Goal: Task Accomplishment & Management: Use online tool/utility

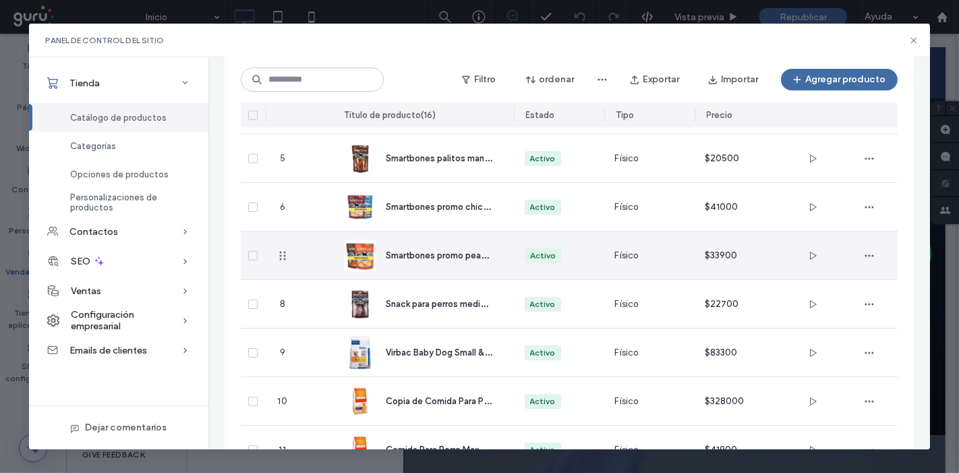
scroll to position [131, 0]
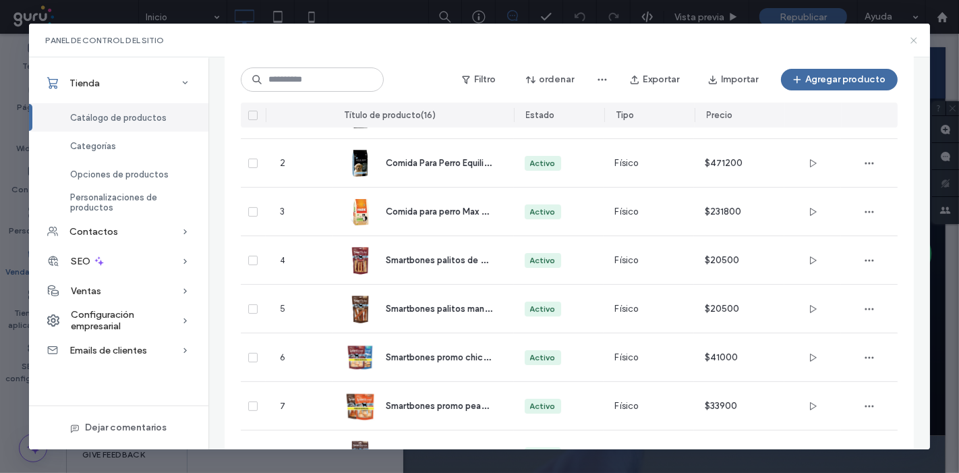
click at [911, 40] on icon at bounding box center [913, 40] width 11 height 11
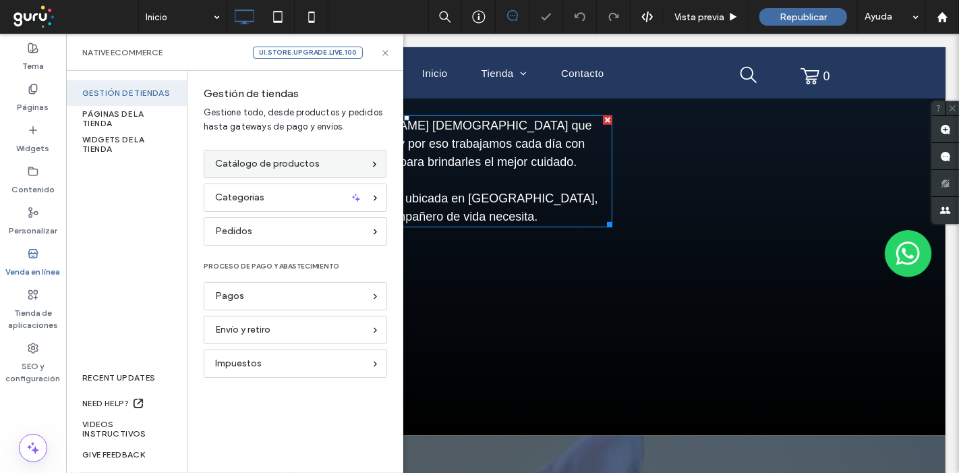
click at [281, 157] on span "Catálogo de productos" at bounding box center [267, 163] width 105 height 15
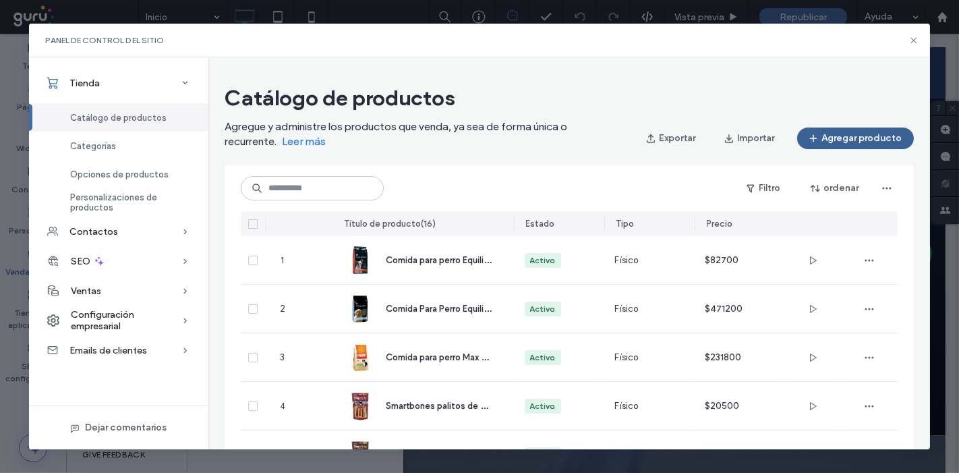
click at [828, 139] on button "Agregar producto" at bounding box center [855, 138] width 117 height 22
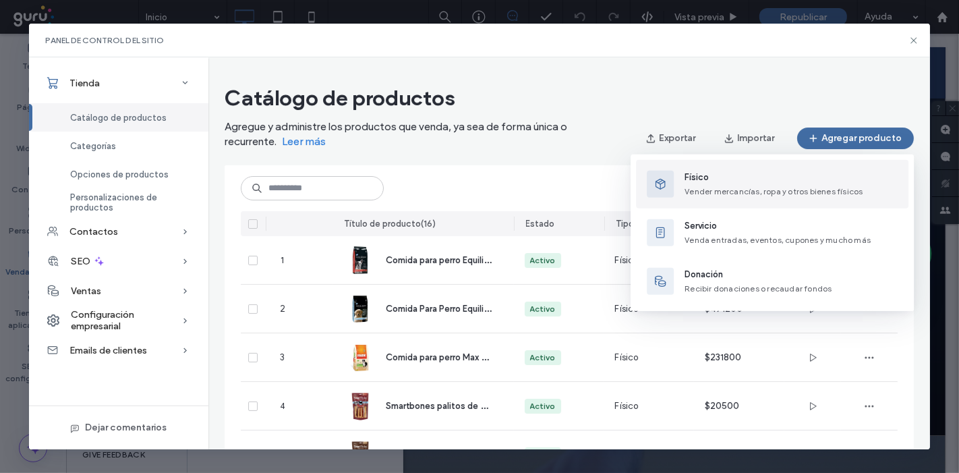
click at [694, 193] on span "Vender mercancías, ropa y otros bienes físicos" at bounding box center [773, 191] width 178 height 10
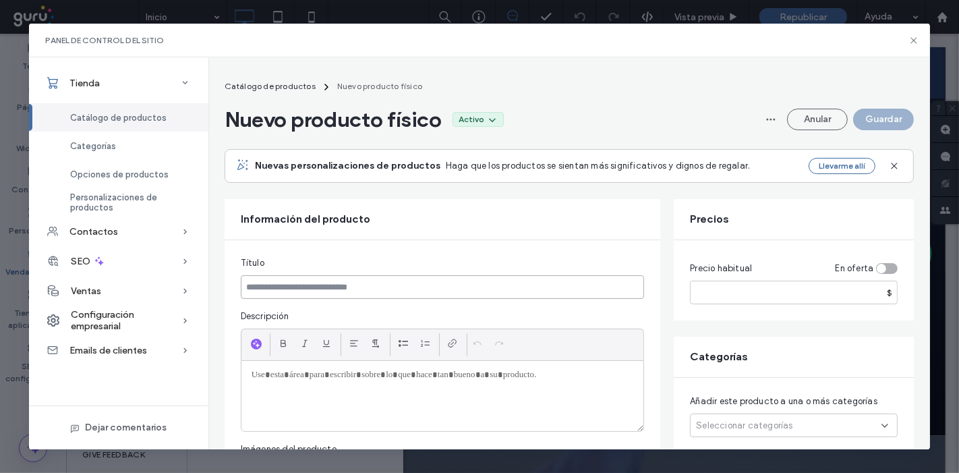
click at [285, 286] on input at bounding box center [443, 287] width 404 height 24
paste input "**********"
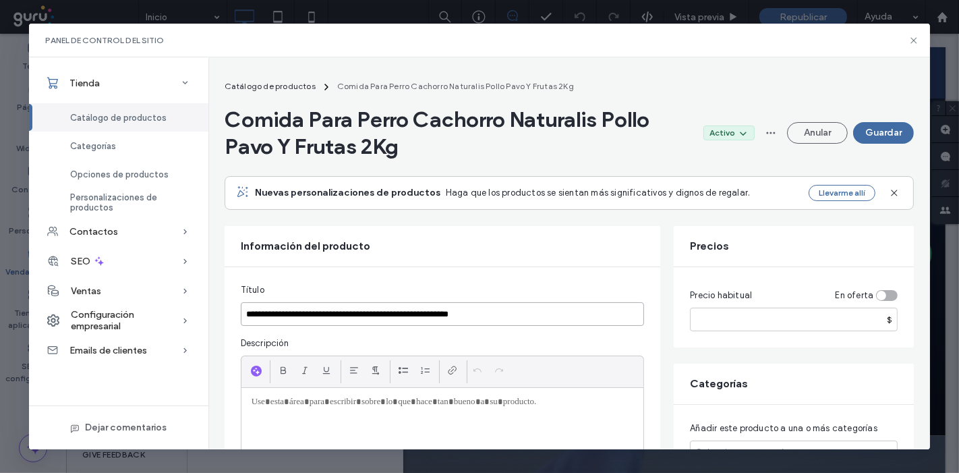
scroll to position [150, 0]
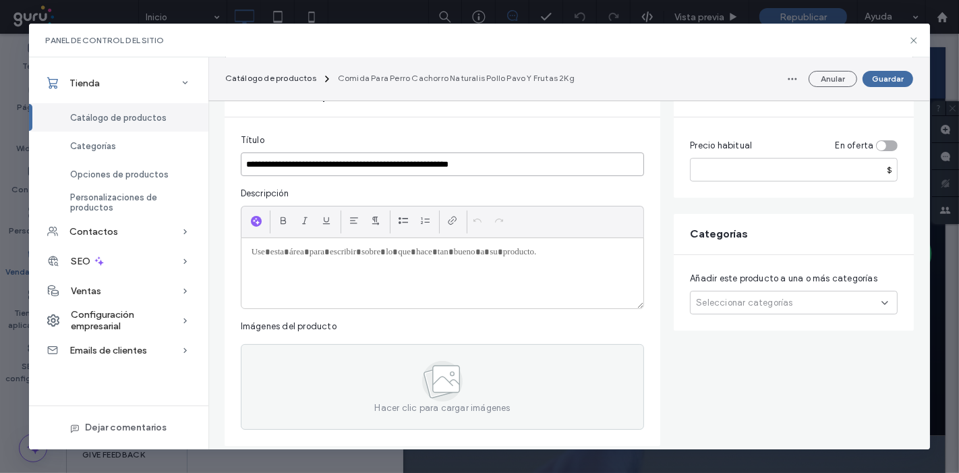
type input "**********"
click at [311, 282] on div at bounding box center [442, 273] width 403 height 70
paste div
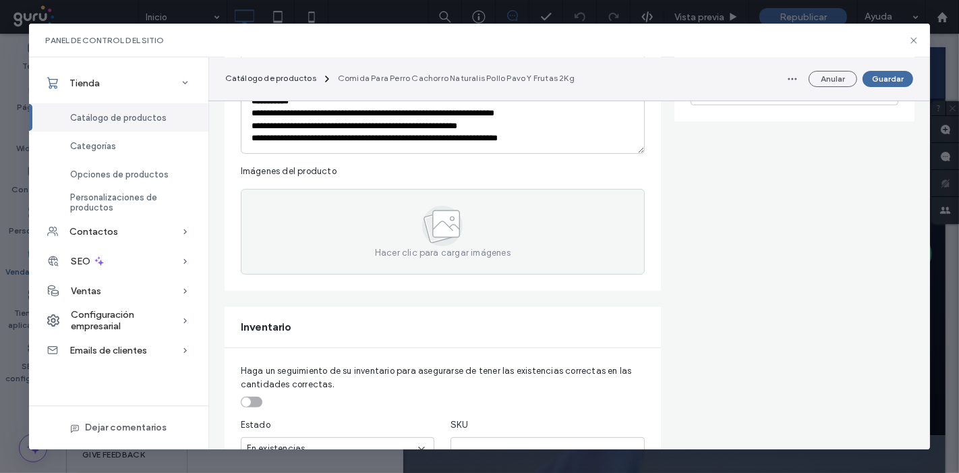
scroll to position [374, 0]
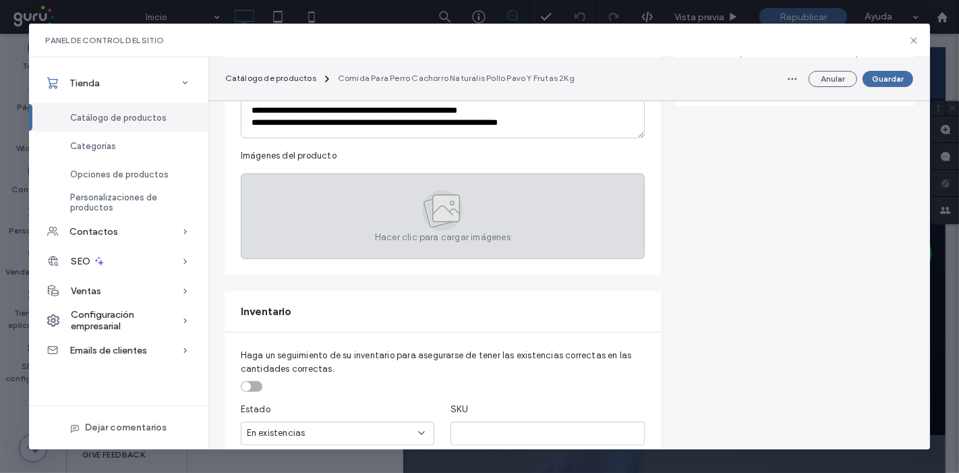
click at [387, 234] on span "Hacer clic para cargar imágenes" at bounding box center [443, 237] width 136 height 13
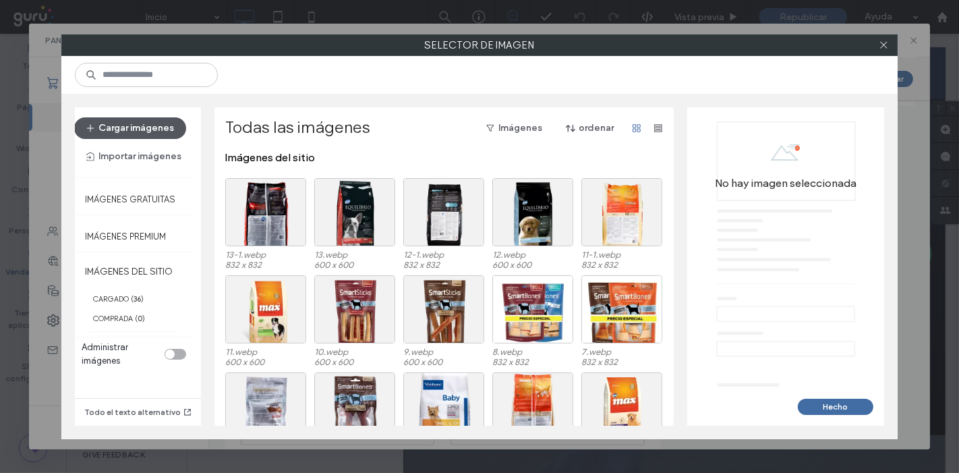
click at [117, 120] on button "Cargar imágenes" at bounding box center [130, 128] width 112 height 22
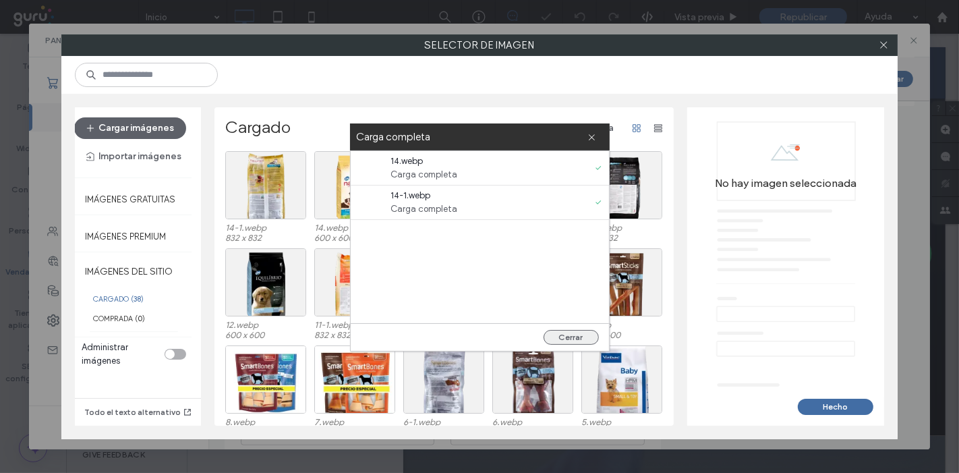
click at [554, 334] on button "Cerrar" at bounding box center [570, 337] width 55 height 15
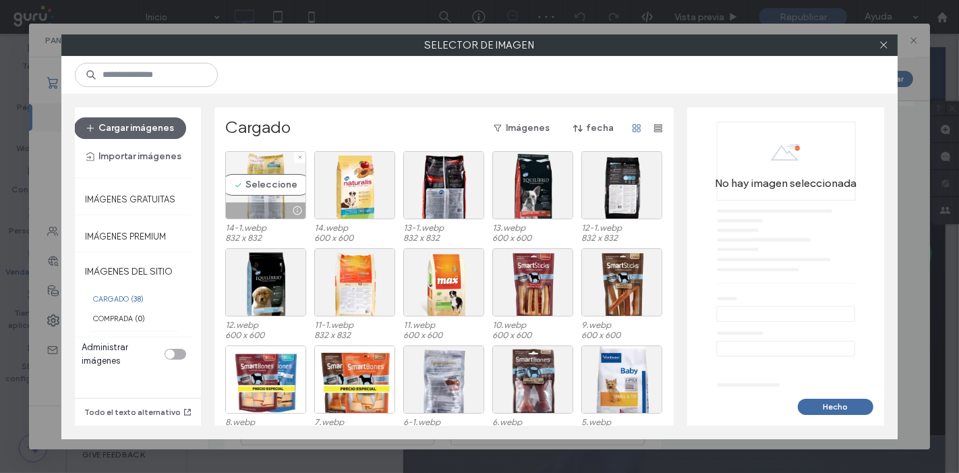
click at [292, 197] on div "Seleccione" at bounding box center [265, 185] width 81 height 68
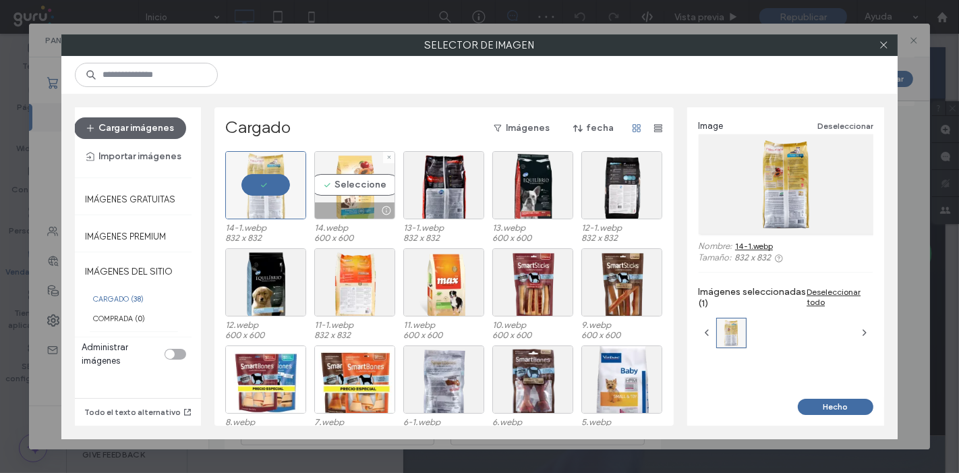
click at [329, 187] on div "Seleccione" at bounding box center [354, 185] width 81 height 68
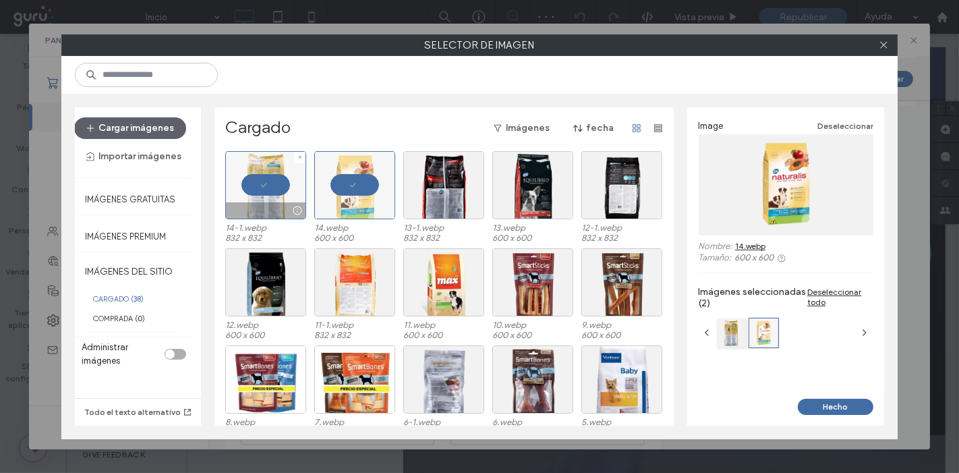
click at [266, 181] on div at bounding box center [265, 185] width 81 height 68
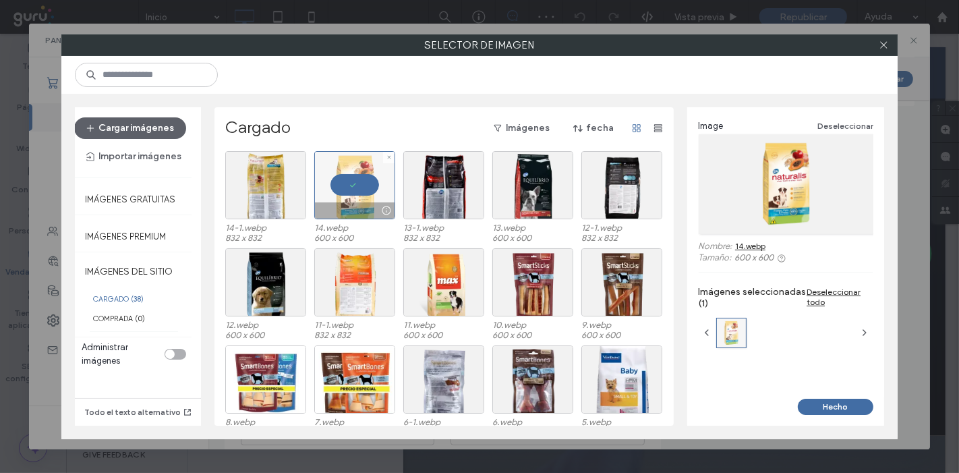
click at [329, 186] on div at bounding box center [354, 185] width 81 height 68
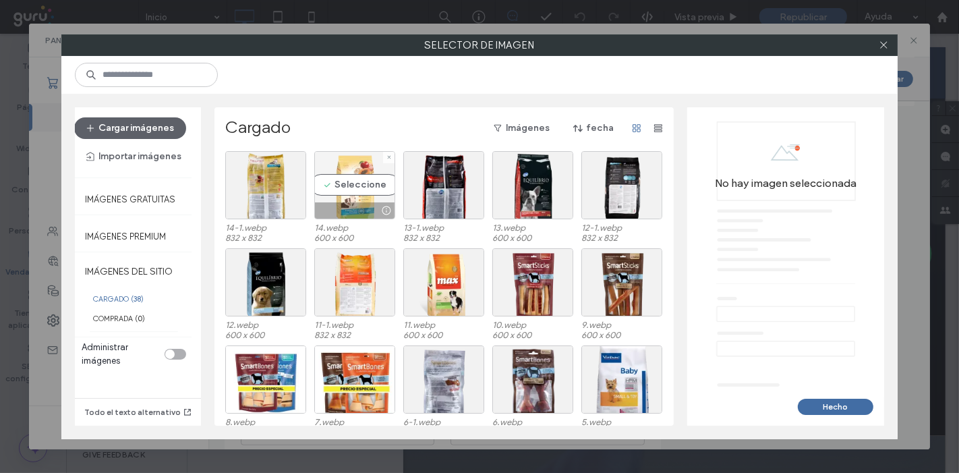
click at [340, 188] on div "Seleccione" at bounding box center [354, 185] width 81 height 68
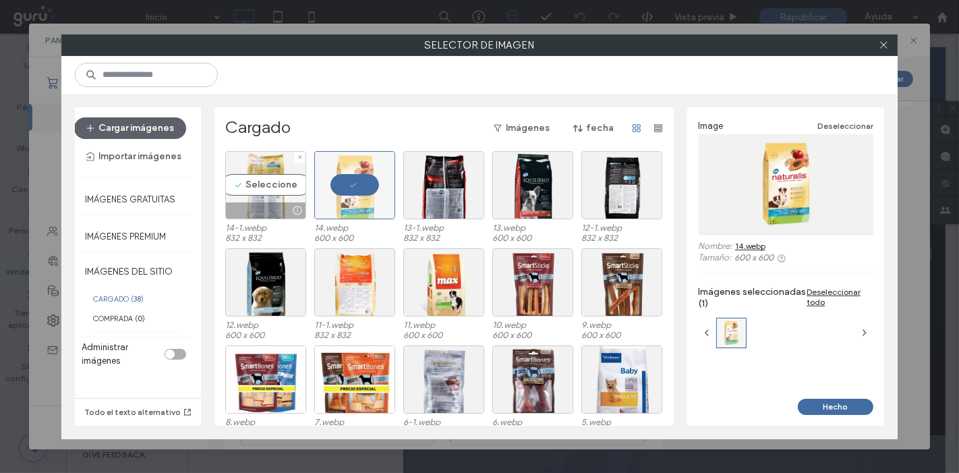
click at [274, 189] on div "Seleccione" at bounding box center [265, 185] width 81 height 68
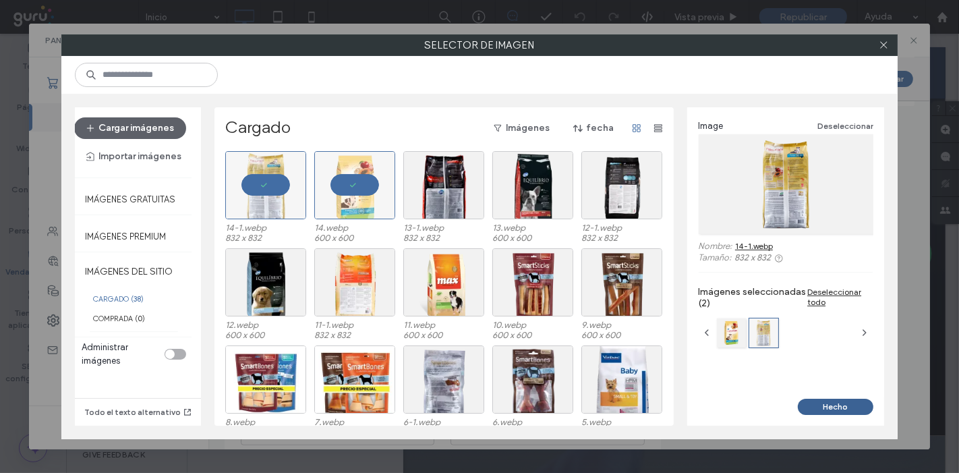
click at [846, 409] on button "Hecho" at bounding box center [836, 406] width 76 height 16
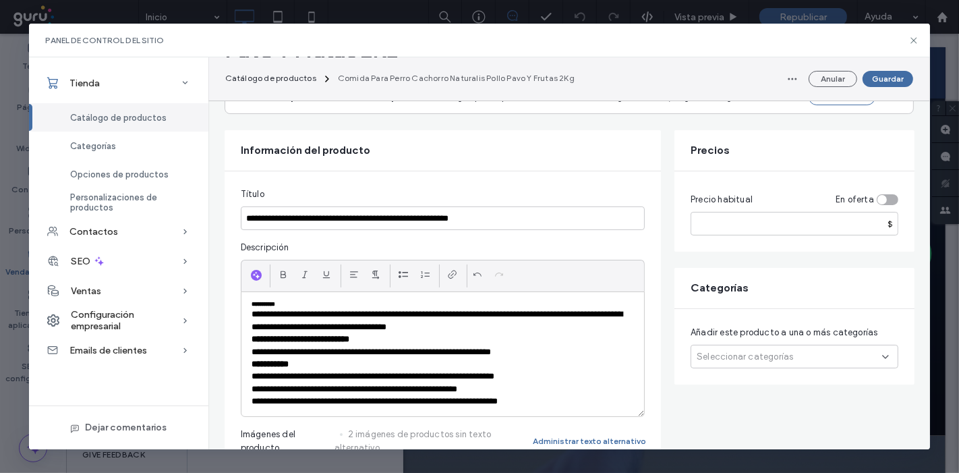
scroll to position [150, 0]
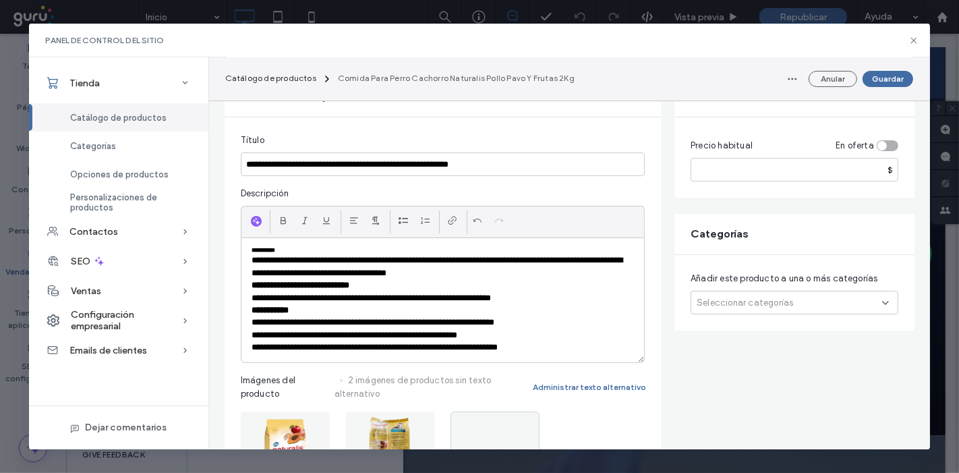
click at [745, 299] on span "Seleccionar categorías" at bounding box center [744, 302] width 96 height 13
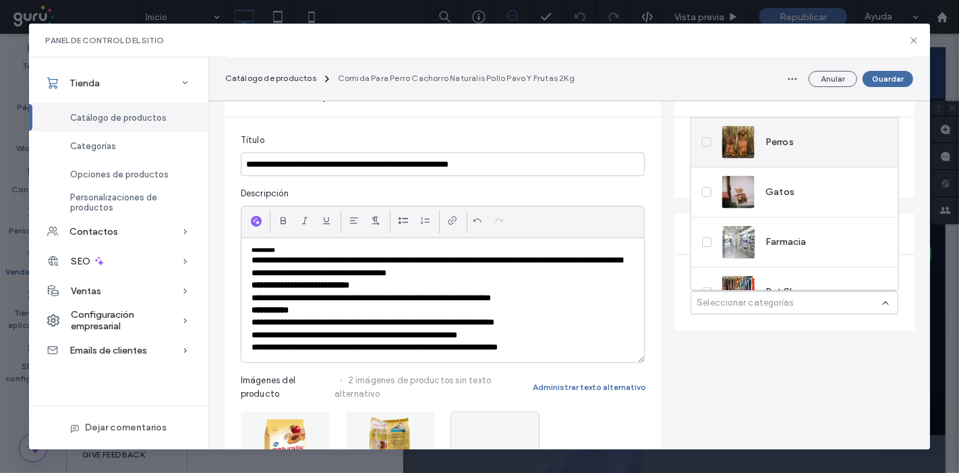
click at [734, 153] on img at bounding box center [738, 142] width 32 height 32
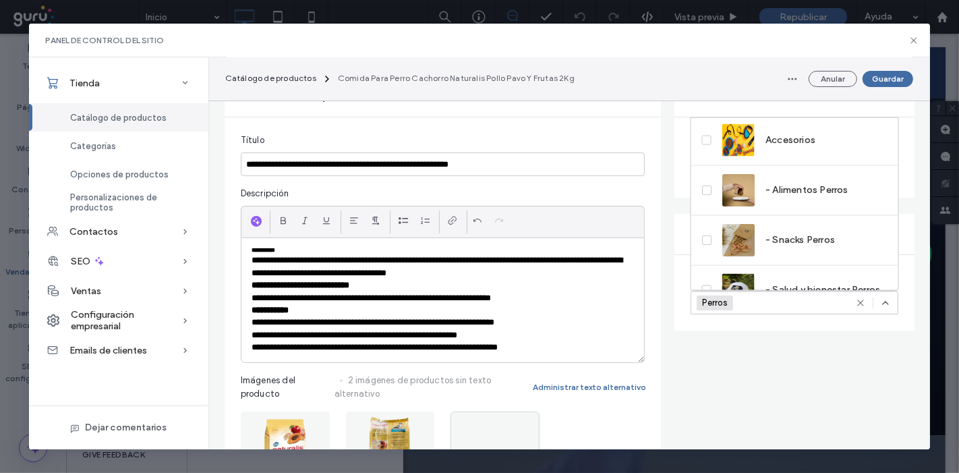
scroll to position [223, 0]
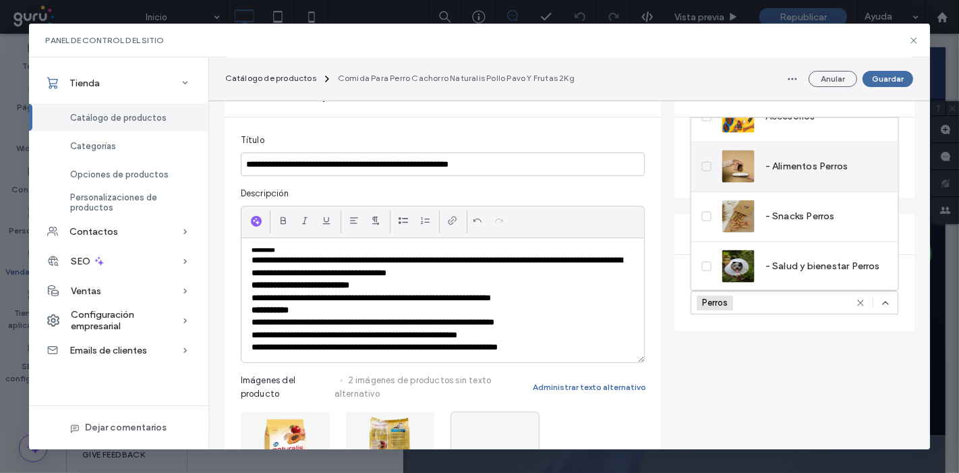
click at [760, 183] on div "- Alimentos Perros" at bounding box center [794, 167] width 207 height 50
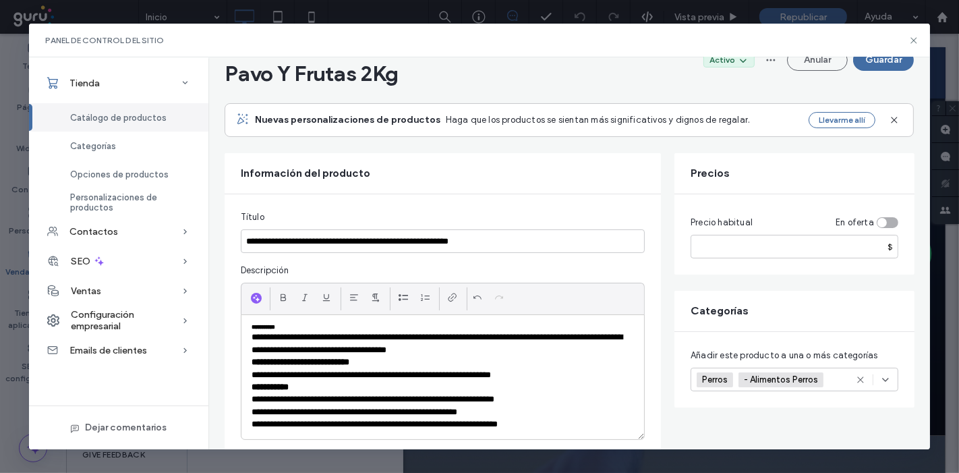
scroll to position [0, 0]
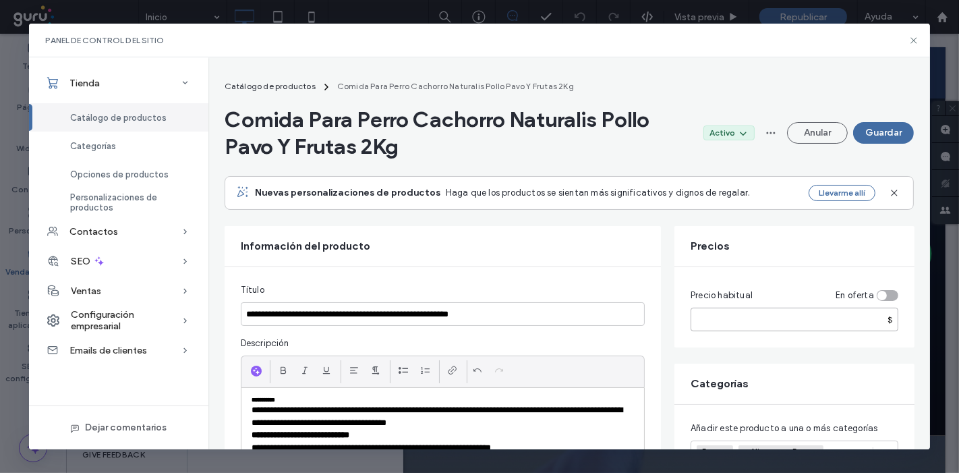
drag, startPoint x: 738, startPoint y: 311, endPoint x: 618, endPoint y: 60, distance: 278.0
click at [737, 311] on input "number" at bounding box center [794, 319] width 208 height 24
type input "*****"
click at [892, 132] on button "Guardar" at bounding box center [883, 133] width 61 height 22
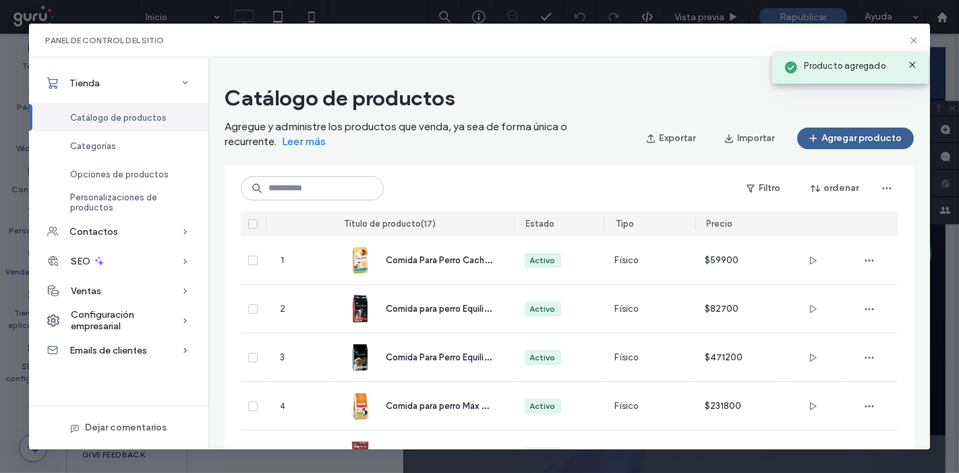
click at [836, 140] on button "Agregar producto" at bounding box center [855, 138] width 117 height 22
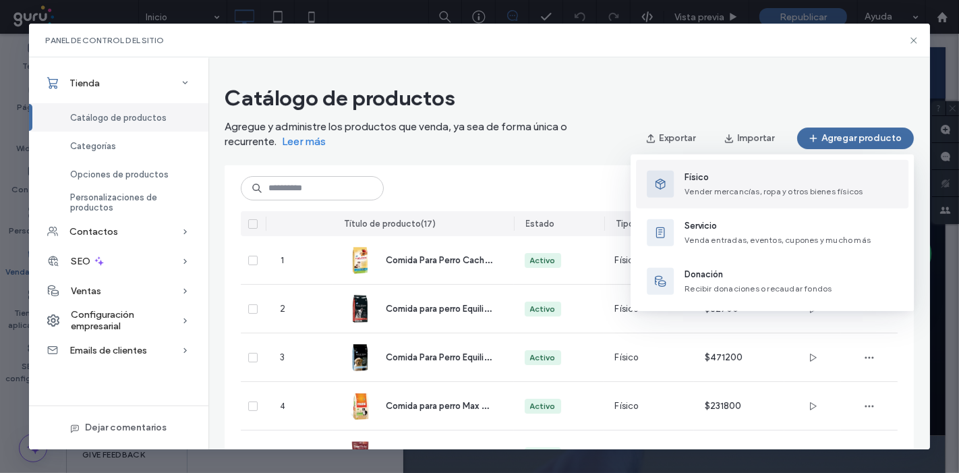
click at [705, 175] on span "Físico" at bounding box center [773, 177] width 178 height 13
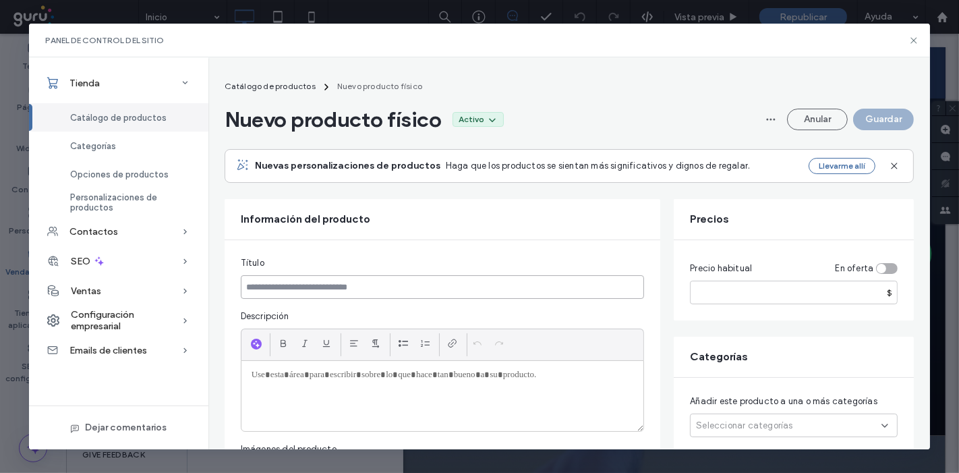
click at [294, 295] on input at bounding box center [443, 287] width 404 height 24
paste input "**********"
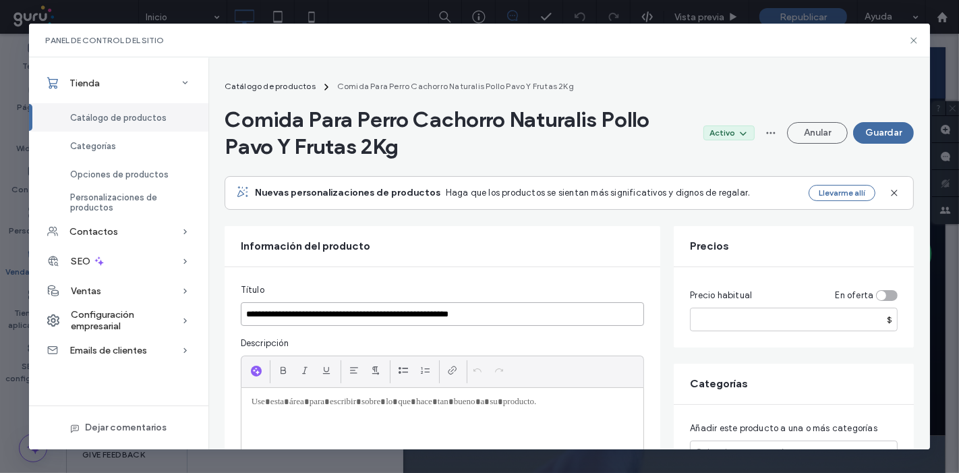
type input "**********"
drag, startPoint x: 769, startPoint y: 296, endPoint x: 765, endPoint y: 334, distance: 37.9
click at [769, 296] on div "Precio habitual En oferta" at bounding box center [794, 298] width 208 height 19
click at [765, 334] on div "Precio habitual En oferta $" at bounding box center [794, 307] width 240 height 80
click at [767, 328] on input "number" at bounding box center [794, 319] width 208 height 24
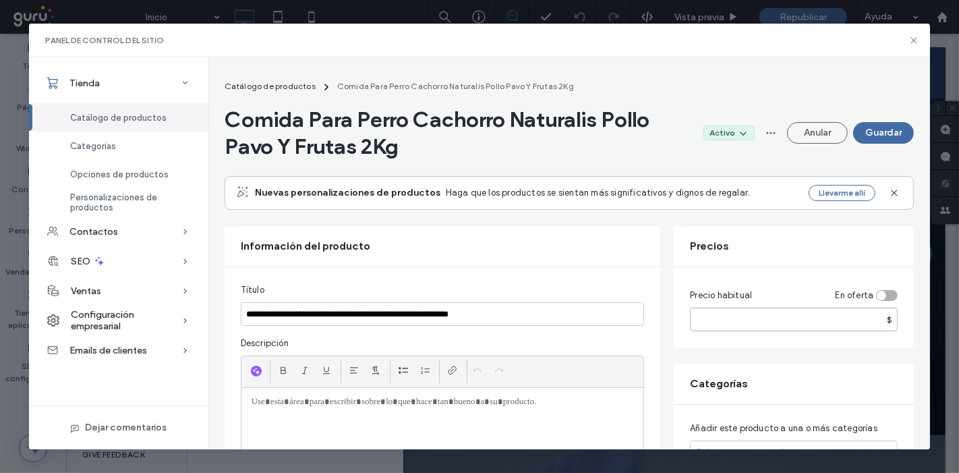
type input "*****"
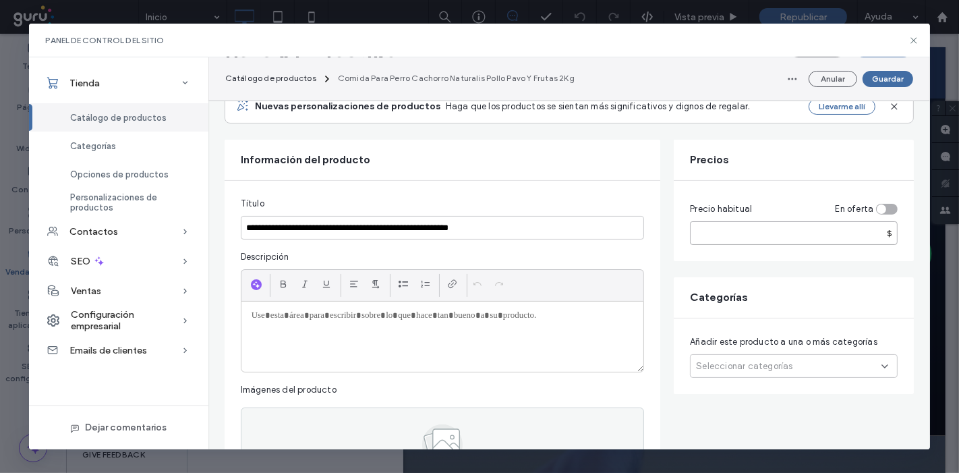
scroll to position [150, 0]
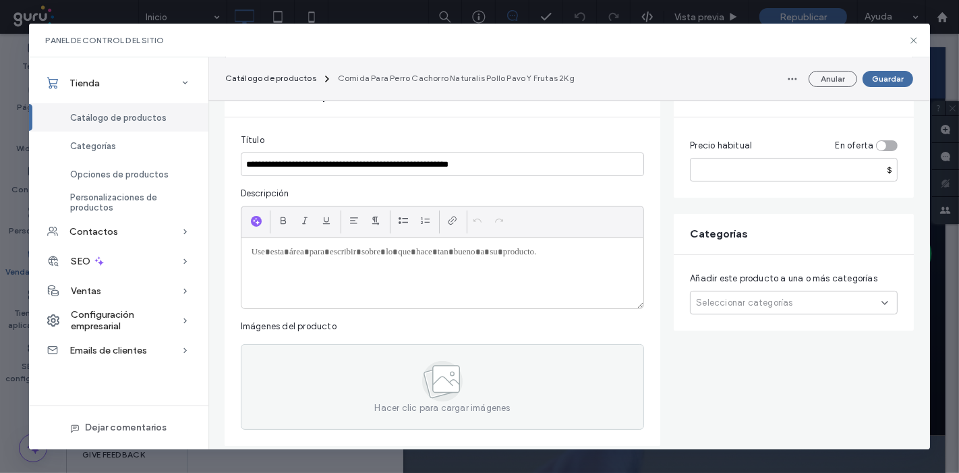
paste div
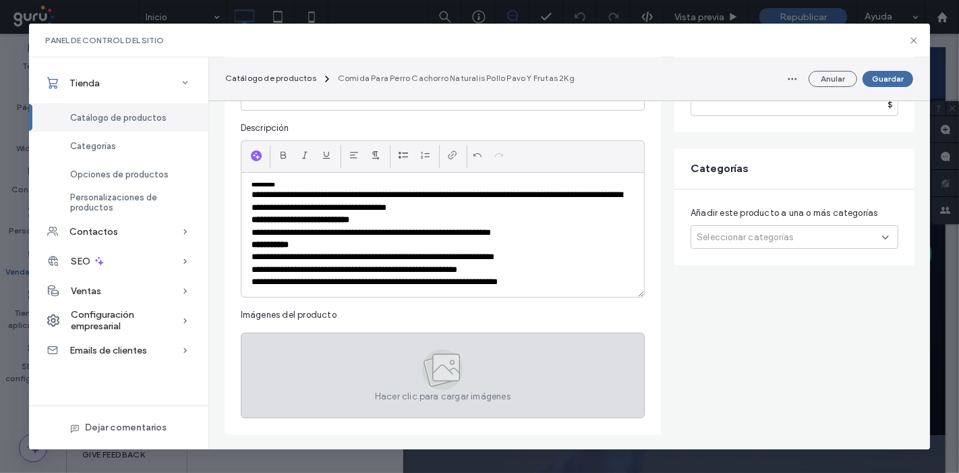
scroll to position [299, 0]
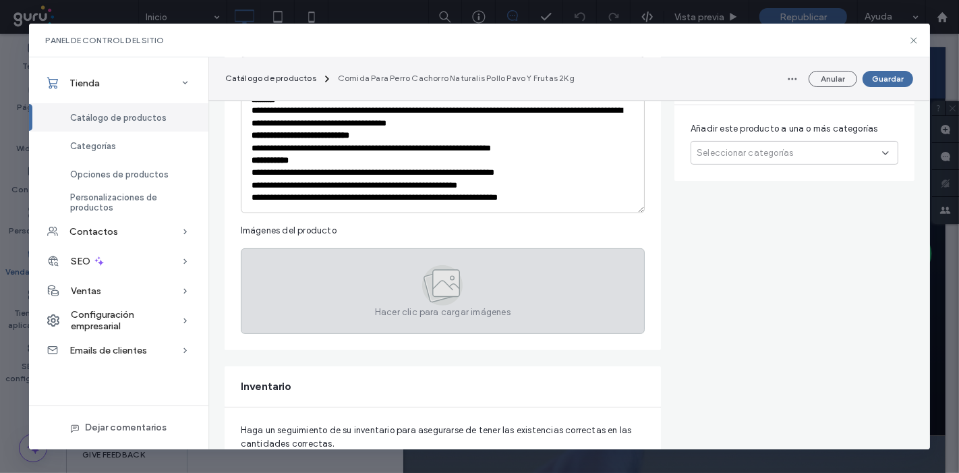
click at [365, 316] on div "Hacer clic para cargar imágenes" at bounding box center [443, 291] width 404 height 86
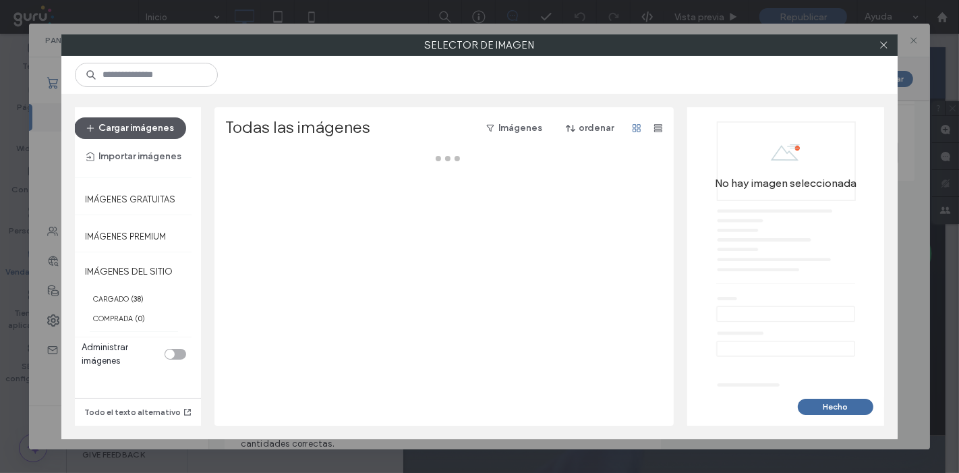
click at [133, 122] on button "Cargar imágenes" at bounding box center [130, 128] width 112 height 22
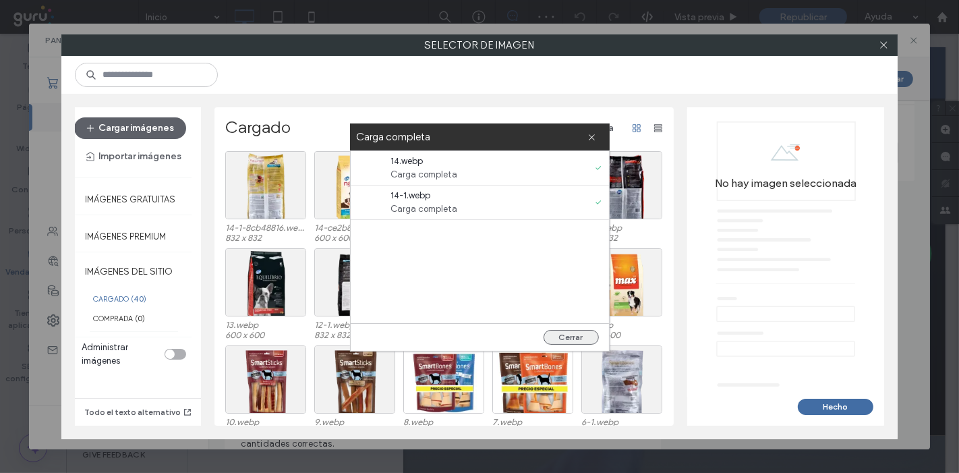
click at [578, 339] on button "Cerrar" at bounding box center [570, 337] width 55 height 15
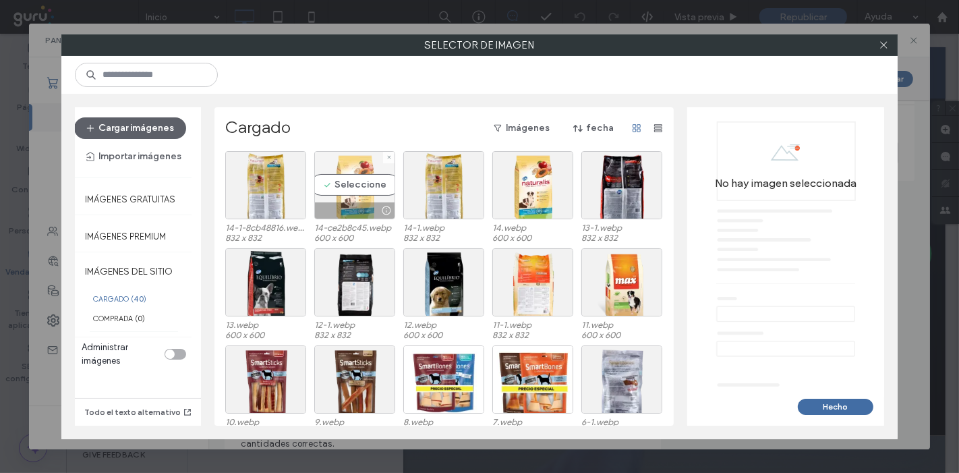
click at [338, 183] on div "Seleccione" at bounding box center [354, 185] width 81 height 68
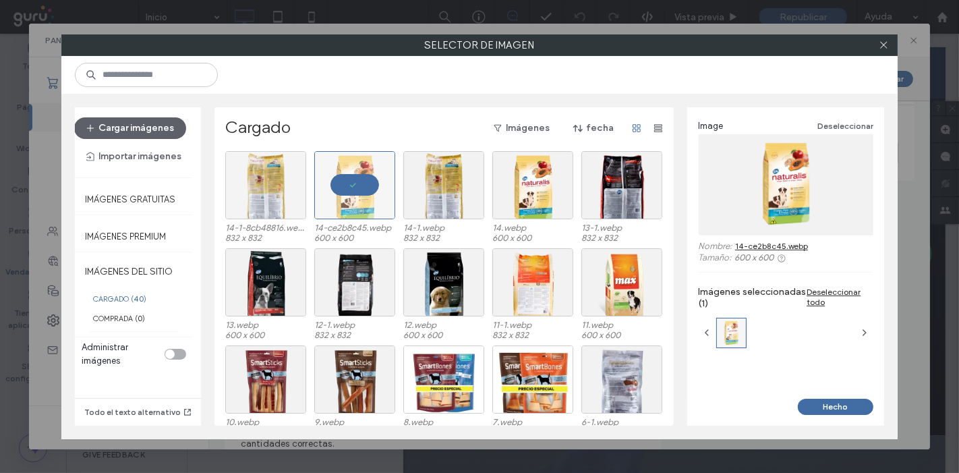
click at [281, 187] on div at bounding box center [265, 185] width 81 height 68
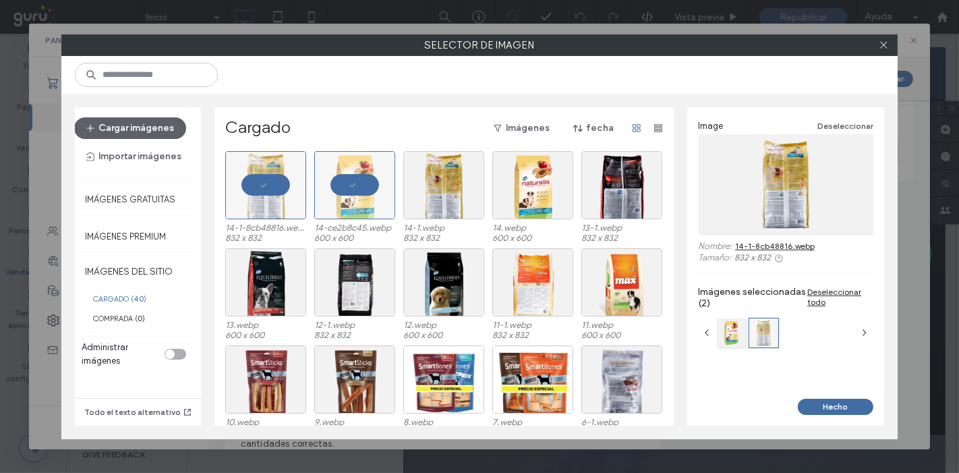
click at [829, 403] on button "Hecho" at bounding box center [836, 406] width 76 height 16
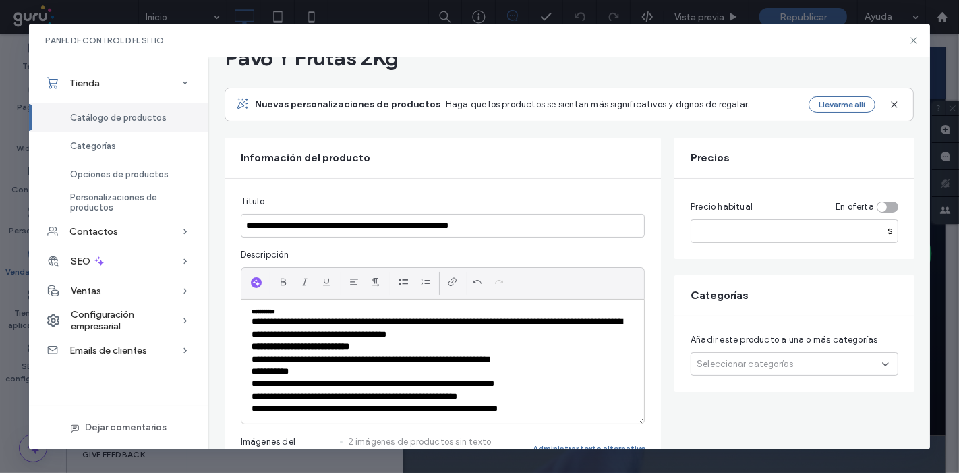
scroll to position [75, 0]
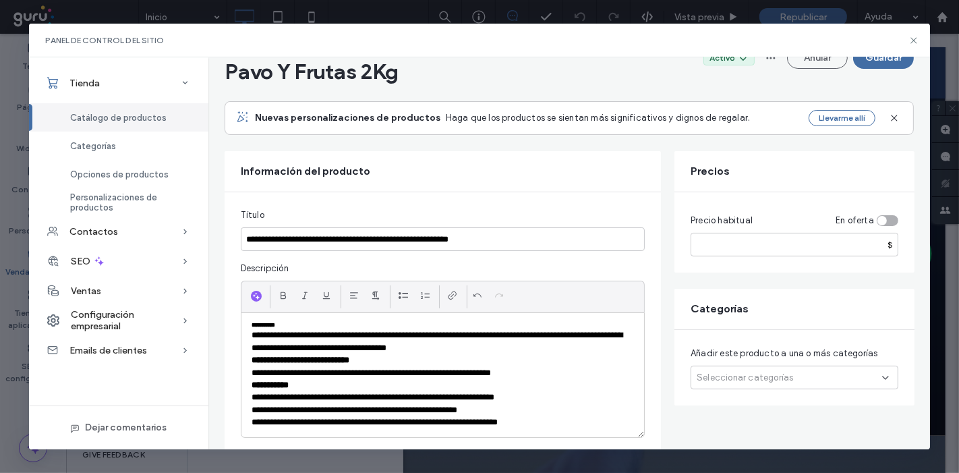
click at [743, 376] on span "Seleccionar categorías" at bounding box center [744, 377] width 96 height 13
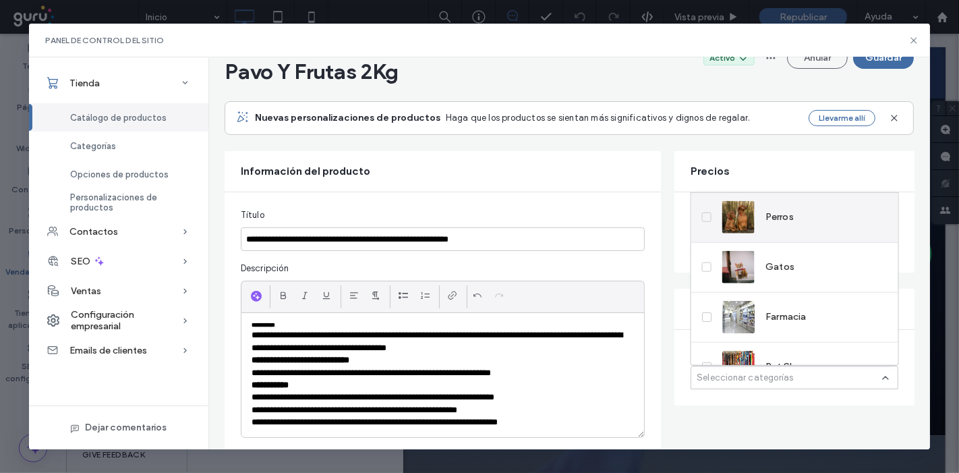
click at [770, 236] on div "Perros" at bounding box center [794, 217] width 207 height 50
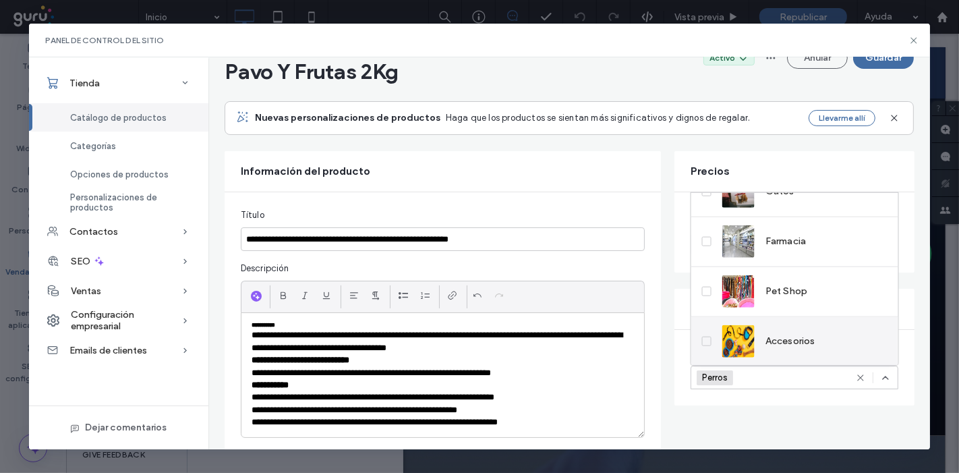
scroll to position [148, 0]
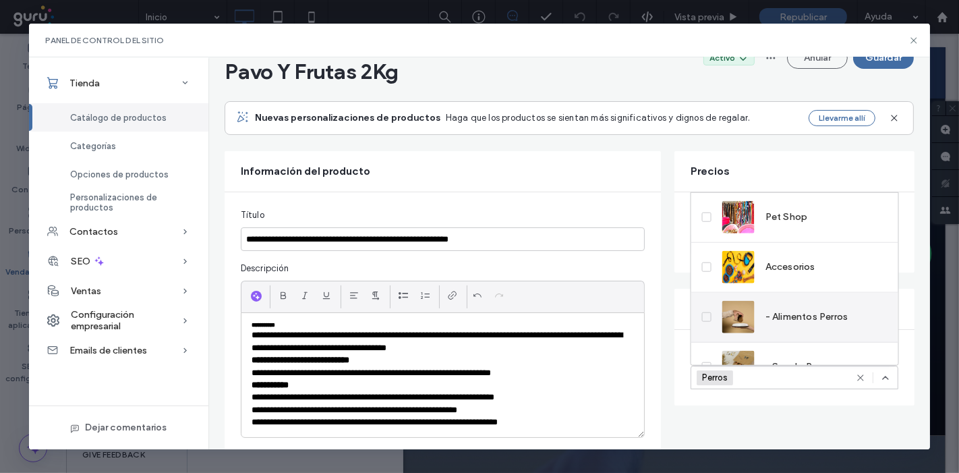
click at [779, 312] on span "- Alimentos Perros" at bounding box center [806, 316] width 83 height 13
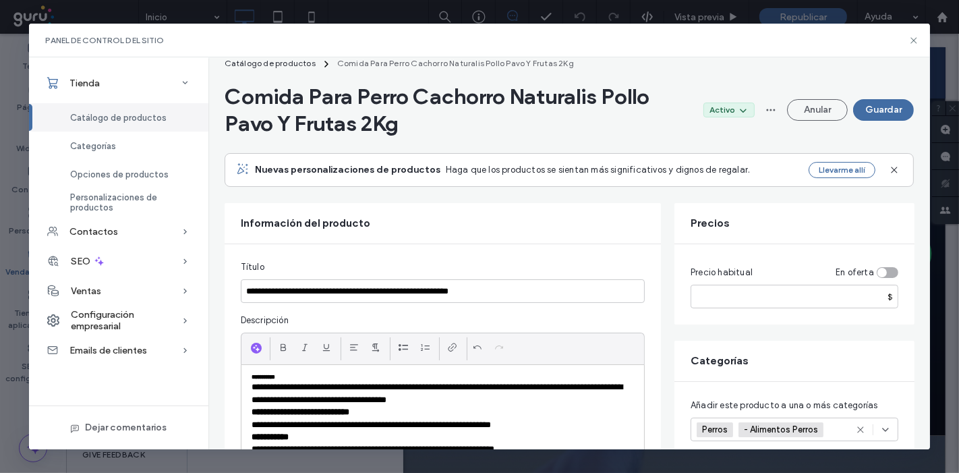
scroll to position [0, 0]
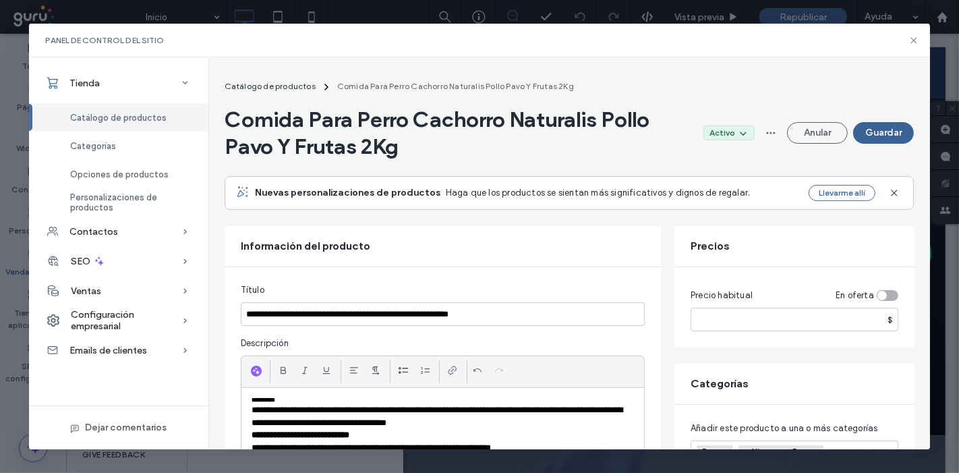
click at [884, 139] on button "Guardar" at bounding box center [883, 133] width 61 height 22
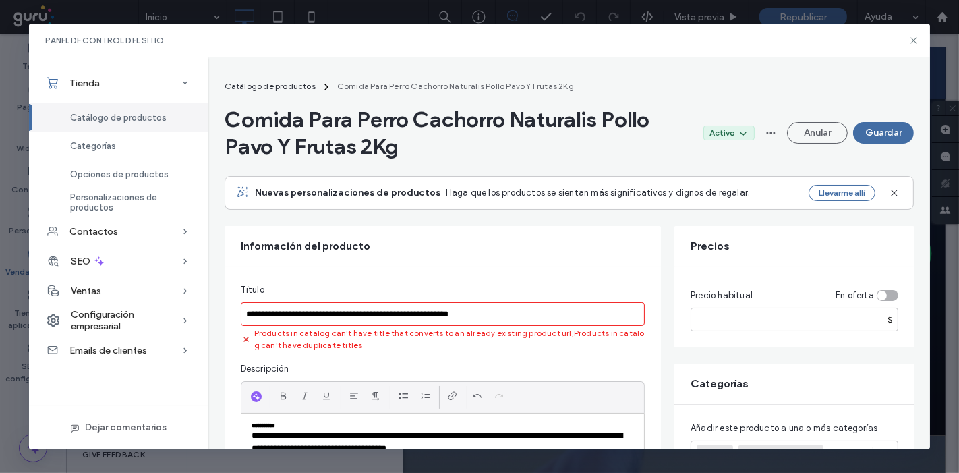
click at [512, 303] on input "**********" at bounding box center [443, 314] width 404 height 24
click at [374, 307] on input "**********" at bounding box center [443, 314] width 404 height 24
paste input
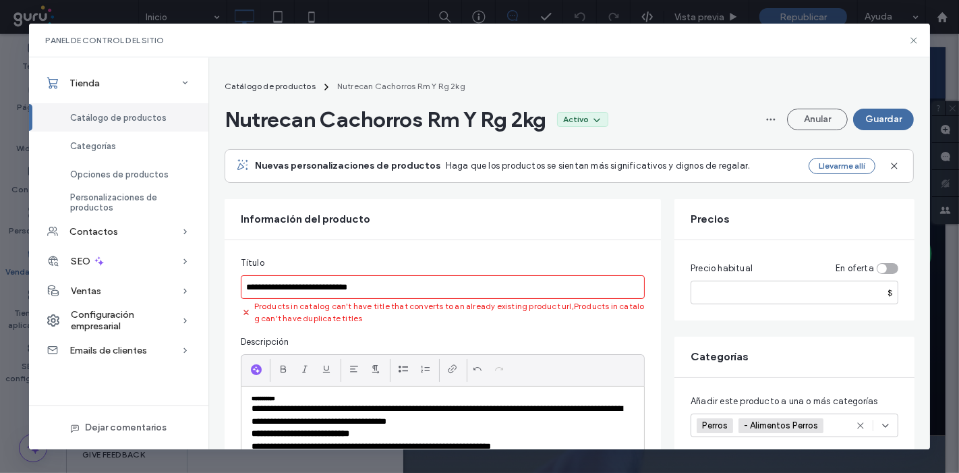
scroll to position [150, 0]
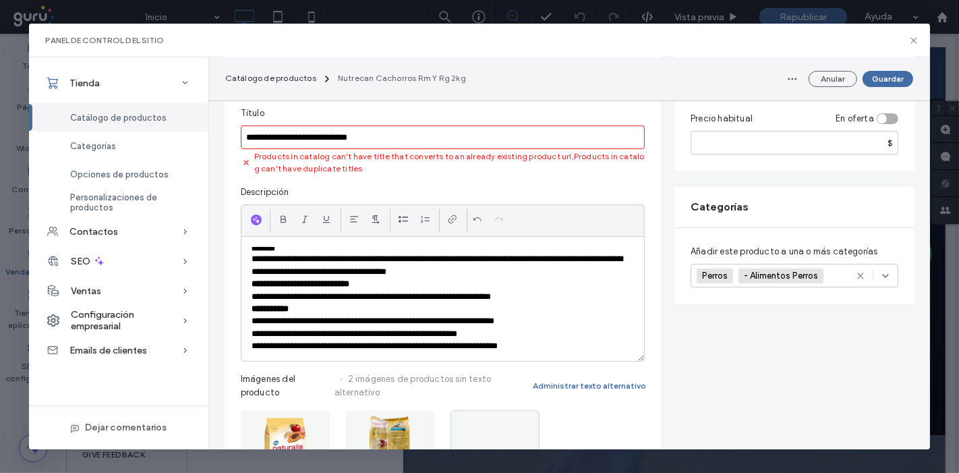
type input "**********"
click at [763, 147] on input "*****" at bounding box center [794, 143] width 208 height 24
type input "*****"
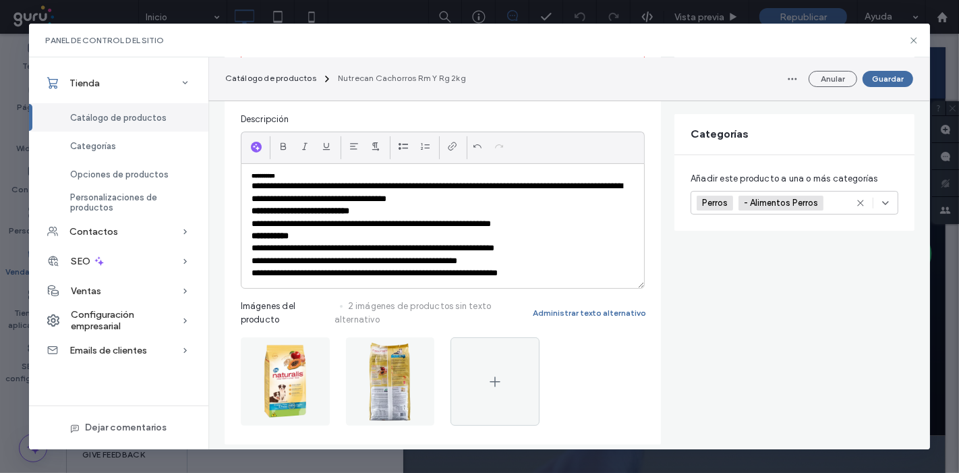
scroll to position [225, 0]
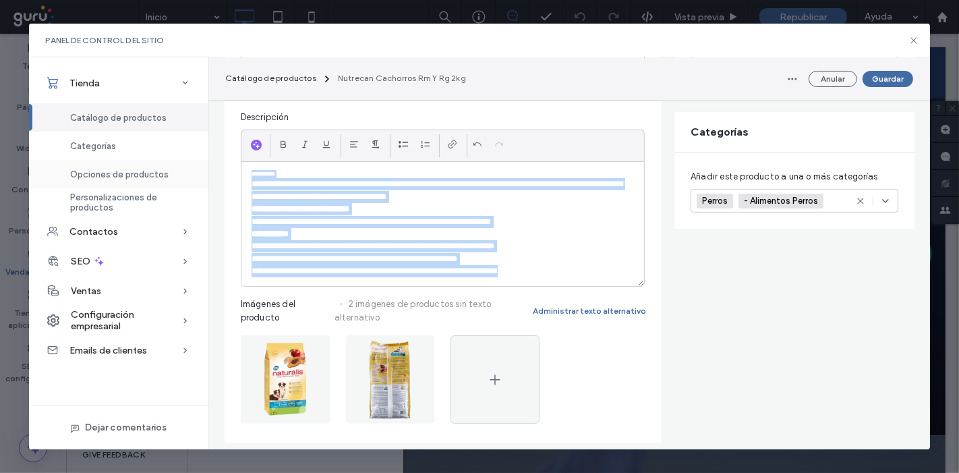
drag, startPoint x: 554, startPoint y: 264, endPoint x: 167, endPoint y: 166, distance: 399.3
click at [167, 166] on div "**********" at bounding box center [479, 253] width 901 height 392
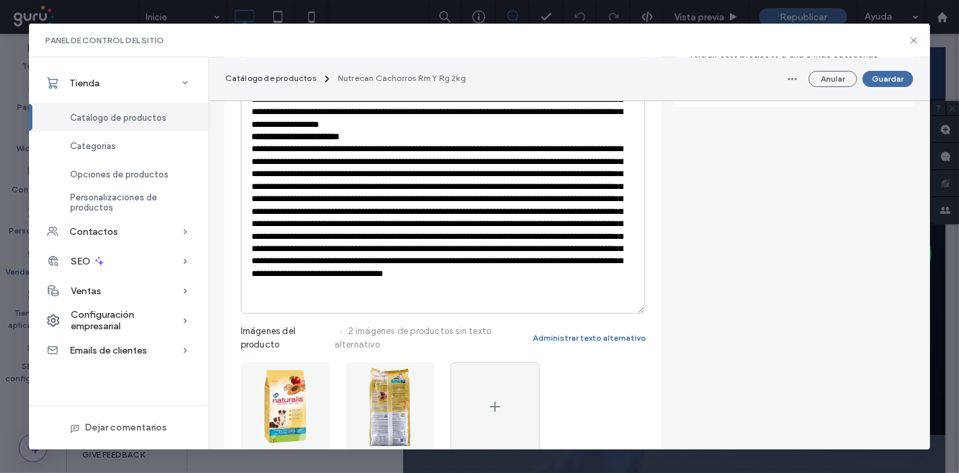
scroll to position [599, 0]
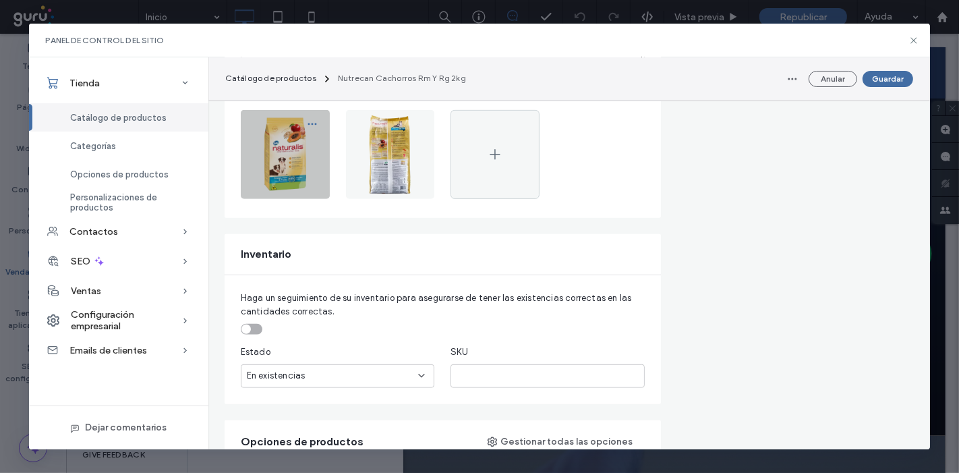
click at [308, 119] on icon "button" at bounding box center [312, 124] width 11 height 11
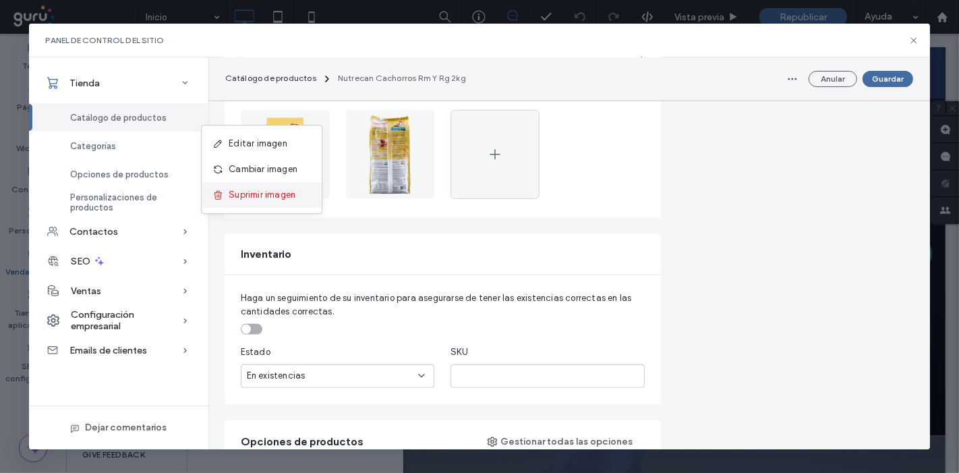
click at [285, 194] on span "Suprimir imagen" at bounding box center [262, 194] width 67 height 13
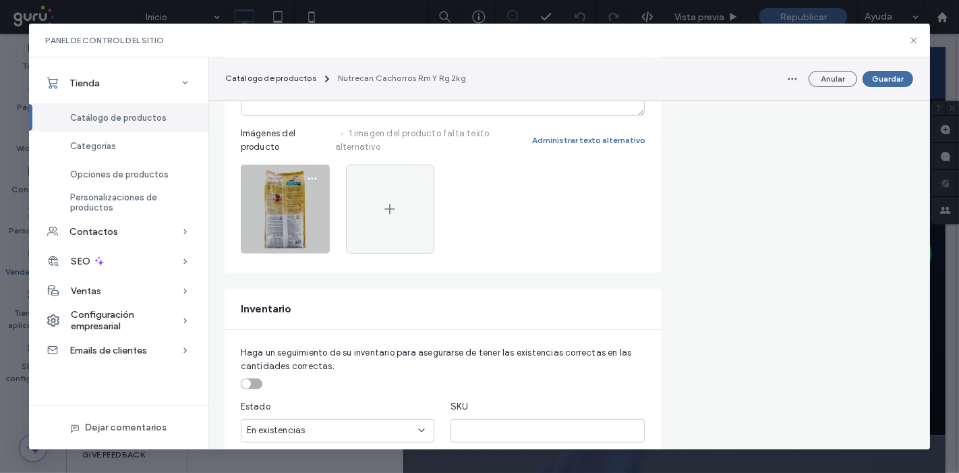
scroll to position [524, 0]
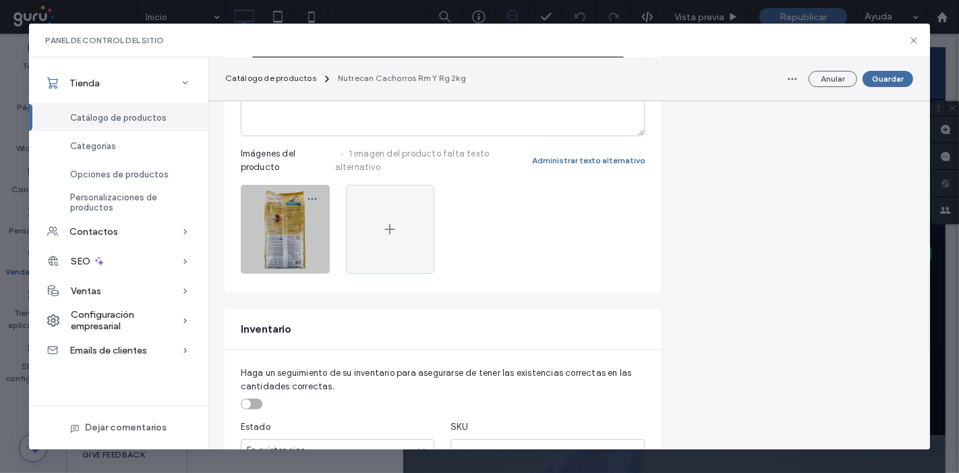
click at [311, 188] on span "button" at bounding box center [312, 199] width 22 height 22
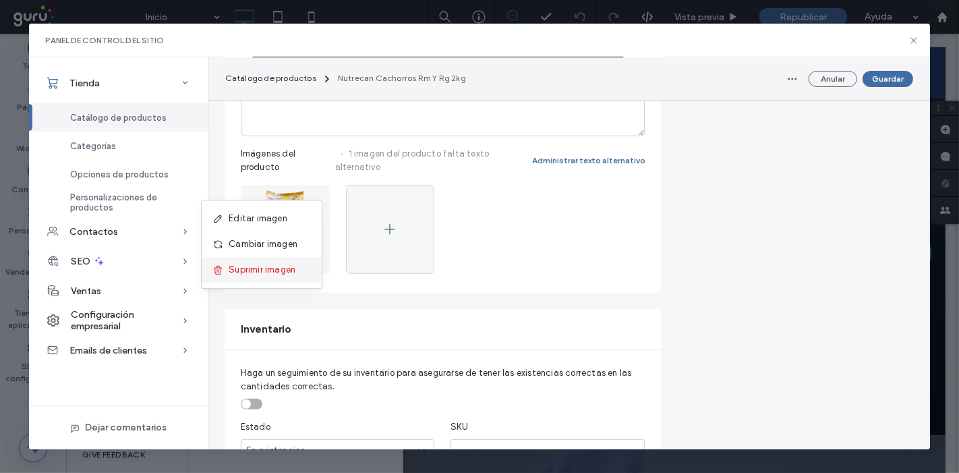
drag, startPoint x: 300, startPoint y: 276, endPoint x: 289, endPoint y: 250, distance: 28.1
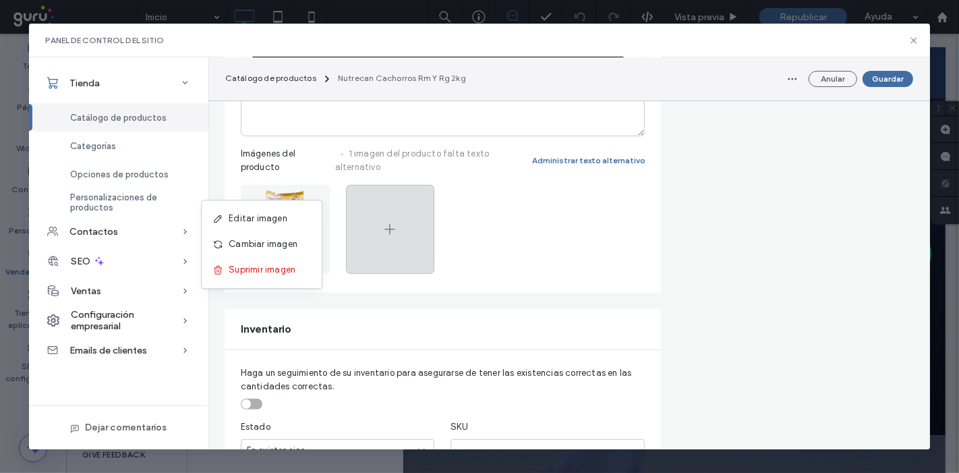
click at [299, 276] on div "Suprimir imagen" at bounding box center [262, 270] width 120 height 26
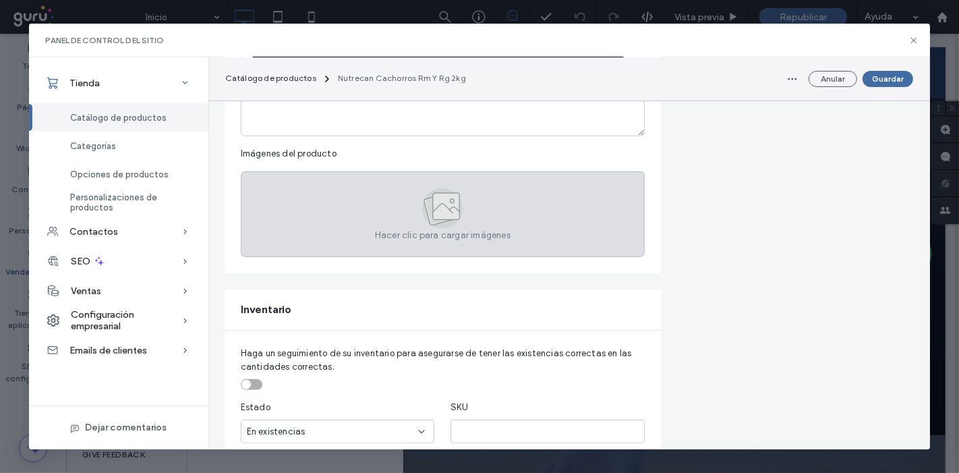
click at [278, 200] on div "Hacer clic para cargar imágenes" at bounding box center [443, 214] width 404 height 86
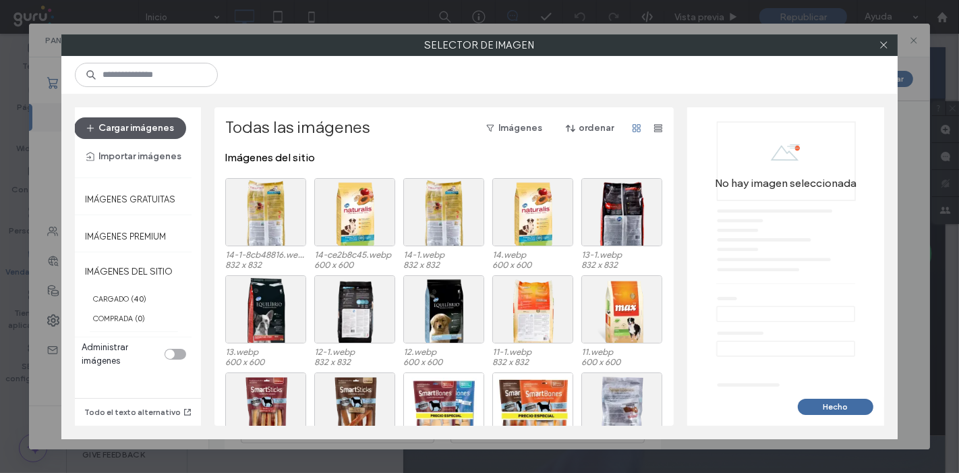
click at [167, 133] on button "Cargar imágenes" at bounding box center [130, 128] width 112 height 22
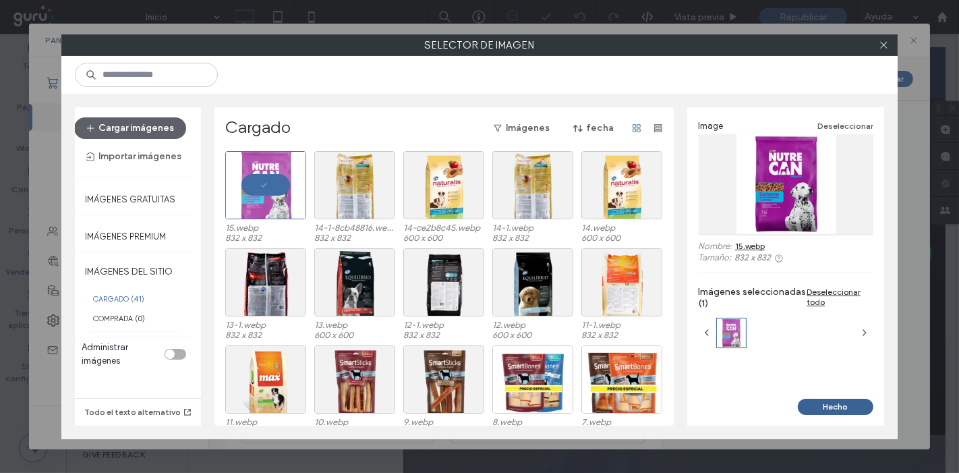
click at [802, 405] on button "Hecho" at bounding box center [836, 406] width 76 height 16
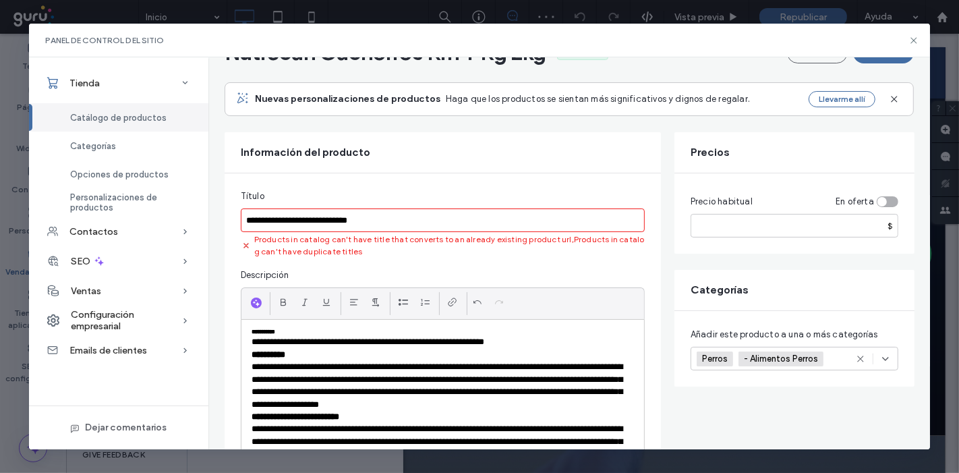
scroll to position [0, 0]
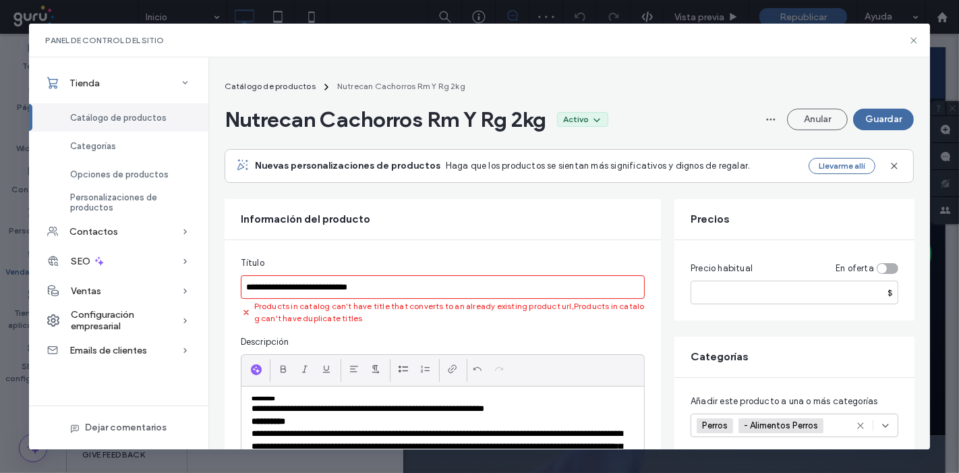
click at [514, 266] on div "Título" at bounding box center [443, 262] width 404 height 13
click at [496, 284] on input "**********" at bounding box center [443, 287] width 404 height 24
click at [878, 106] on div "Nutrecan Cachorros Rm Y Rg 2kg Activo Anular Guardar" at bounding box center [570, 119] width 690 height 27
click at [879, 117] on button "Guardar" at bounding box center [883, 120] width 61 height 22
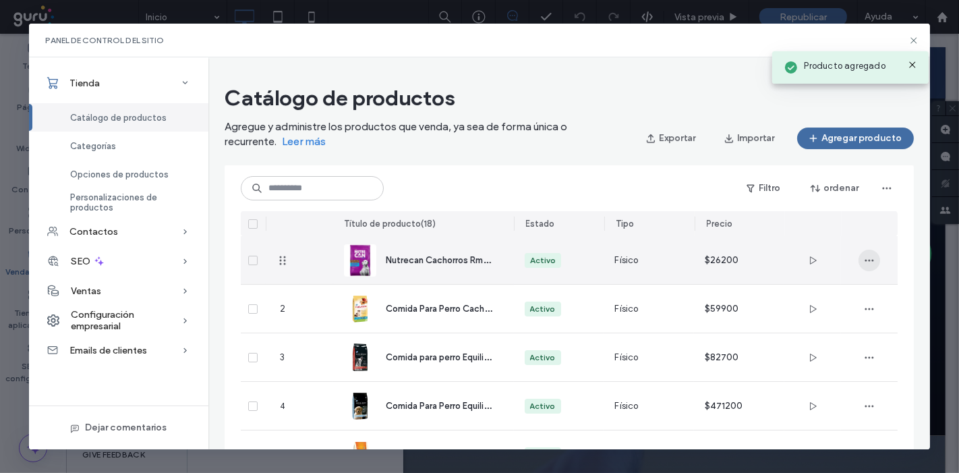
click at [862, 264] on span "button" at bounding box center [869, 260] width 22 height 22
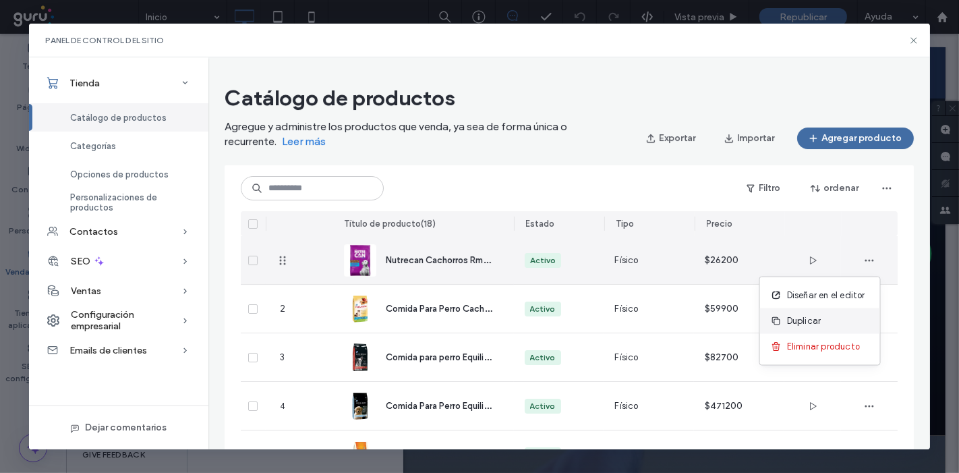
click at [819, 314] on span "Duplicar" at bounding box center [804, 320] width 34 height 13
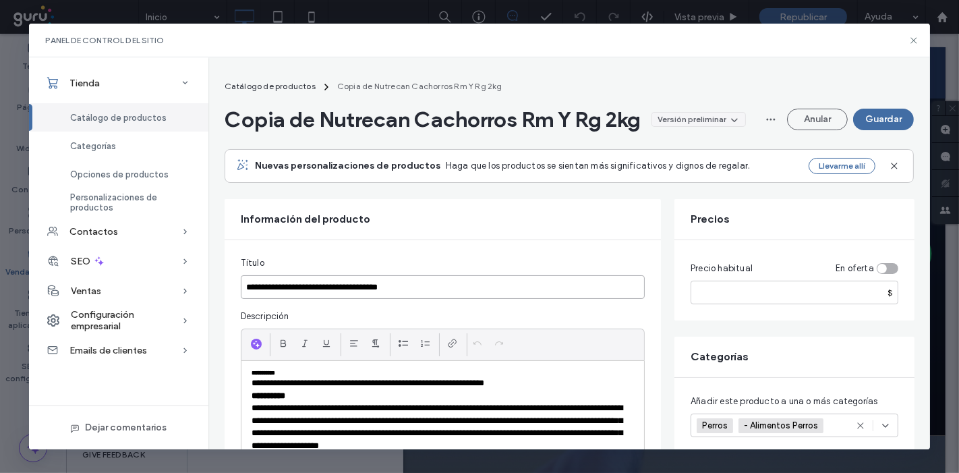
click at [404, 288] on input "**********" at bounding box center [443, 287] width 404 height 24
paste input "*"
type input "**********"
drag, startPoint x: 743, startPoint y: 318, endPoint x: 508, endPoint y: 320, distance: 234.6
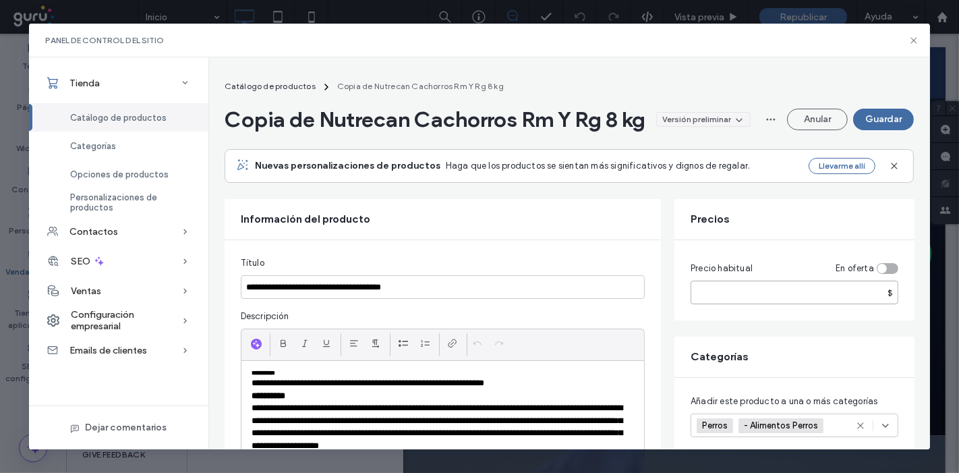
scroll to position [75, 0]
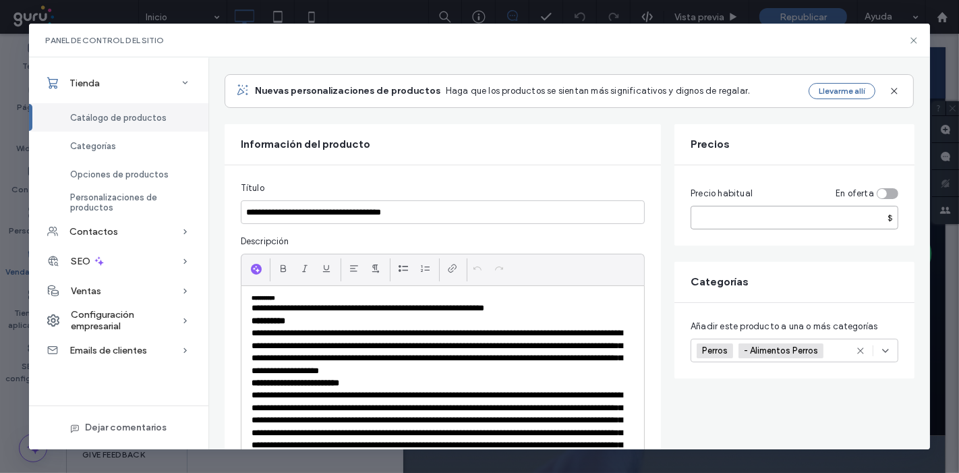
type input "******"
click at [682, 51] on div "Versión preliminar" at bounding box center [696, 44] width 69 height 12
click at [665, 98] on span "Activo" at bounding box center [658, 92] width 26 height 13
drag, startPoint x: 283, startPoint y: 217, endPoint x: 158, endPoint y: 234, distance: 126.5
click at [171, 232] on div "**********" at bounding box center [479, 253] width 901 height 392
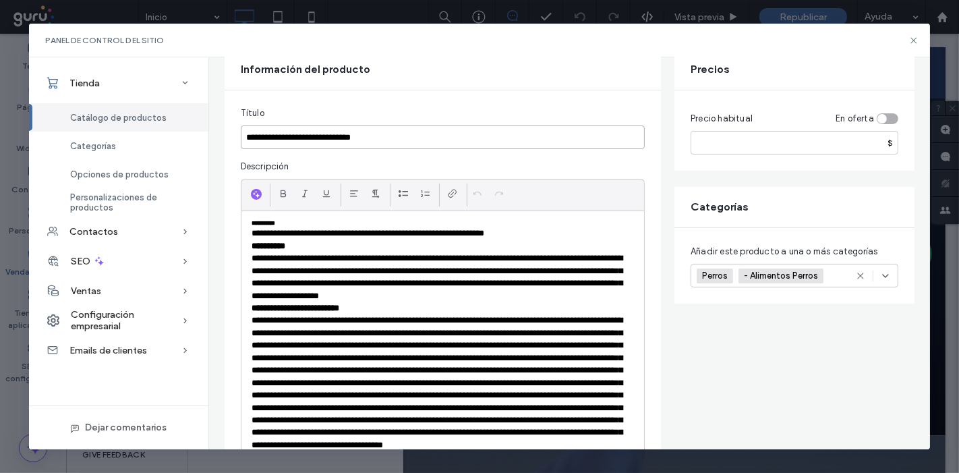
scroll to position [0, 0]
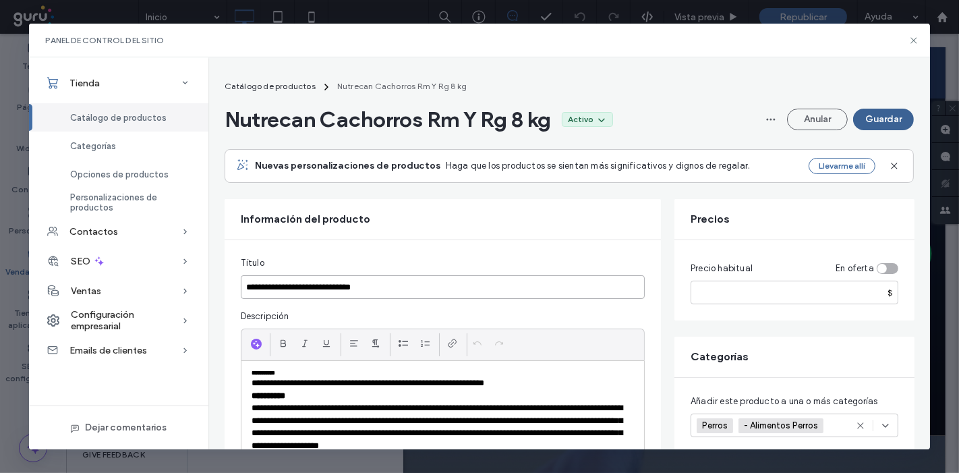
type input "**********"
click at [882, 109] on button "Guardar" at bounding box center [883, 120] width 61 height 22
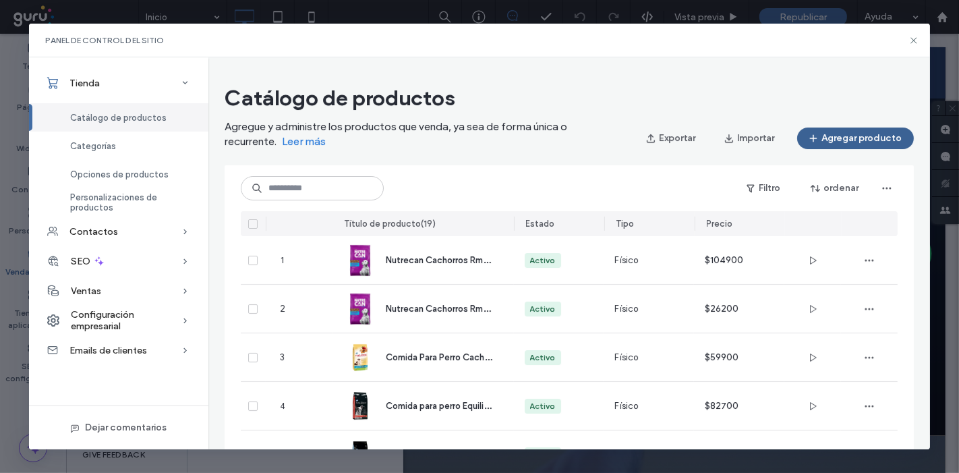
click at [874, 140] on button "Agregar producto" at bounding box center [855, 138] width 117 height 22
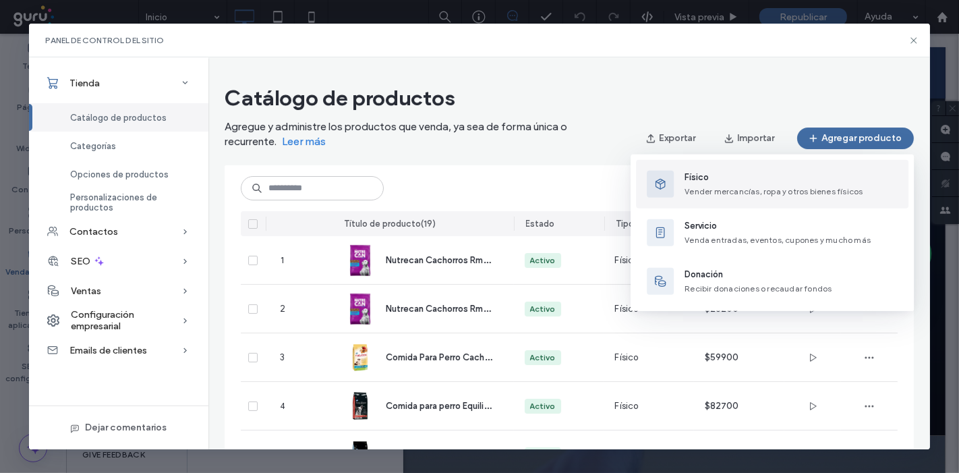
click at [736, 173] on span "Físico" at bounding box center [773, 177] width 178 height 13
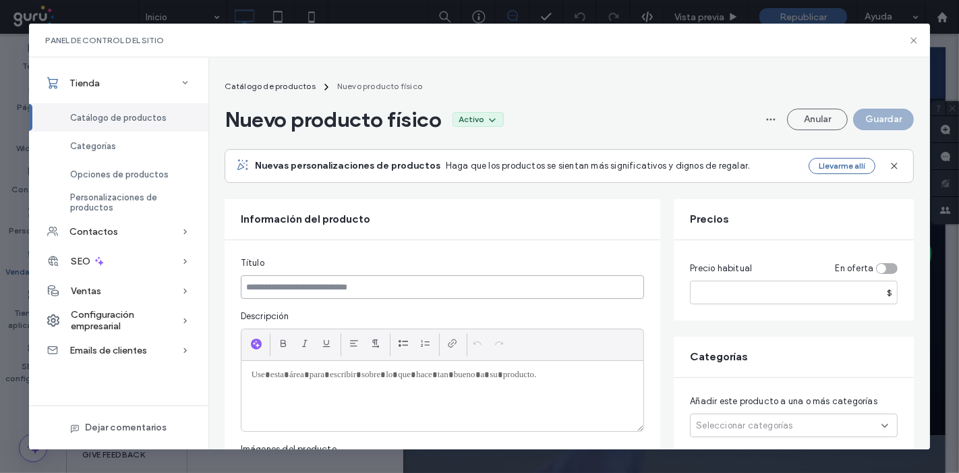
click at [349, 283] on input at bounding box center [443, 287] width 404 height 24
paste input "**********"
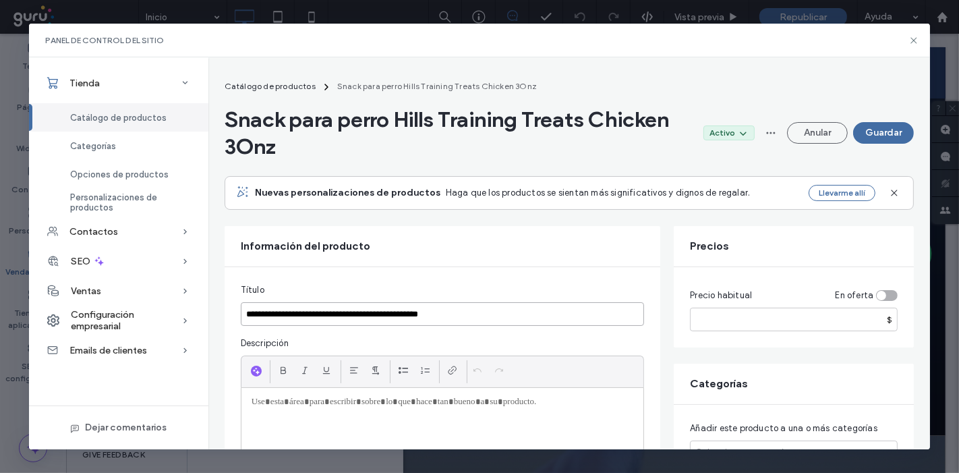
scroll to position [75, 0]
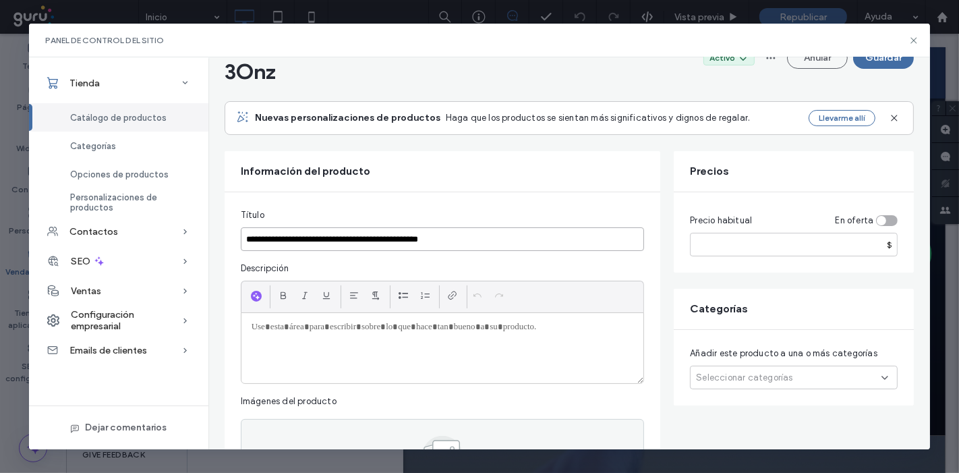
type input "**********"
click at [564, 331] on p at bounding box center [442, 327] width 382 height 12
paste div
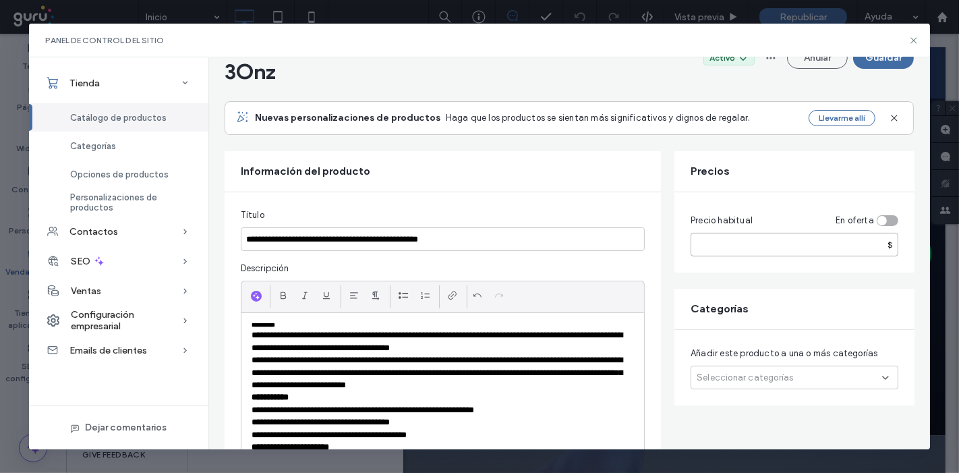
click at [763, 254] on input "number" at bounding box center [794, 245] width 208 height 24
type input "*****"
click at [734, 371] on span "Seleccionar categorías" at bounding box center [744, 377] width 96 height 13
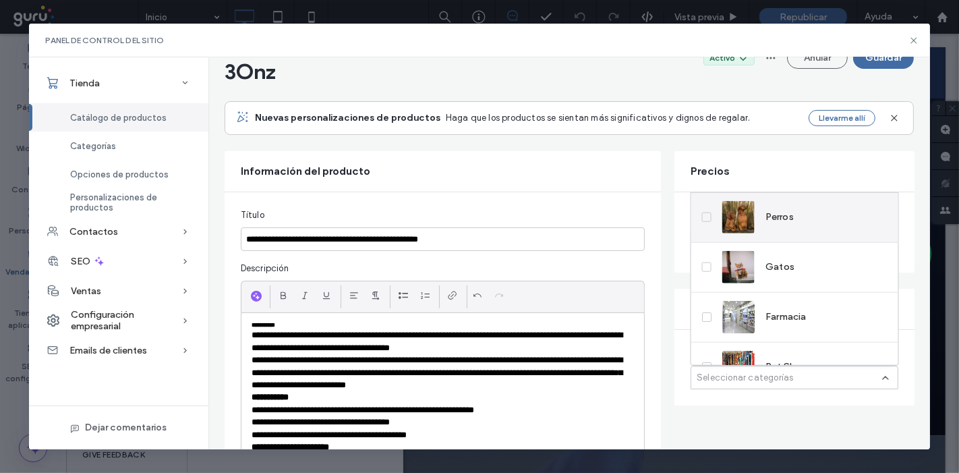
click at [746, 227] on img at bounding box center [738, 217] width 32 height 32
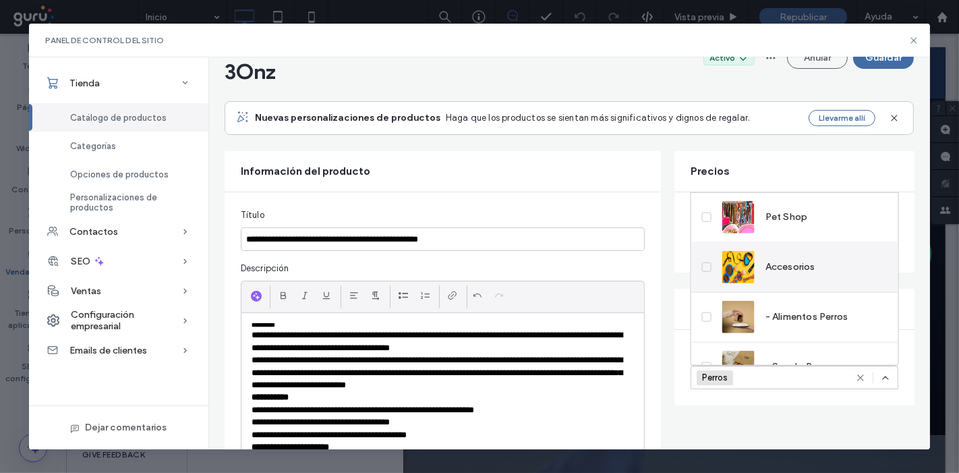
scroll to position [223, 0]
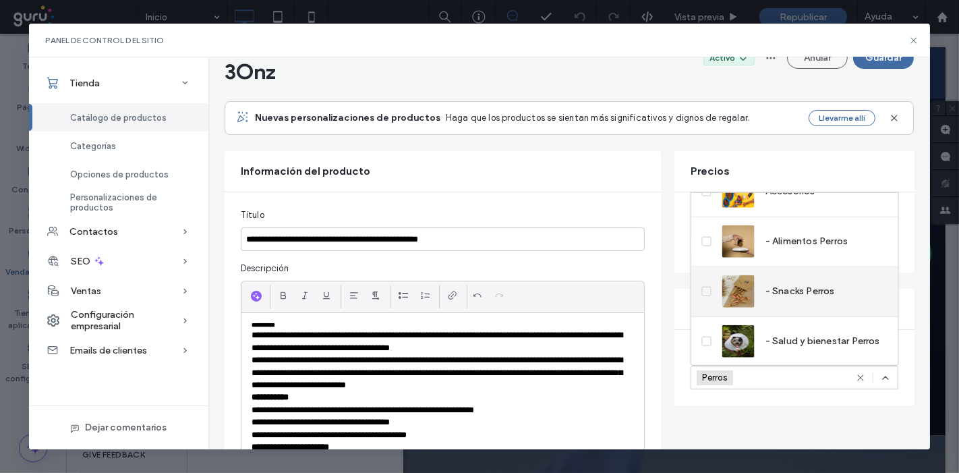
click at [773, 289] on span "- Snacks Perros" at bounding box center [799, 291] width 69 height 13
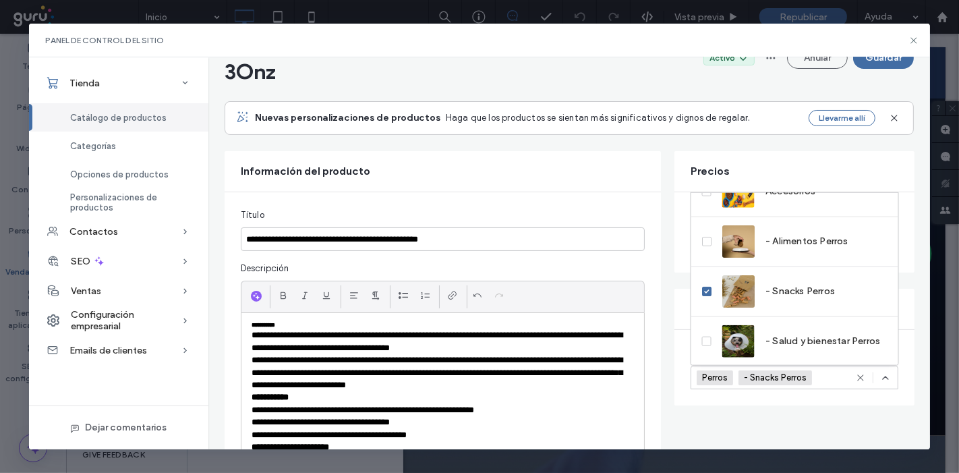
click at [650, 319] on div "**********" at bounding box center [443, 470] width 436 height 556
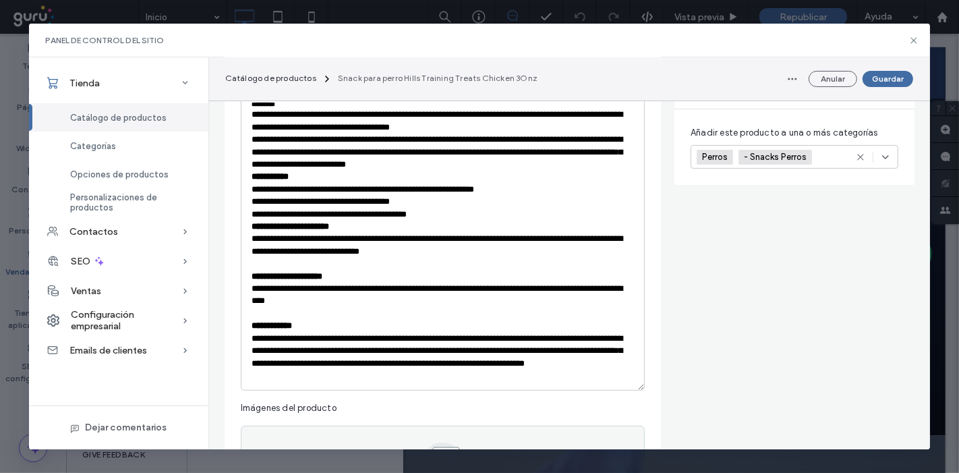
scroll to position [449, 0]
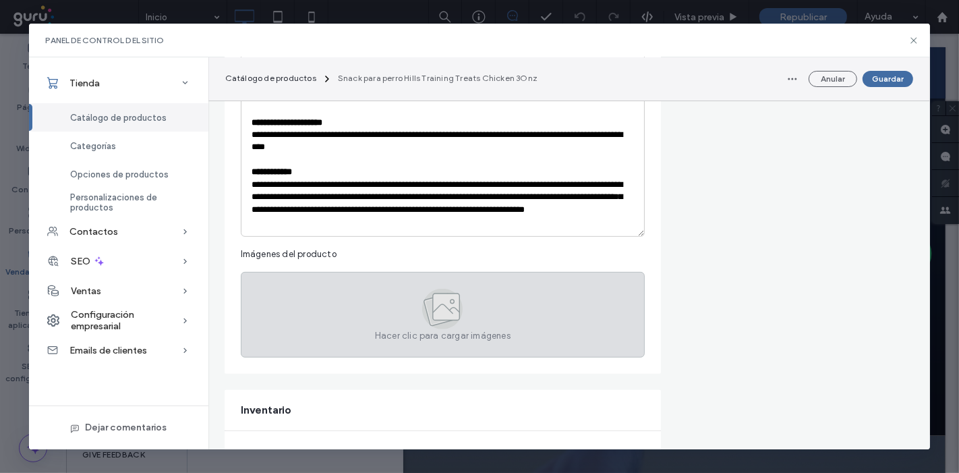
click at [447, 294] on icon at bounding box center [446, 307] width 27 height 27
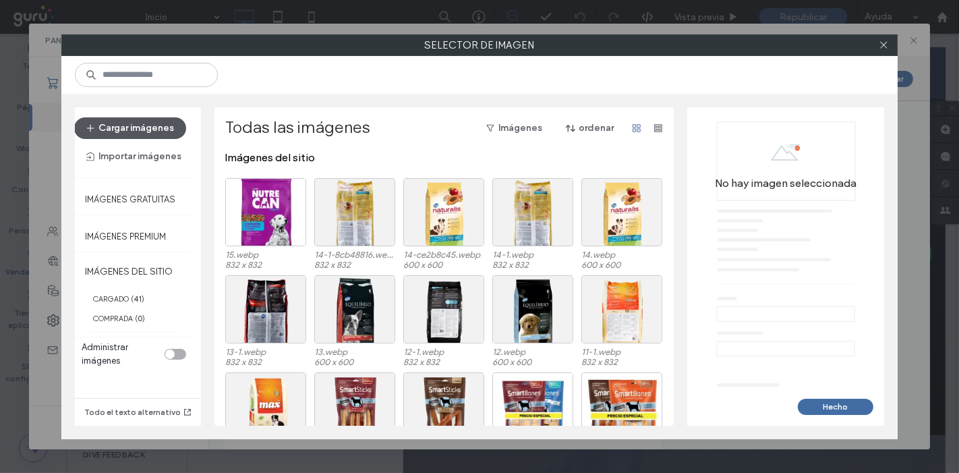
click at [140, 127] on button "Cargar imágenes" at bounding box center [130, 128] width 112 height 22
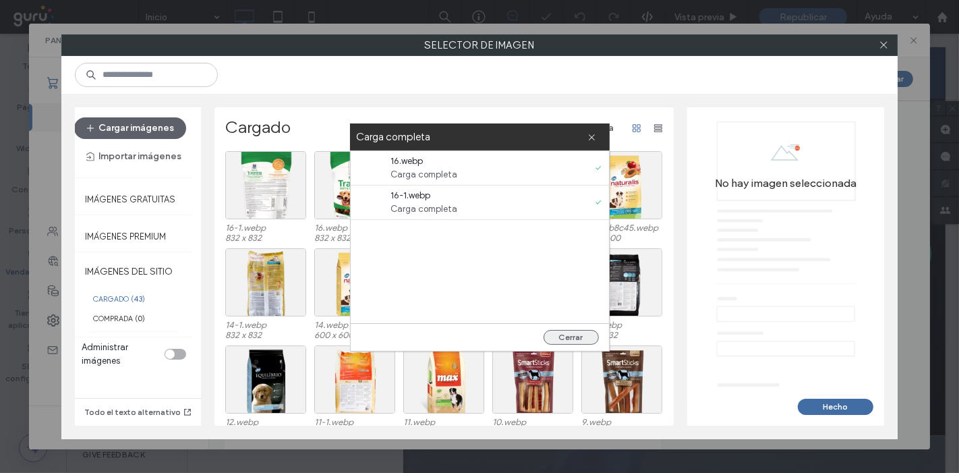
click at [578, 334] on button "Cerrar" at bounding box center [570, 337] width 55 height 15
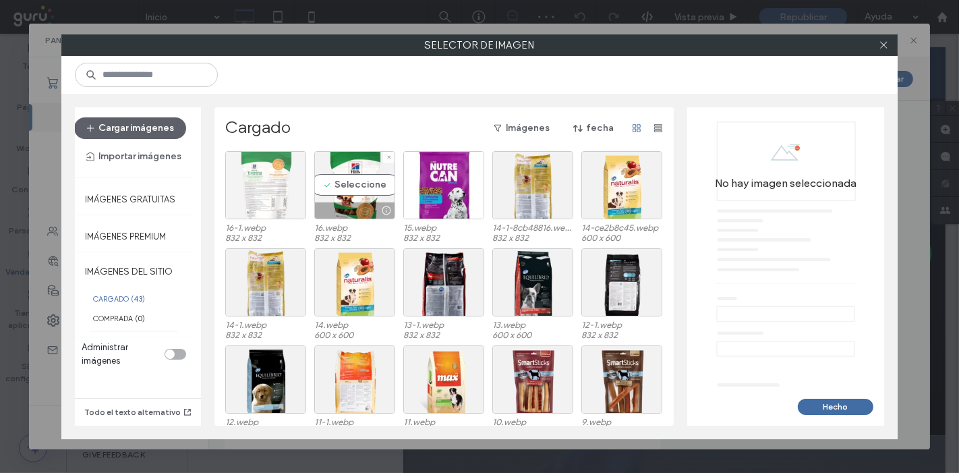
drag, startPoint x: 325, startPoint y: 187, endPoint x: 282, endPoint y: 191, distance: 42.7
click at [325, 187] on div "Seleccione" at bounding box center [354, 185] width 81 height 68
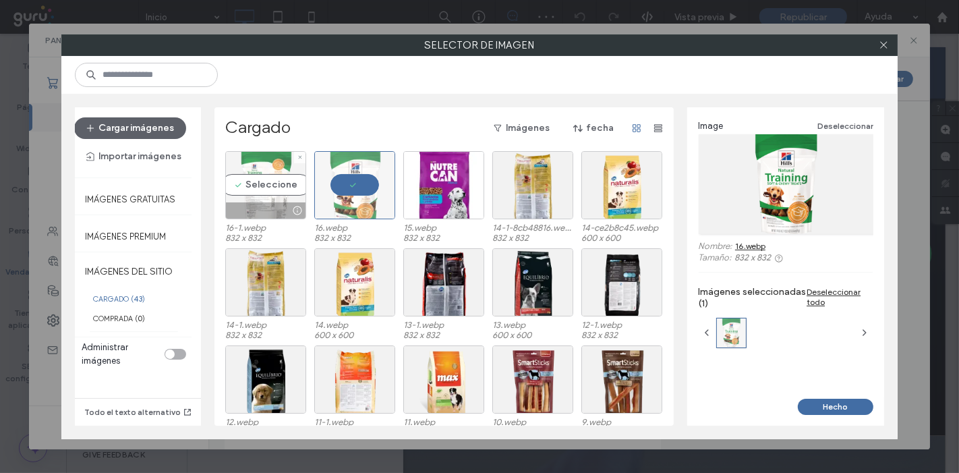
click at [280, 192] on div "Seleccione" at bounding box center [265, 185] width 81 height 68
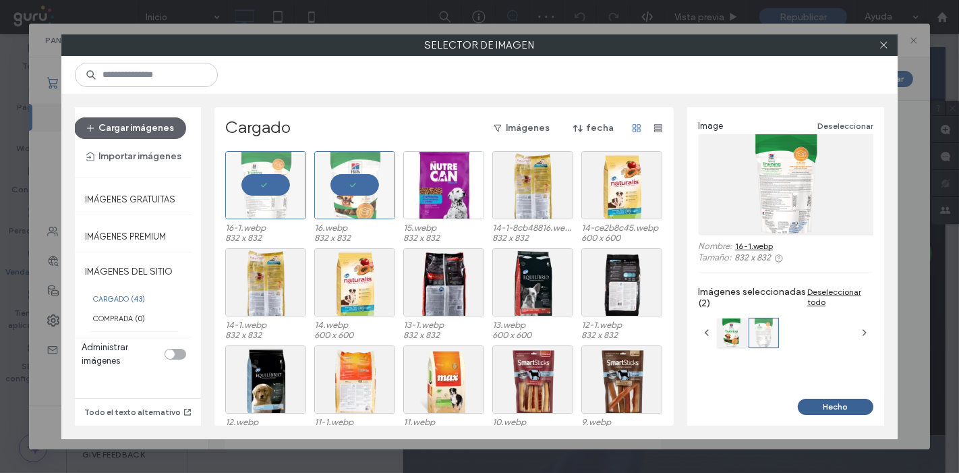
click at [836, 413] on button "Hecho" at bounding box center [836, 406] width 76 height 16
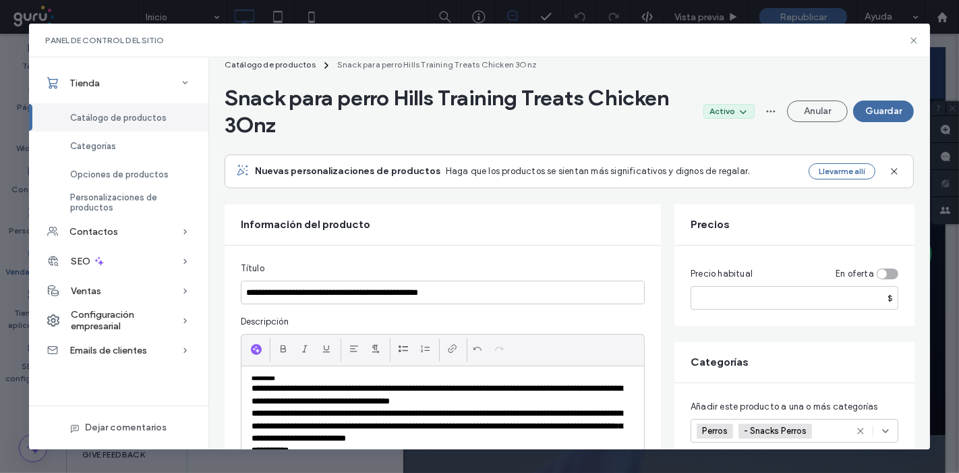
scroll to position [0, 0]
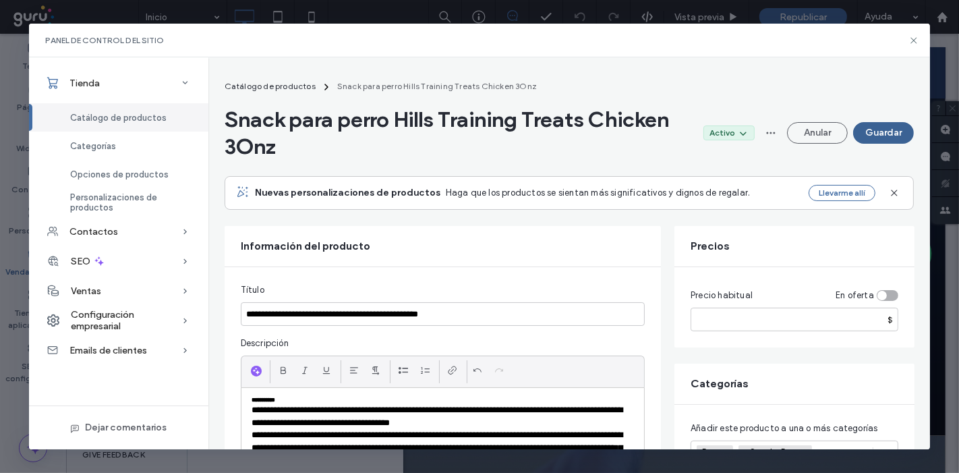
click at [890, 134] on button "Guardar" at bounding box center [883, 133] width 61 height 22
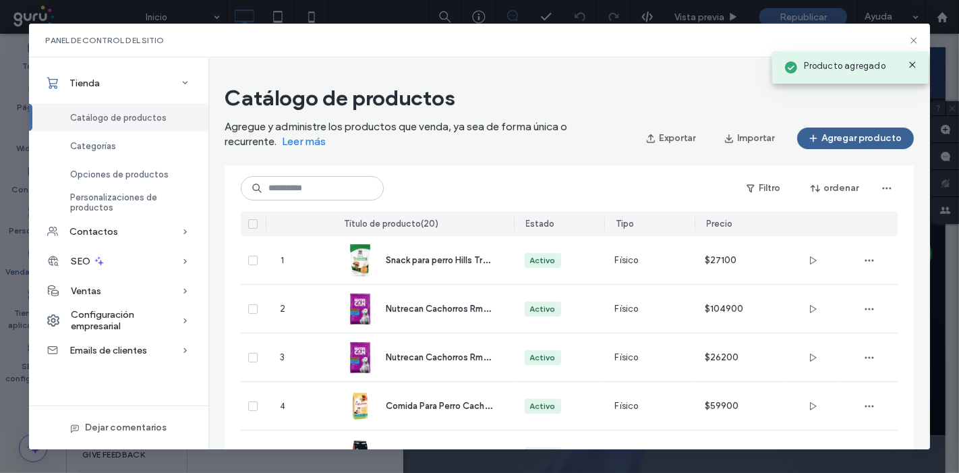
click at [851, 142] on button "Agregar producto" at bounding box center [855, 138] width 117 height 22
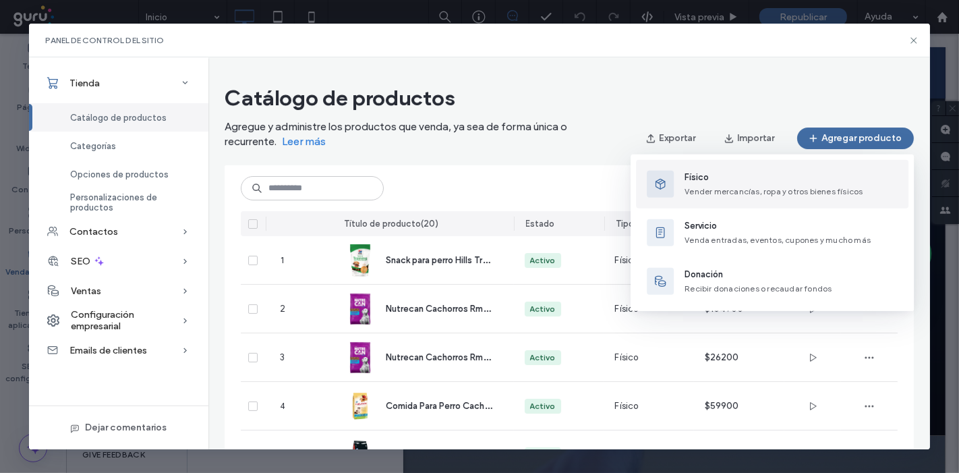
click at [668, 177] on div "button" at bounding box center [660, 184] width 27 height 27
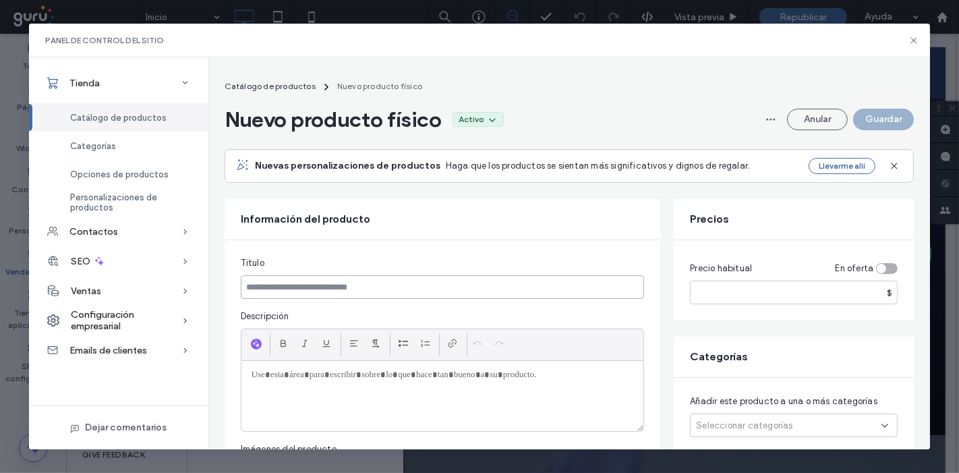
click at [509, 297] on input at bounding box center [443, 287] width 404 height 24
click at [823, 124] on button "Anular" at bounding box center [817, 120] width 61 height 22
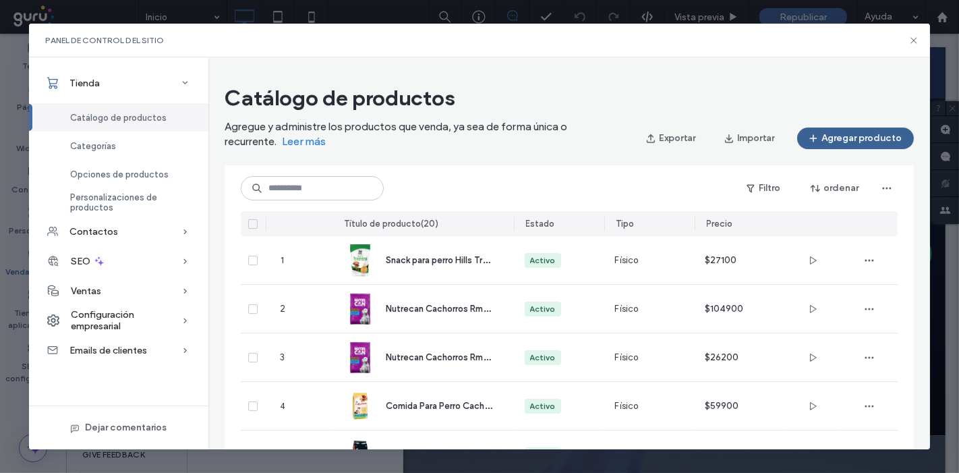
click at [836, 146] on button "Agregar producto" at bounding box center [855, 138] width 117 height 22
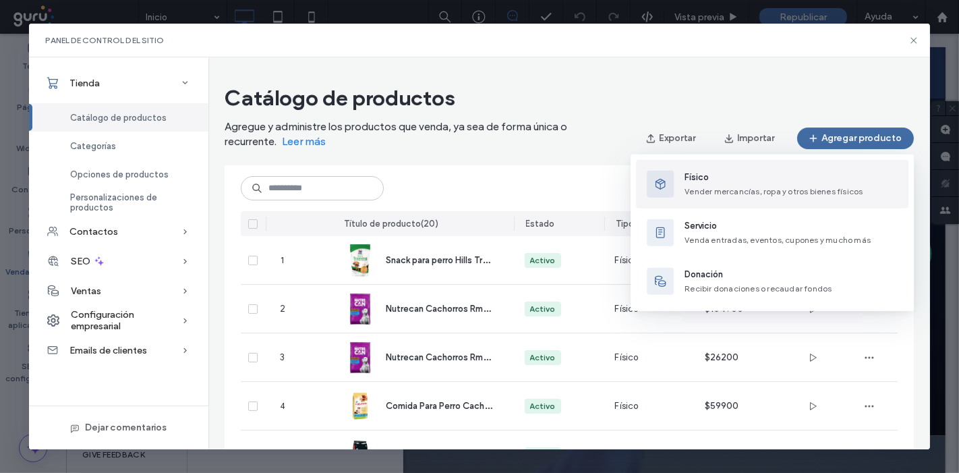
click at [757, 182] on span "Físico" at bounding box center [773, 177] width 178 height 13
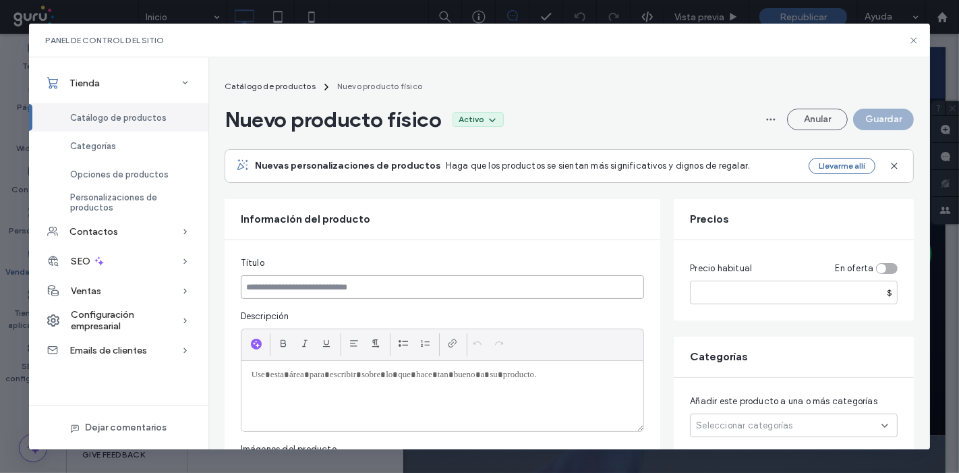
click at [412, 286] on input at bounding box center [443, 287] width 404 height 24
paste input "**********"
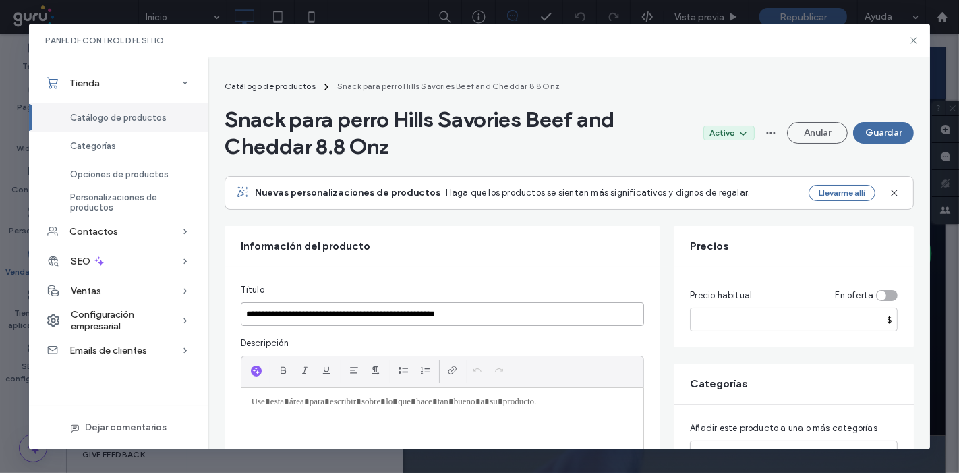
type input "**********"
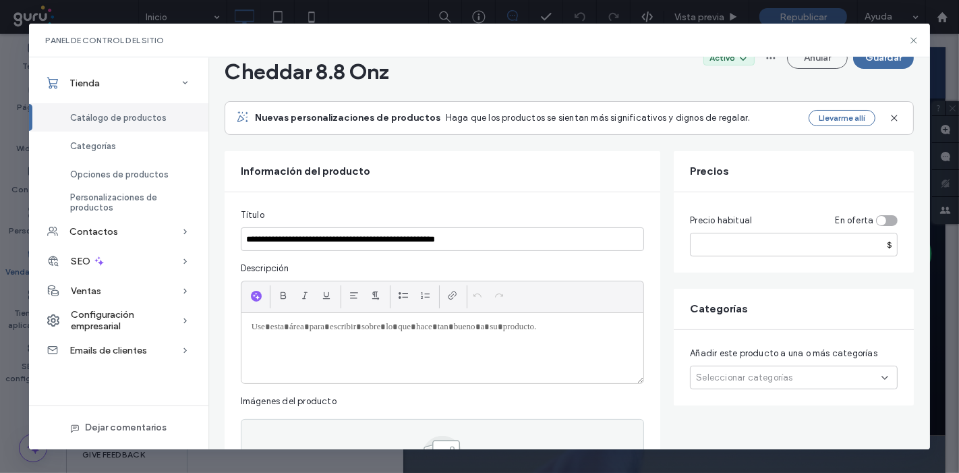
paste div
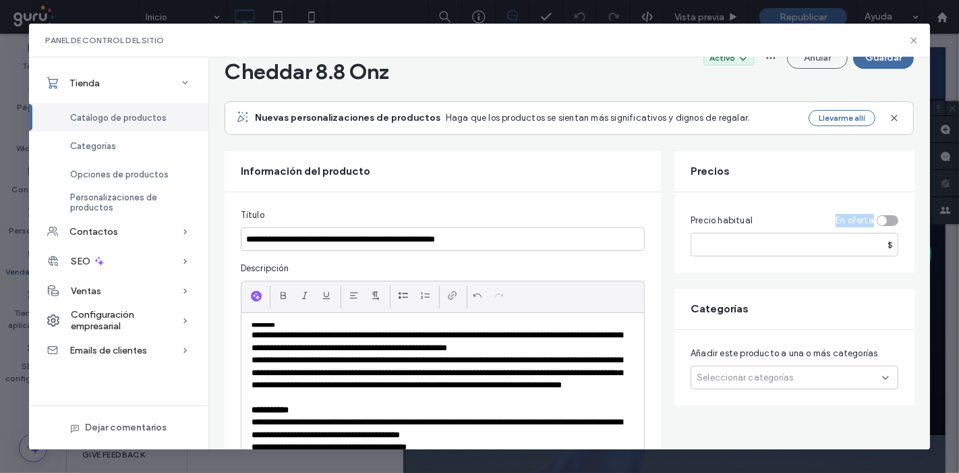
click at [766, 233] on div "Precio habitual En oferta $" at bounding box center [794, 235] width 208 height 42
click at [765, 239] on input "number" at bounding box center [794, 245] width 208 height 24
type input "*****"
click at [736, 375] on span "Seleccionar categorías" at bounding box center [744, 377] width 96 height 13
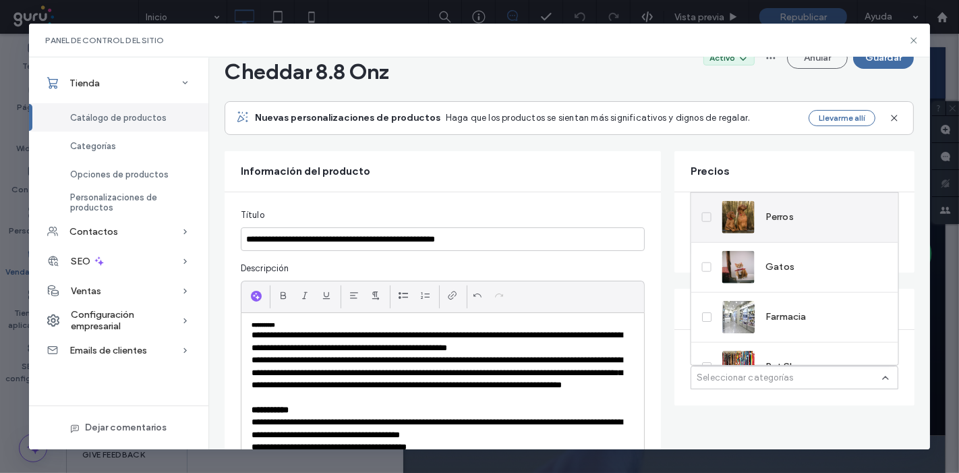
click at [726, 226] on img at bounding box center [738, 217] width 32 height 32
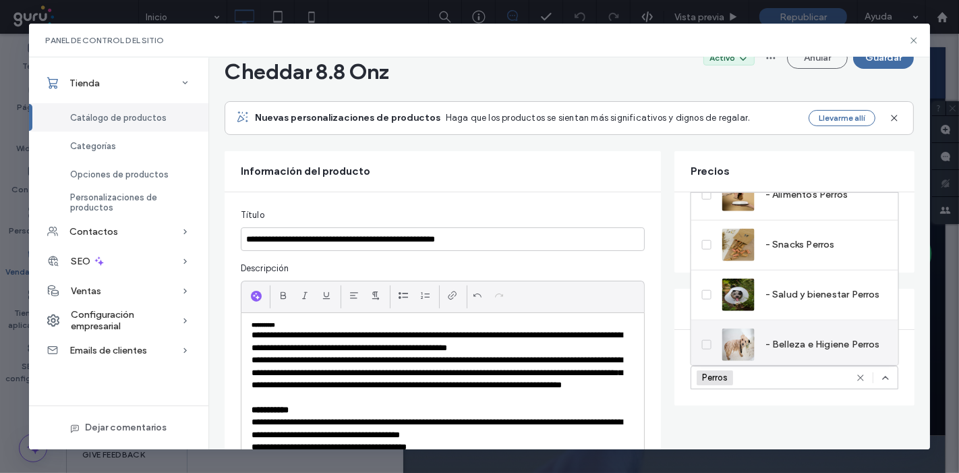
scroll to position [297, 0]
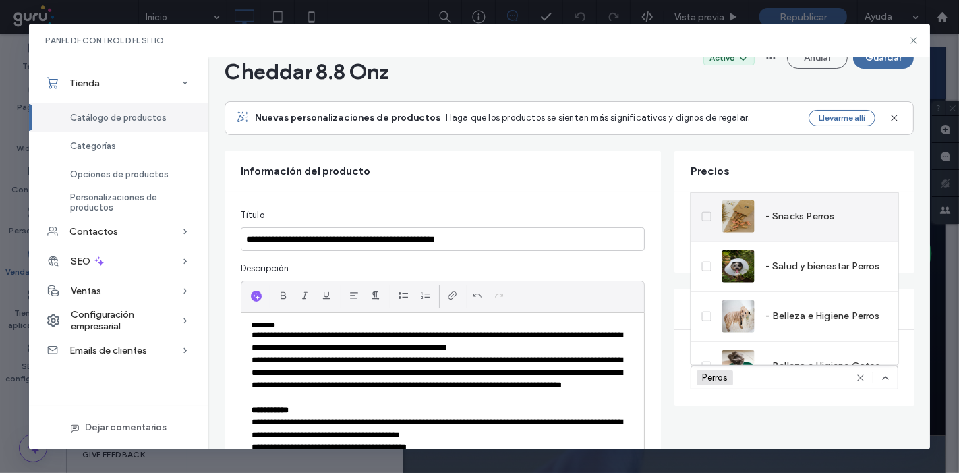
click at [789, 214] on span "- Snacks Perros" at bounding box center [799, 216] width 69 height 13
click at [638, 242] on input "**********" at bounding box center [443, 239] width 404 height 24
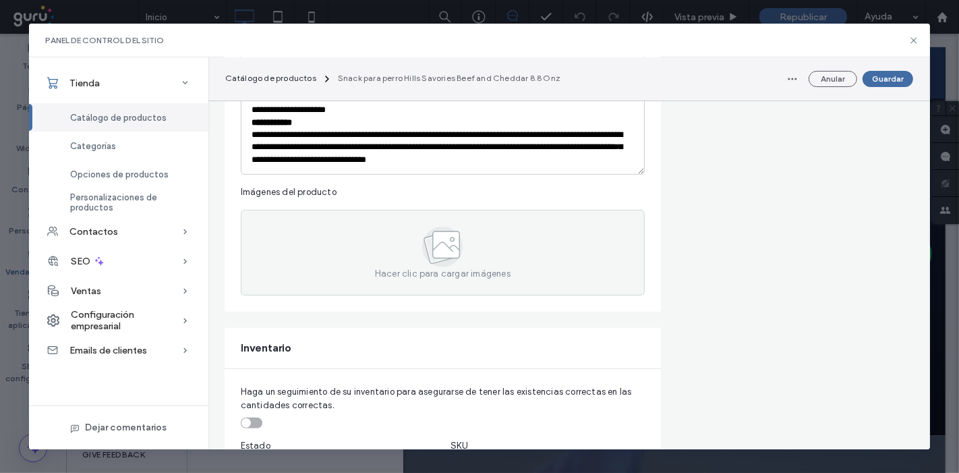
scroll to position [749, 0]
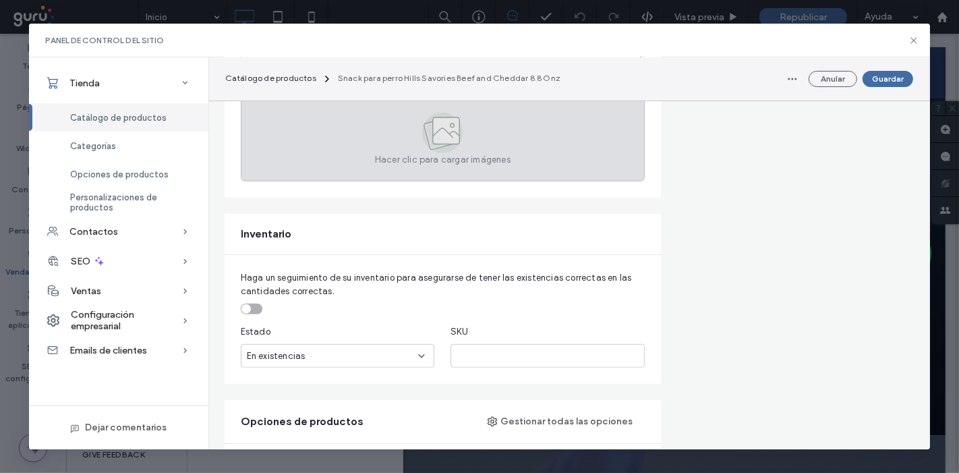
click at [314, 149] on div "Hacer clic para cargar imágenes" at bounding box center [443, 139] width 404 height 86
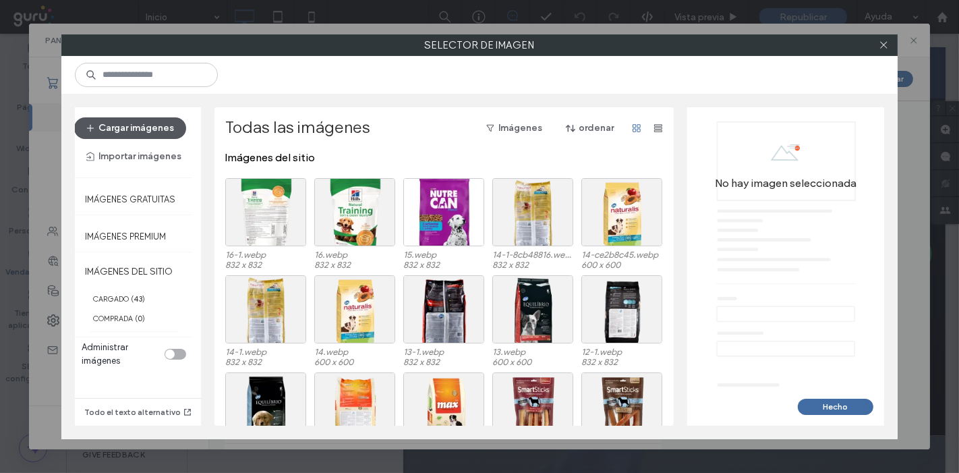
click at [163, 127] on button "Cargar imágenes" at bounding box center [130, 128] width 112 height 22
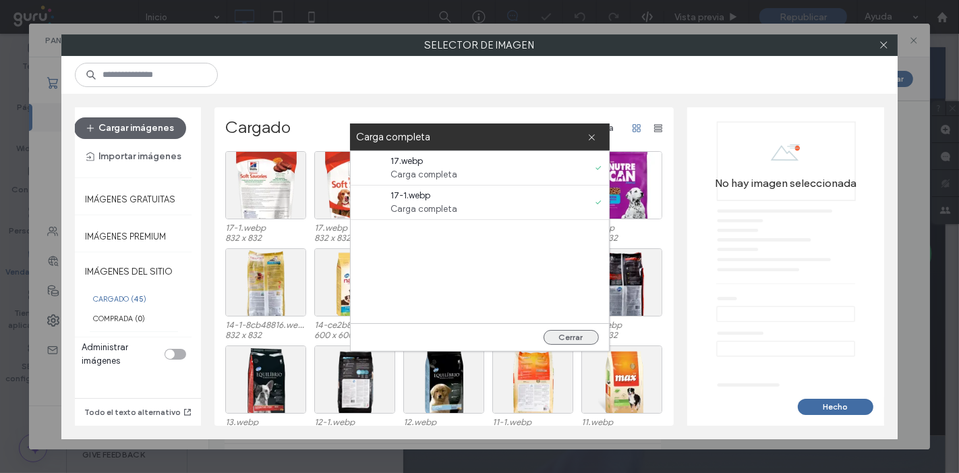
click at [572, 338] on button "Cerrar" at bounding box center [570, 337] width 55 height 15
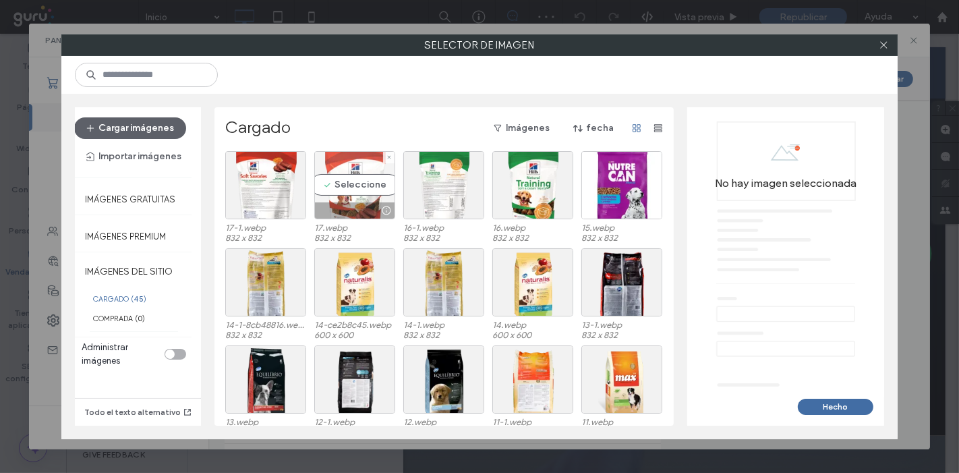
click at [341, 191] on div "Seleccione" at bounding box center [354, 185] width 81 height 68
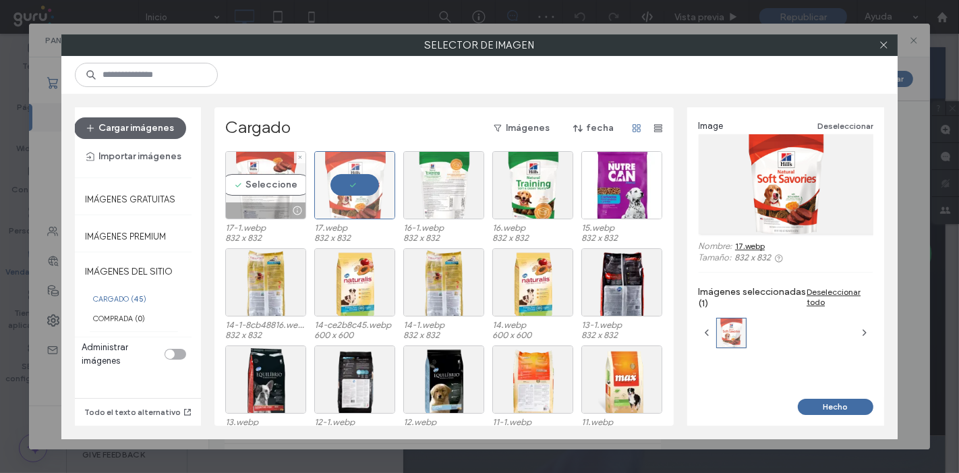
click at [283, 189] on div "Seleccione" at bounding box center [265, 185] width 81 height 68
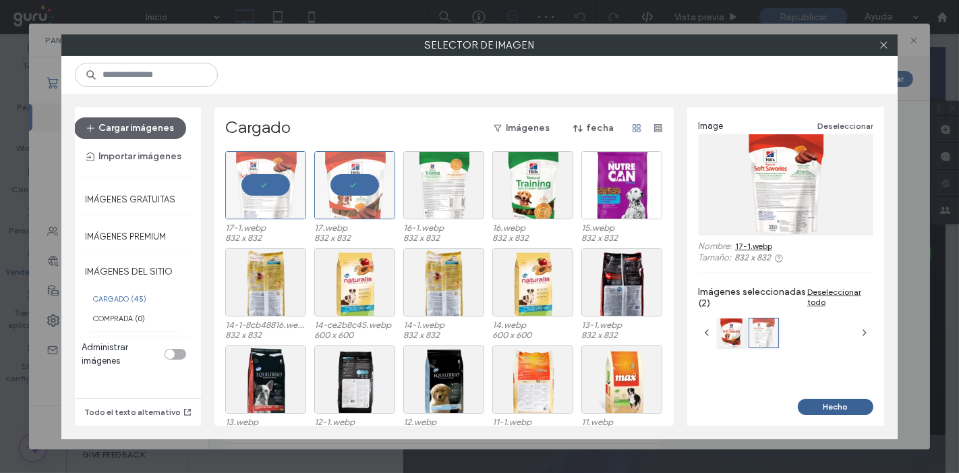
click at [829, 406] on button "Hecho" at bounding box center [836, 406] width 76 height 16
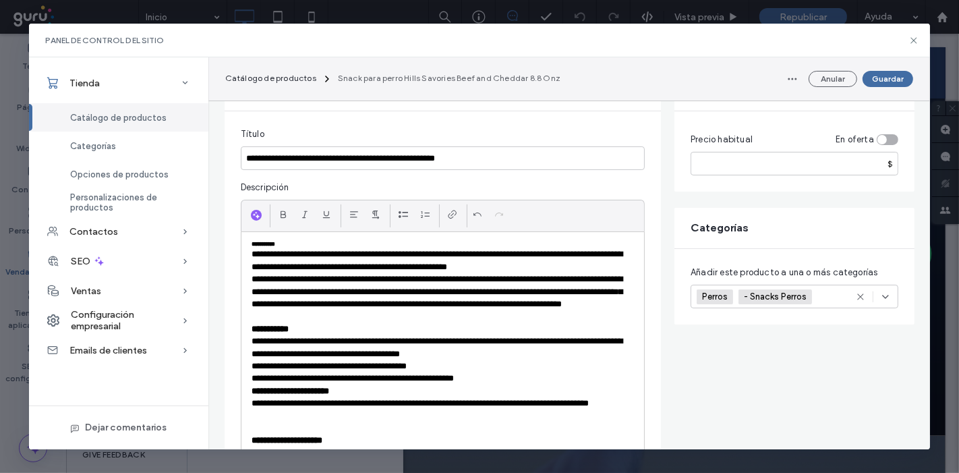
scroll to position [0, 0]
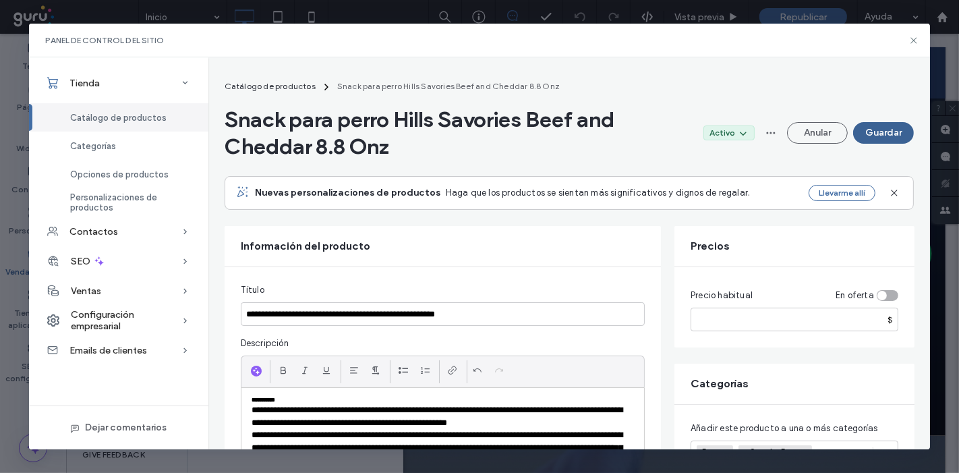
click at [867, 134] on button "Guardar" at bounding box center [883, 133] width 61 height 22
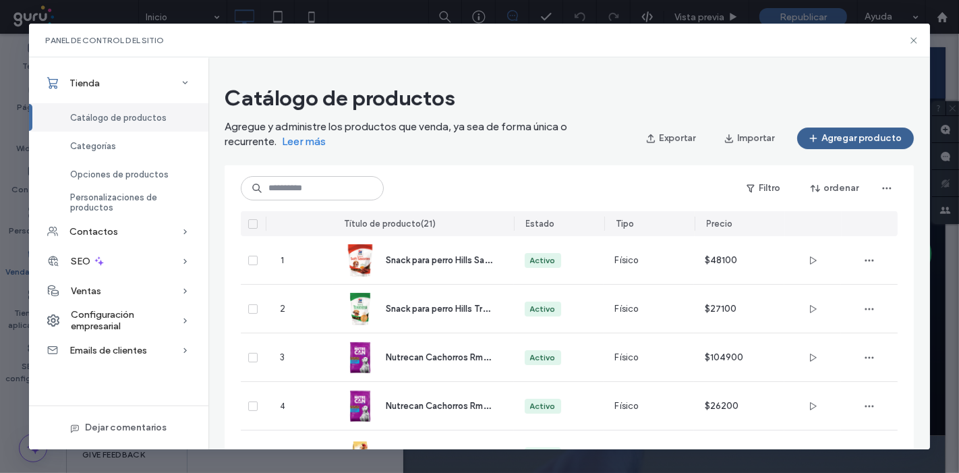
click at [816, 144] on span "button" at bounding box center [814, 138] width 13 height 20
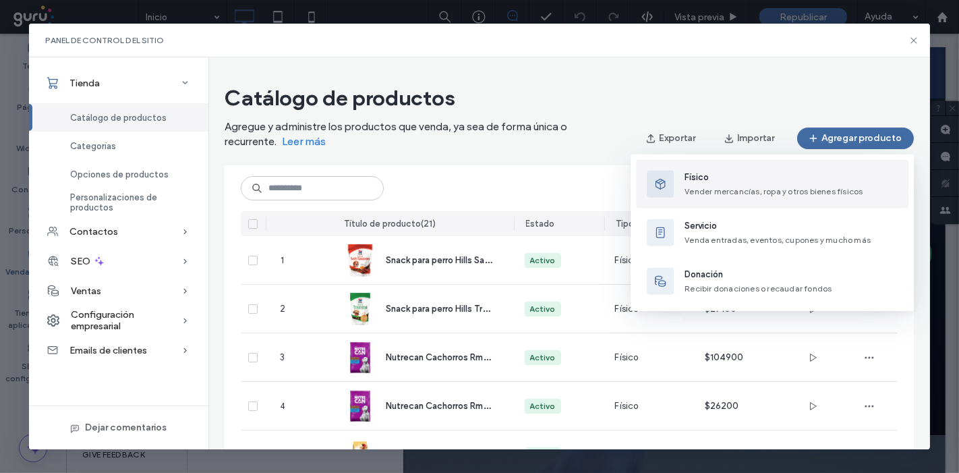
click at [732, 171] on span "Físico" at bounding box center [773, 177] width 178 height 13
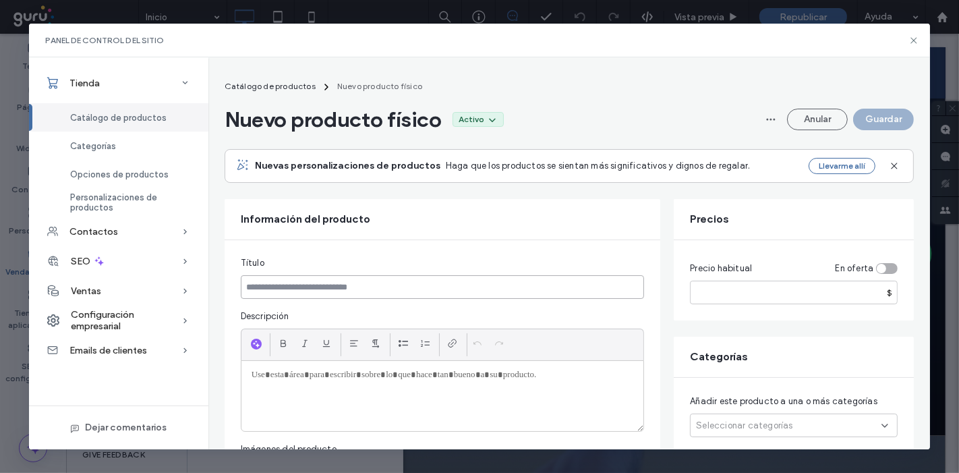
paste input "**********"
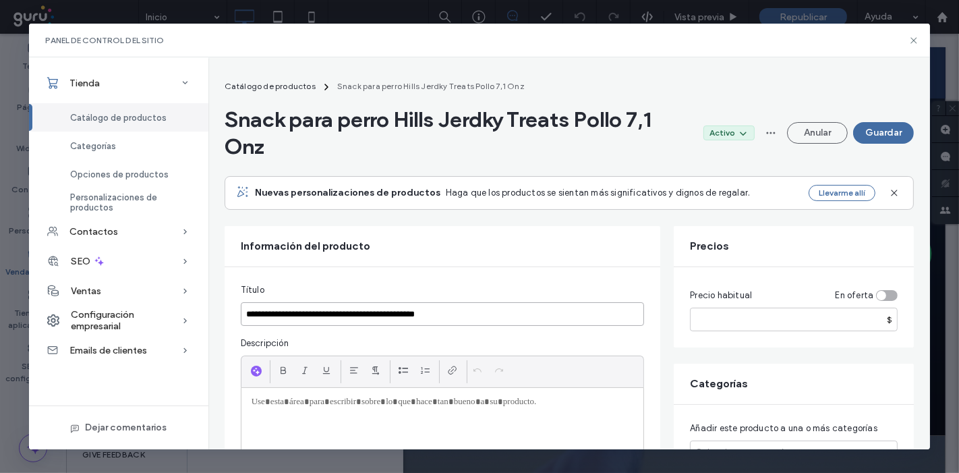
type input "**********"
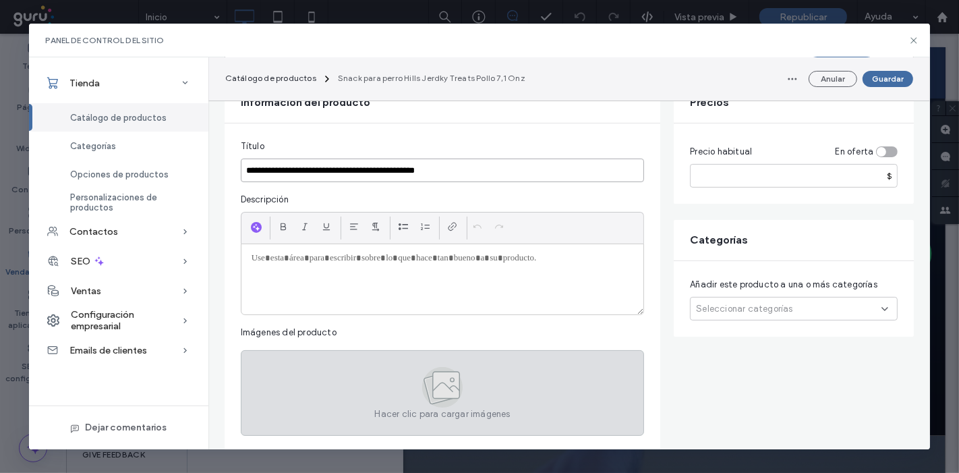
scroll to position [150, 0]
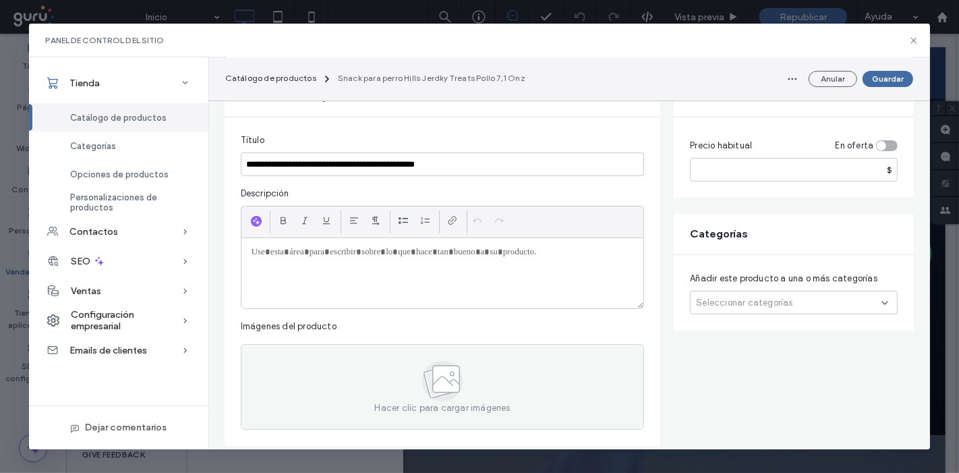
click at [341, 272] on div at bounding box center [442, 273] width 403 height 70
paste div
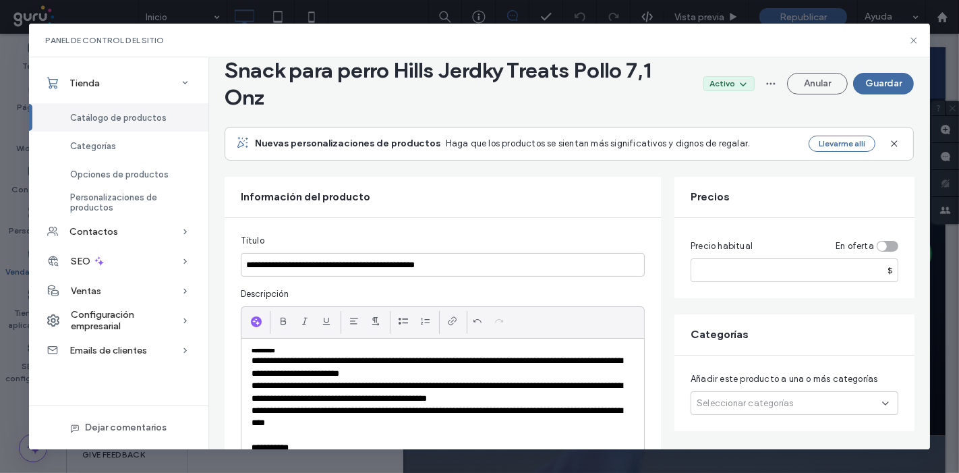
scroll to position [0, 0]
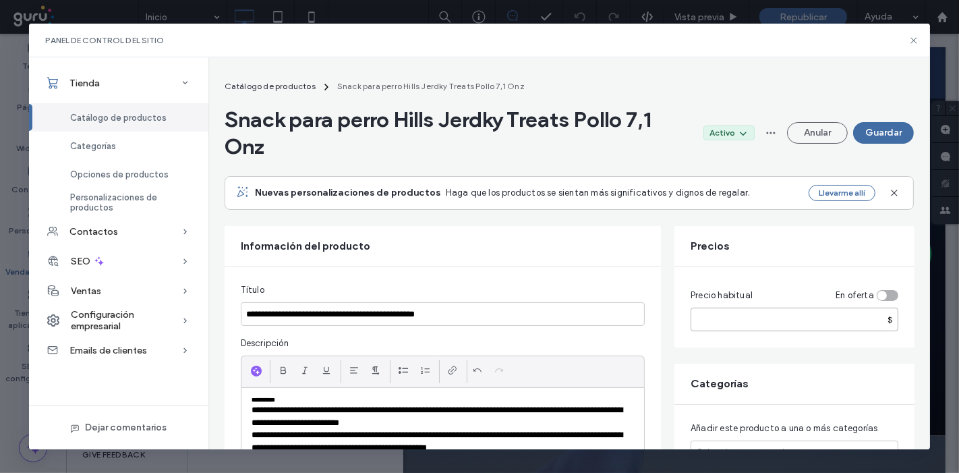
click at [713, 310] on input "number" at bounding box center [794, 319] width 208 height 24
type input "*****"
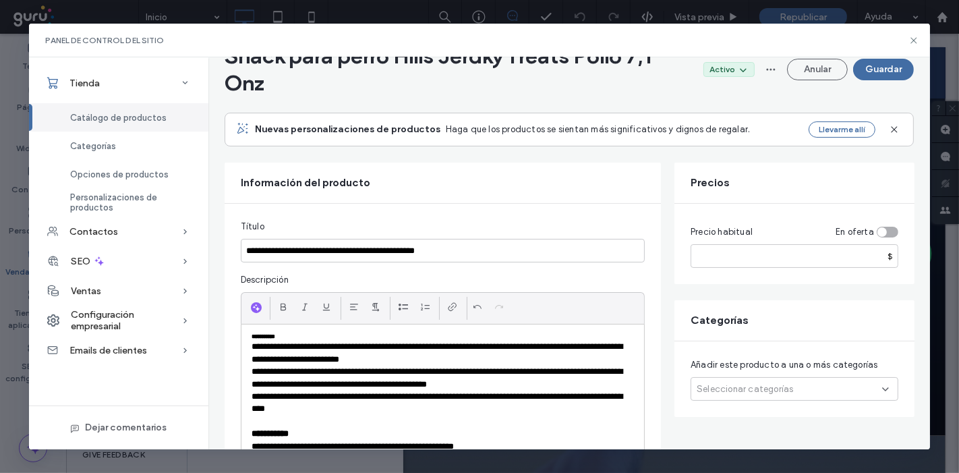
scroll to position [150, 0]
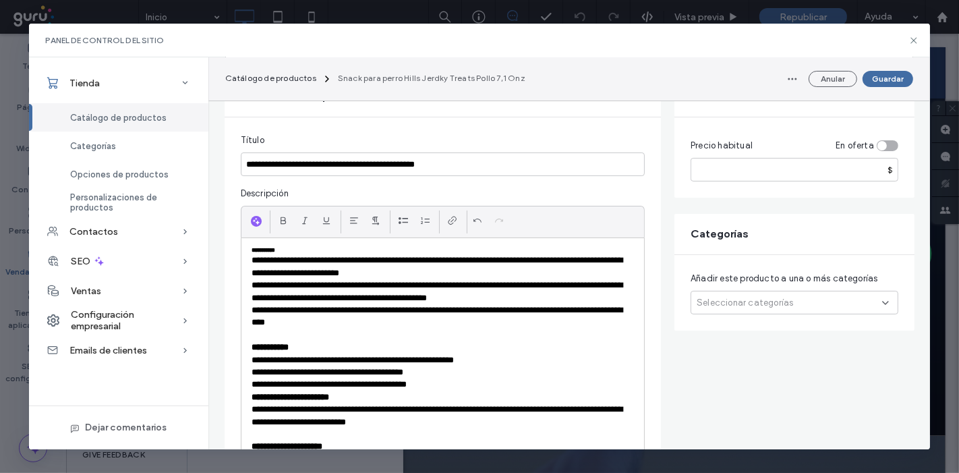
click at [736, 291] on div "Seleccionar categorías" at bounding box center [794, 303] width 208 height 24
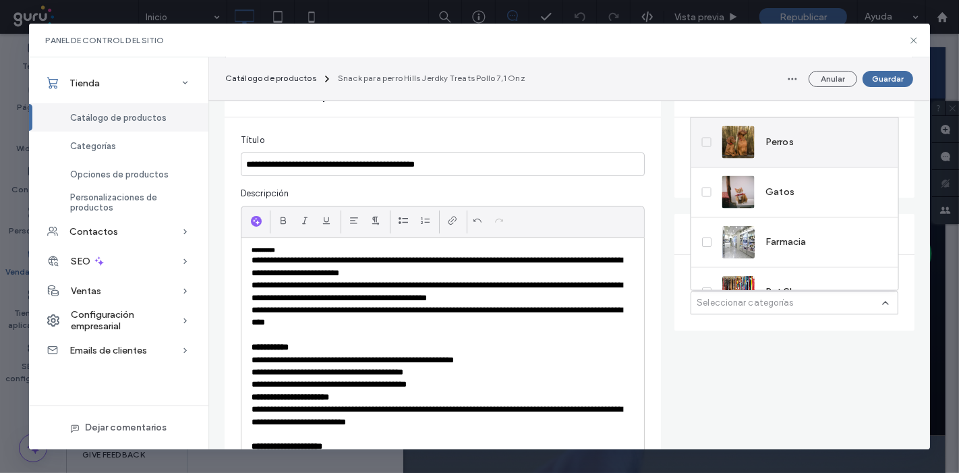
click at [713, 128] on label "Perros" at bounding box center [748, 142] width 92 height 32
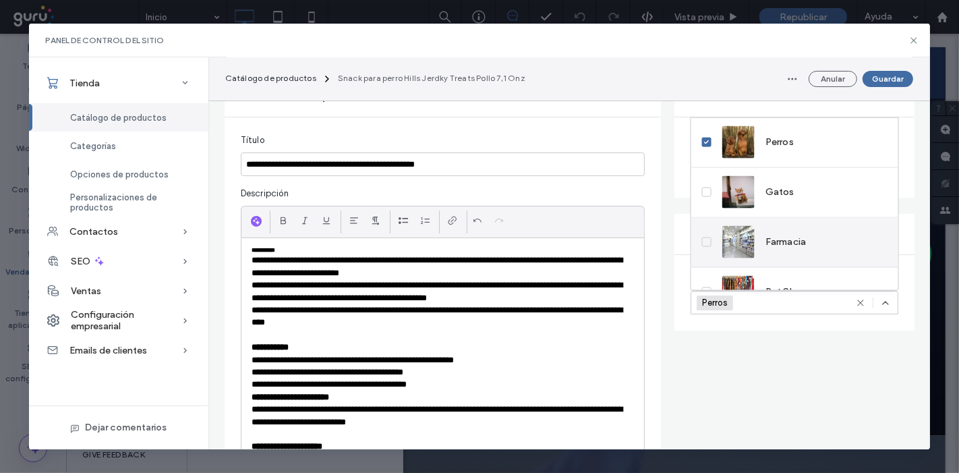
scroll to position [148, 0]
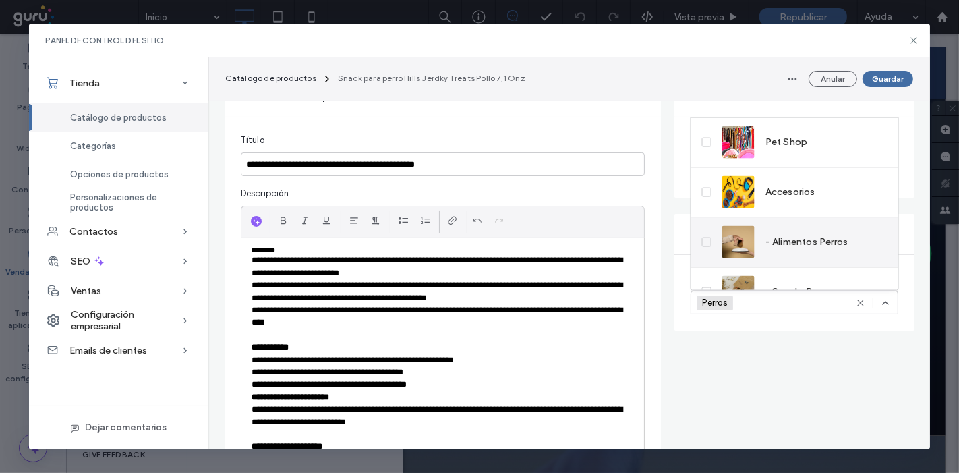
click at [771, 237] on span "- Alimentos Perros" at bounding box center [806, 241] width 83 height 13
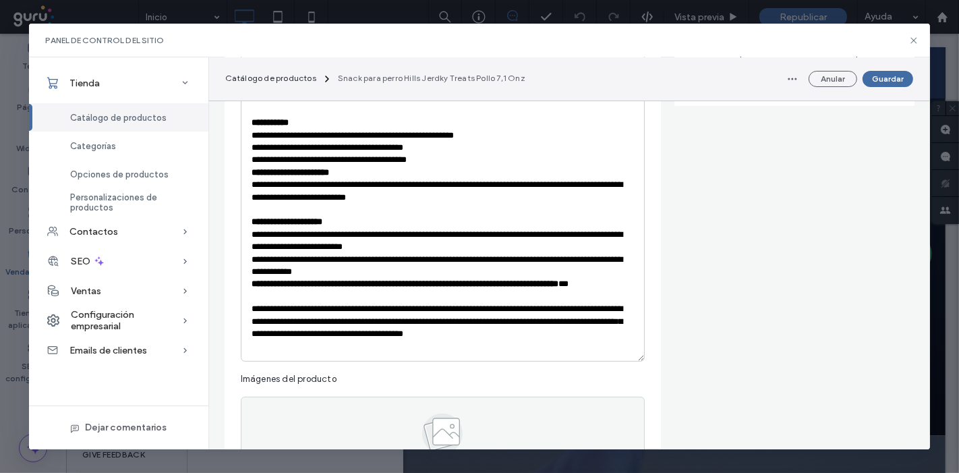
scroll to position [449, 0]
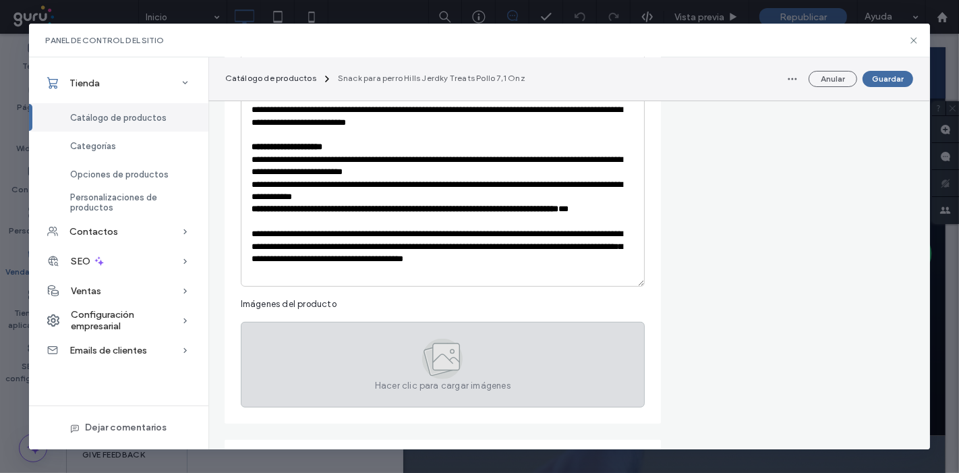
click at [408, 341] on div "Hacer clic para cargar imágenes" at bounding box center [443, 365] width 404 height 86
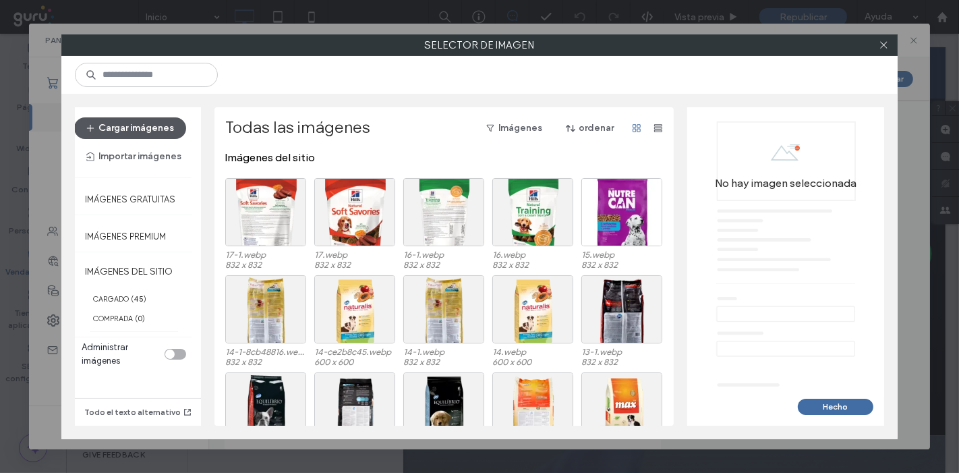
click at [140, 128] on button "Cargar imágenes" at bounding box center [130, 128] width 112 height 22
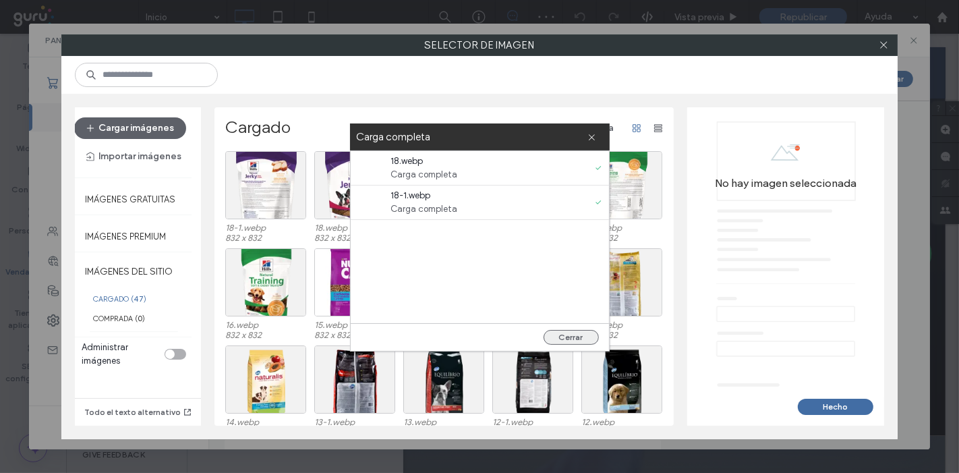
click at [577, 339] on button "Cerrar" at bounding box center [570, 337] width 55 height 15
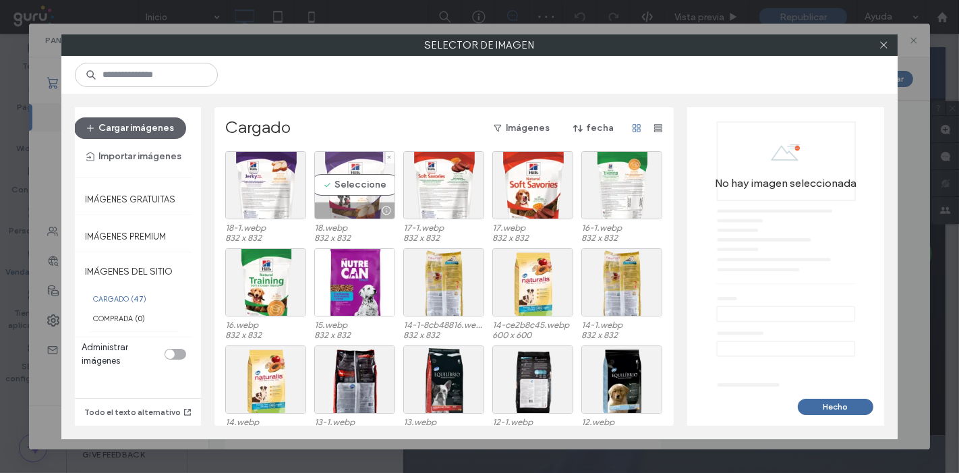
click at [334, 183] on div "Seleccione" at bounding box center [354, 185] width 81 height 68
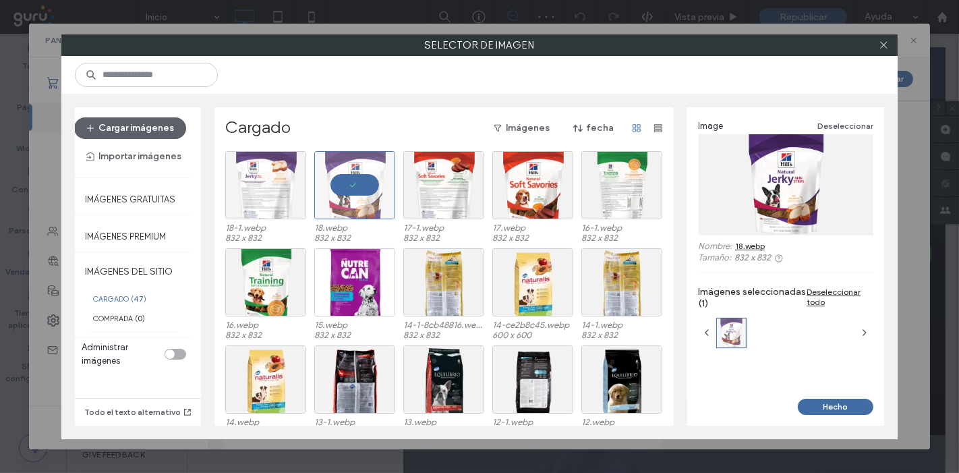
click at [285, 187] on div at bounding box center [265, 185] width 81 height 68
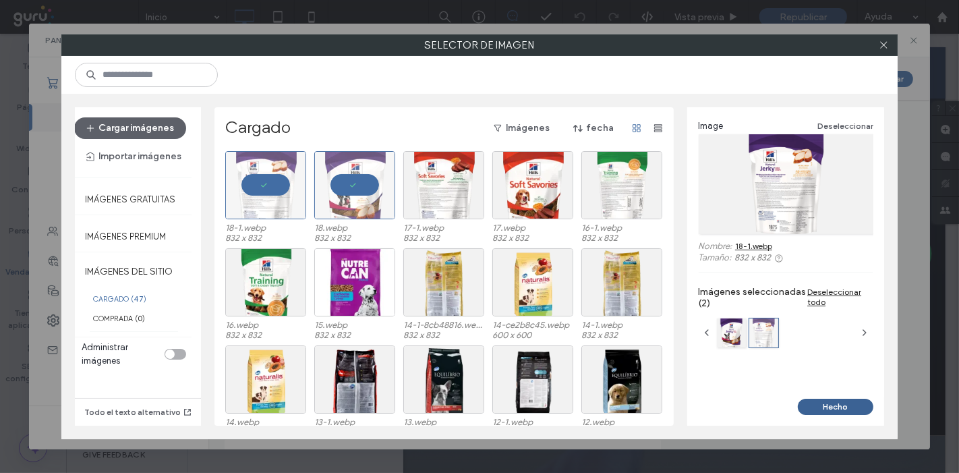
click at [815, 407] on button "Hecho" at bounding box center [836, 406] width 76 height 16
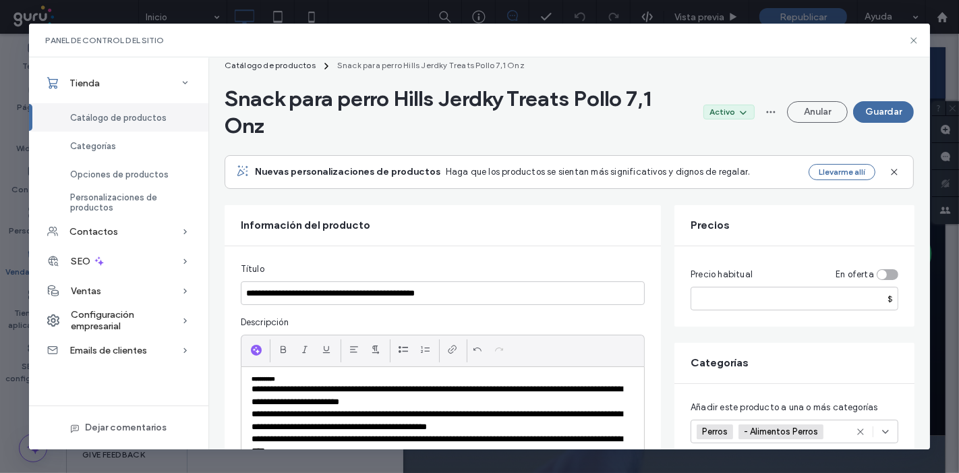
scroll to position [0, 0]
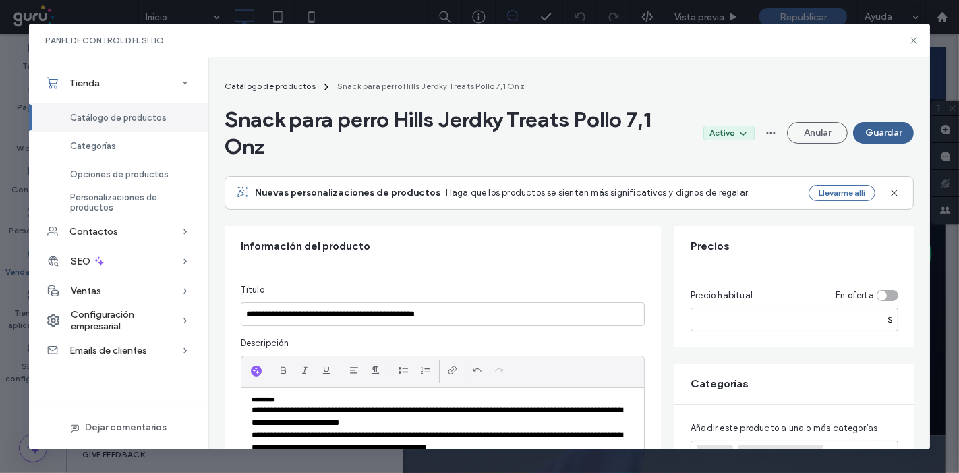
click at [858, 138] on button "Guardar" at bounding box center [883, 133] width 61 height 22
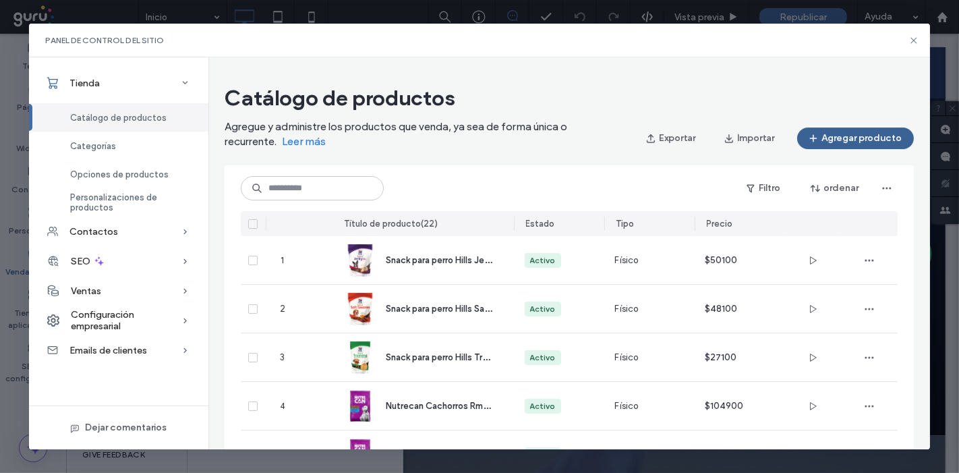
click at [824, 140] on button "Agregar producto" at bounding box center [855, 138] width 117 height 22
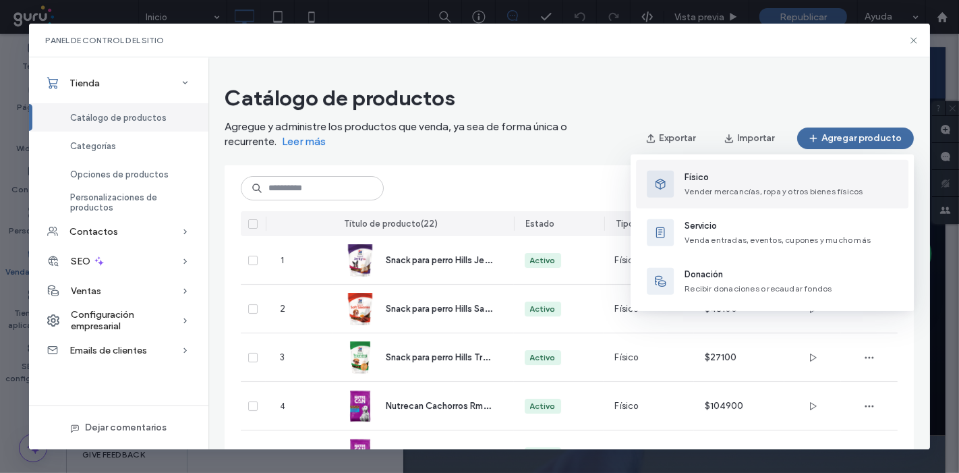
click at [731, 181] on span "Físico" at bounding box center [773, 177] width 178 height 13
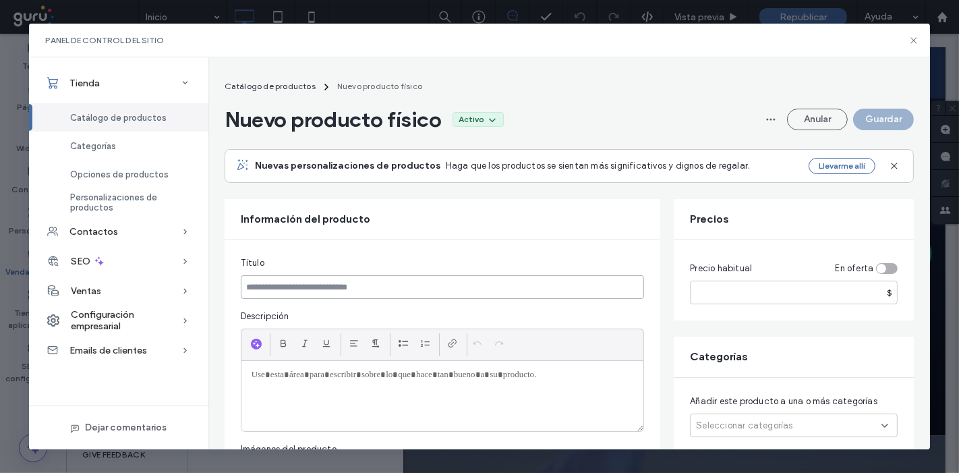
click at [355, 285] on input at bounding box center [443, 287] width 404 height 24
paste input "**********"
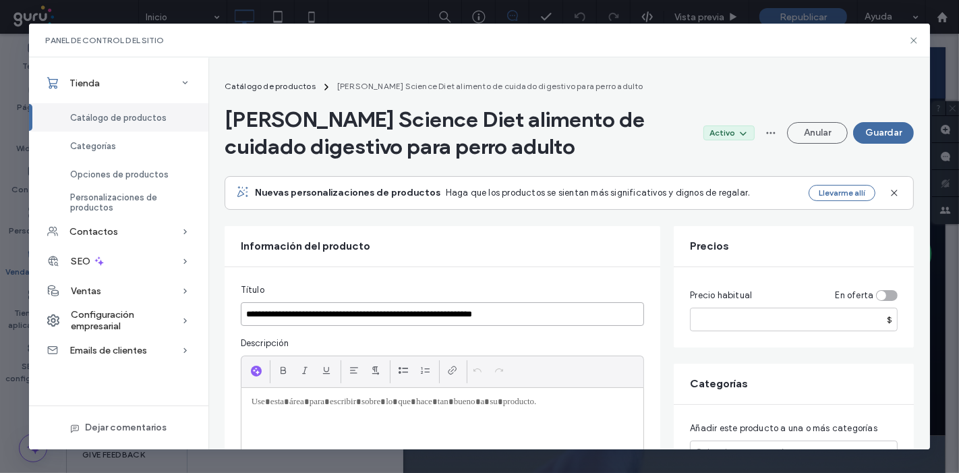
type input "**********"
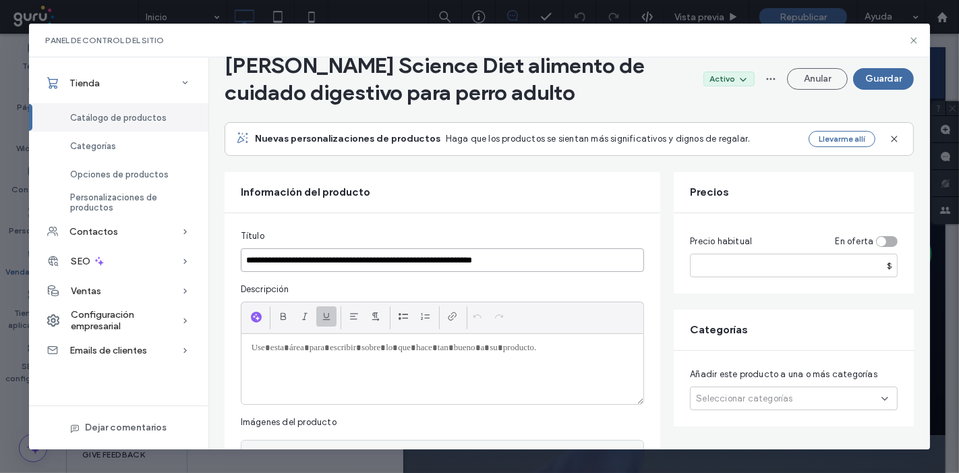
scroll to position [75, 0]
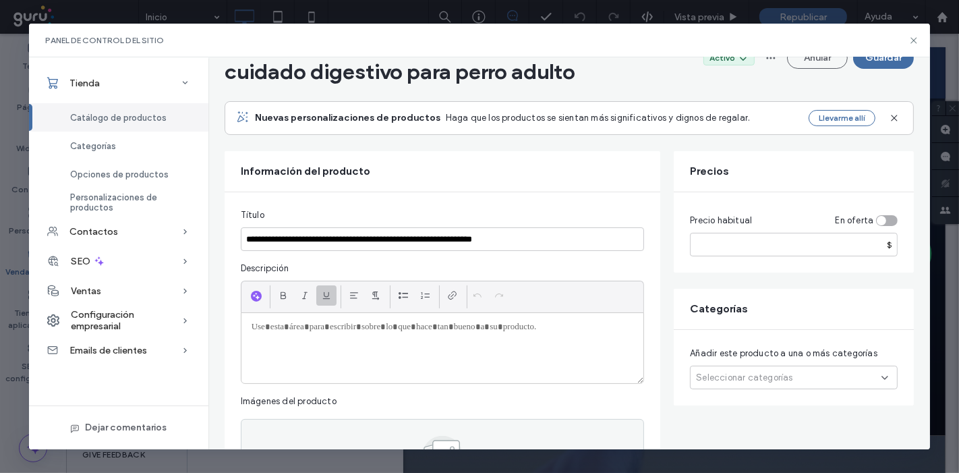
click at [330, 369] on div at bounding box center [442, 348] width 403 height 70
paste div
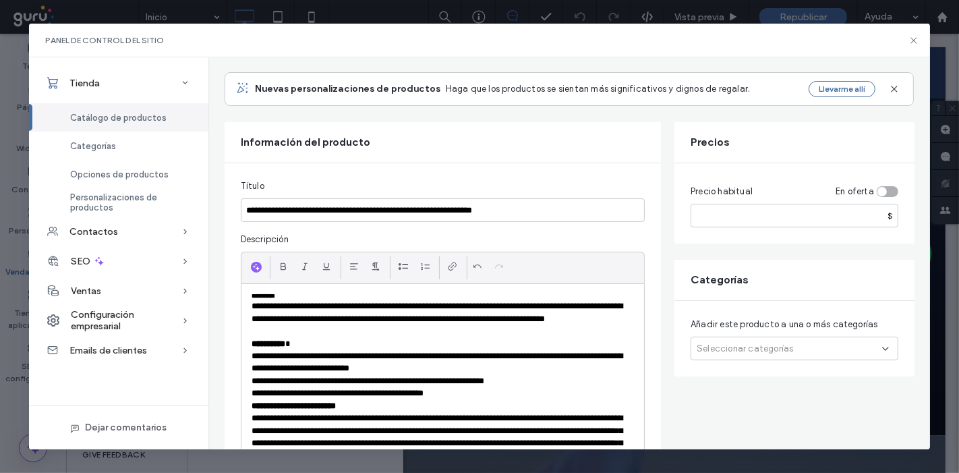
scroll to position [0, 0]
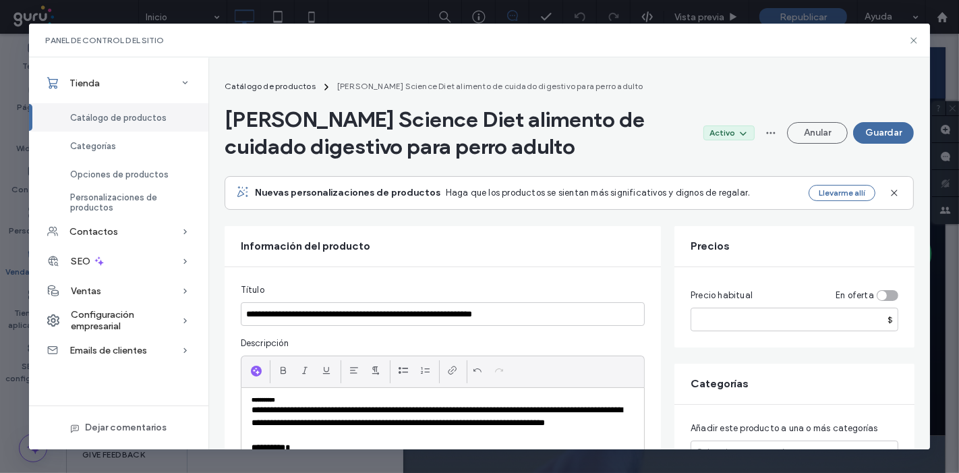
click at [733, 332] on div "Precio habitual En oferta $" at bounding box center [794, 307] width 240 height 80
click at [735, 319] on input "number" at bounding box center [794, 319] width 208 height 24
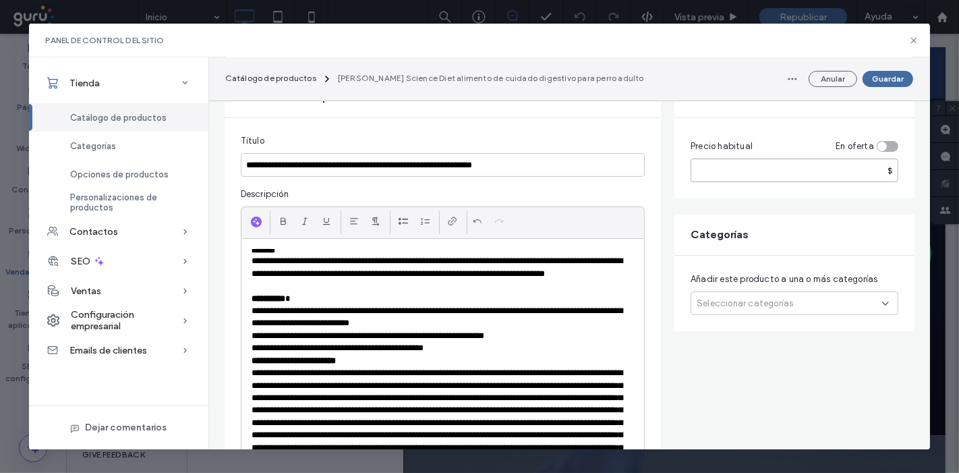
scroll to position [150, 0]
type input "******"
click at [743, 307] on span "Seleccionar categorías" at bounding box center [744, 302] width 96 height 13
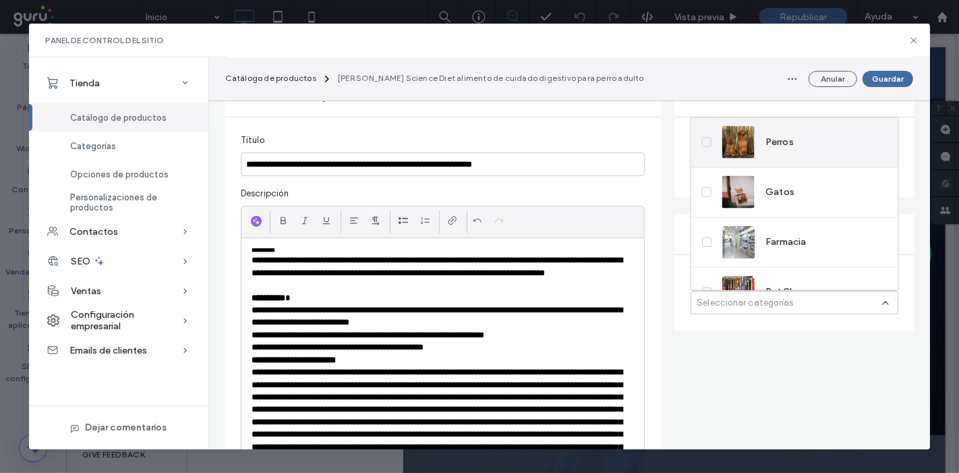
click at [749, 143] on img at bounding box center [738, 142] width 32 height 32
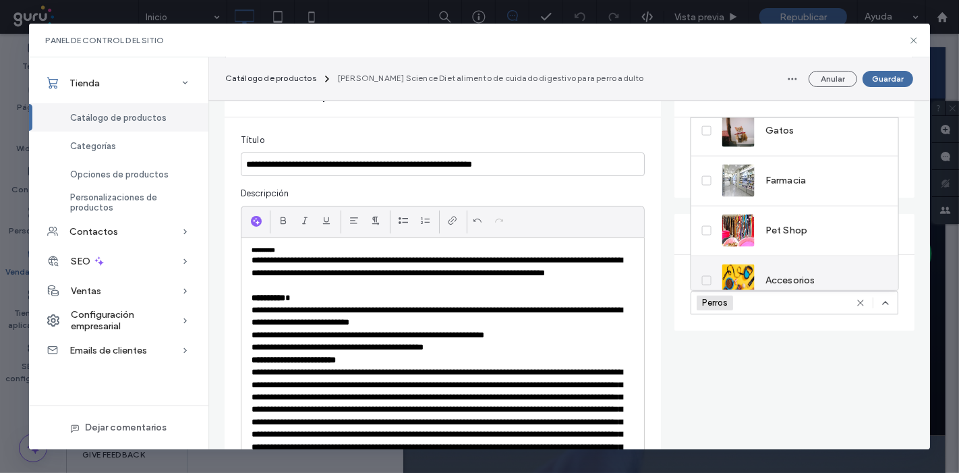
scroll to position [148, 0]
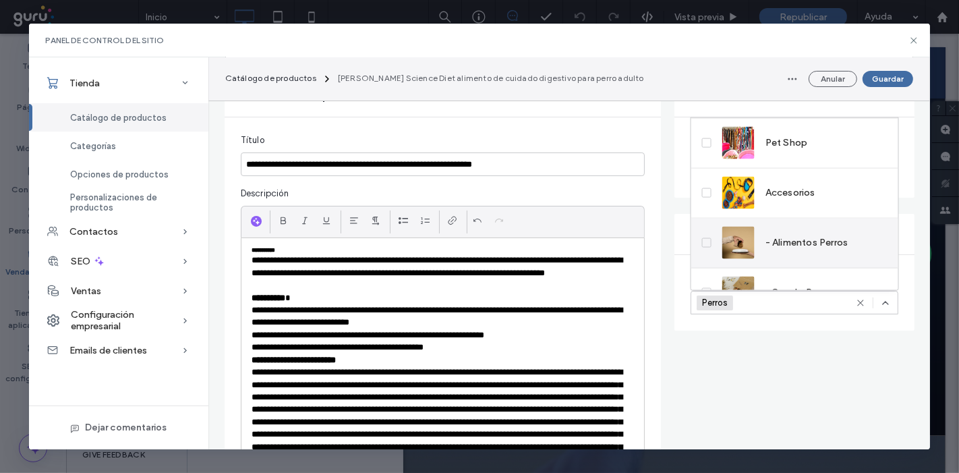
click at [774, 246] on span "- Alimentos Perros" at bounding box center [806, 242] width 83 height 13
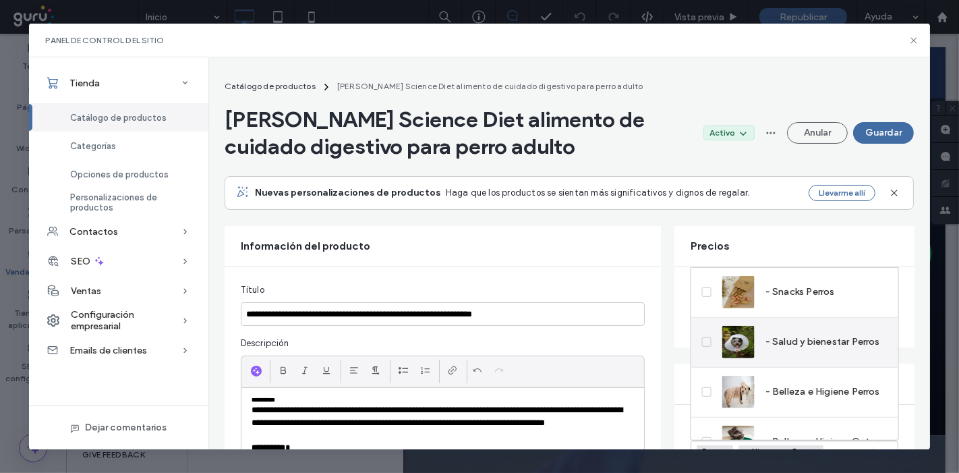
scroll to position [222, 0]
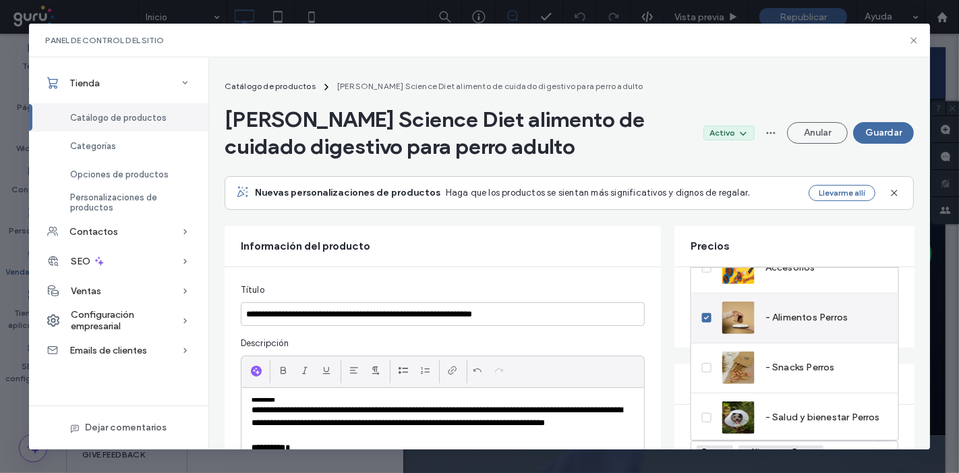
click at [709, 320] on span at bounding box center [706, 317] width 9 height 9
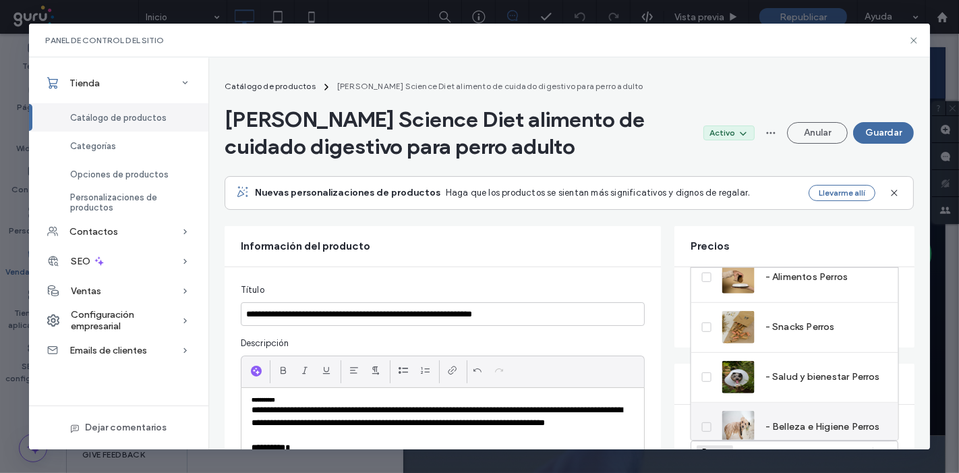
scroll to position [296, 0]
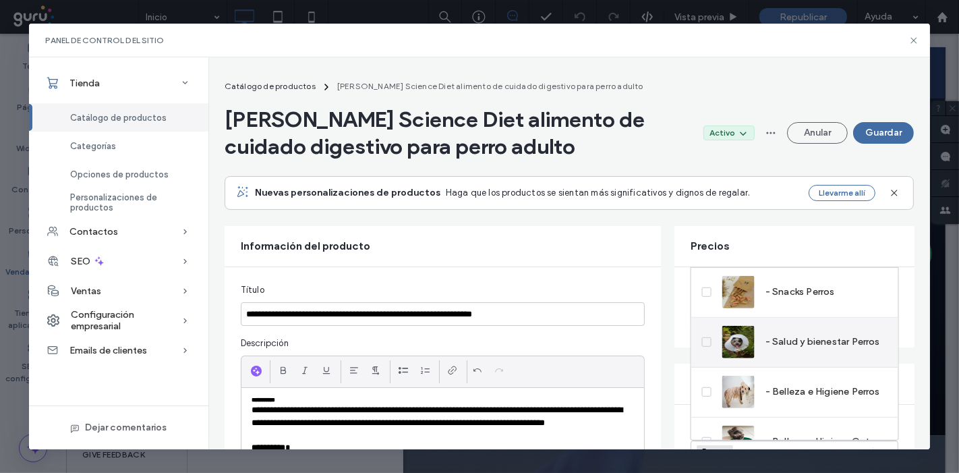
click at [702, 340] on span at bounding box center [706, 341] width 9 height 9
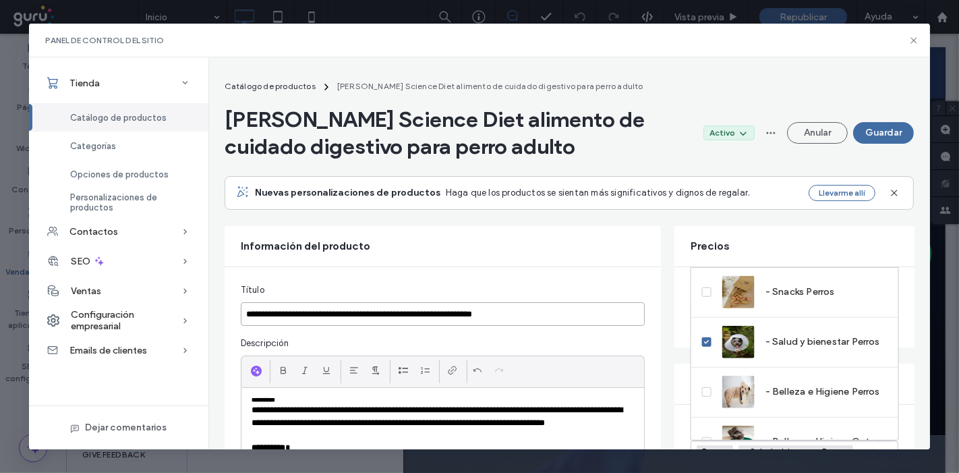
click at [601, 321] on input "**********" at bounding box center [443, 314] width 404 height 24
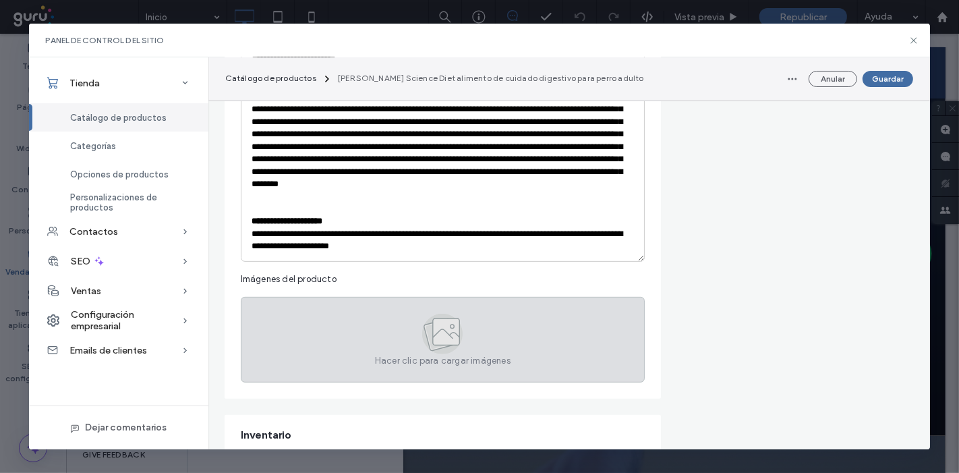
scroll to position [524, 0]
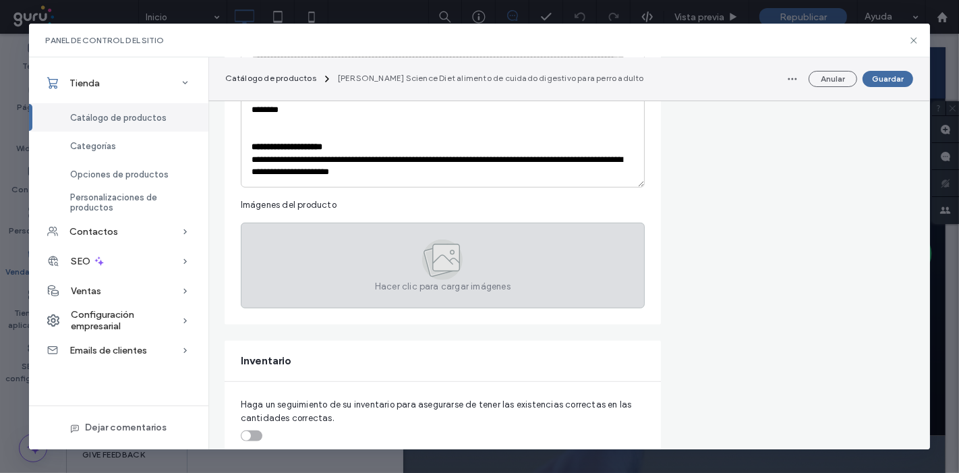
click at [443, 280] on span "Hacer clic para cargar imágenes" at bounding box center [443, 286] width 136 height 13
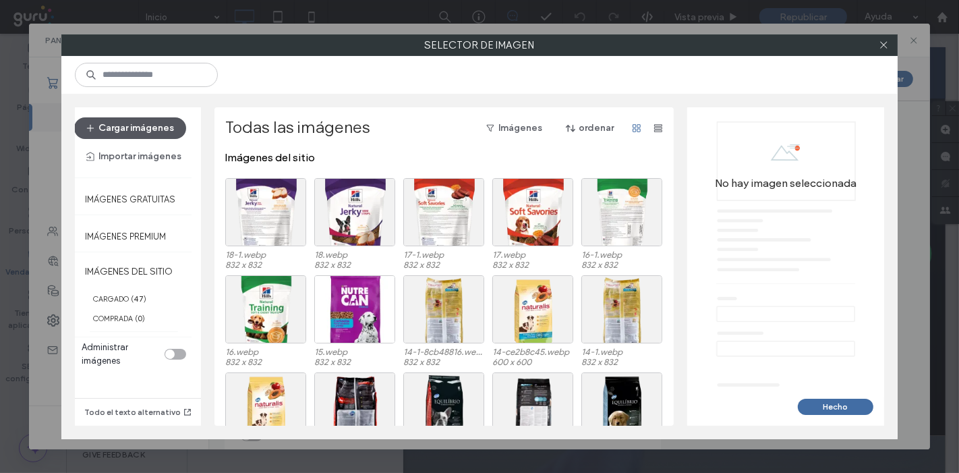
click at [143, 129] on button "Cargar imágenes" at bounding box center [130, 128] width 112 height 22
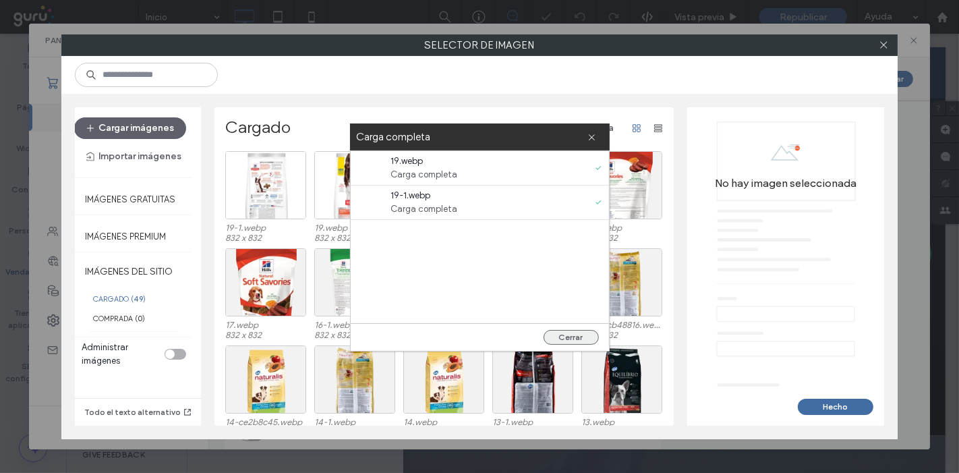
click at [572, 342] on button "Cerrar" at bounding box center [570, 337] width 55 height 15
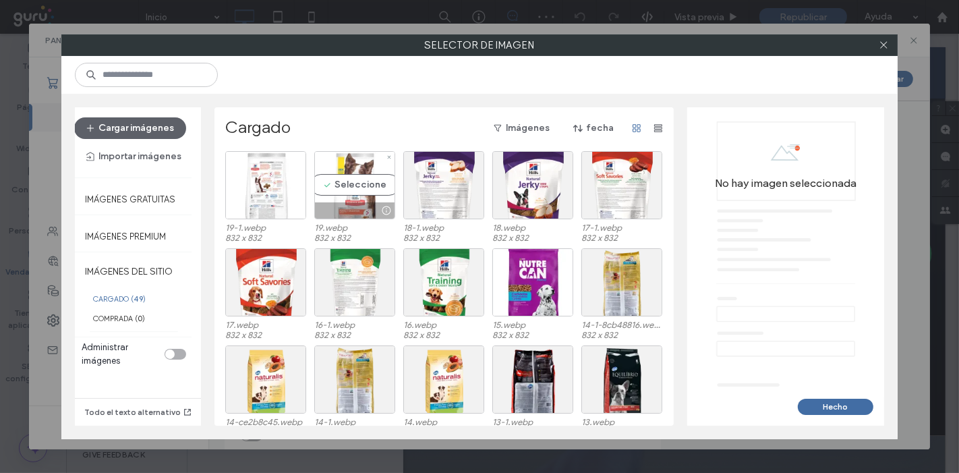
click at [321, 180] on div "Seleccione" at bounding box center [354, 185] width 81 height 68
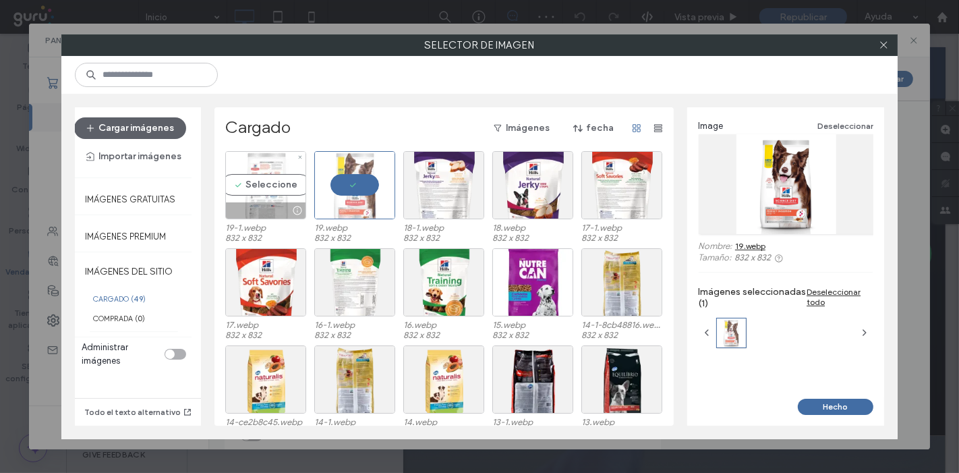
click at [247, 183] on div "Seleccione" at bounding box center [265, 185] width 81 height 68
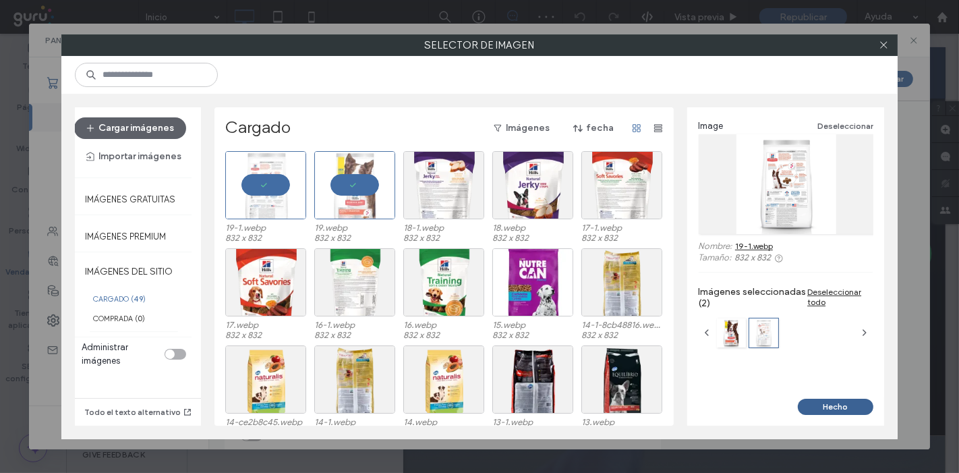
click at [823, 411] on button "Hecho" at bounding box center [836, 406] width 76 height 16
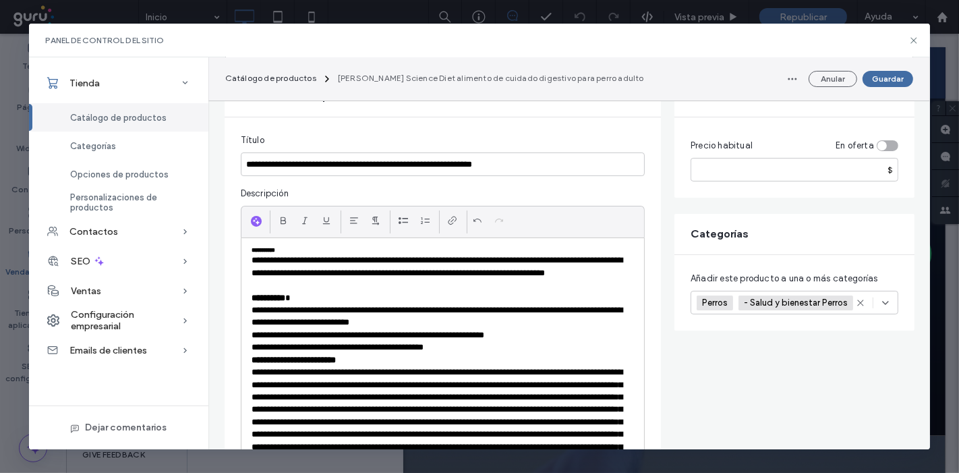
scroll to position [0, 0]
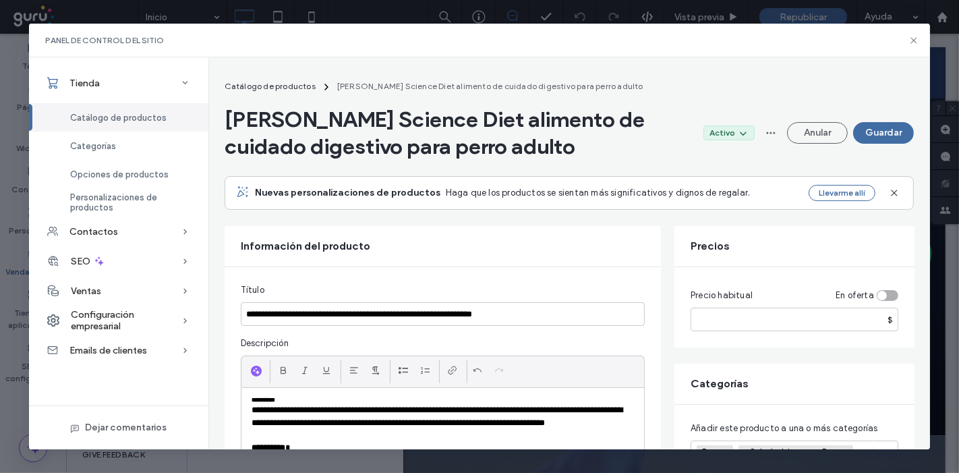
click at [869, 143] on section "Anular Guardar" at bounding box center [837, 133] width 154 height 22
drag, startPoint x: 879, startPoint y: 139, endPoint x: 408, endPoint y: 262, distance: 487.0
click at [880, 138] on button "Guardar" at bounding box center [883, 133] width 61 height 22
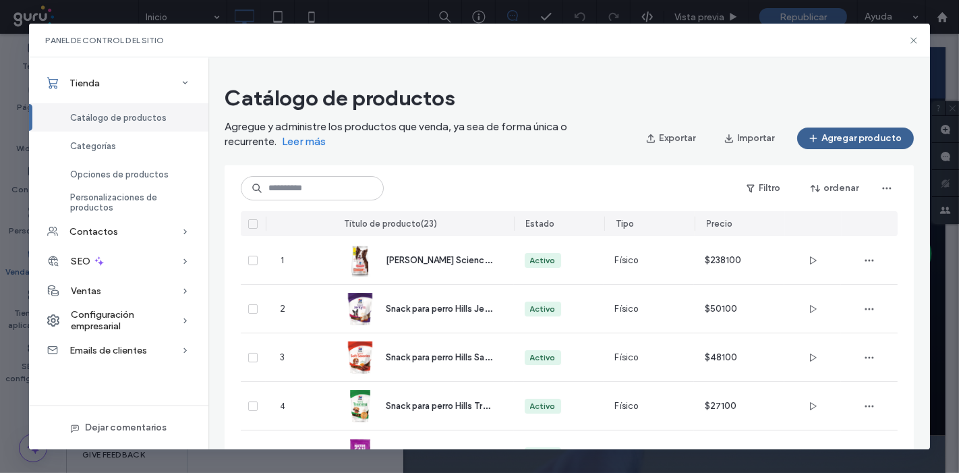
click at [843, 148] on button "Agregar producto" at bounding box center [855, 138] width 117 height 22
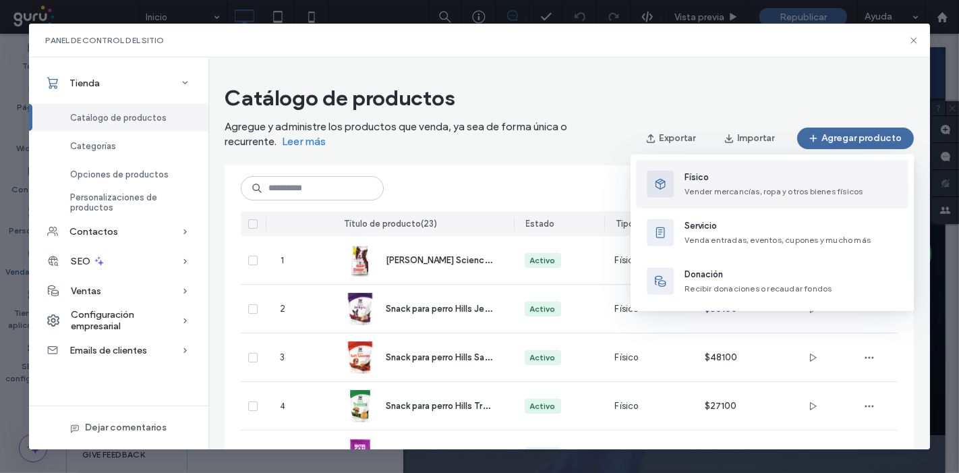
click at [758, 193] on span "Vender mercancías, ropa y otros bienes físicos" at bounding box center [773, 191] width 178 height 10
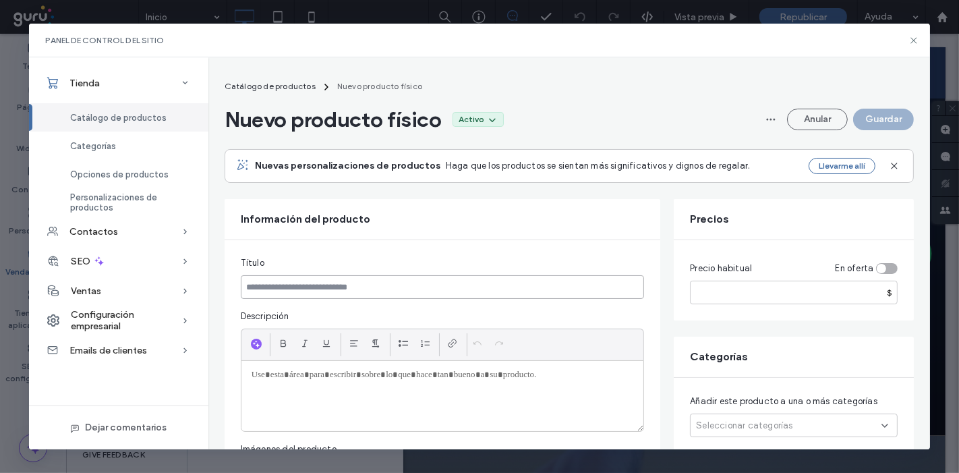
paste input "**********"
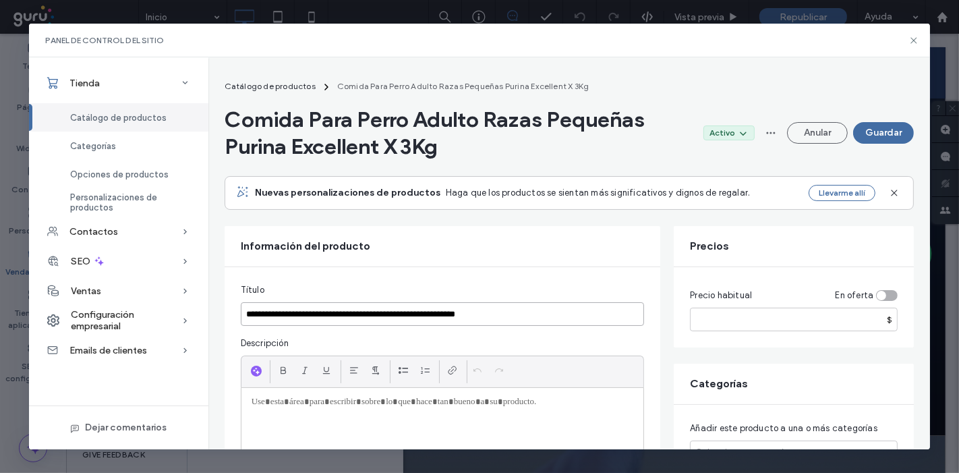
type input "**********"
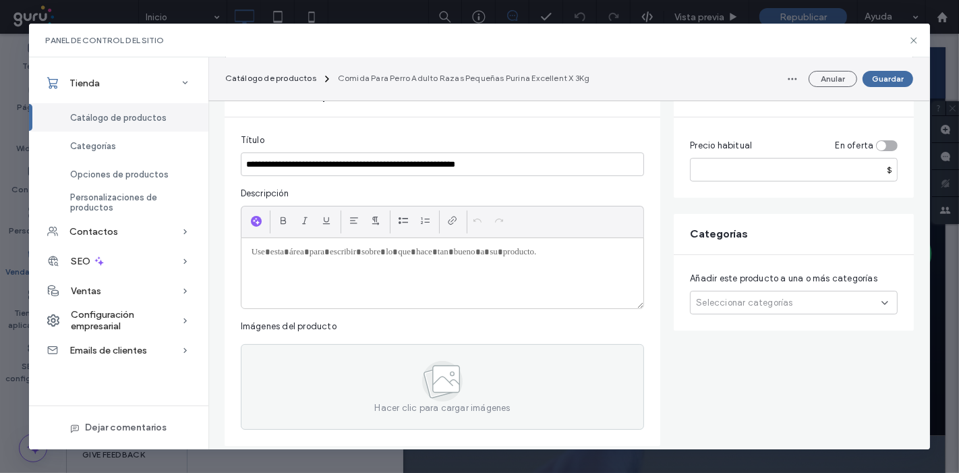
drag, startPoint x: 336, startPoint y: 312, endPoint x: 287, endPoint y: 287, distance: 54.6
click at [287, 287] on div at bounding box center [442, 273] width 403 height 70
paste div
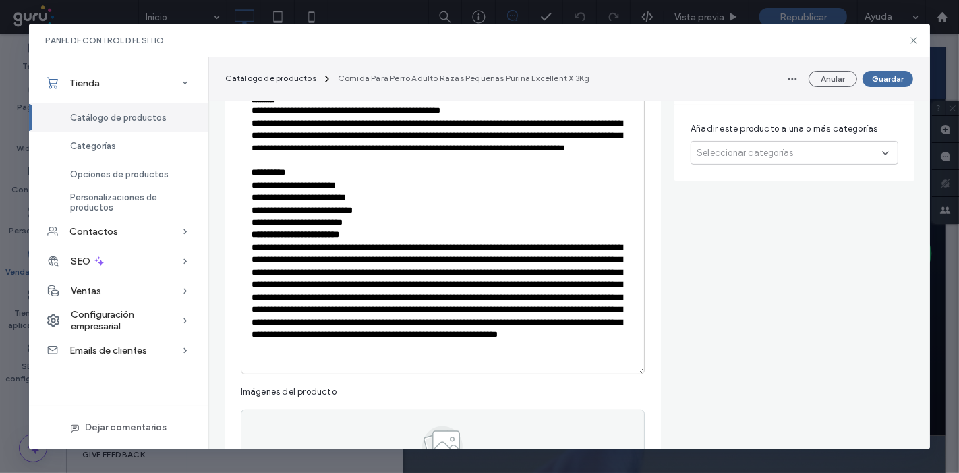
scroll to position [374, 0]
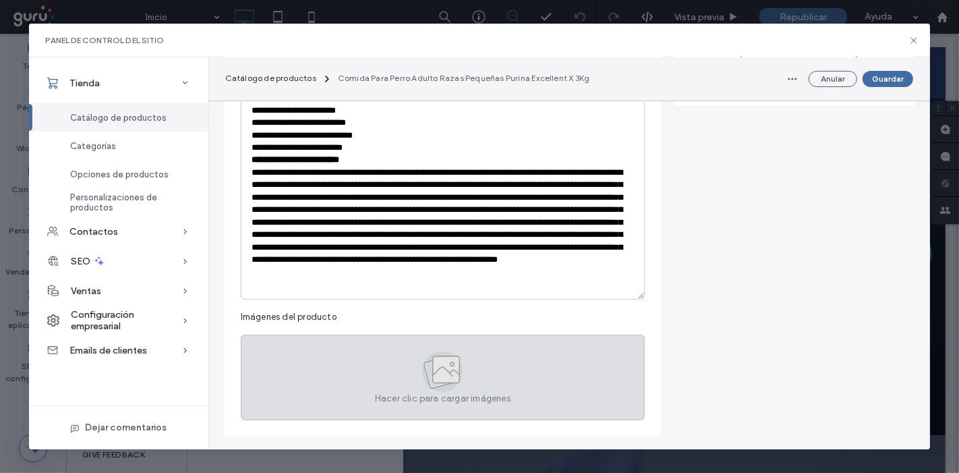
click at [342, 345] on div "Hacer clic para cargar imágenes" at bounding box center [443, 377] width 404 height 86
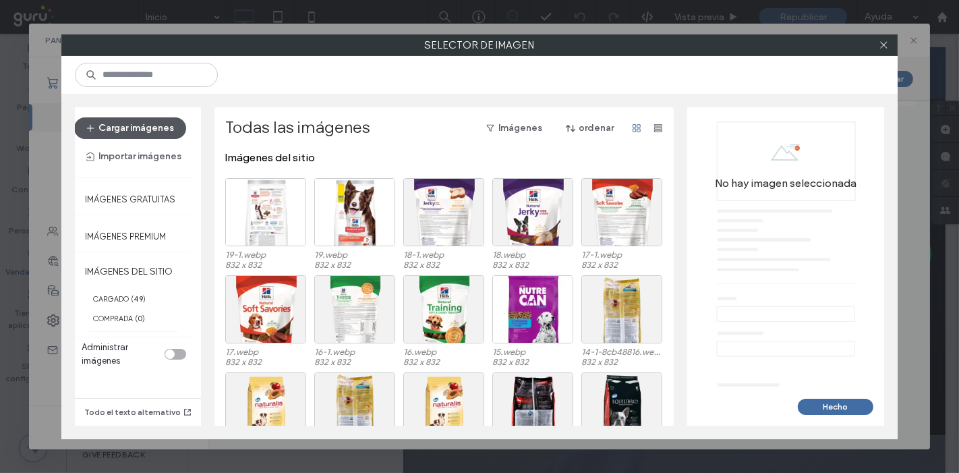
click at [176, 129] on button "Cargar imágenes" at bounding box center [130, 128] width 112 height 22
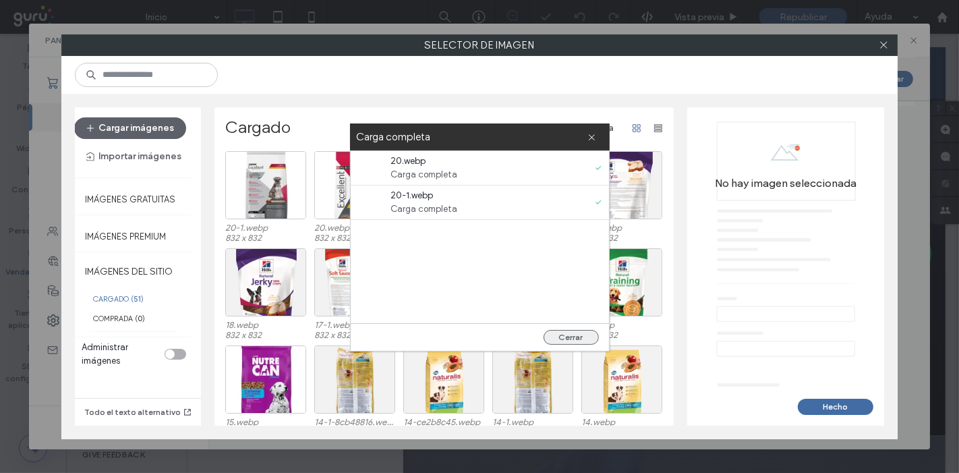
click at [568, 341] on button "Cerrar" at bounding box center [570, 337] width 55 height 15
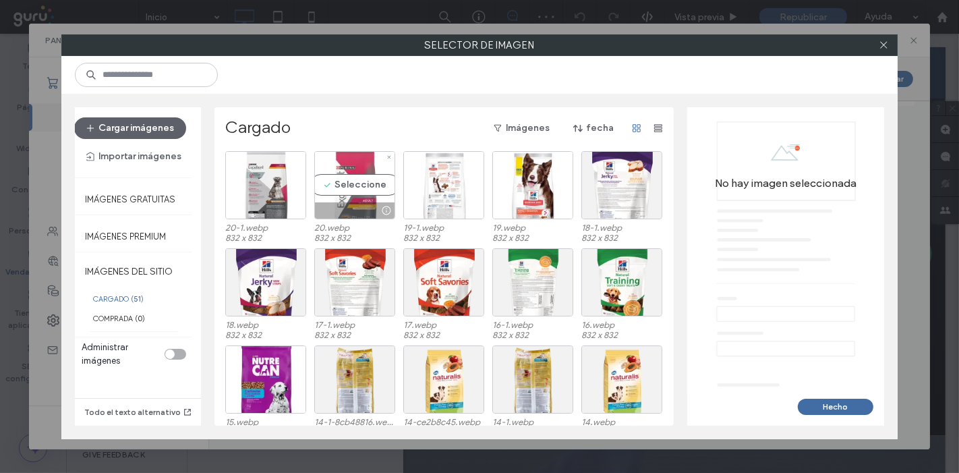
click at [346, 171] on div "Seleccione" at bounding box center [354, 185] width 81 height 68
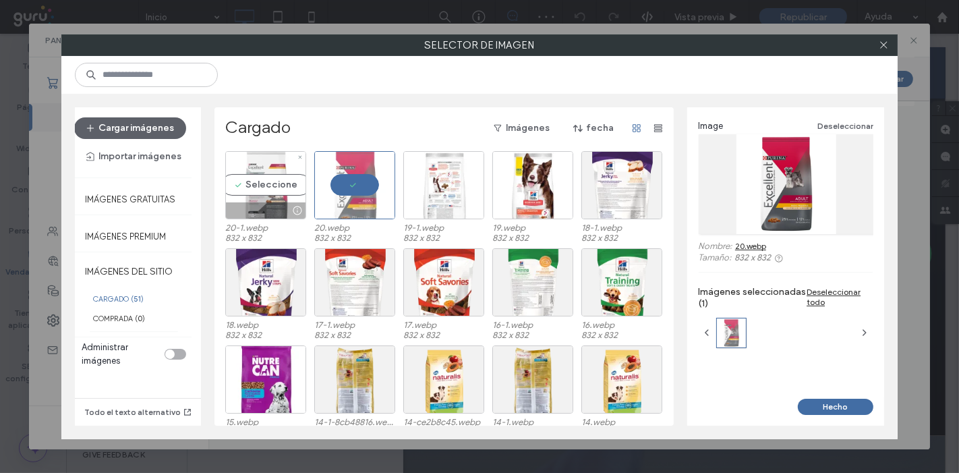
click at [254, 187] on div "Seleccione" at bounding box center [265, 185] width 81 height 68
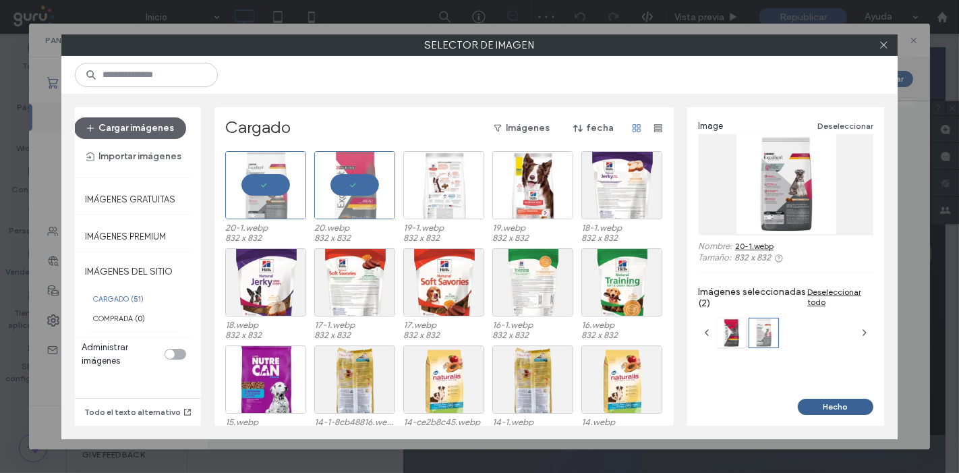
click at [812, 411] on button "Hecho" at bounding box center [836, 406] width 76 height 16
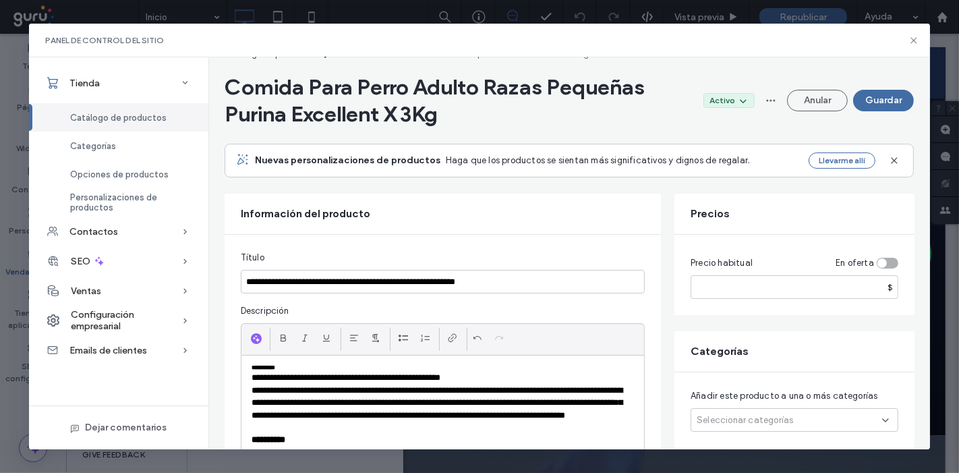
scroll to position [0, 0]
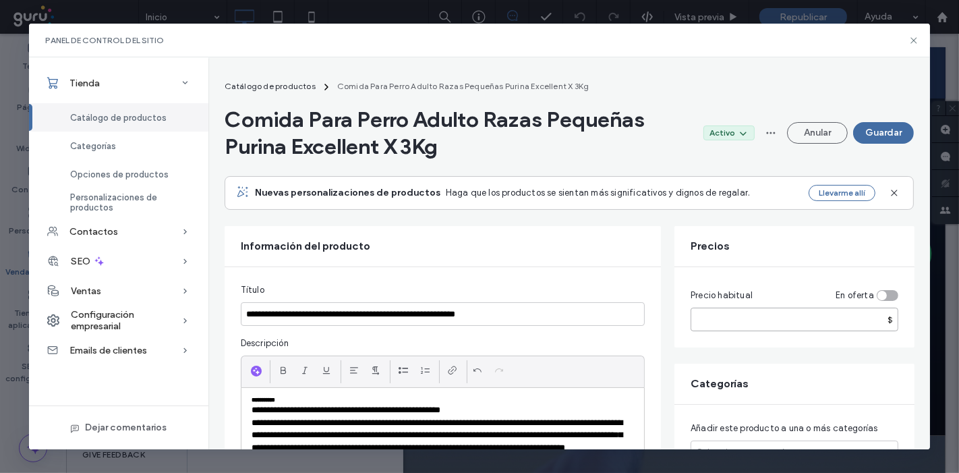
click at [713, 326] on input "number" at bounding box center [794, 319] width 208 height 24
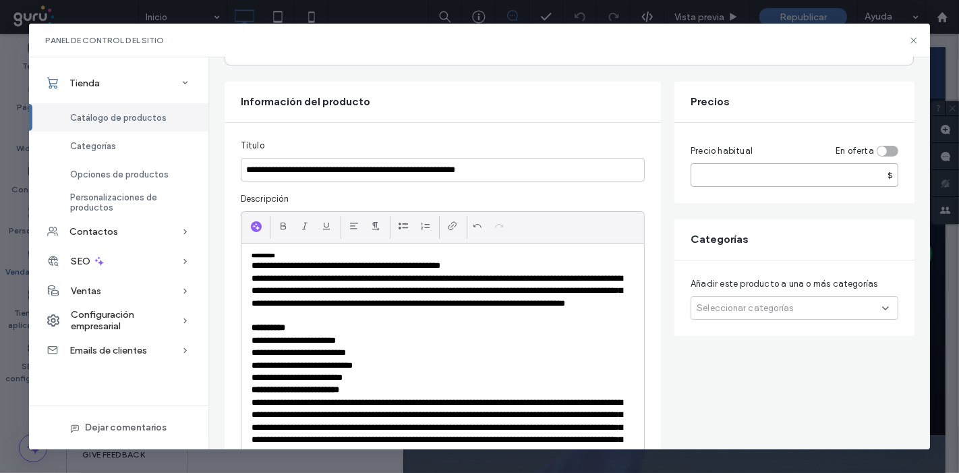
scroll to position [150, 0]
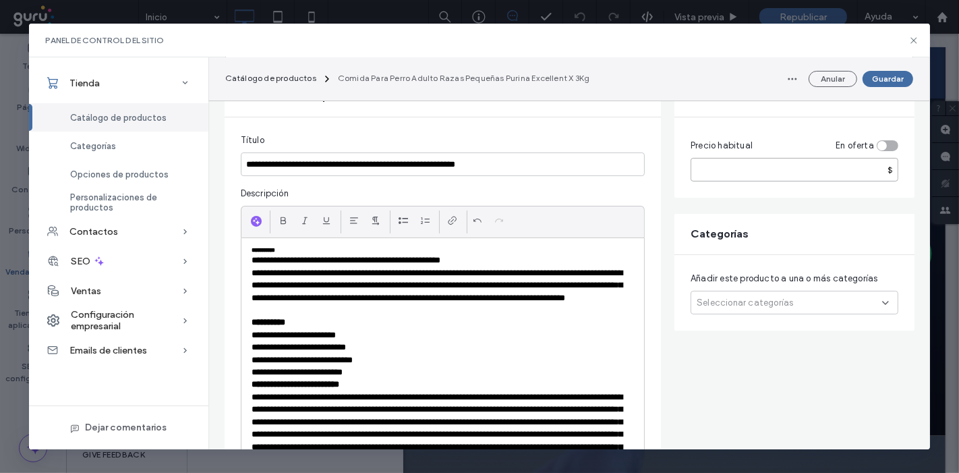
type input "*****"
click at [729, 319] on div "Añadir este producto a una o más categorías Seleccionar categorías" at bounding box center [794, 293] width 240 height 76
click at [729, 307] on span "Seleccionar categorías" at bounding box center [744, 302] width 96 height 13
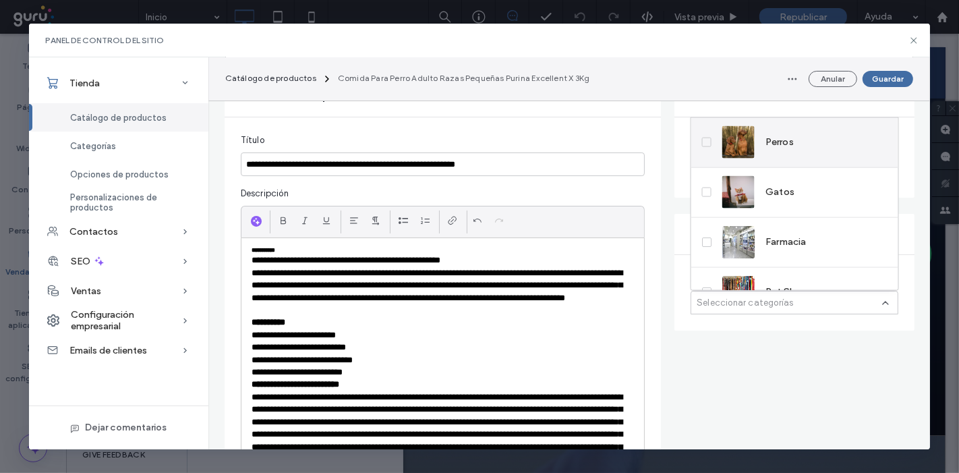
click at [697, 142] on div "Perros" at bounding box center [794, 142] width 207 height 50
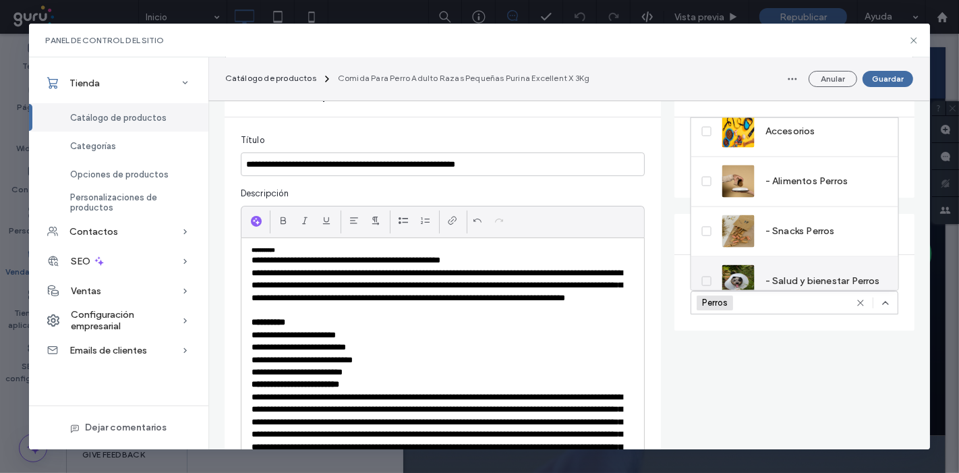
scroll to position [223, 0]
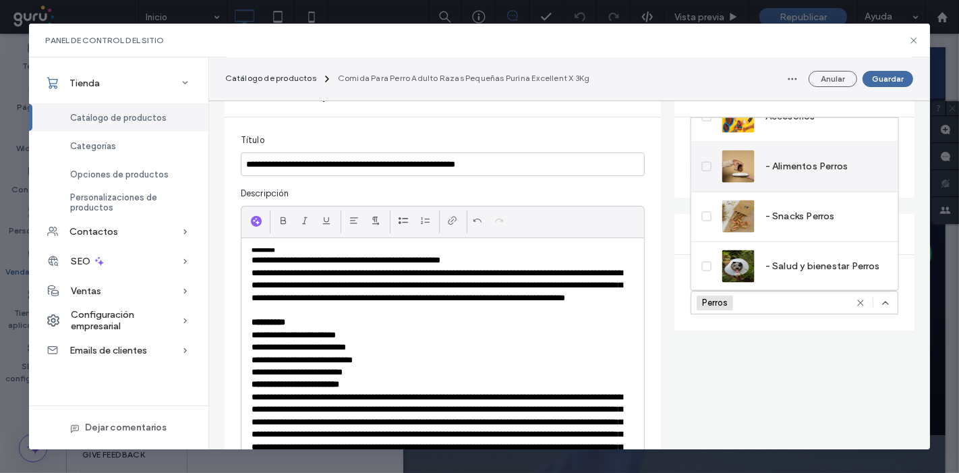
click at [703, 174] on label "- Alimentos Perros" at bounding box center [775, 166] width 146 height 32
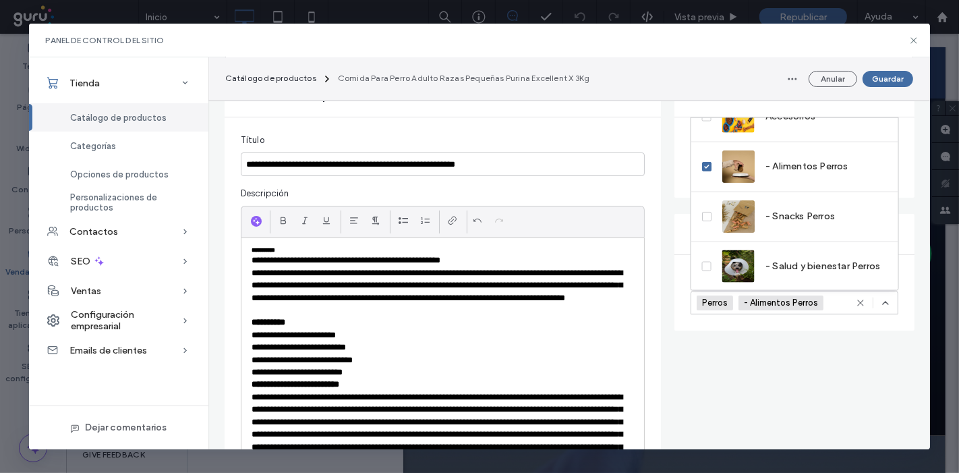
click at [607, 278] on p "**********" at bounding box center [442, 292] width 382 height 50
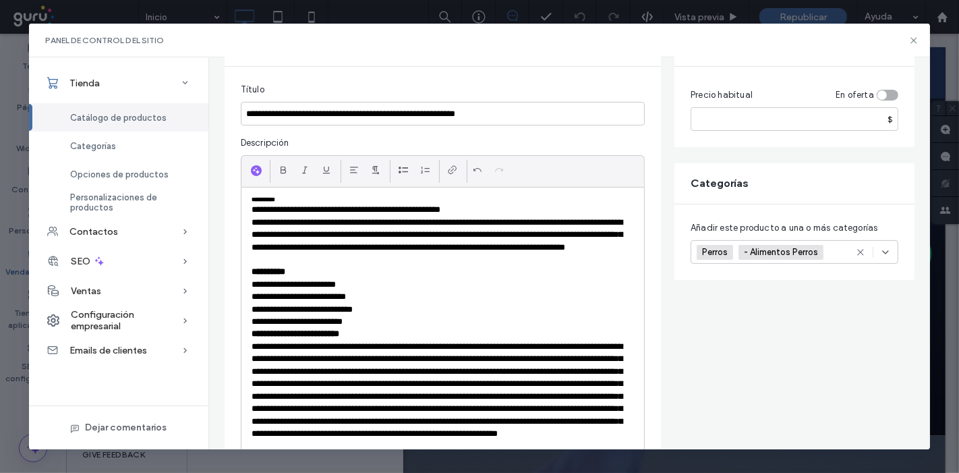
scroll to position [0, 0]
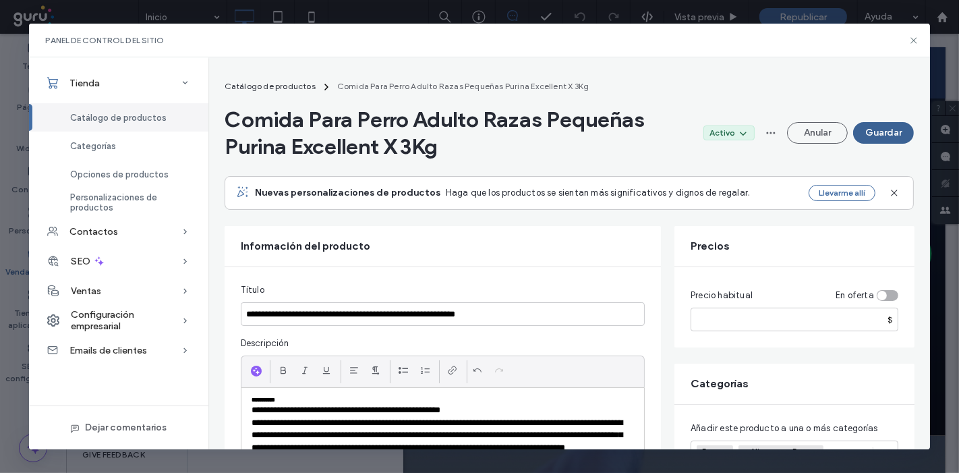
click at [878, 125] on button "Guardar" at bounding box center [883, 133] width 61 height 22
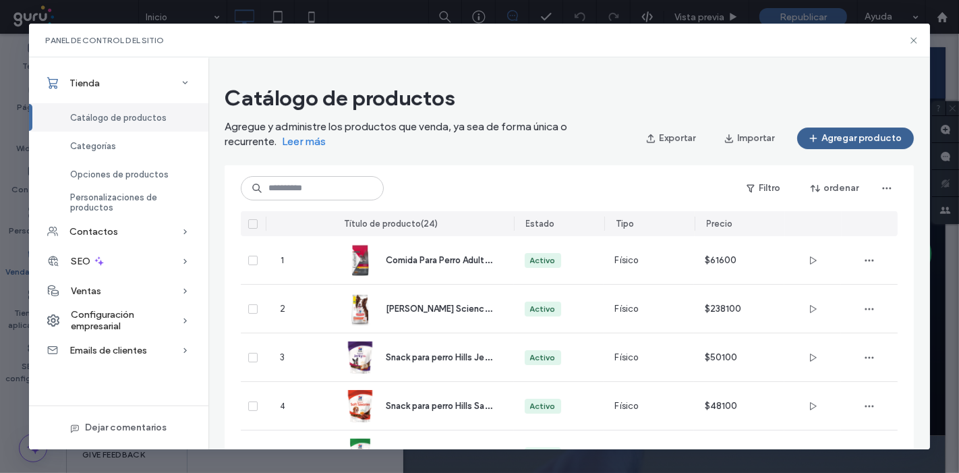
click at [841, 133] on button "Agregar producto" at bounding box center [855, 138] width 117 height 22
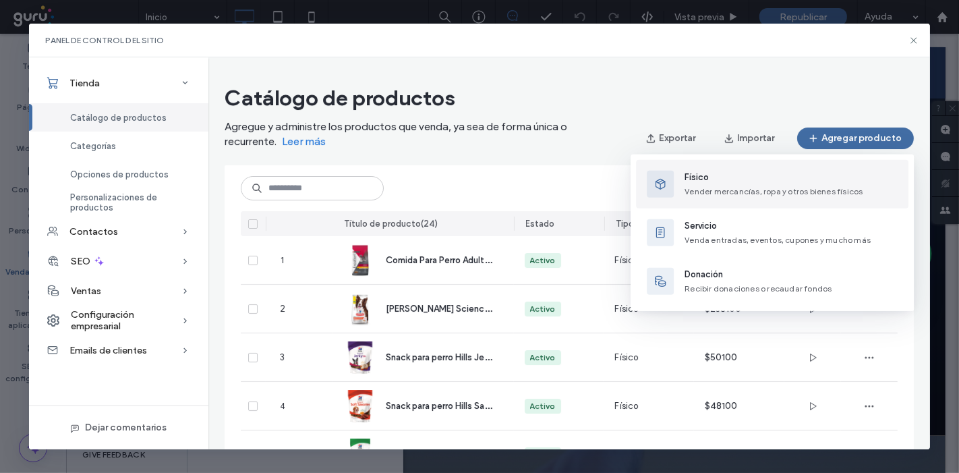
click at [722, 187] on span "Vender mercancías, ropa y otros bienes físicos" at bounding box center [773, 191] width 178 height 10
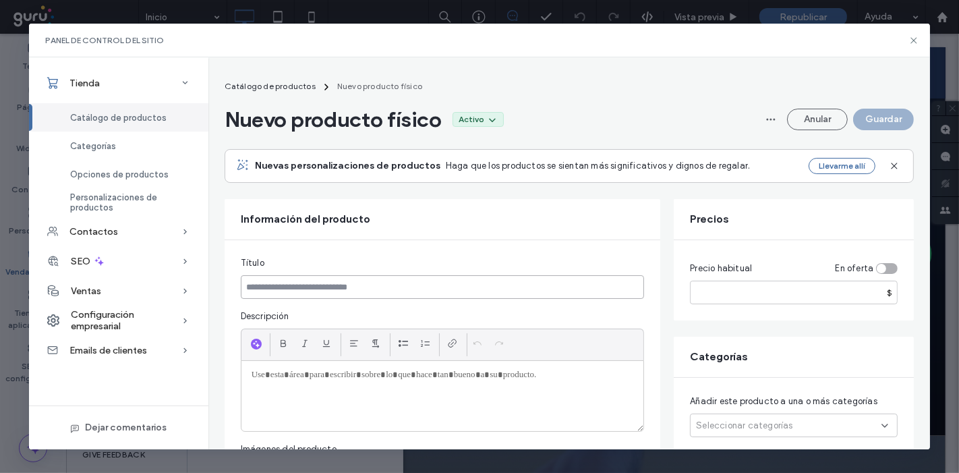
click at [351, 297] on input at bounding box center [443, 287] width 404 height 24
paste input "**********"
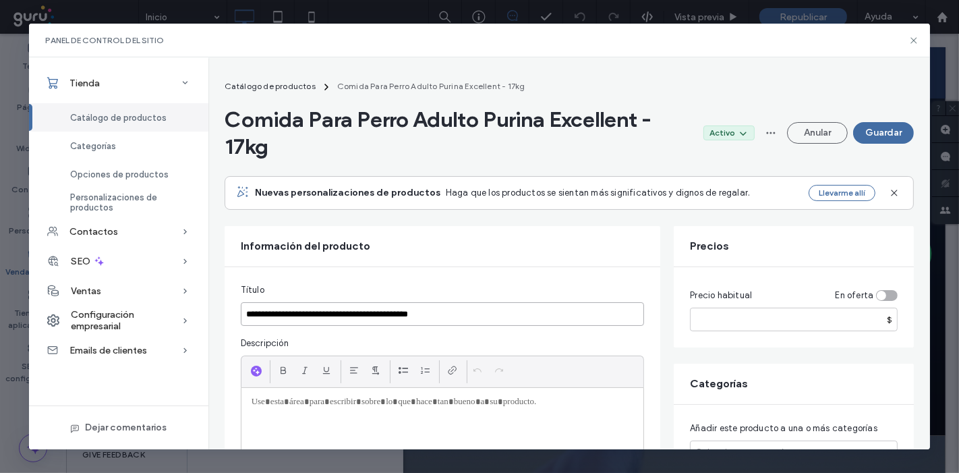
type input "**********"
click at [743, 320] on input "number" at bounding box center [794, 319] width 208 height 24
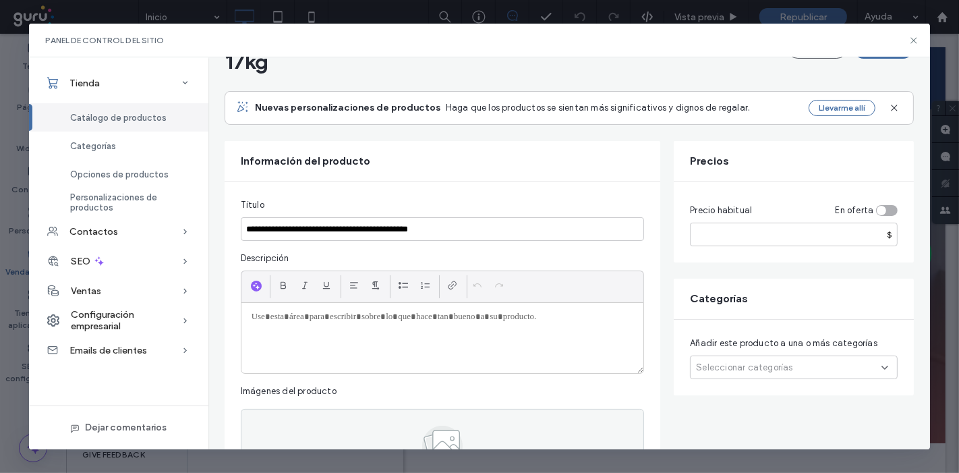
scroll to position [150, 0]
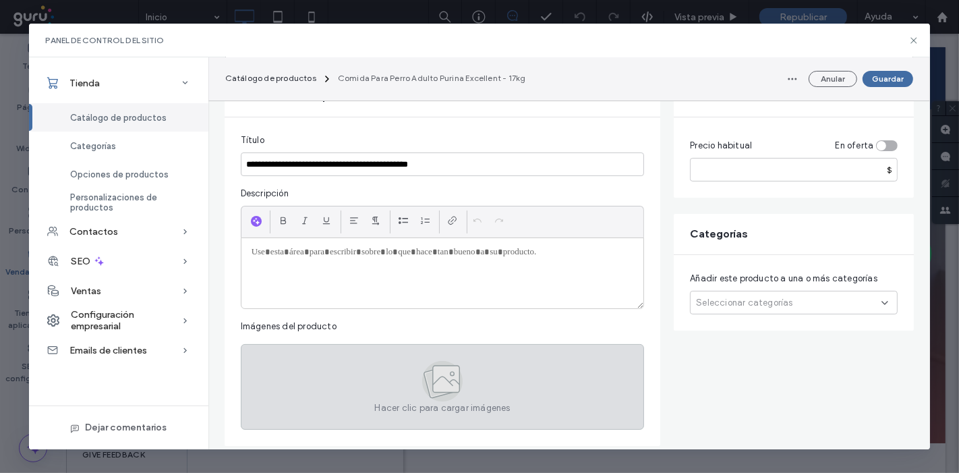
type input "*****"
click at [389, 355] on div "Hacer clic para cargar imágenes" at bounding box center [443, 387] width 404 height 86
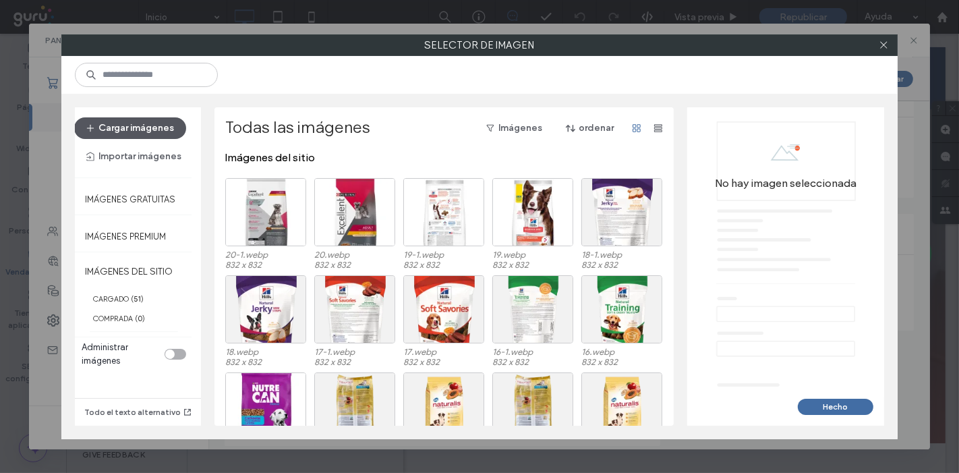
click at [183, 131] on button "Cargar imágenes" at bounding box center [130, 128] width 112 height 22
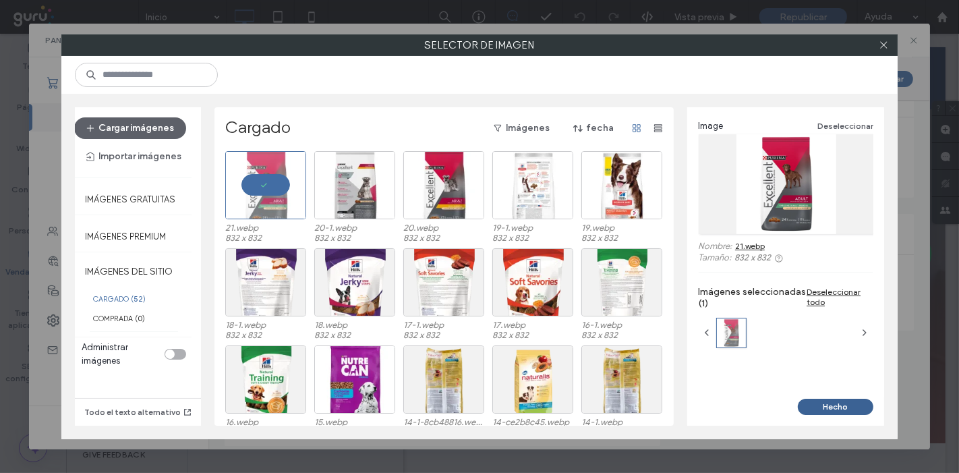
click at [832, 411] on button "Hecho" at bounding box center [836, 406] width 76 height 16
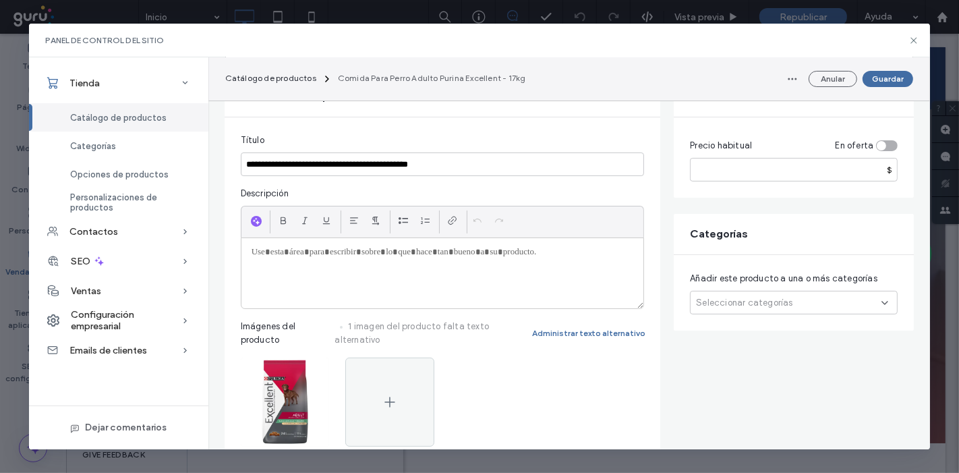
paste div
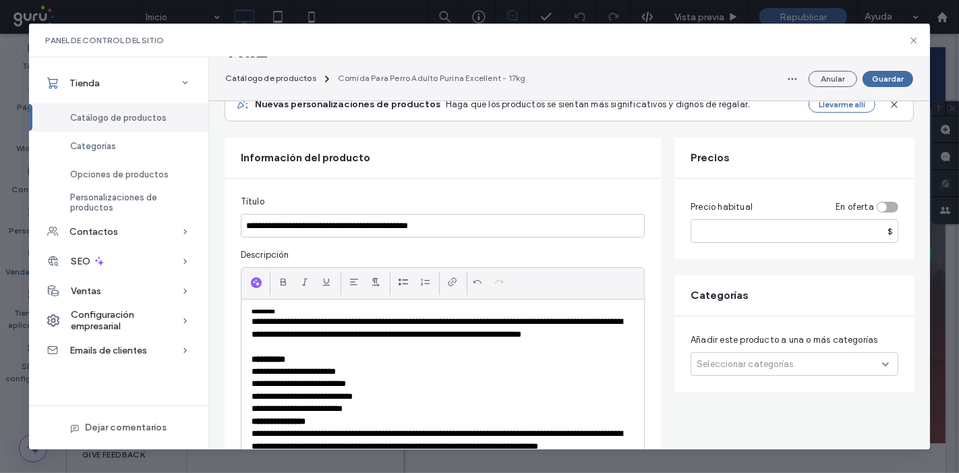
scroll to position [75, 0]
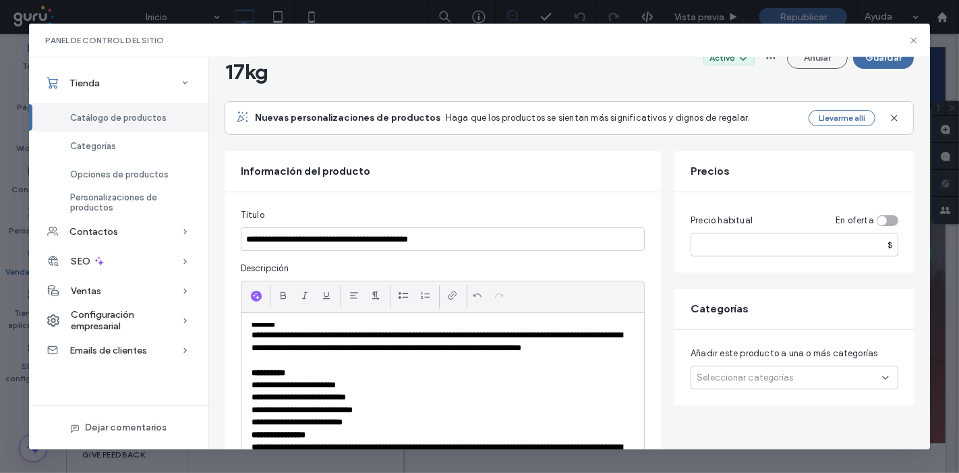
click at [742, 376] on span "Seleccionar categorías" at bounding box center [744, 377] width 96 height 13
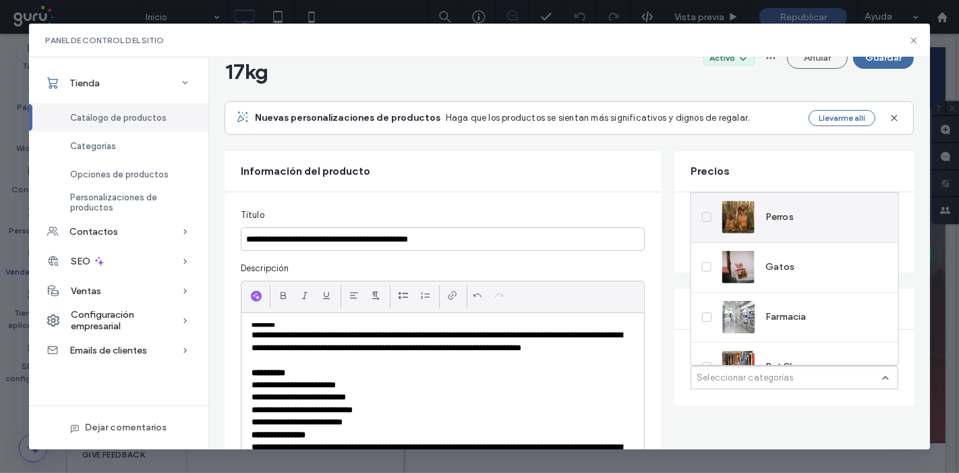
click at [767, 220] on span "Perros" at bounding box center [779, 216] width 28 height 13
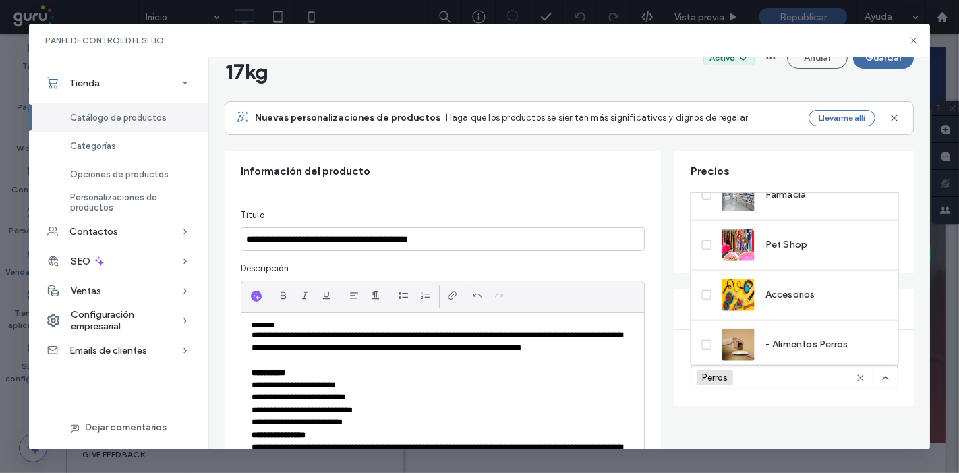
scroll to position [223, 0]
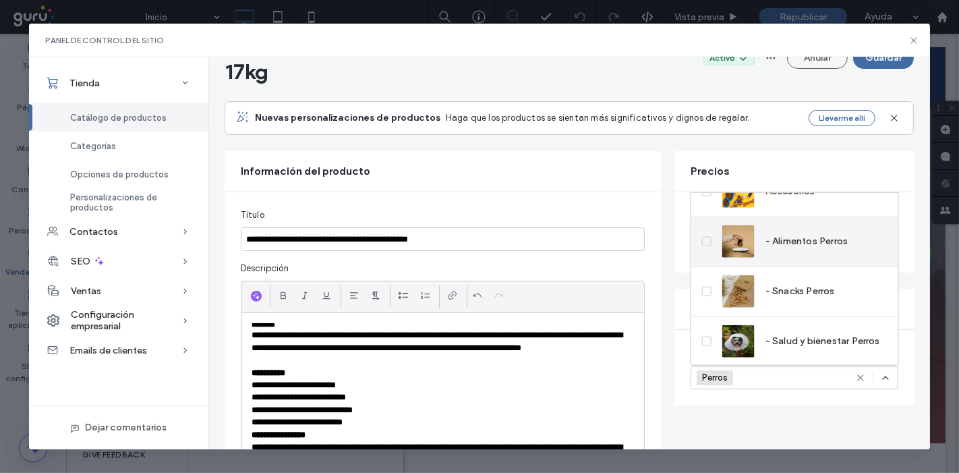
click at [785, 247] on span "- Alimentos Perros" at bounding box center [806, 241] width 83 height 13
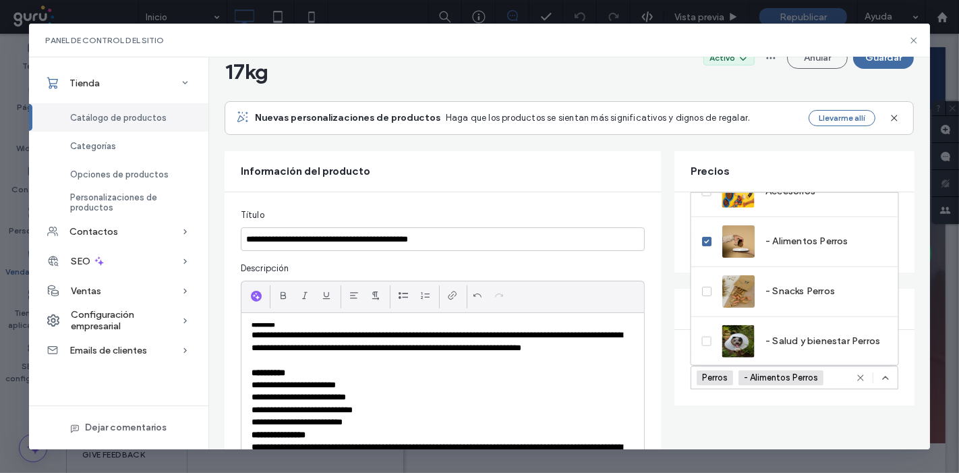
drag, startPoint x: 681, startPoint y: 293, endPoint x: 679, endPoint y: 301, distance: 8.3
click at [680, 295] on div "Categorías" at bounding box center [794, 309] width 240 height 40
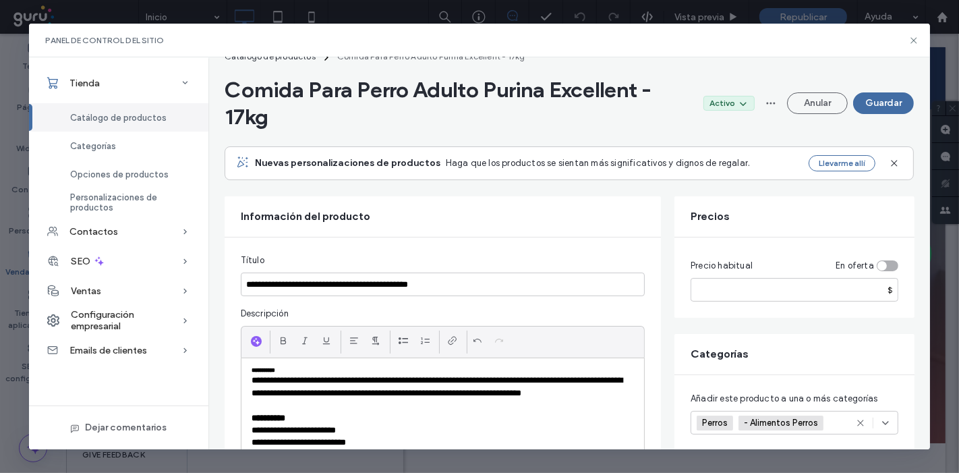
scroll to position [0, 0]
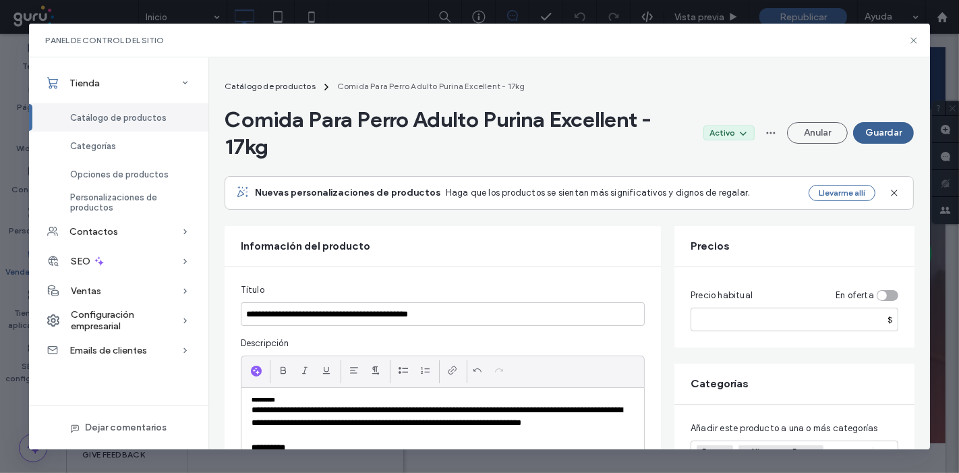
click at [883, 136] on button "Guardar" at bounding box center [883, 133] width 61 height 22
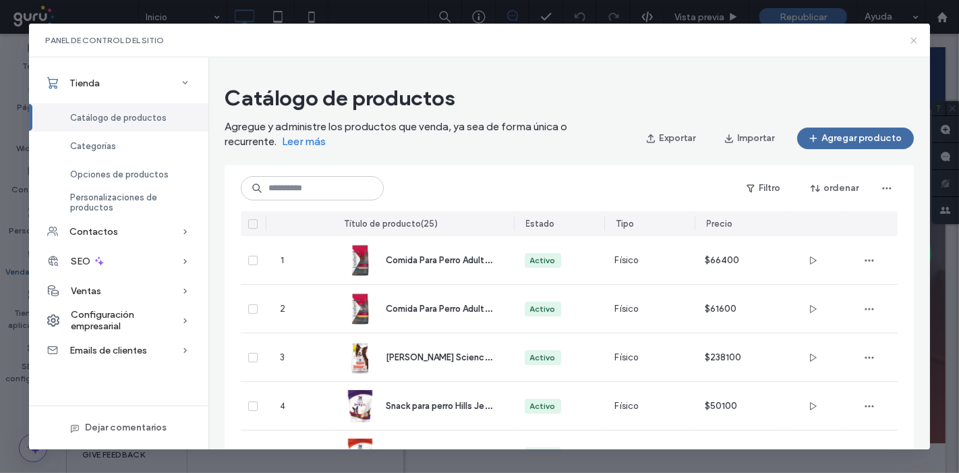
click at [912, 43] on icon at bounding box center [913, 40] width 11 height 11
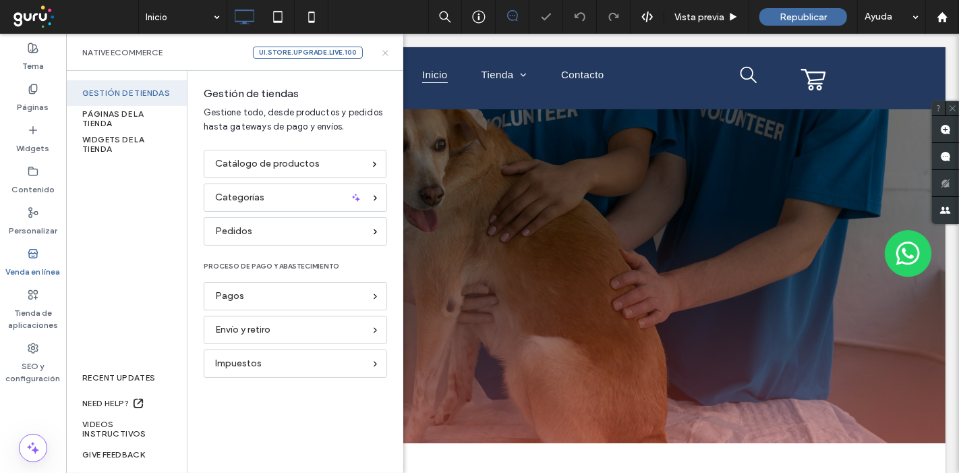
drag, startPoint x: 388, startPoint y: 57, endPoint x: 321, endPoint y: 23, distance: 74.8
click at [388, 57] on icon at bounding box center [385, 53] width 10 height 10
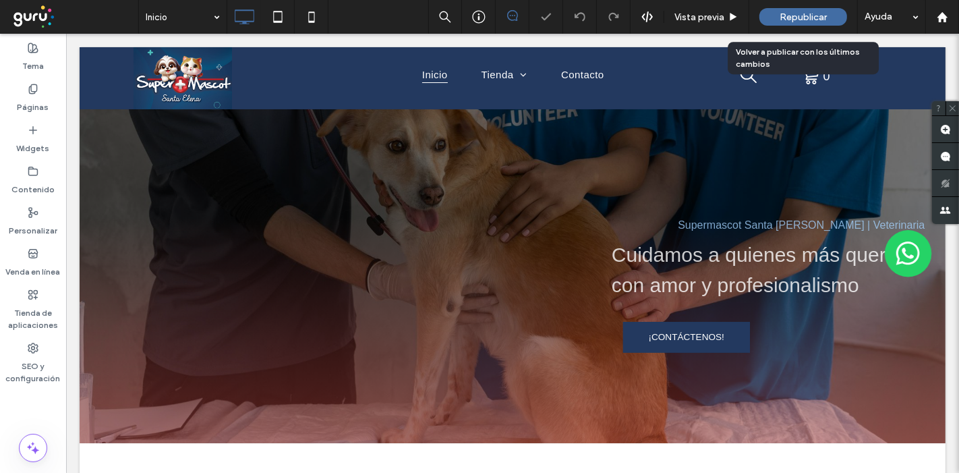
click at [796, 19] on span "Republicar" at bounding box center [802, 16] width 47 height 11
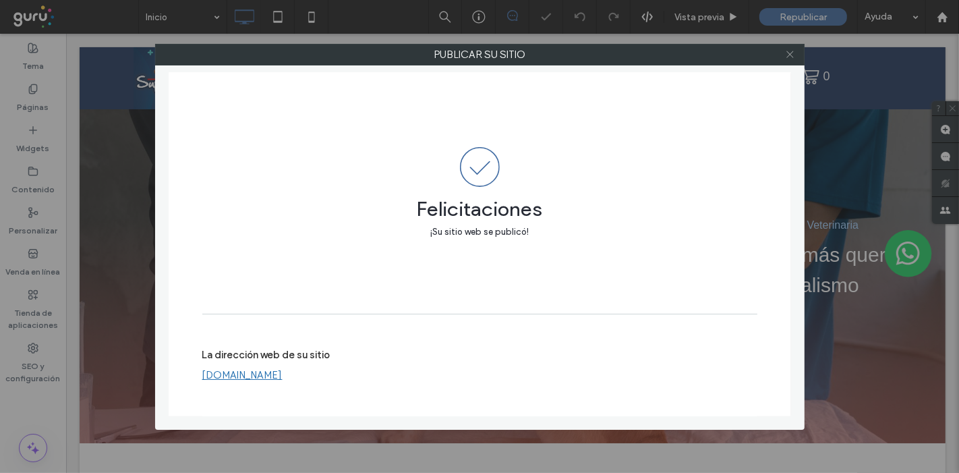
click at [787, 54] on icon at bounding box center [790, 54] width 10 height 10
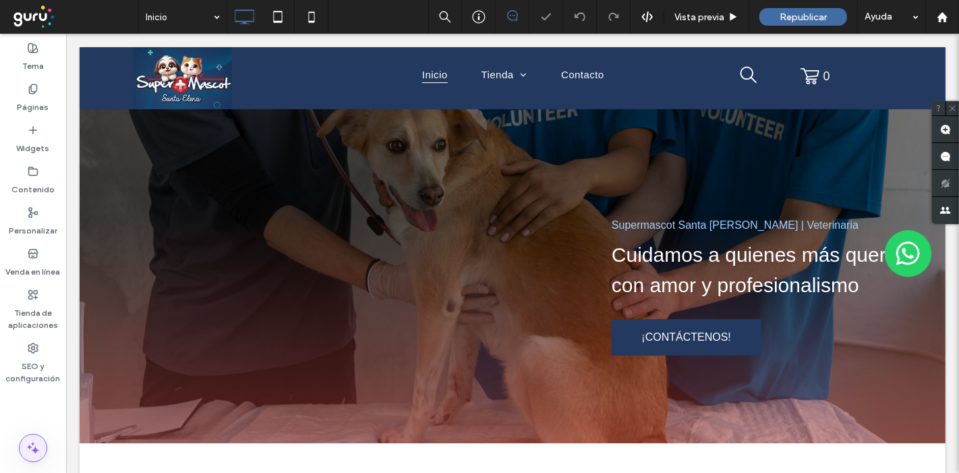
click at [22, 442] on span at bounding box center [33, 447] width 27 height 27
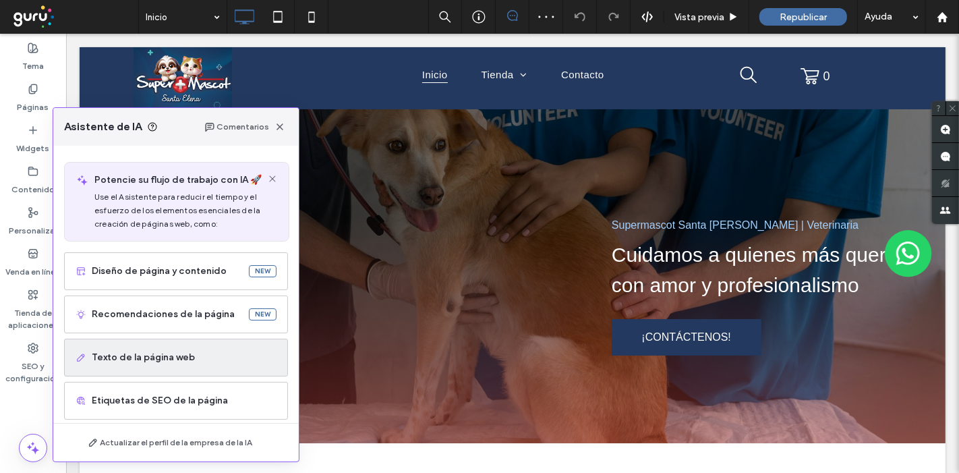
scroll to position [75, 0]
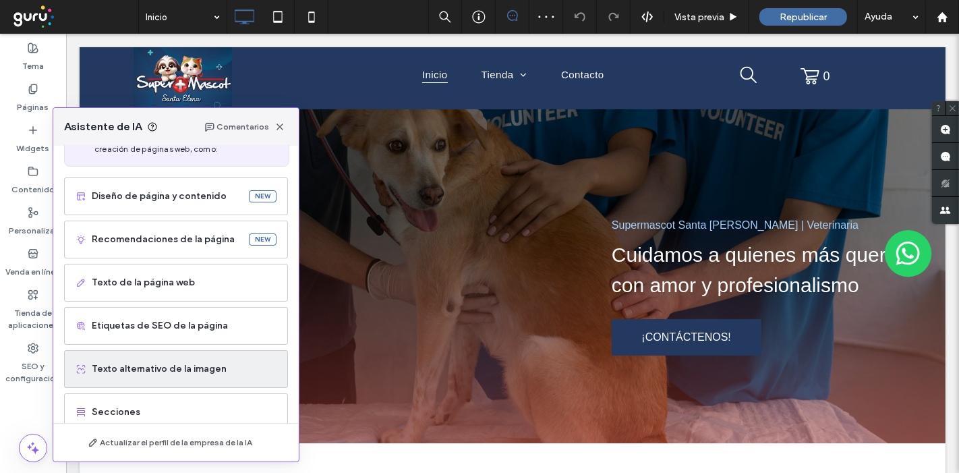
click at [162, 365] on span "Texto alternativo de la imagen" at bounding box center [184, 368] width 185 height 13
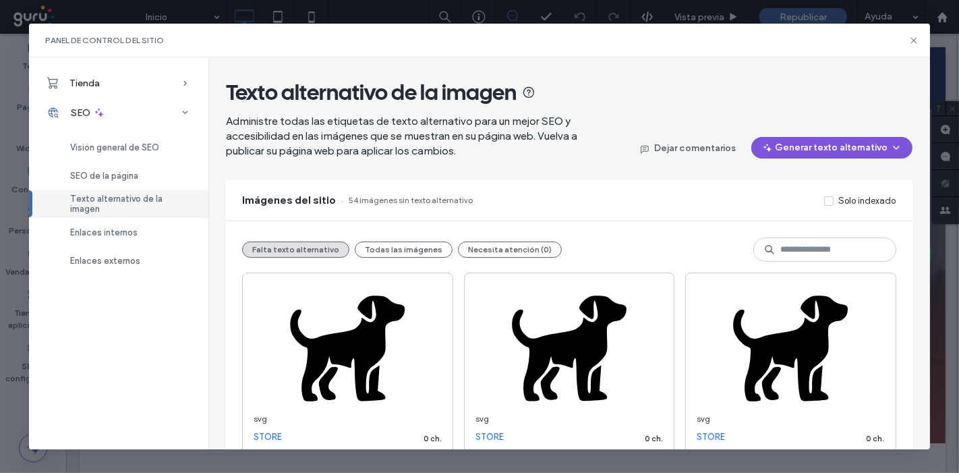
click at [771, 148] on button "Generar texto alternativo" at bounding box center [831, 148] width 161 height 22
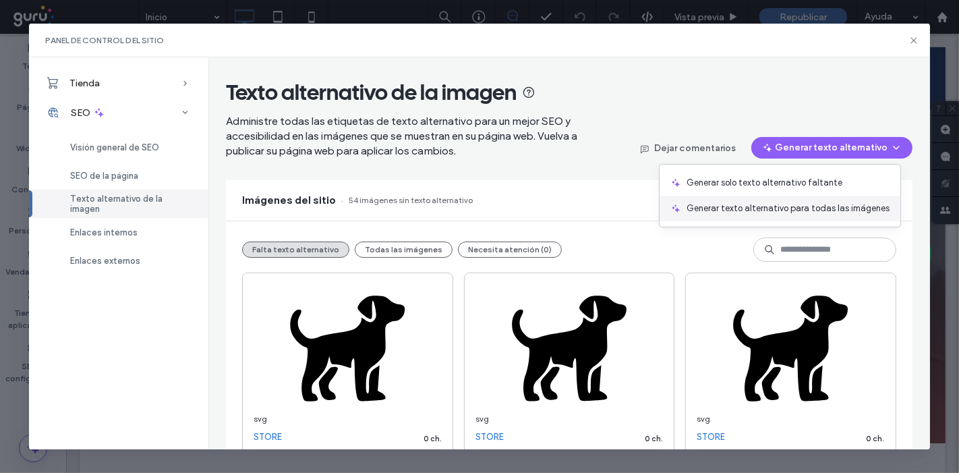
click at [769, 202] on span "Generar texto alternativo para todas las imágenes" at bounding box center [787, 208] width 203 height 13
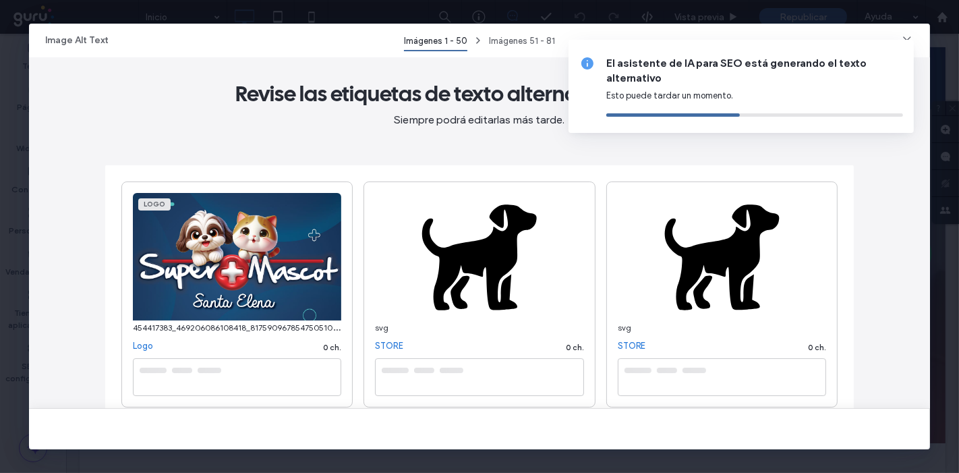
type textarea "**********"
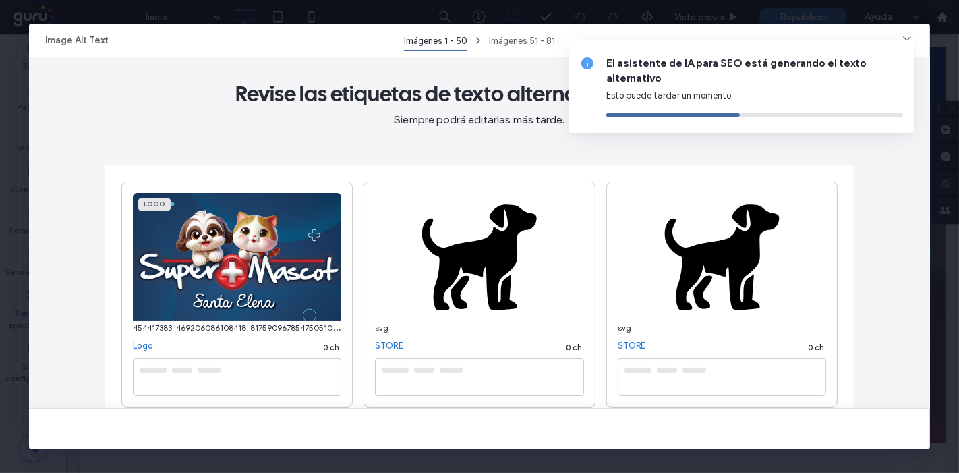
type textarea "**********"
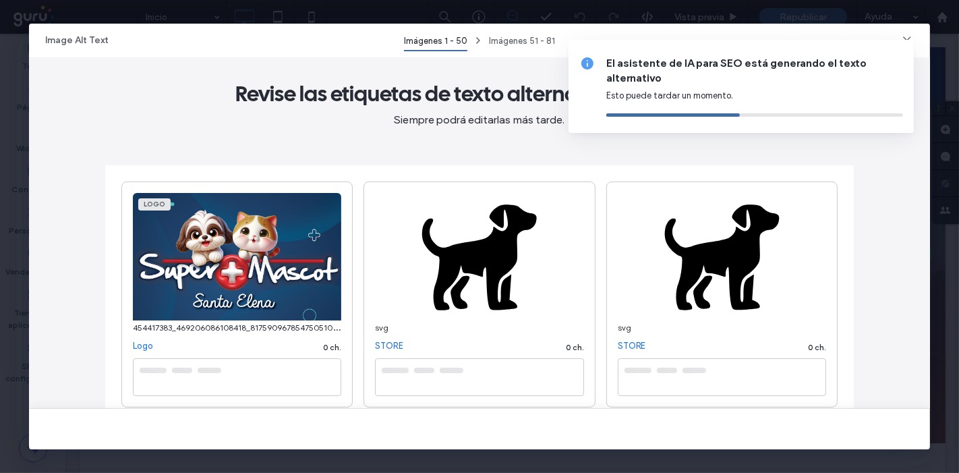
type textarea "**********"
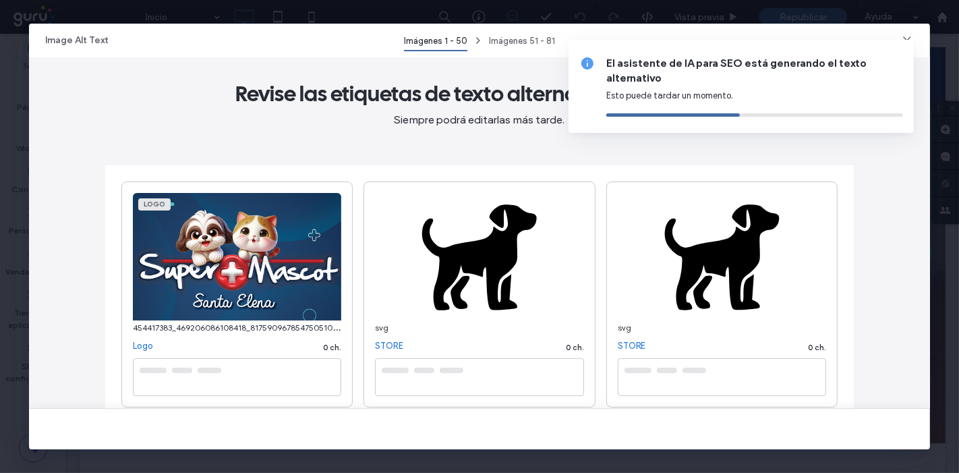
type textarea "**********"
type textarea "*******"
type textarea "**********"
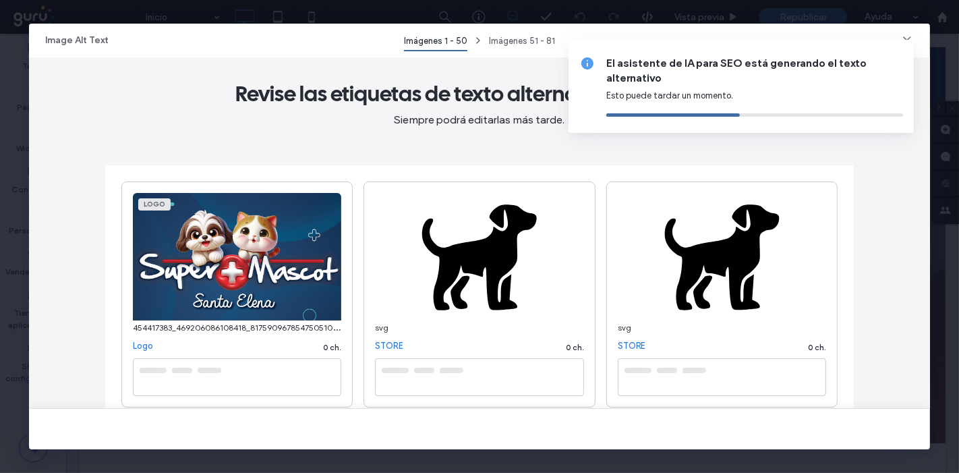
type textarea "**********"
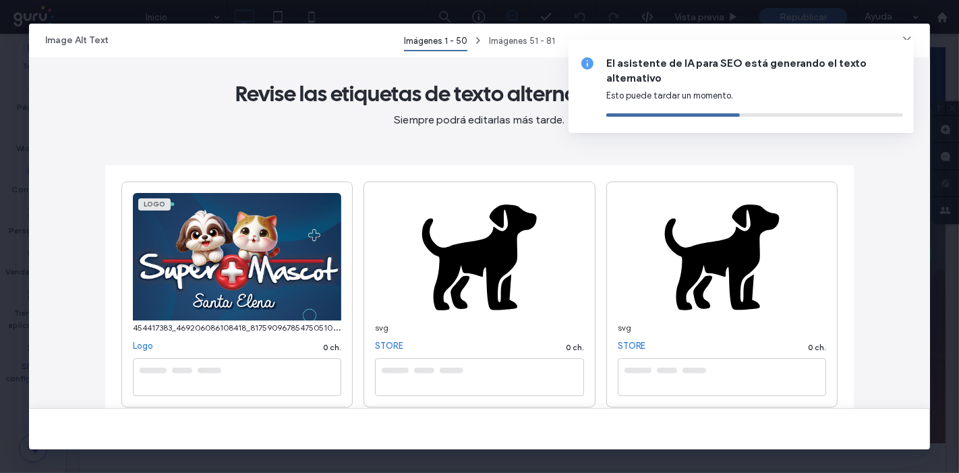
type textarea "**********"
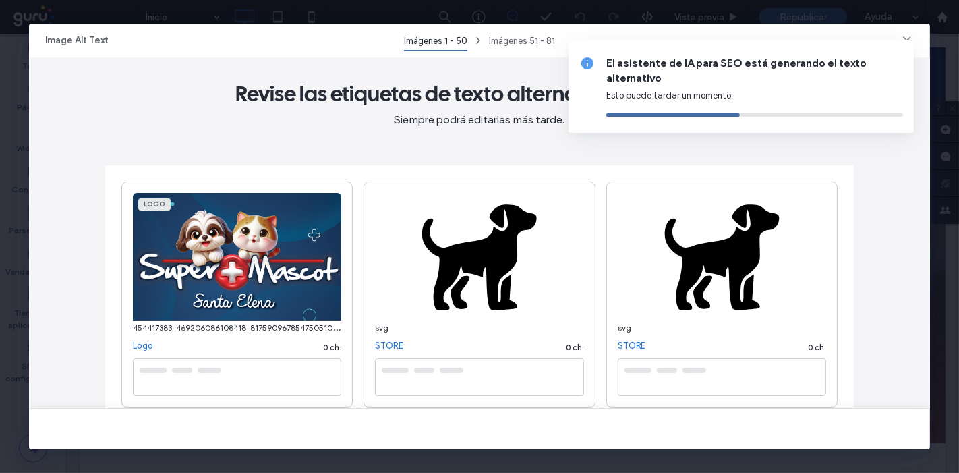
type textarea "**********"
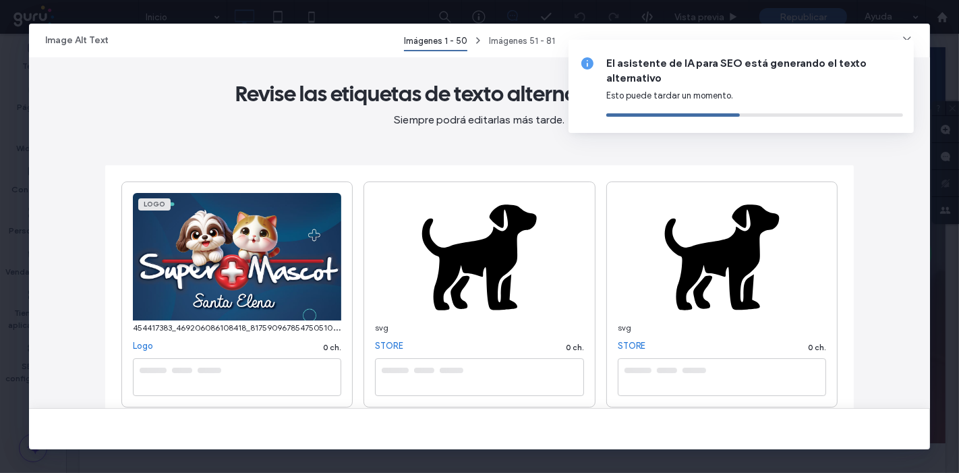
type textarea "**********"
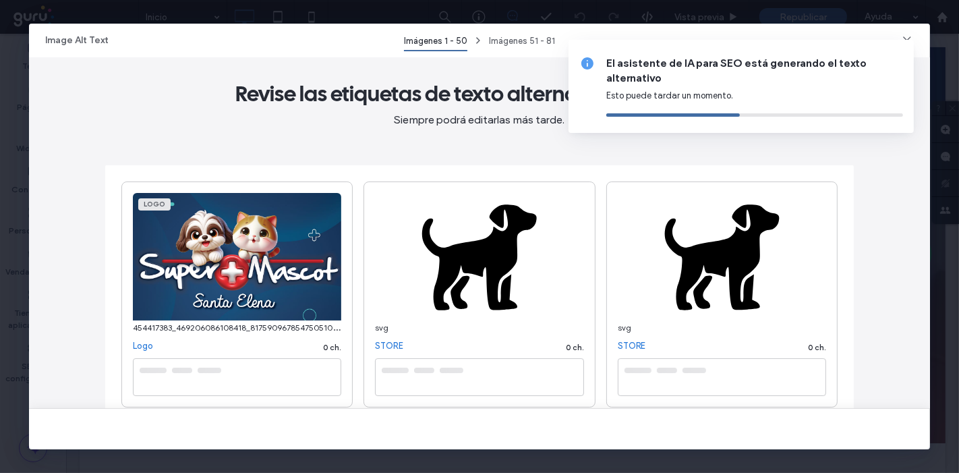
type textarea "**********"
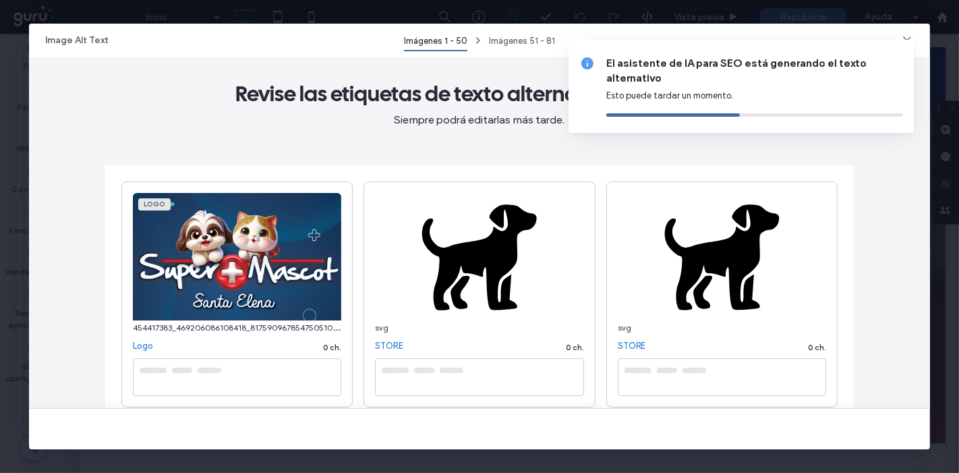
type textarea "**********"
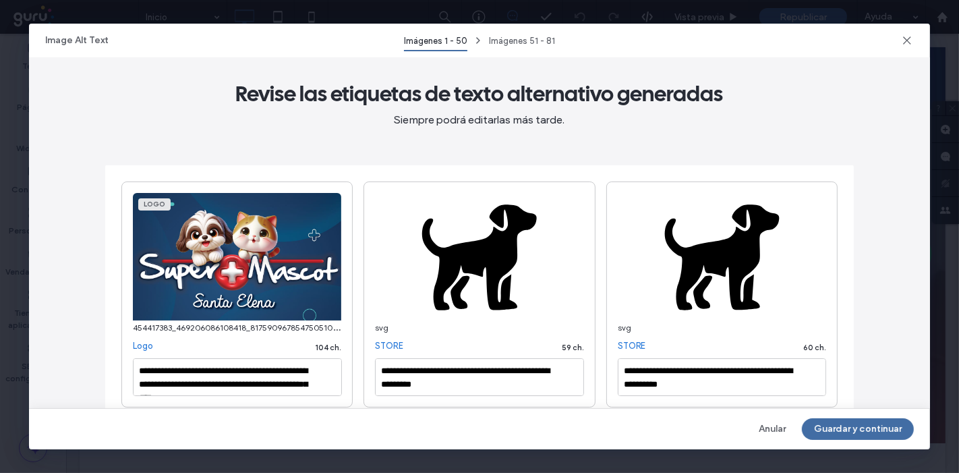
drag, startPoint x: 843, startPoint y: 433, endPoint x: 626, endPoint y: 379, distance: 223.7
click at [843, 433] on button "Guardar y continuar" at bounding box center [858, 429] width 112 height 22
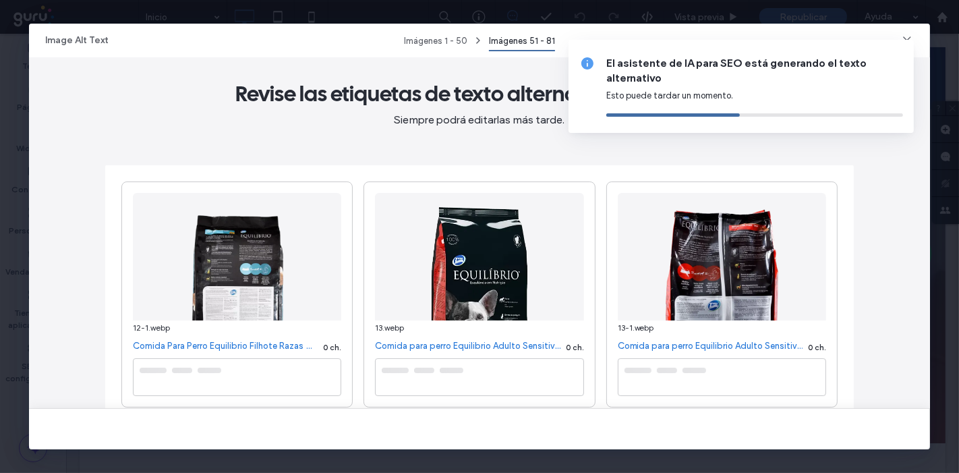
type textarea "**********"
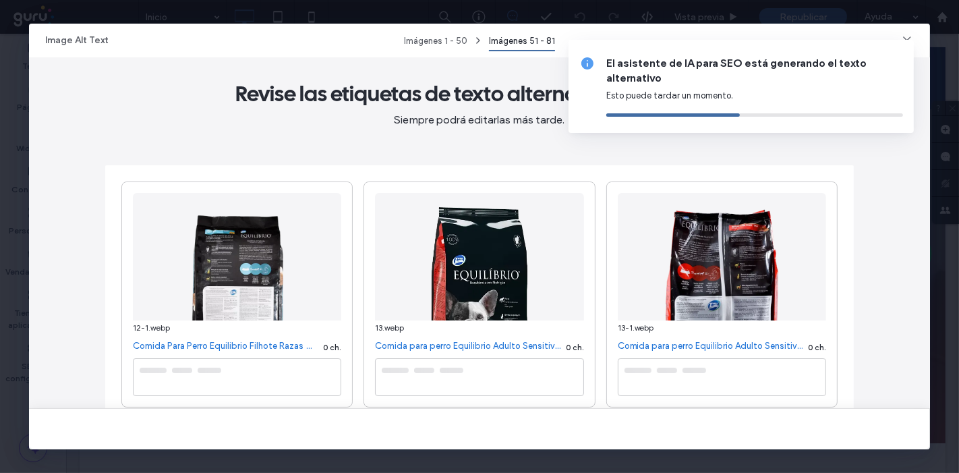
type textarea "**********"
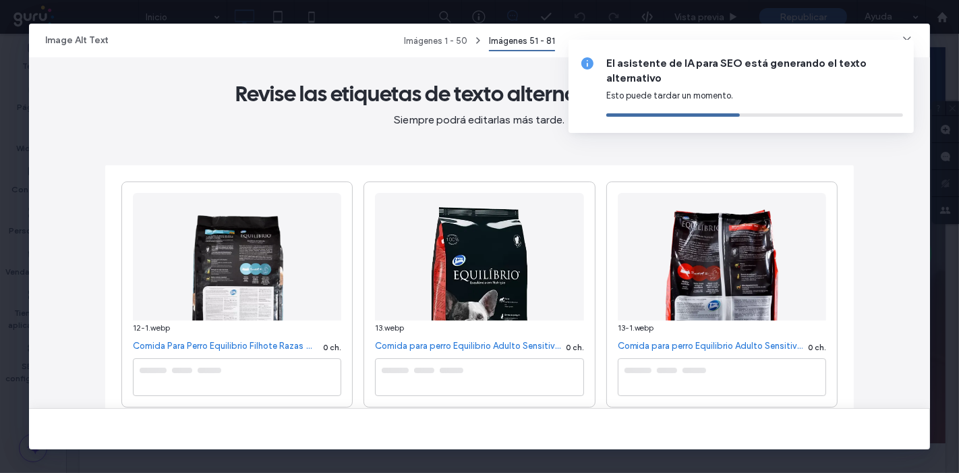
type textarea "**********"
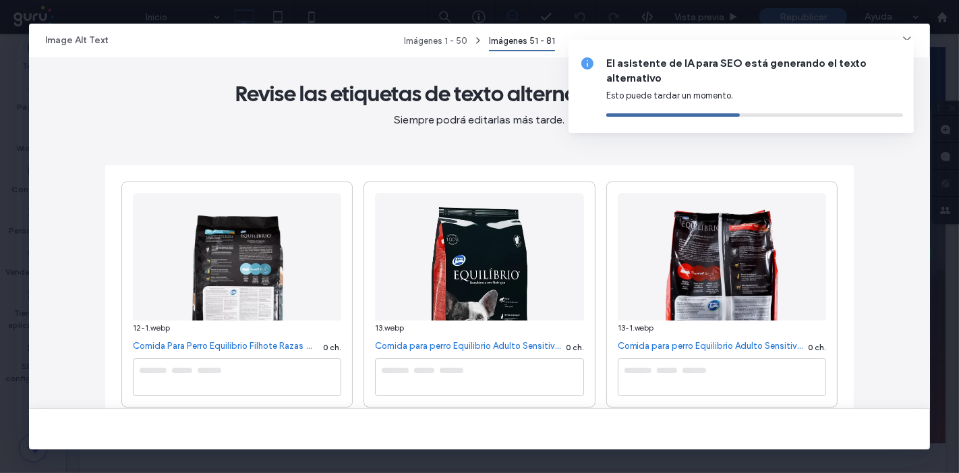
type textarea "**********"
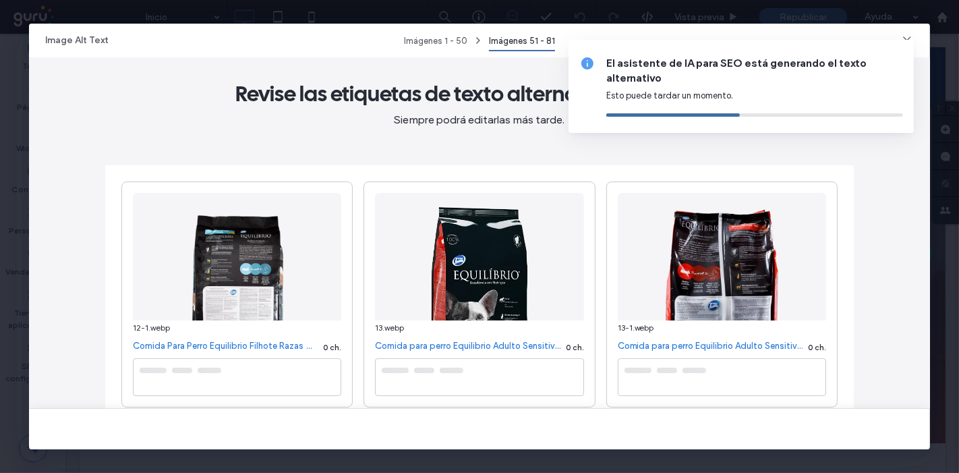
type textarea "**********"
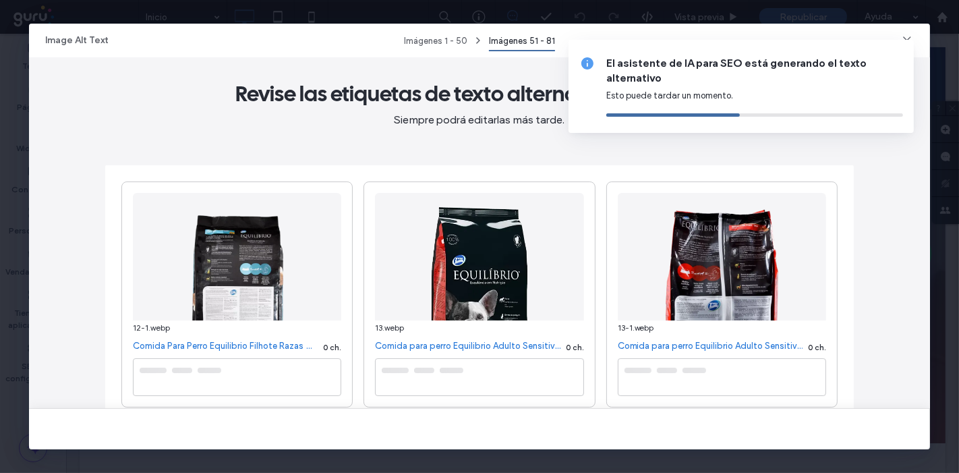
type textarea "**********"
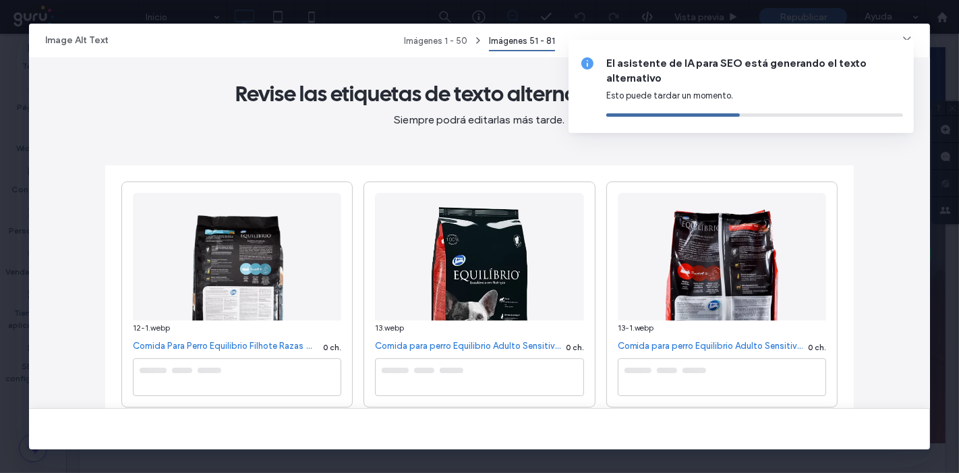
type textarea "**********"
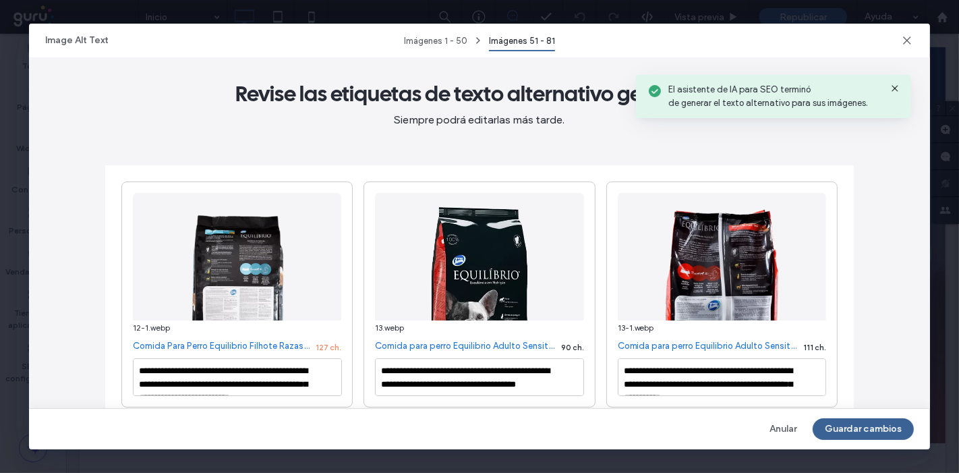
click at [872, 432] on button "Guardar cambios" at bounding box center [862, 429] width 101 height 22
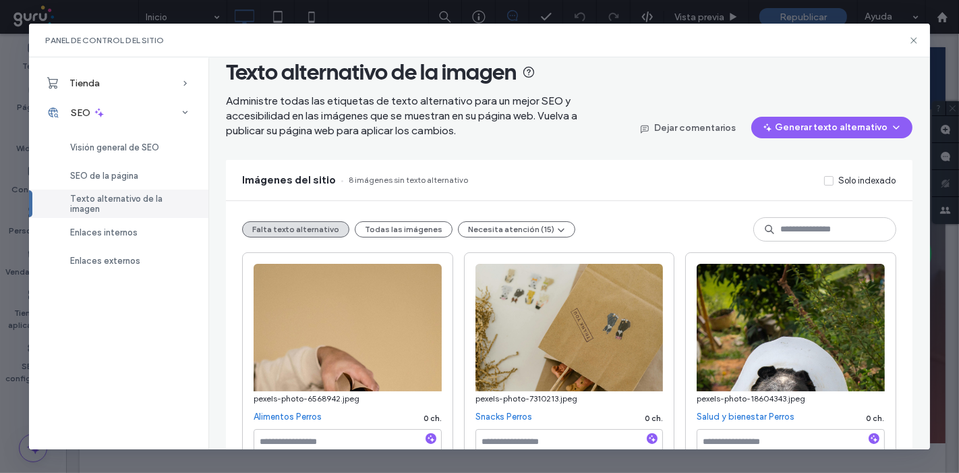
scroll to position [0, 0]
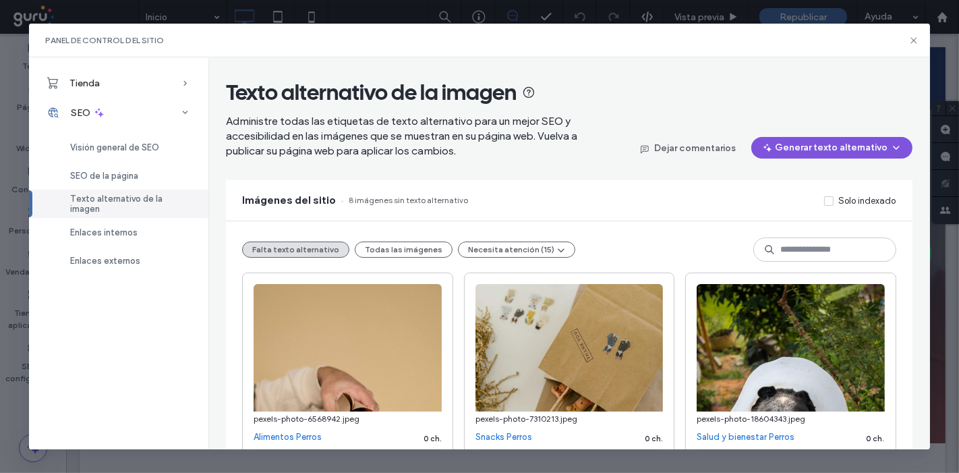
click at [798, 145] on button "Generar texto alternativo" at bounding box center [831, 148] width 161 height 22
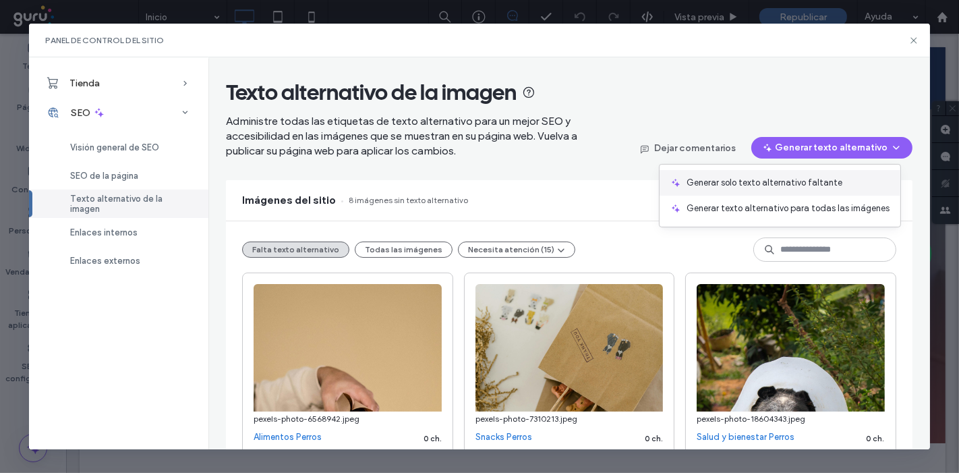
click at [787, 181] on span "Generar solo texto alternativo faltante" at bounding box center [764, 182] width 156 height 13
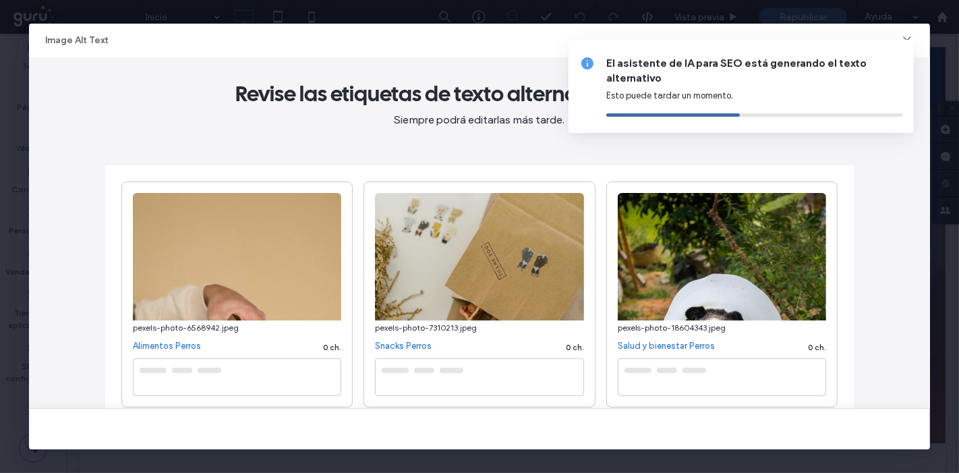
type textarea "**********"
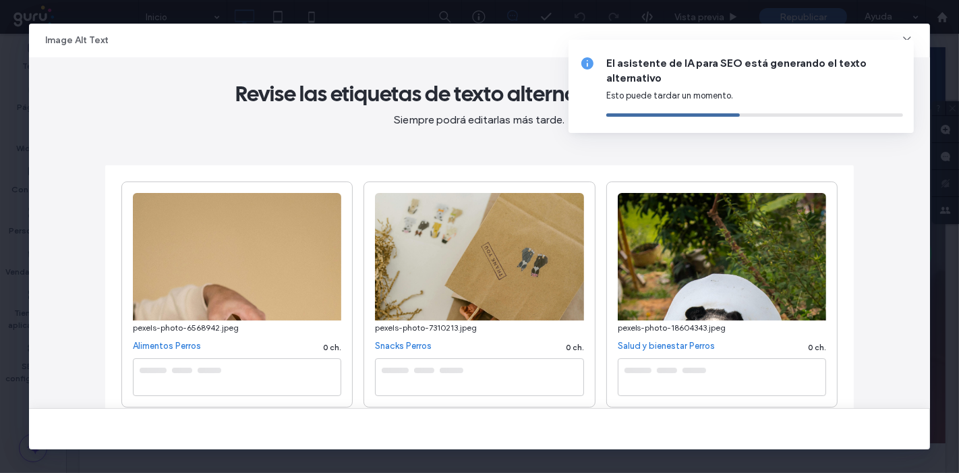
type textarea "**********"
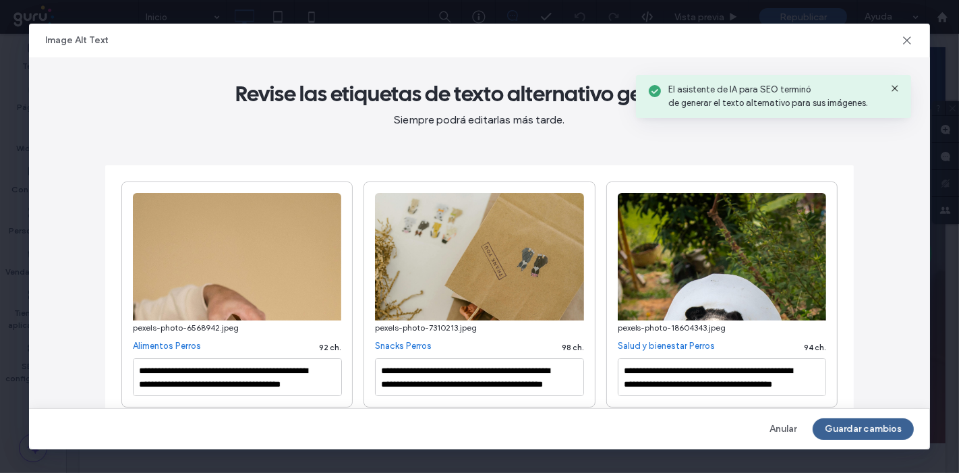
click at [833, 424] on button "Guardar cambios" at bounding box center [862, 429] width 101 height 22
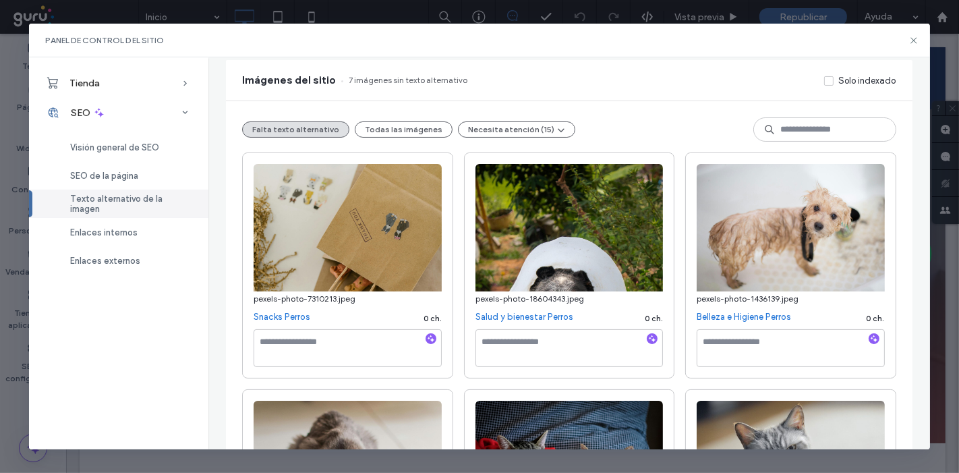
scroll to position [75, 0]
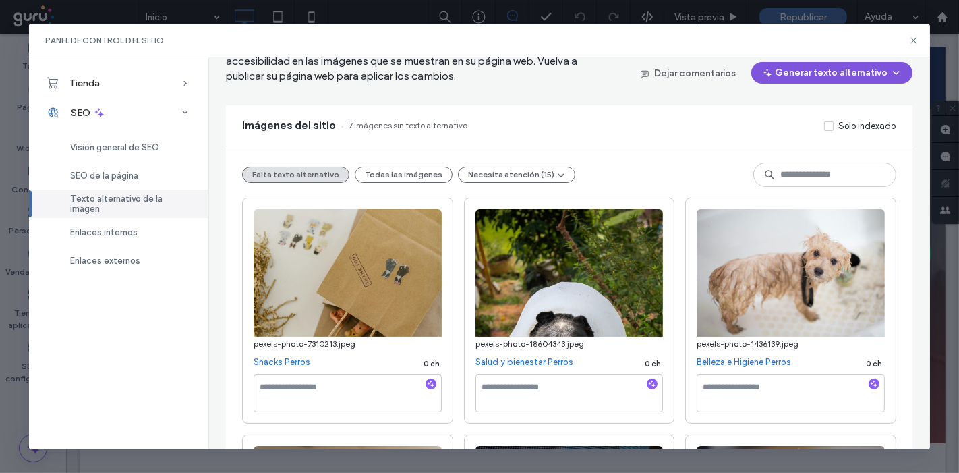
click at [810, 76] on button "Generar texto alternativo" at bounding box center [831, 73] width 161 height 22
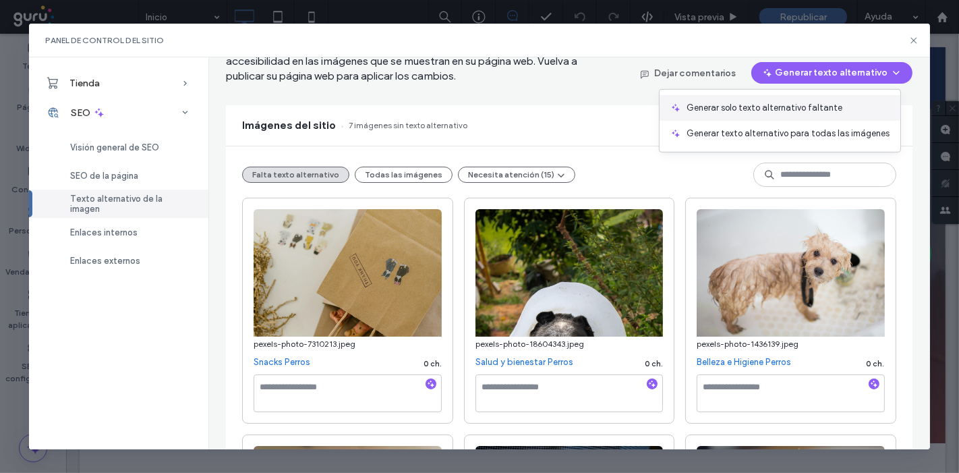
click at [769, 107] on span "Generar solo texto alternativo faltante" at bounding box center [764, 107] width 156 height 13
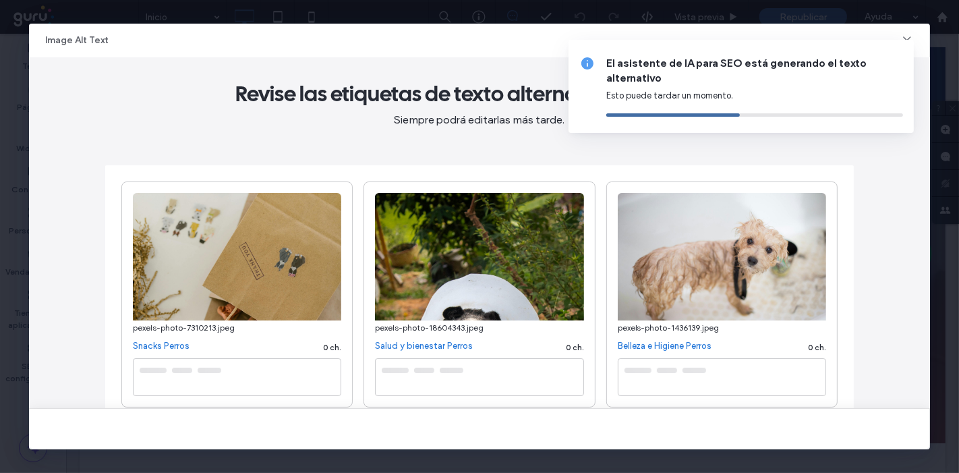
type textarea "**********"
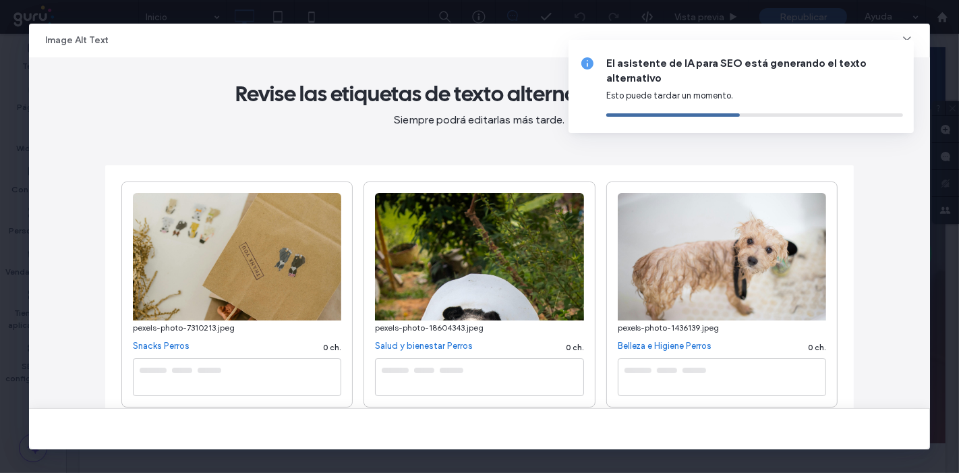
type textarea "**********"
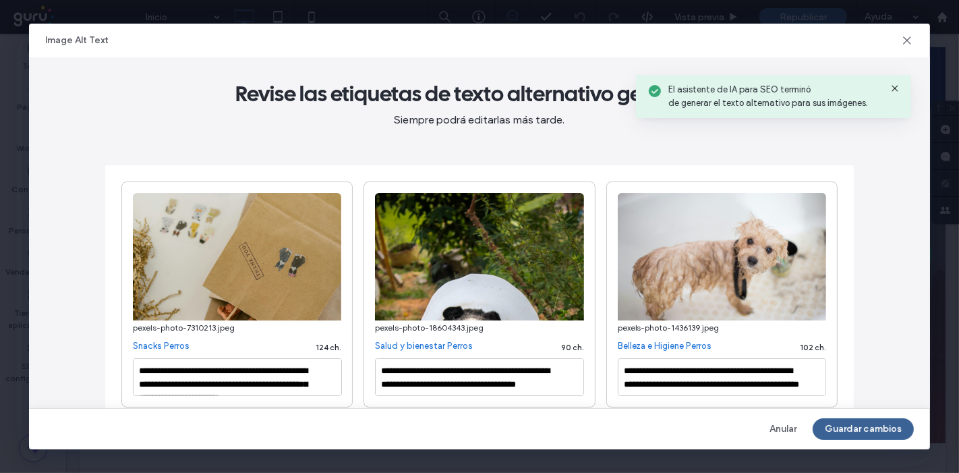
click at [850, 436] on button "Guardar cambios" at bounding box center [862, 429] width 101 height 22
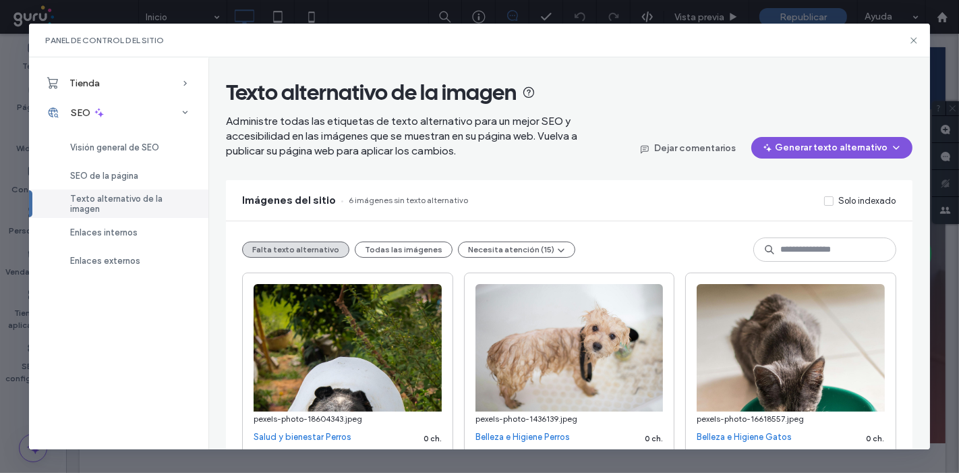
click at [828, 142] on button "Generar texto alternativo" at bounding box center [831, 148] width 161 height 22
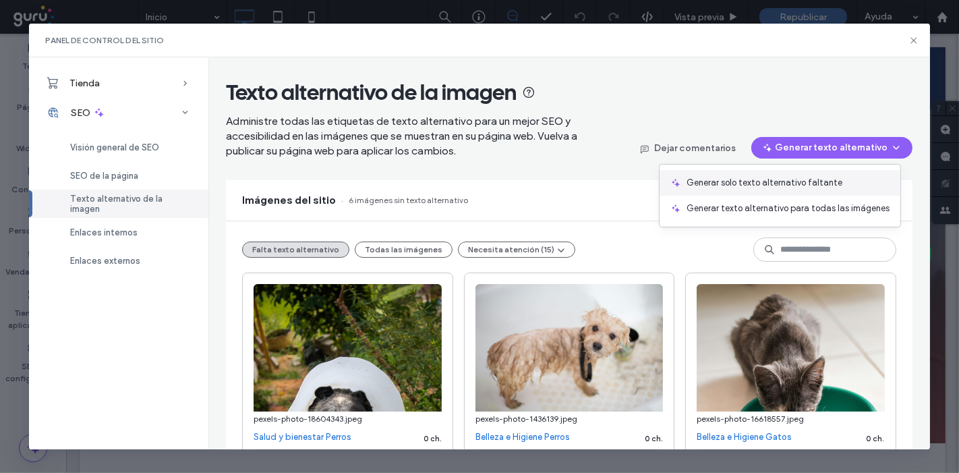
click at [778, 192] on div "Generar solo texto alternativo faltante" at bounding box center [779, 183] width 241 height 26
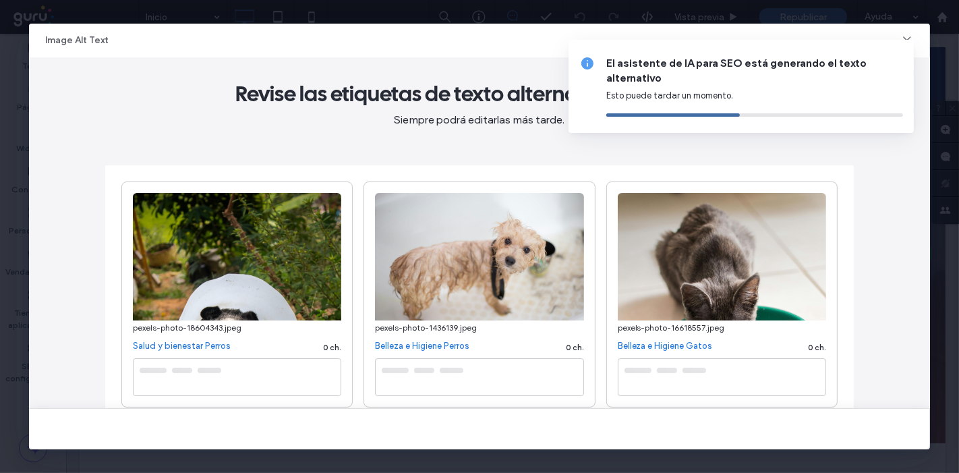
type textarea "**********"
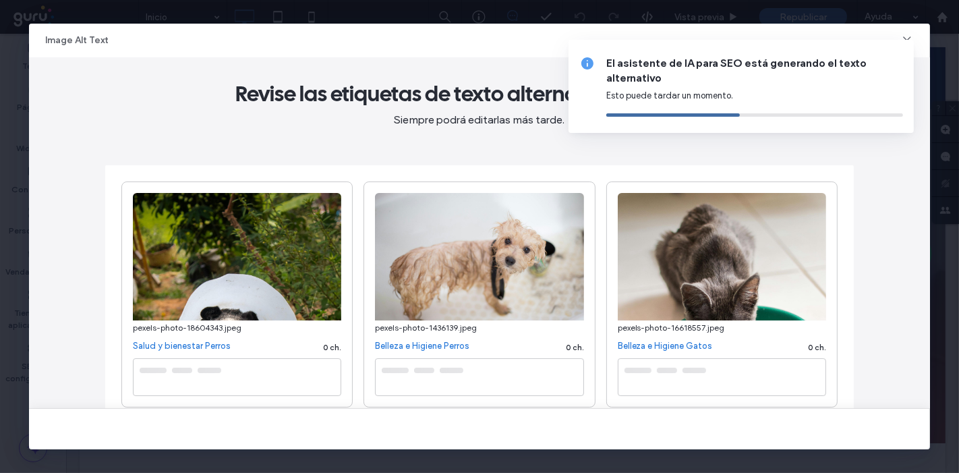
type textarea "**********"
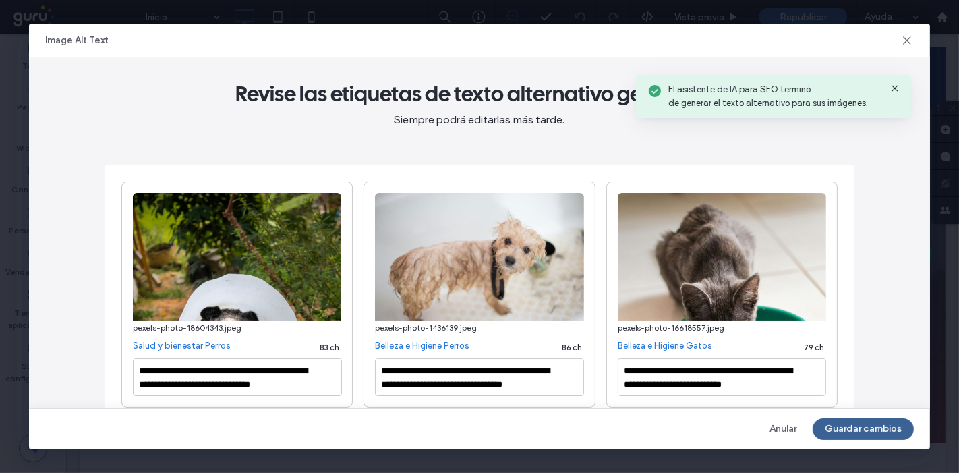
click at [864, 423] on button "Guardar cambios" at bounding box center [862, 429] width 101 height 22
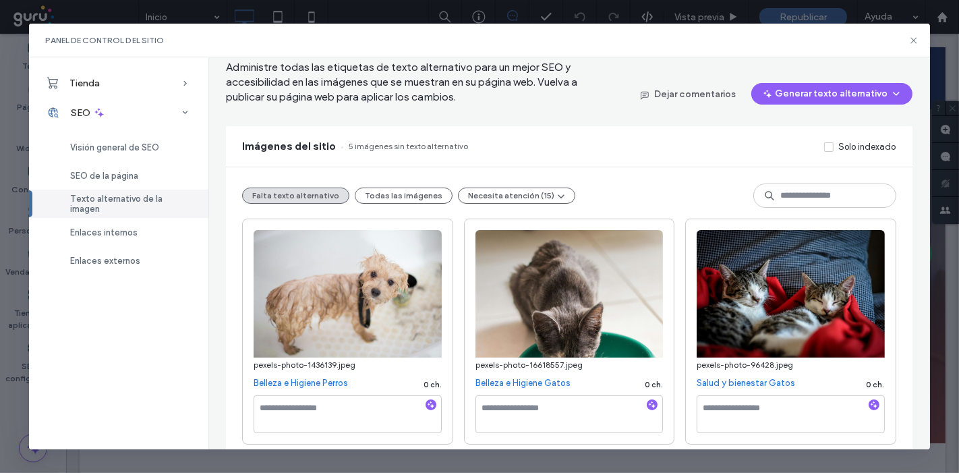
scroll to position [150, 0]
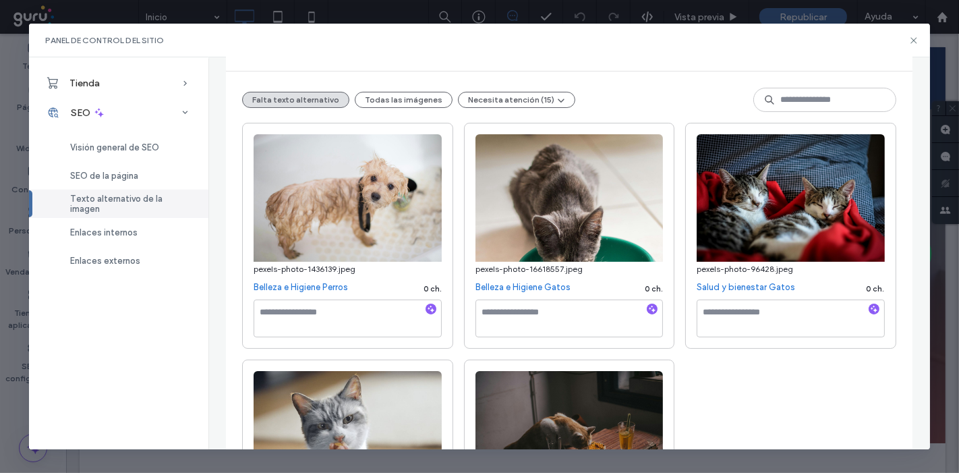
click at [425, 315] on div at bounding box center [430, 309] width 11 height 13
click at [426, 309] on icon "button" at bounding box center [430, 308] width 9 height 9
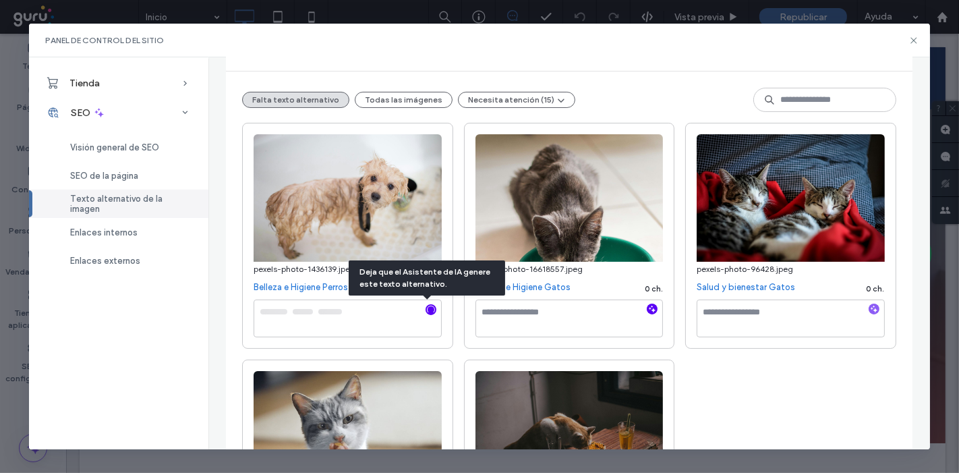
click at [647, 309] on icon "button" at bounding box center [651, 308] width 9 height 9
type textarea "**********"
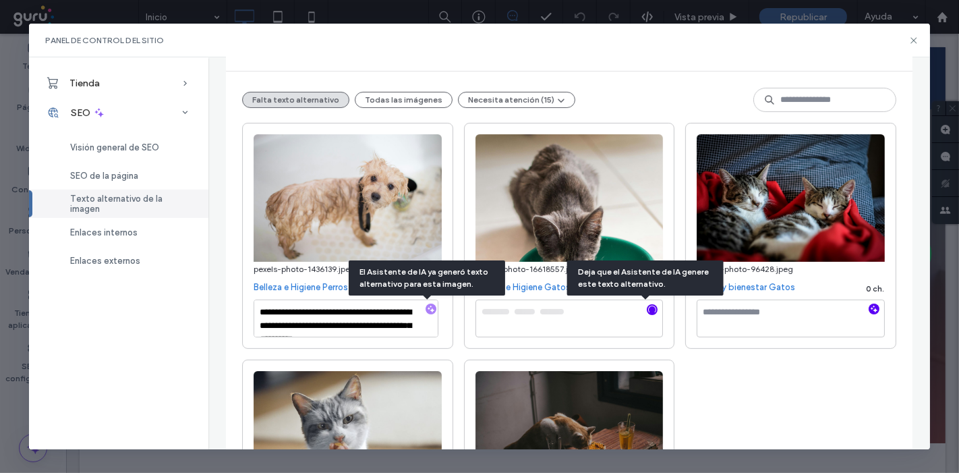
click at [869, 307] on icon "button" at bounding box center [873, 308] width 9 height 9
type textarea "**********"
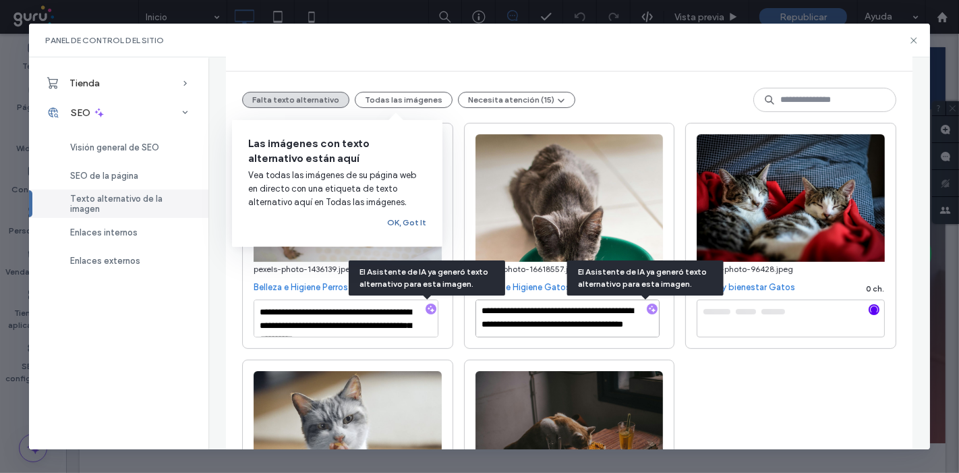
scroll to position [14, 0]
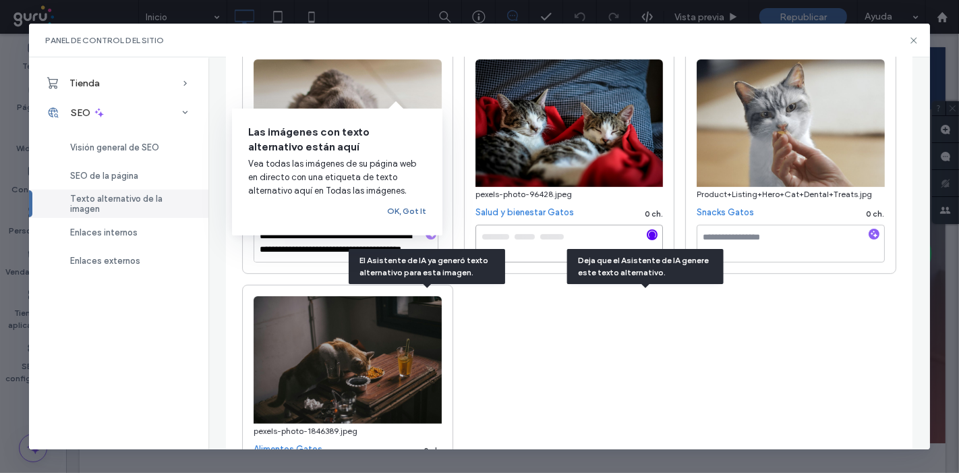
type textarea "**********"
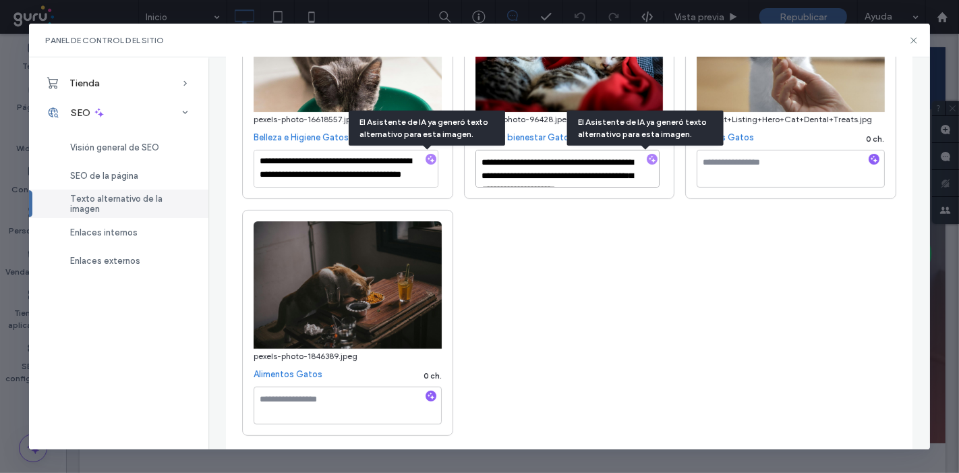
scroll to position [65, 0]
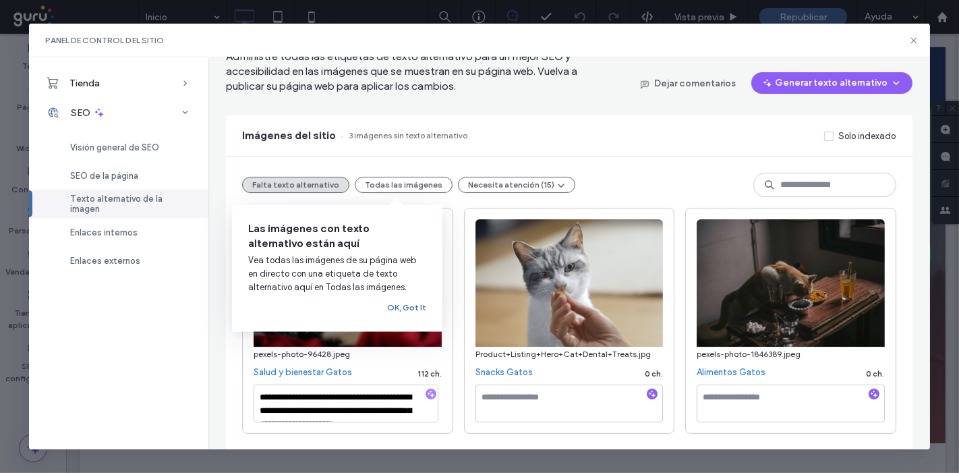
click at [647, 391] on icon "button" at bounding box center [651, 393] width 9 height 9
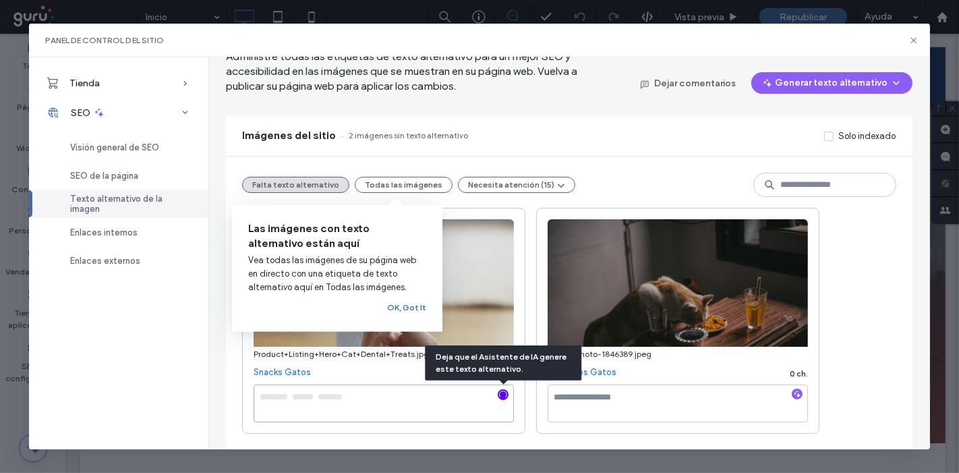
type textarea "**********"
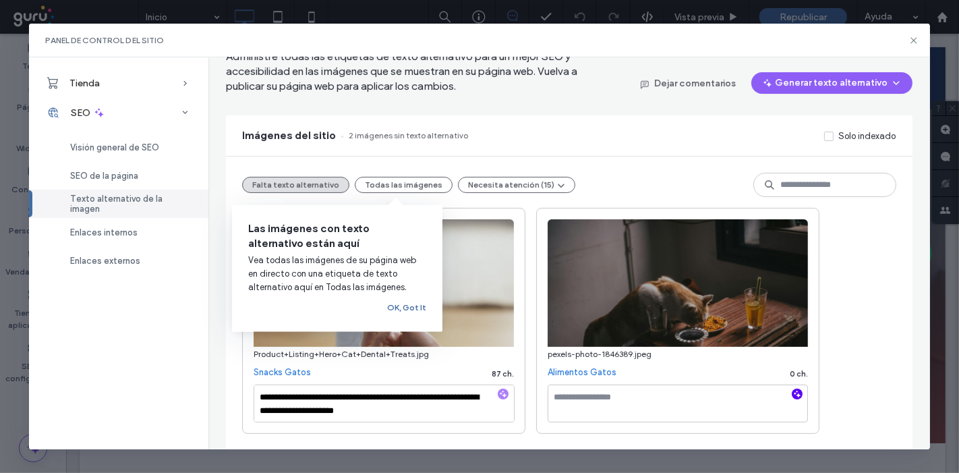
click at [794, 391] on icon "button" at bounding box center [796, 393] width 9 height 9
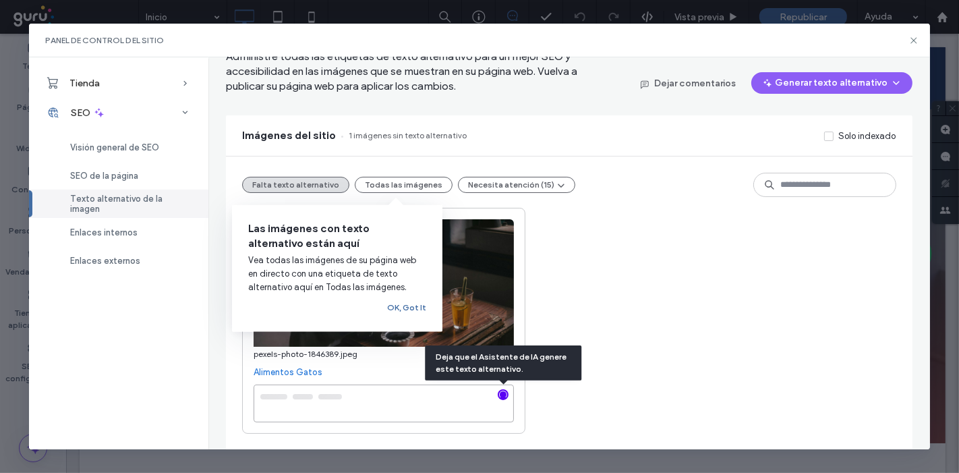
type textarea "**********"
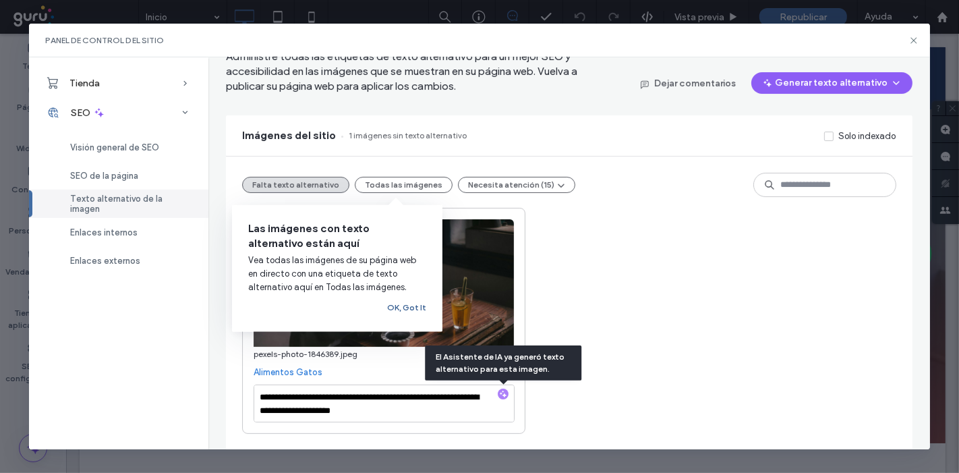
click at [419, 305] on button "OK, Got It" at bounding box center [406, 307] width 39 height 16
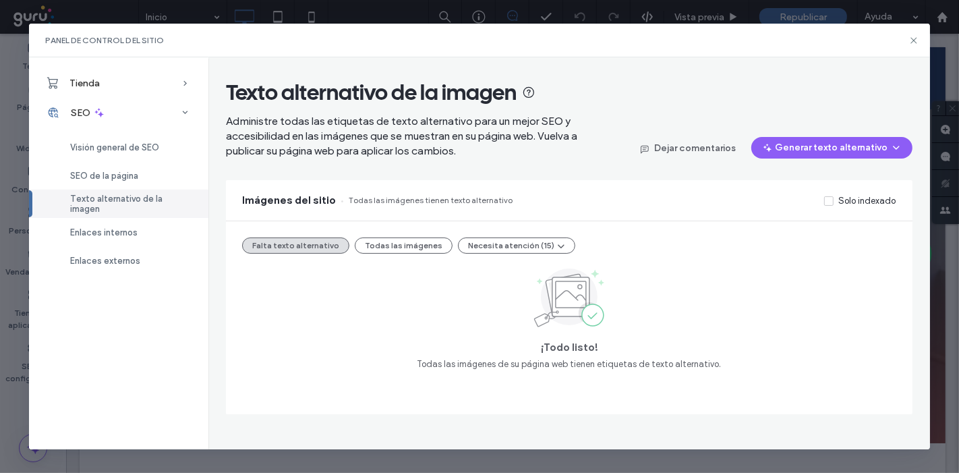
scroll to position [0, 0]
click at [492, 256] on div "Falta texto alternativo Todas las imágenes Necesita atención (15) ¡Todo listo! …" at bounding box center [569, 317] width 686 height 193
click at [493, 249] on button "Necesita atención (15)" at bounding box center [516, 245] width 117 height 16
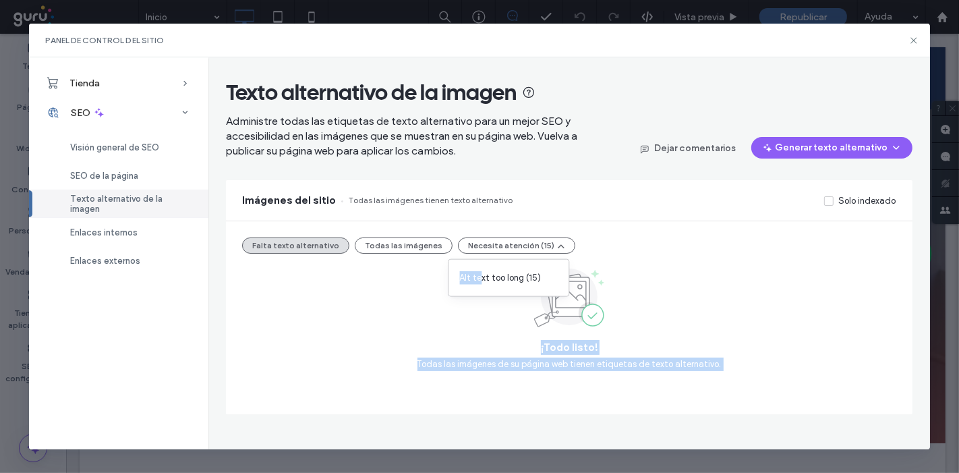
drag, startPoint x: 480, startPoint y: 280, endPoint x: 738, endPoint y: 220, distance: 264.3
click at [624, 281] on body ".wqwq-1{fill:#231f20;} .cls-1q, .cls-2q { fill-rule: evenodd; } .cls-2q { fill:…" at bounding box center [479, 236] width 959 height 473
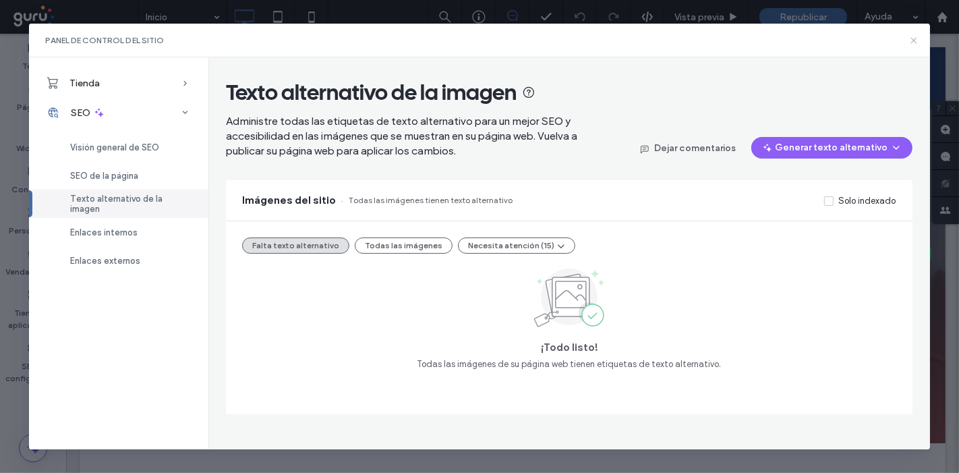
drag, startPoint x: 908, startPoint y: 40, endPoint x: 698, endPoint y: 11, distance: 211.6
click at [908, 39] on icon at bounding box center [913, 40] width 11 height 11
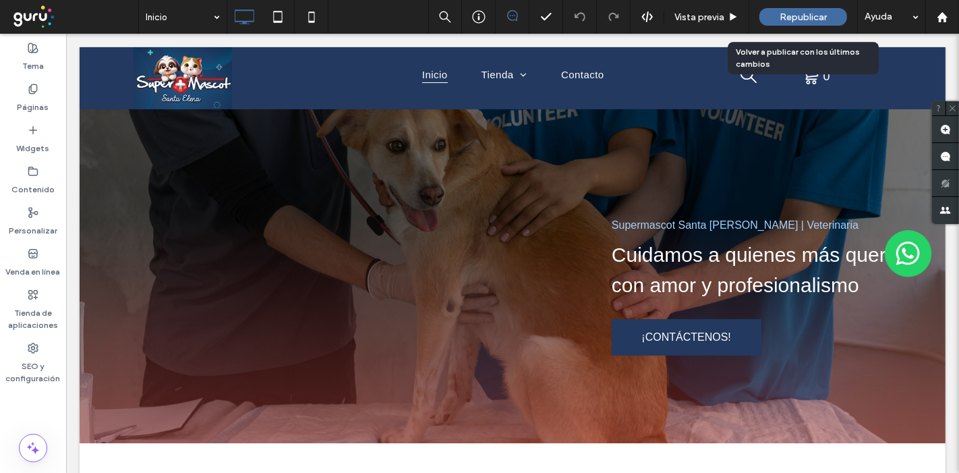
click at [785, 11] on span "Republicar" at bounding box center [802, 16] width 47 height 11
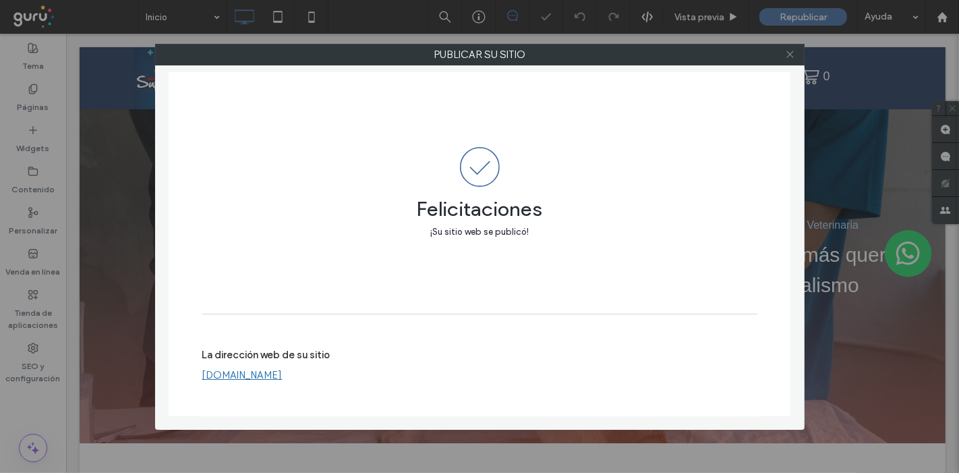
click at [785, 56] on icon at bounding box center [790, 54] width 10 height 10
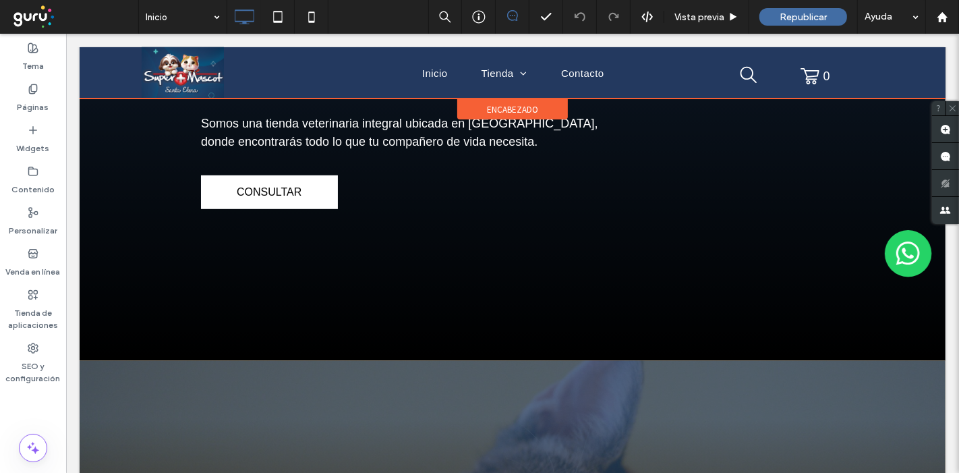
click at [492, 72] on div at bounding box center [512, 72] width 866 height 51
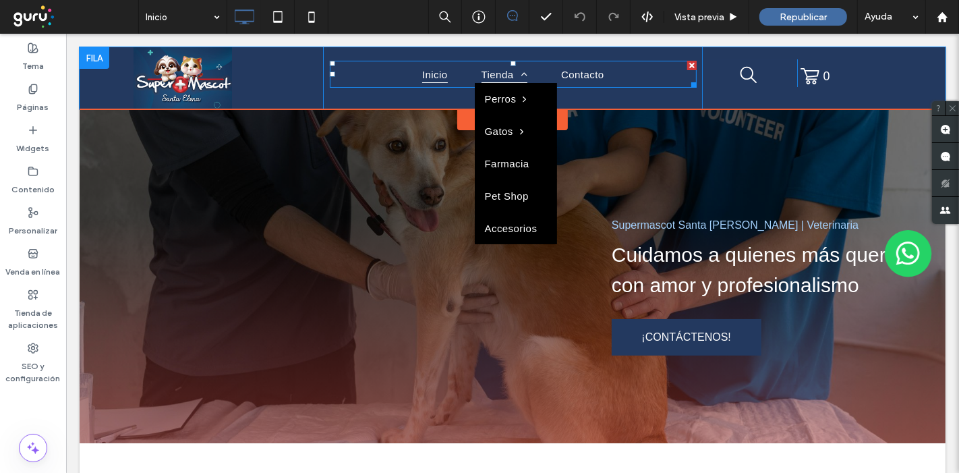
click at [487, 74] on span "Tienda" at bounding box center [504, 74] width 46 height 18
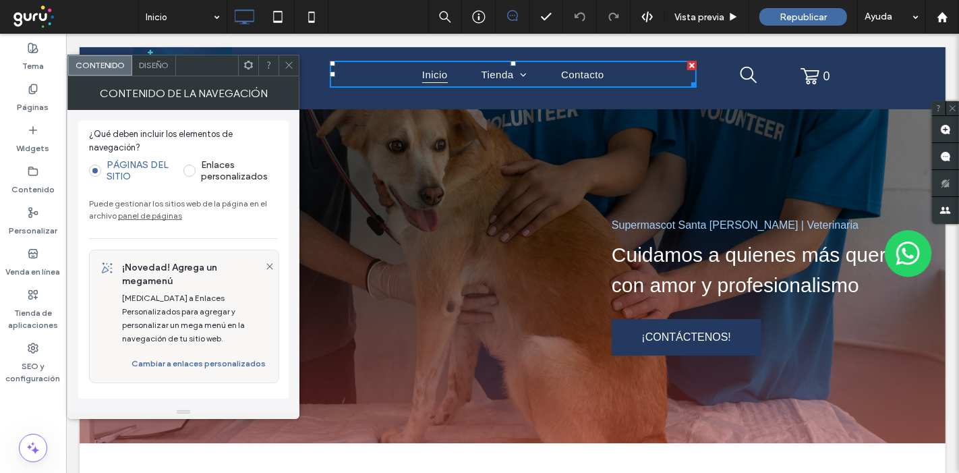
click at [137, 214] on link "panel de páginas" at bounding box center [150, 215] width 64 height 10
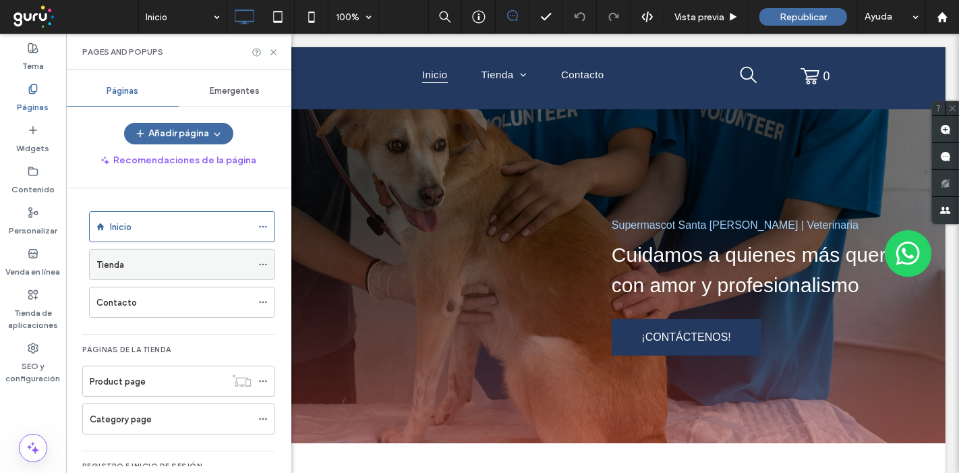
click at [144, 266] on div "Tienda" at bounding box center [173, 265] width 155 height 14
click at [271, 49] on icon at bounding box center [273, 52] width 10 height 10
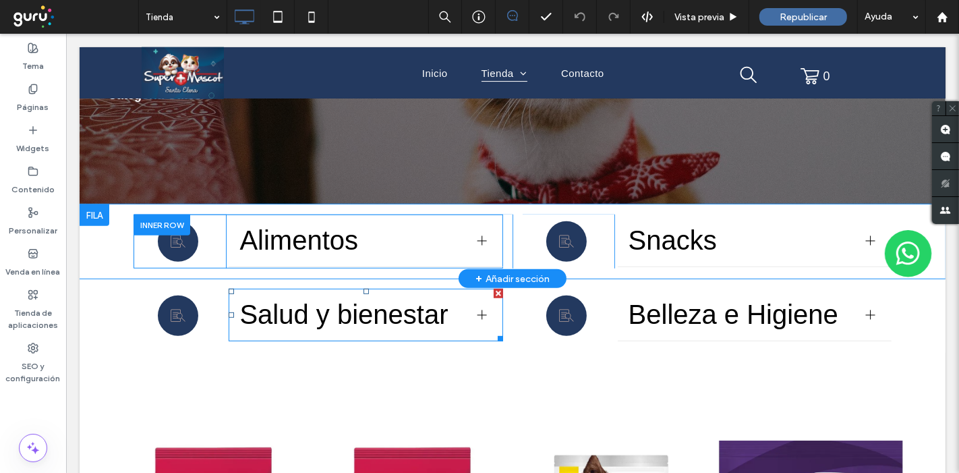
scroll to position [749, 0]
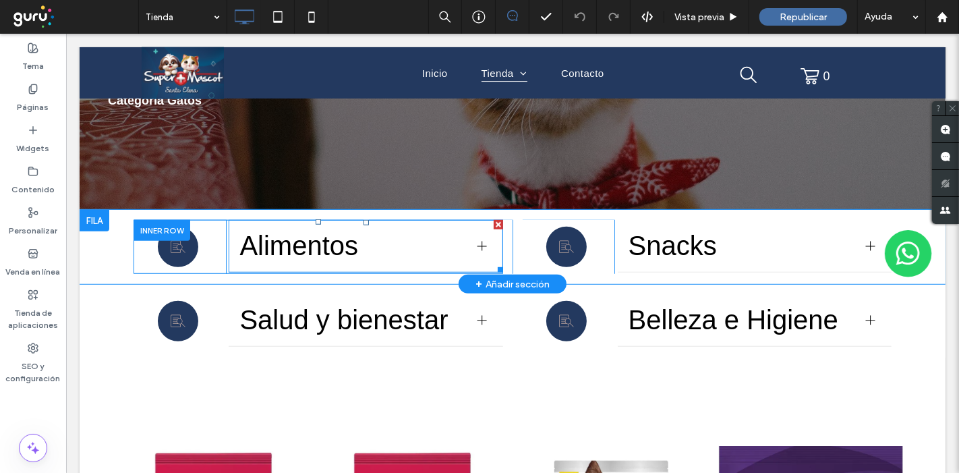
click at [471, 245] on div at bounding box center [481, 246] width 20 height 20
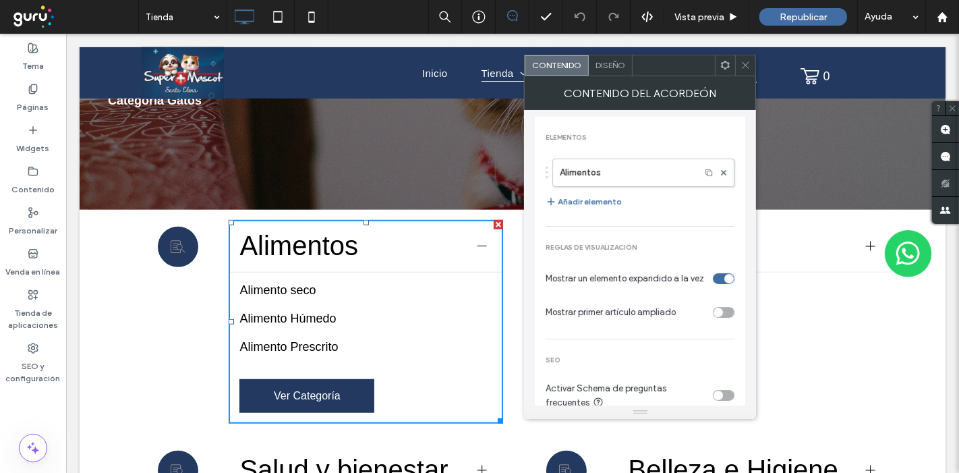
click at [471, 245] on div at bounding box center [481, 246] width 20 height 20
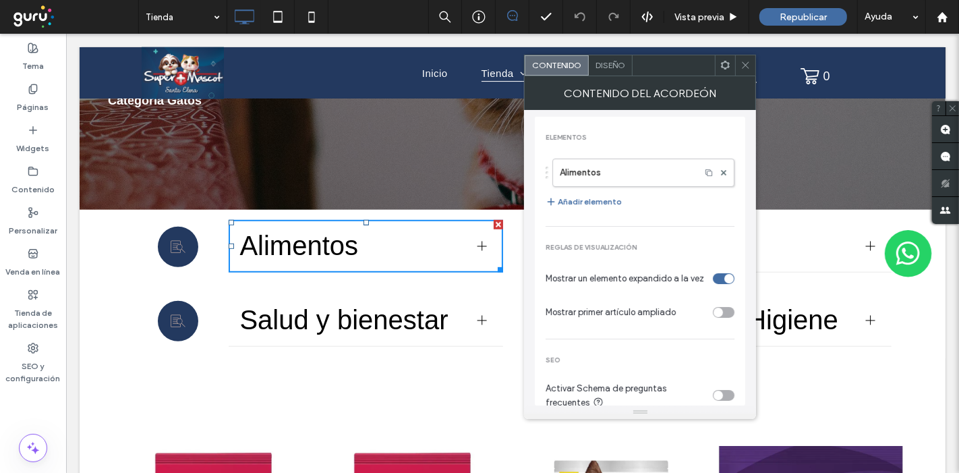
click at [749, 76] on div "Contenido del acordeón" at bounding box center [640, 93] width 232 height 34
click at [749, 68] on icon at bounding box center [745, 65] width 10 height 10
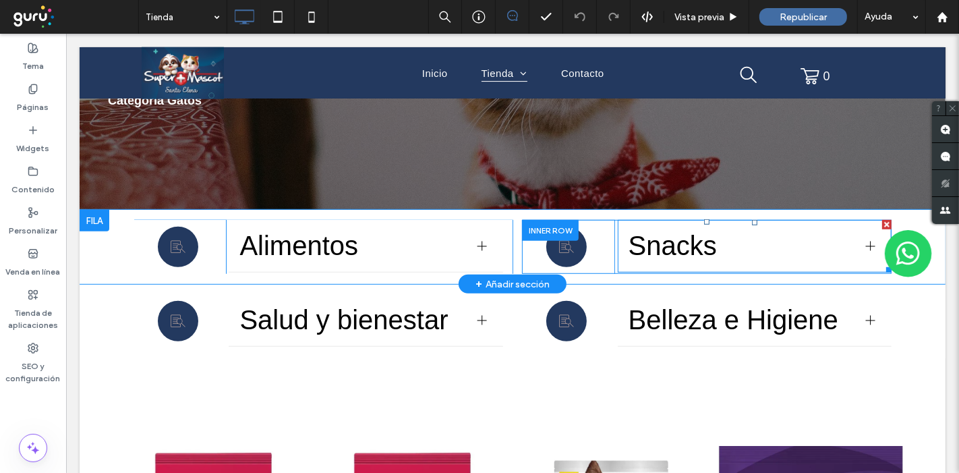
click at [865, 243] on div at bounding box center [869, 245] width 9 height 9
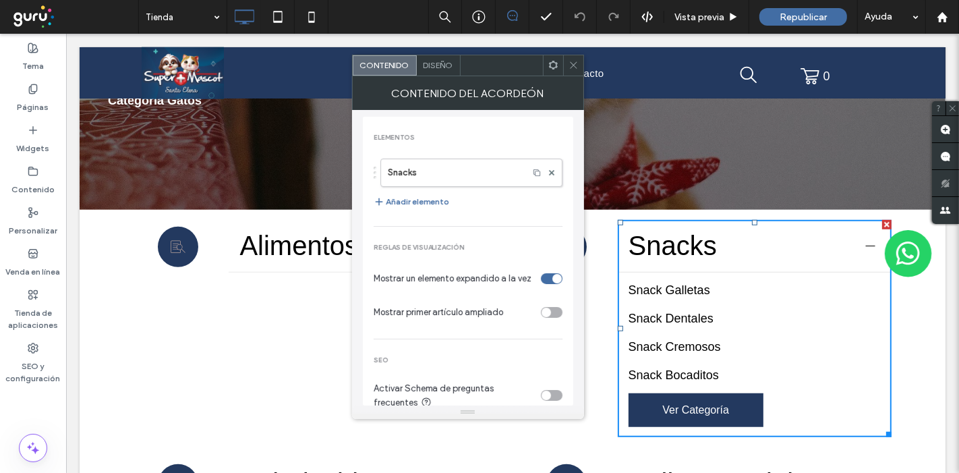
click at [571, 60] on icon at bounding box center [573, 65] width 10 height 10
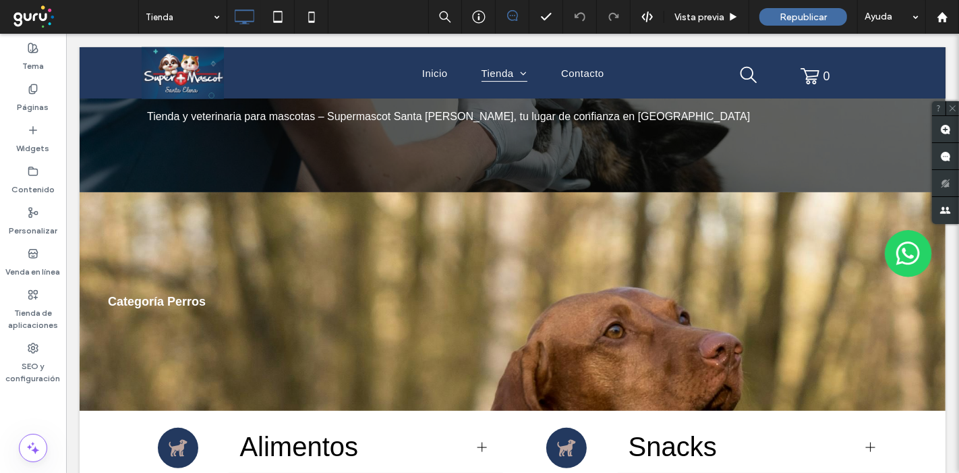
drag, startPoint x: 261, startPoint y: 363, endPoint x: 295, endPoint y: 156, distance: 209.2
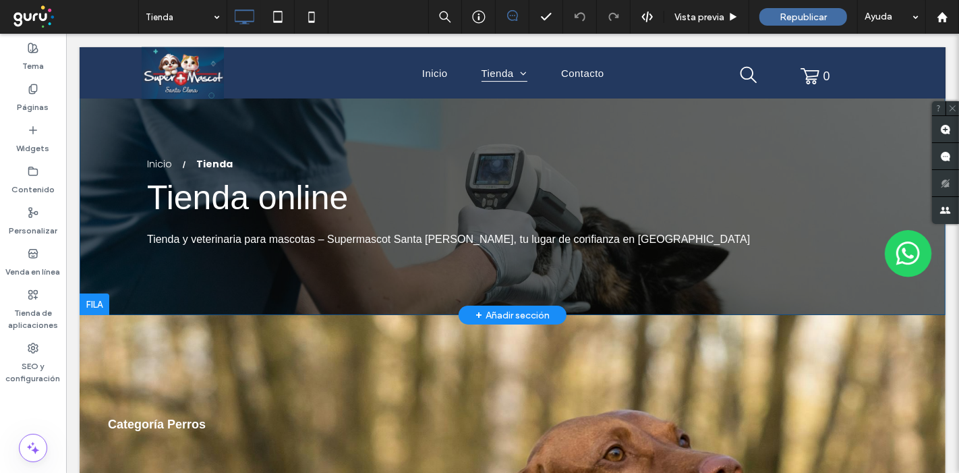
scroll to position [0, 0]
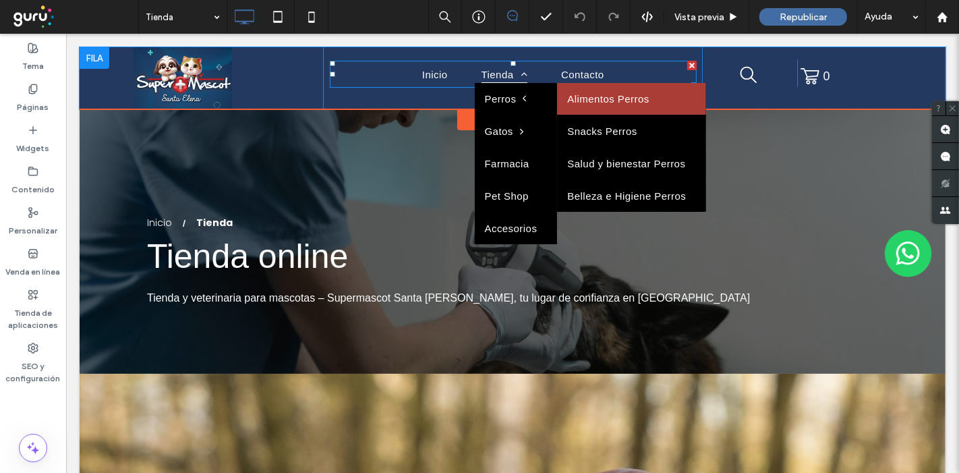
click at [580, 100] on link "Alimentos Perros" at bounding box center [630, 99] width 149 height 32
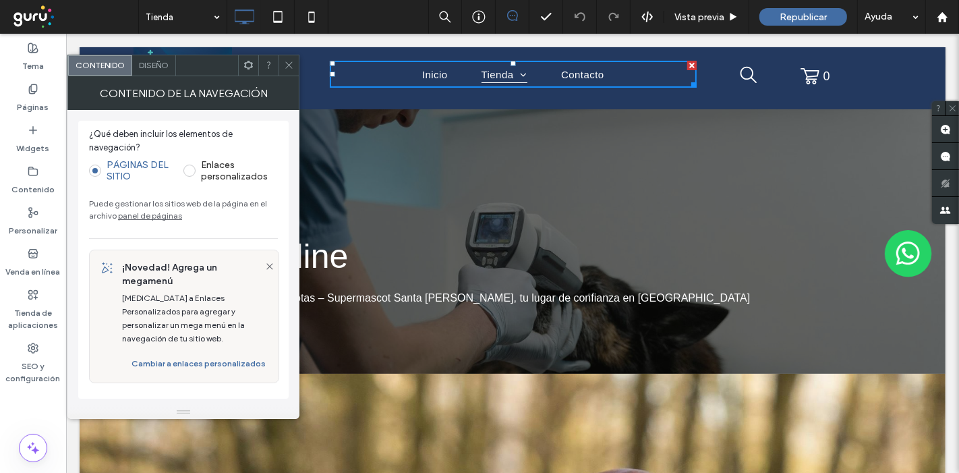
click at [287, 60] on icon at bounding box center [289, 65] width 10 height 10
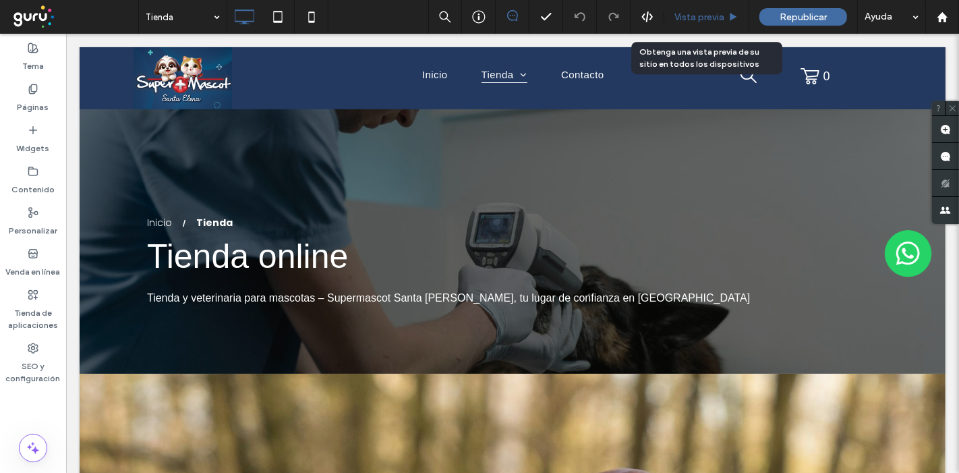
click at [701, 20] on span "Vista previa" at bounding box center [699, 16] width 50 height 11
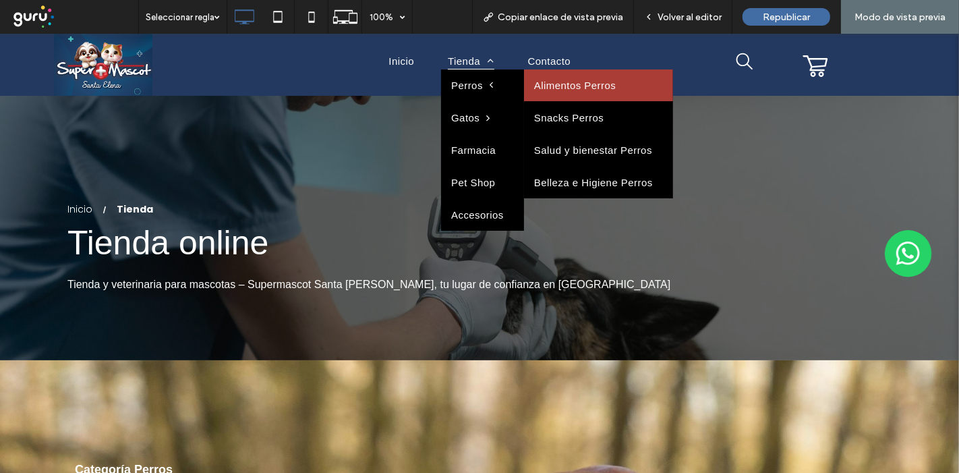
click at [568, 78] on link "Alimentos Perros" at bounding box center [598, 85] width 149 height 32
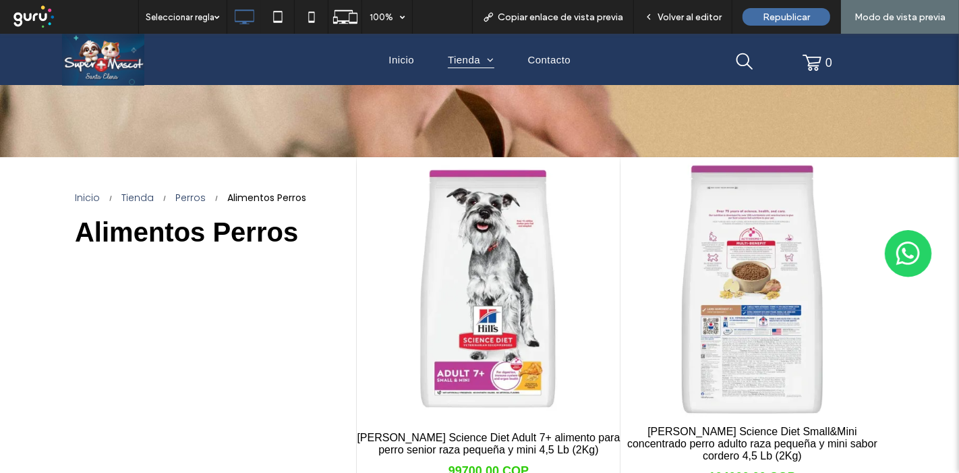
scroll to position [225, 0]
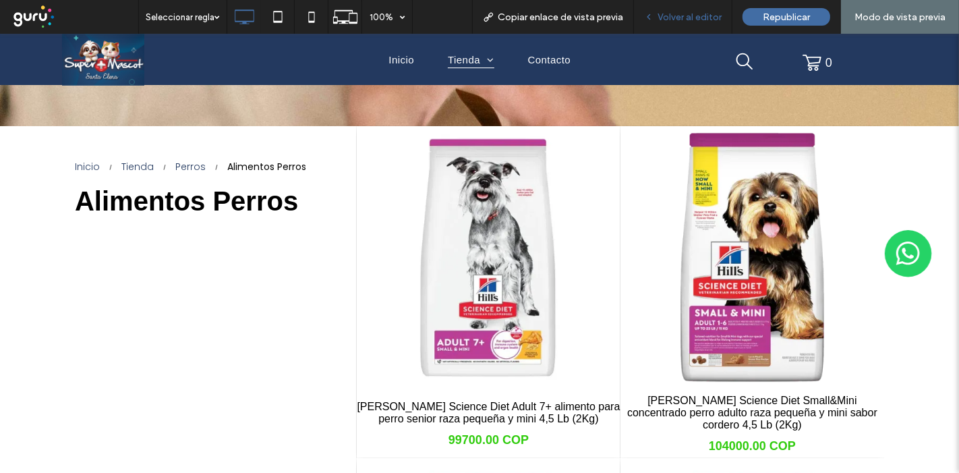
click at [703, 20] on span "Volver al editor" at bounding box center [689, 16] width 64 height 11
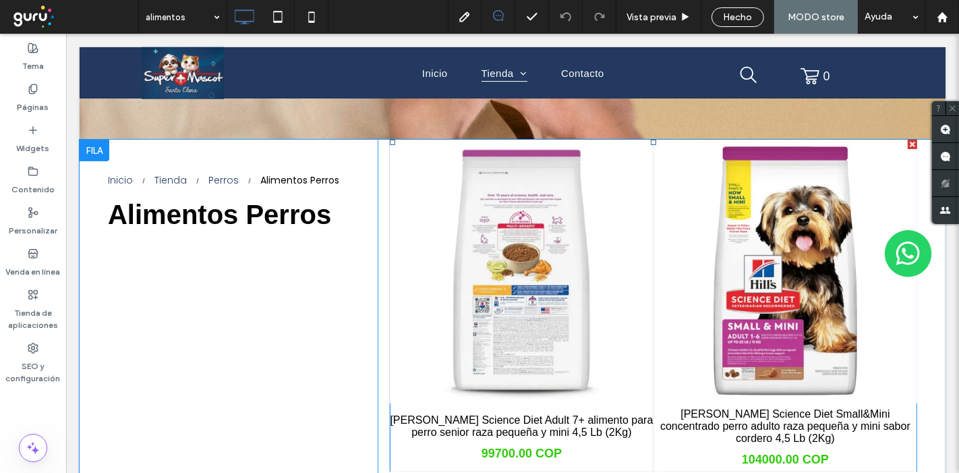
scroll to position [299, 0]
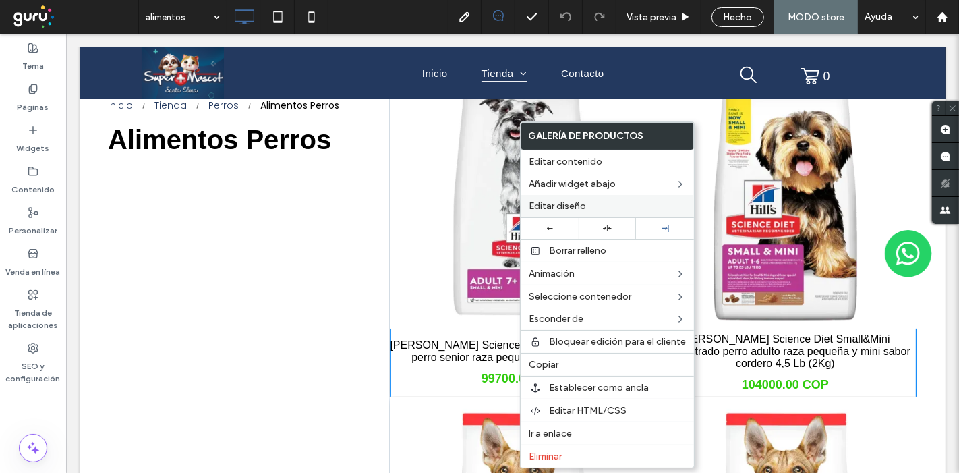
click at [553, 205] on span "Editar diseño" at bounding box center [557, 205] width 57 height 11
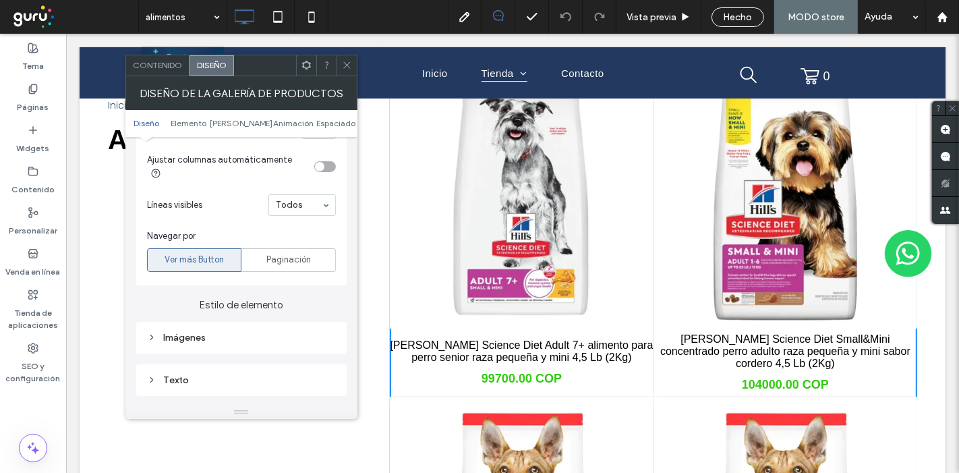
scroll to position [449, 0]
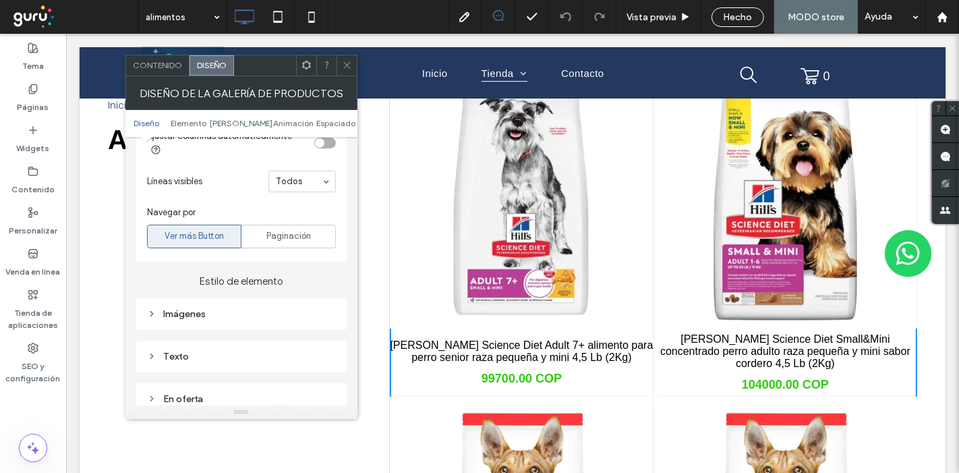
click at [185, 351] on div "Texto" at bounding box center [241, 356] width 189 height 11
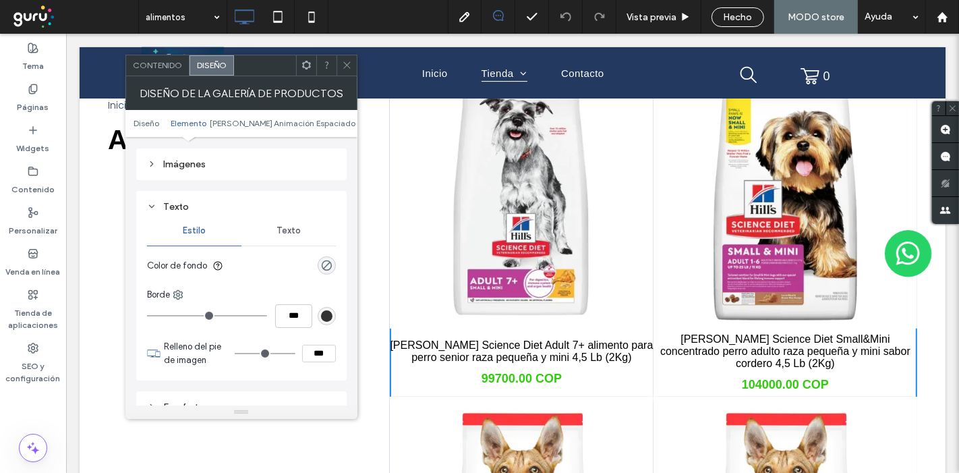
click at [285, 225] on span "Texto" at bounding box center [288, 230] width 24 height 11
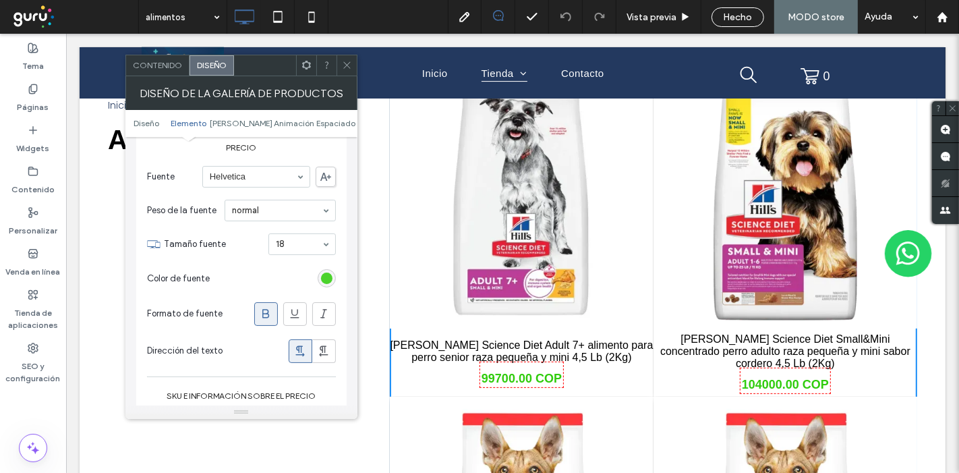
scroll to position [974, 0]
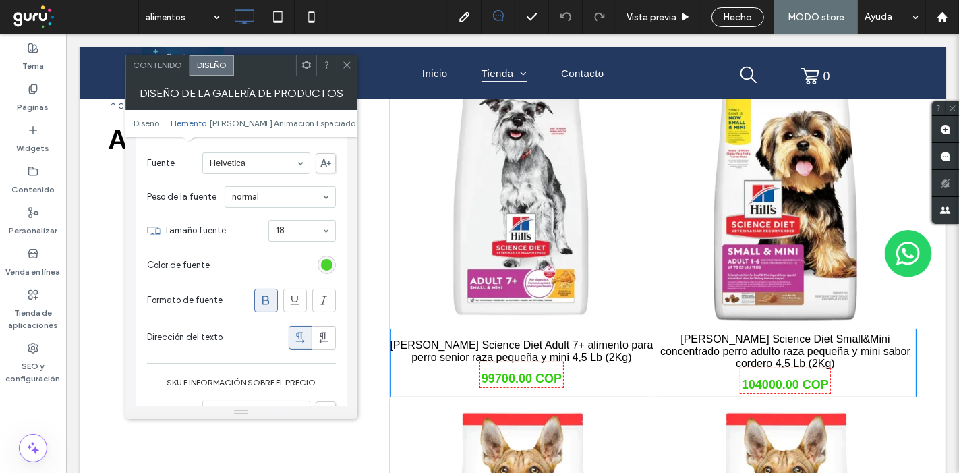
click at [328, 259] on div "rgb(48, 204, 13)" at bounding box center [326, 264] width 11 height 11
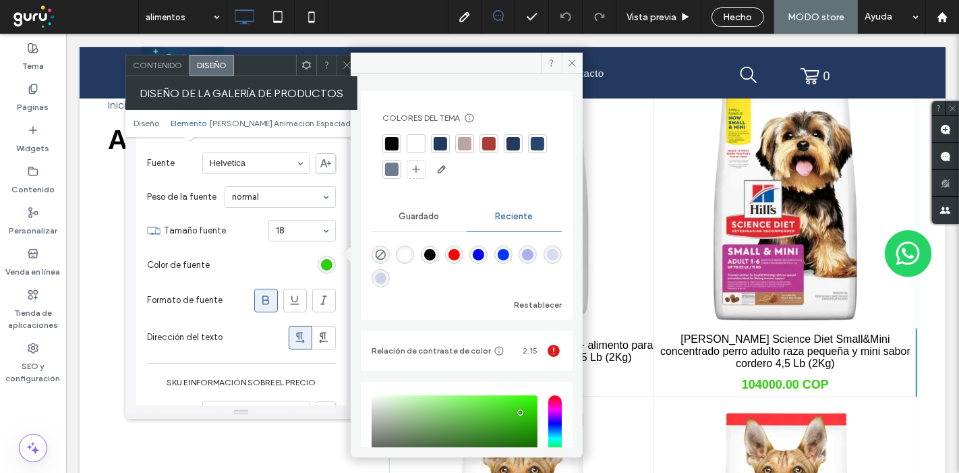
click at [487, 148] on div at bounding box center [488, 143] width 13 height 13
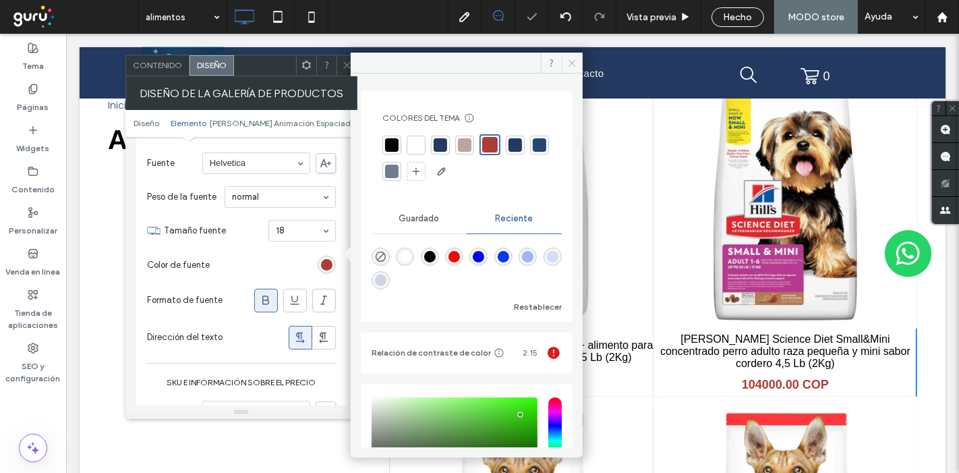
click at [579, 63] on span at bounding box center [572, 63] width 21 height 20
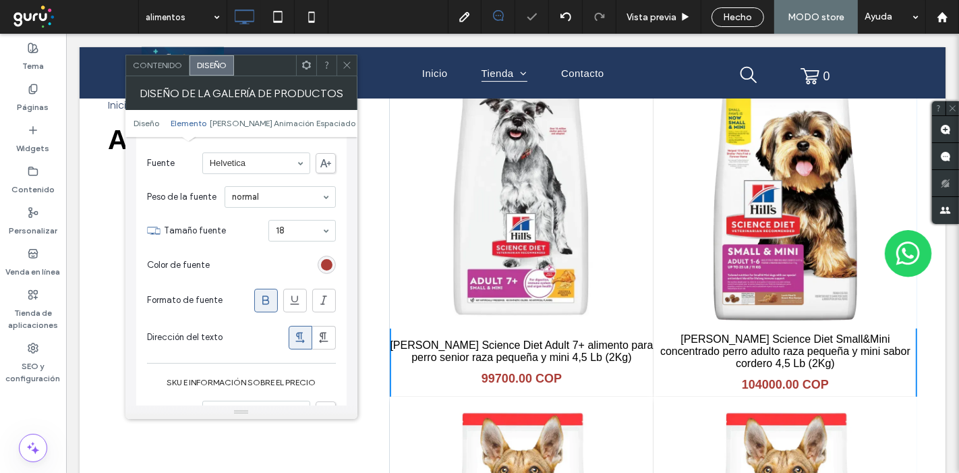
click at [349, 65] on icon at bounding box center [347, 65] width 10 height 10
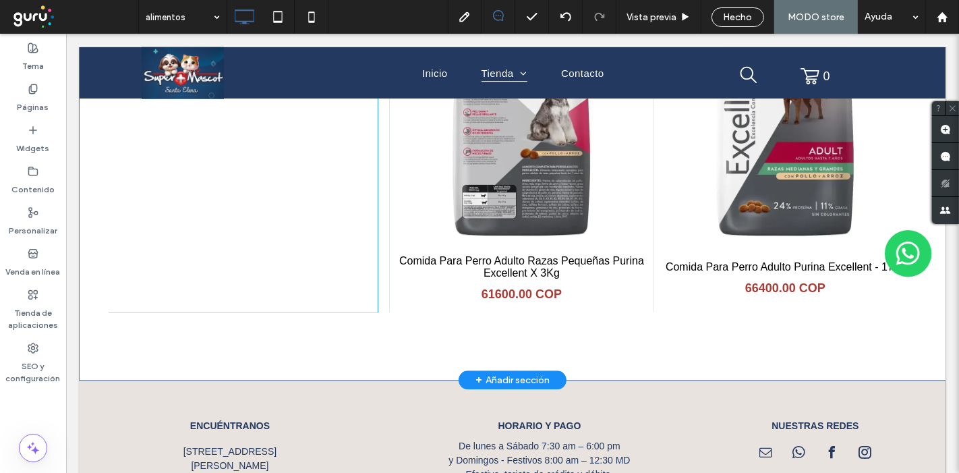
scroll to position [2444, 0]
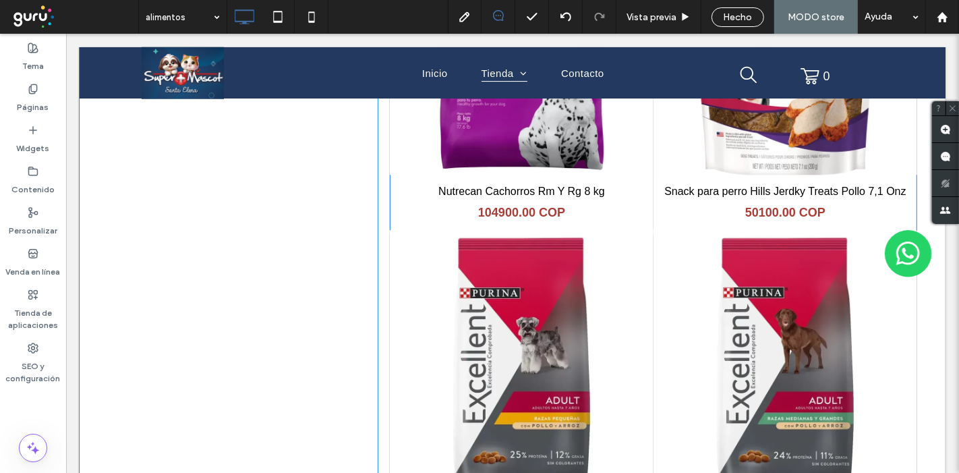
click at [489, 151] on link at bounding box center [521, 43] width 264 height 264
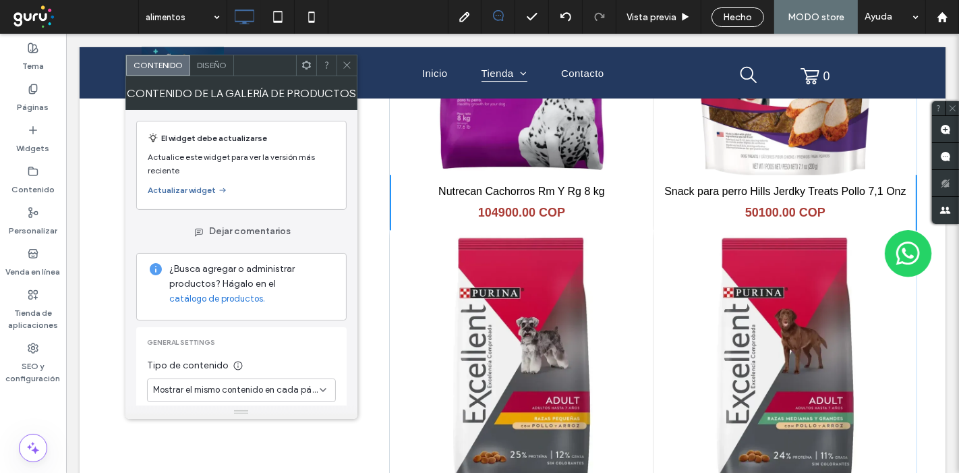
click at [351, 66] on icon at bounding box center [347, 65] width 10 height 10
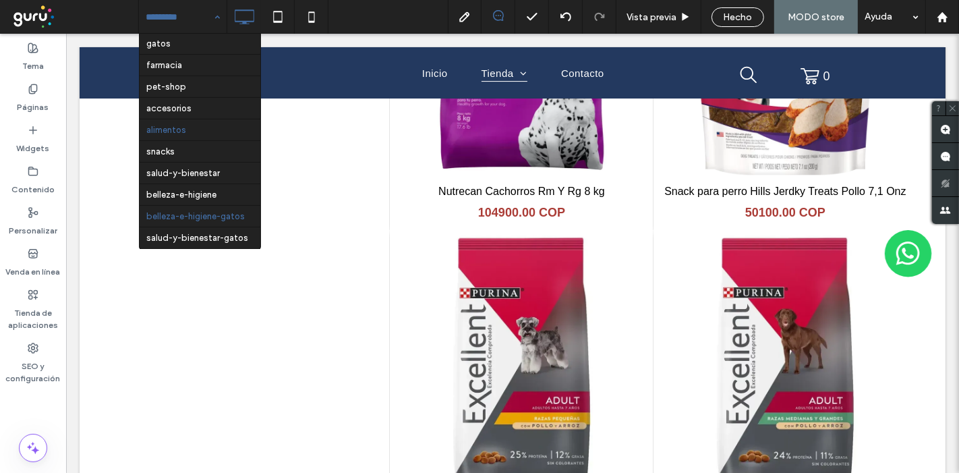
scroll to position [0, 0]
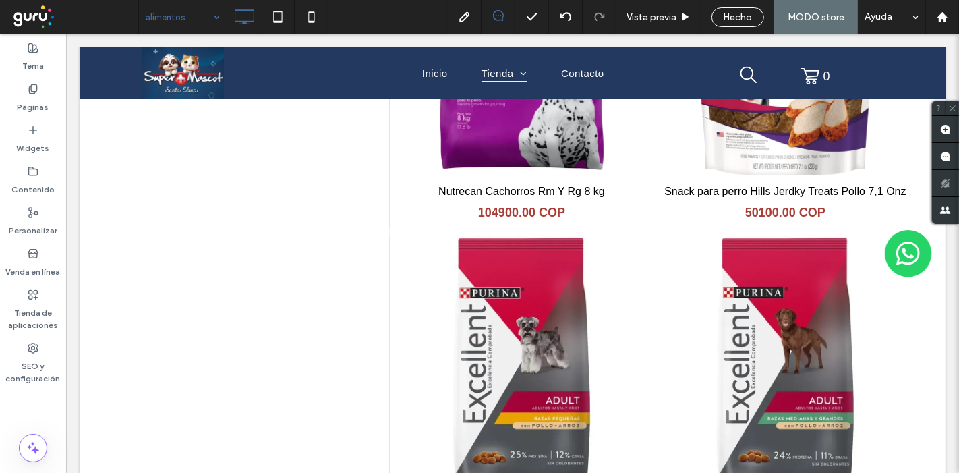
click at [736, 5] on div "Hecho" at bounding box center [737, 17] width 73 height 34
click at [736, 14] on span "Hecho" at bounding box center [737, 16] width 29 height 11
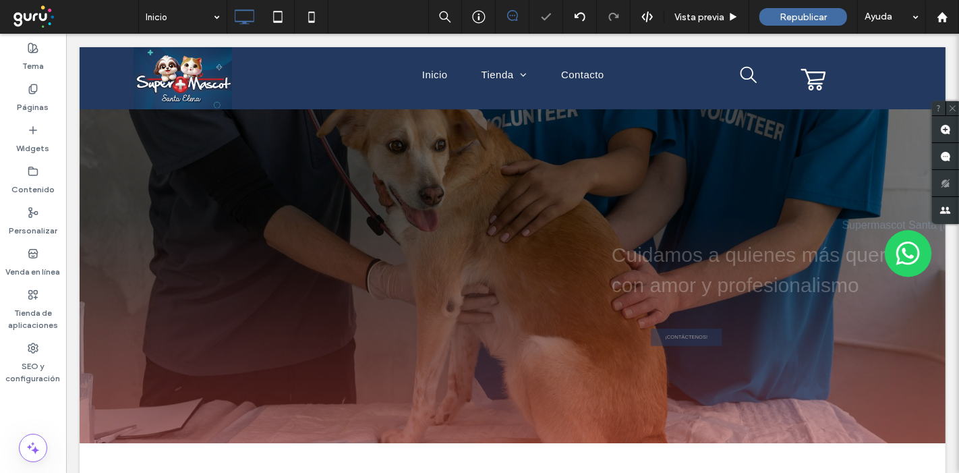
click at [785, 18] on span "Republicar" at bounding box center [802, 16] width 47 height 11
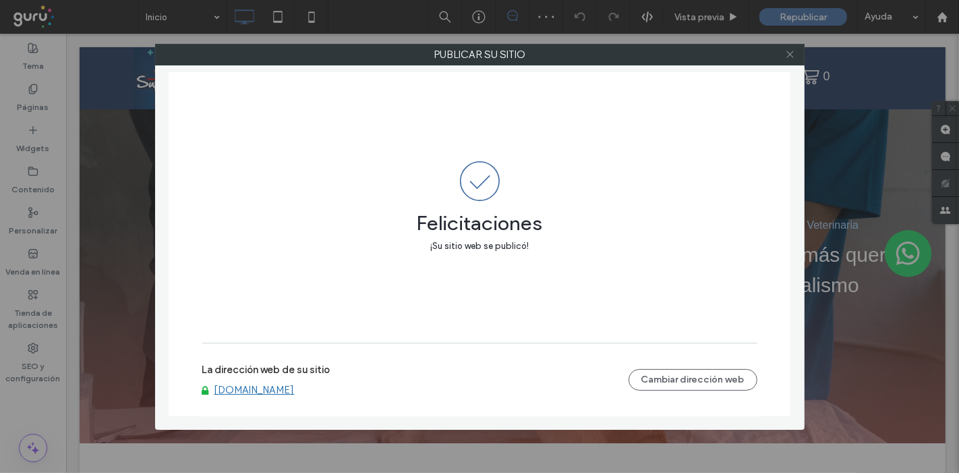
click at [792, 55] on icon at bounding box center [790, 54] width 10 height 10
